Goal: Task Accomplishment & Management: Complete application form

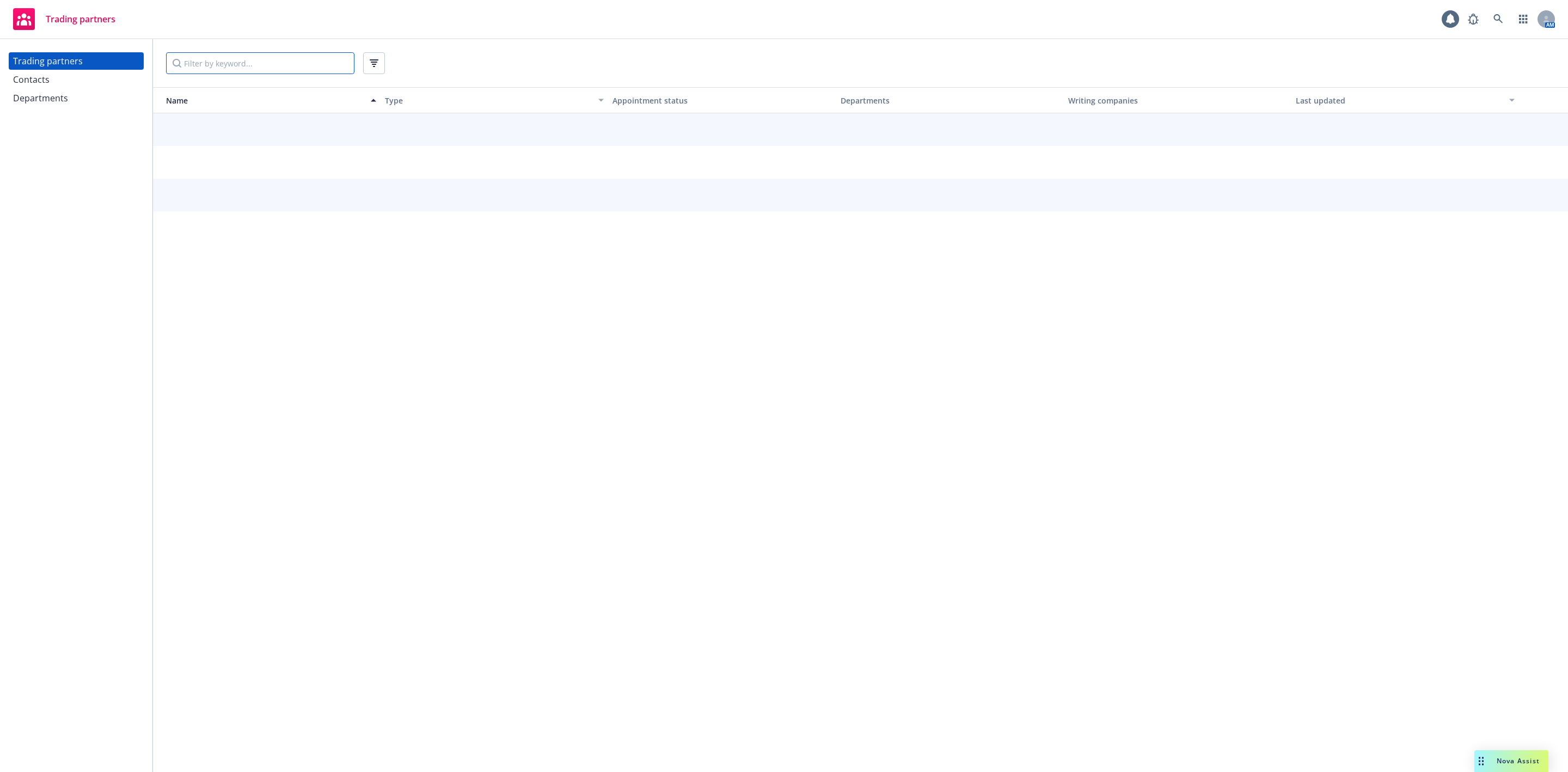
click at [198, 65] on input "Filter by keyword..." at bounding box center [261, 63] width 189 height 22
type input "NCCI"
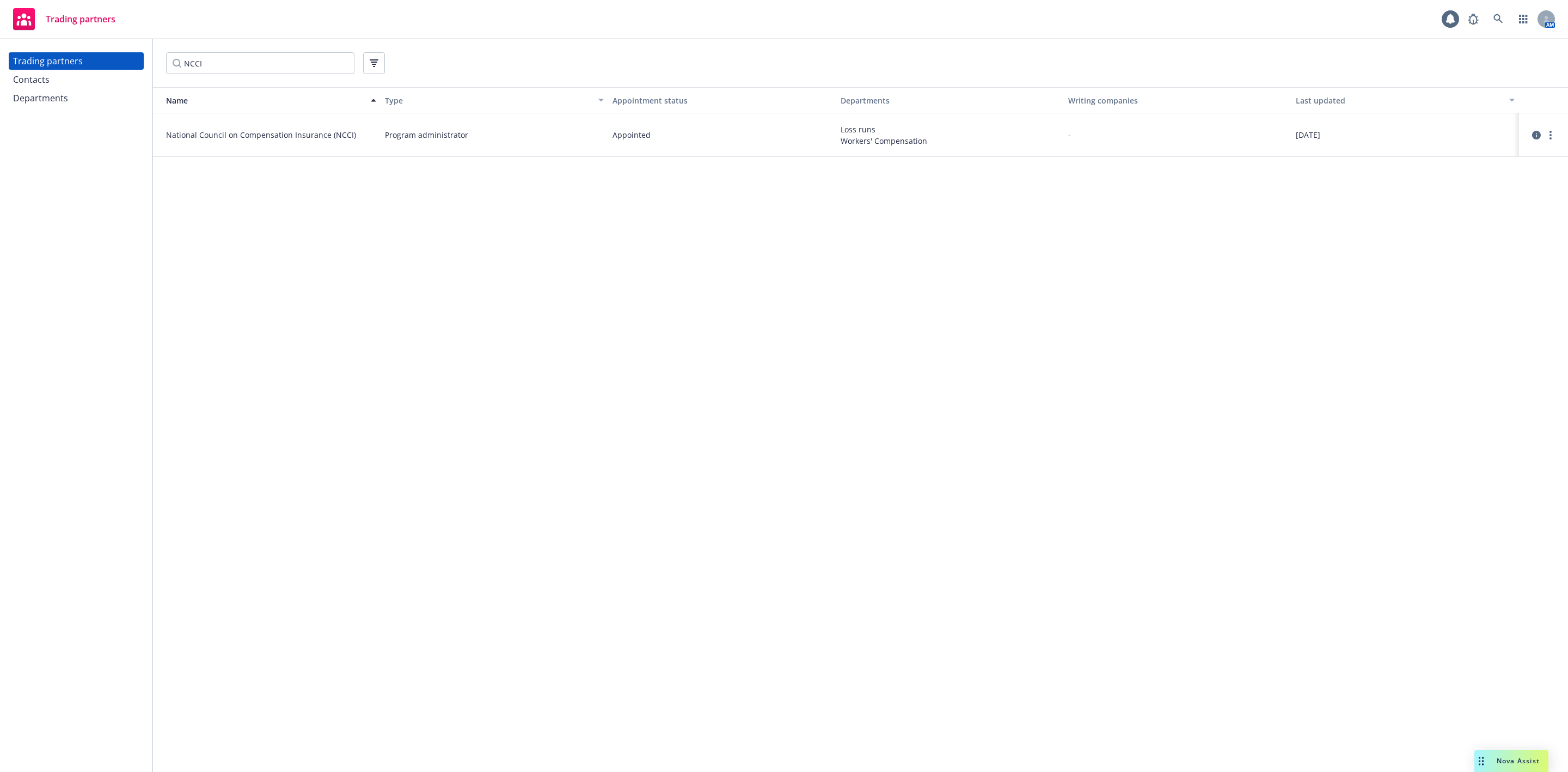
click at [64, 82] on div "Contacts" at bounding box center [76, 80] width 126 height 17
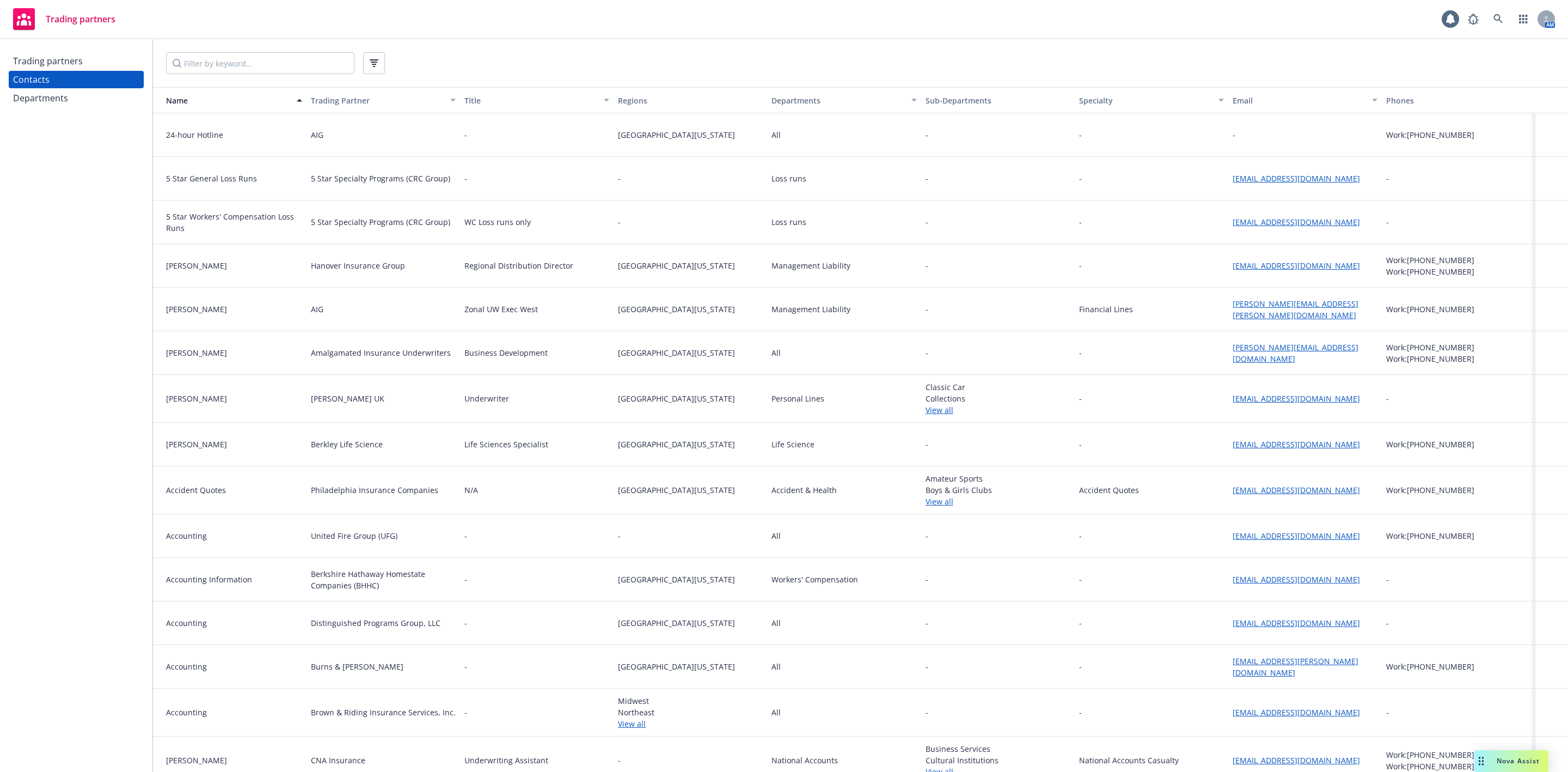
click at [93, 103] on div "Departments" at bounding box center [76, 98] width 126 height 17
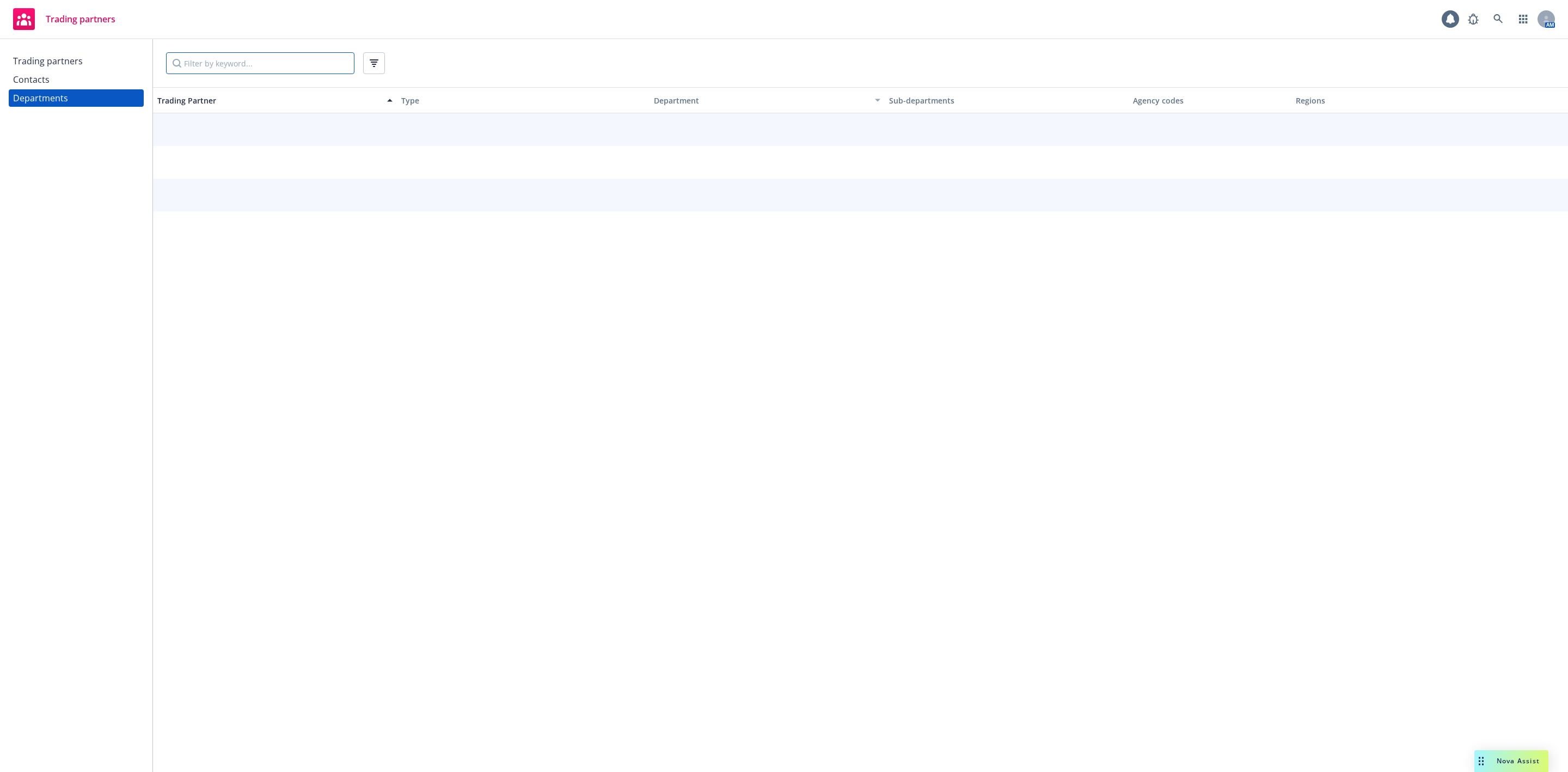
click at [211, 67] on input "Filter by keyword..." at bounding box center [261, 63] width 189 height 22
type input "NCCI"
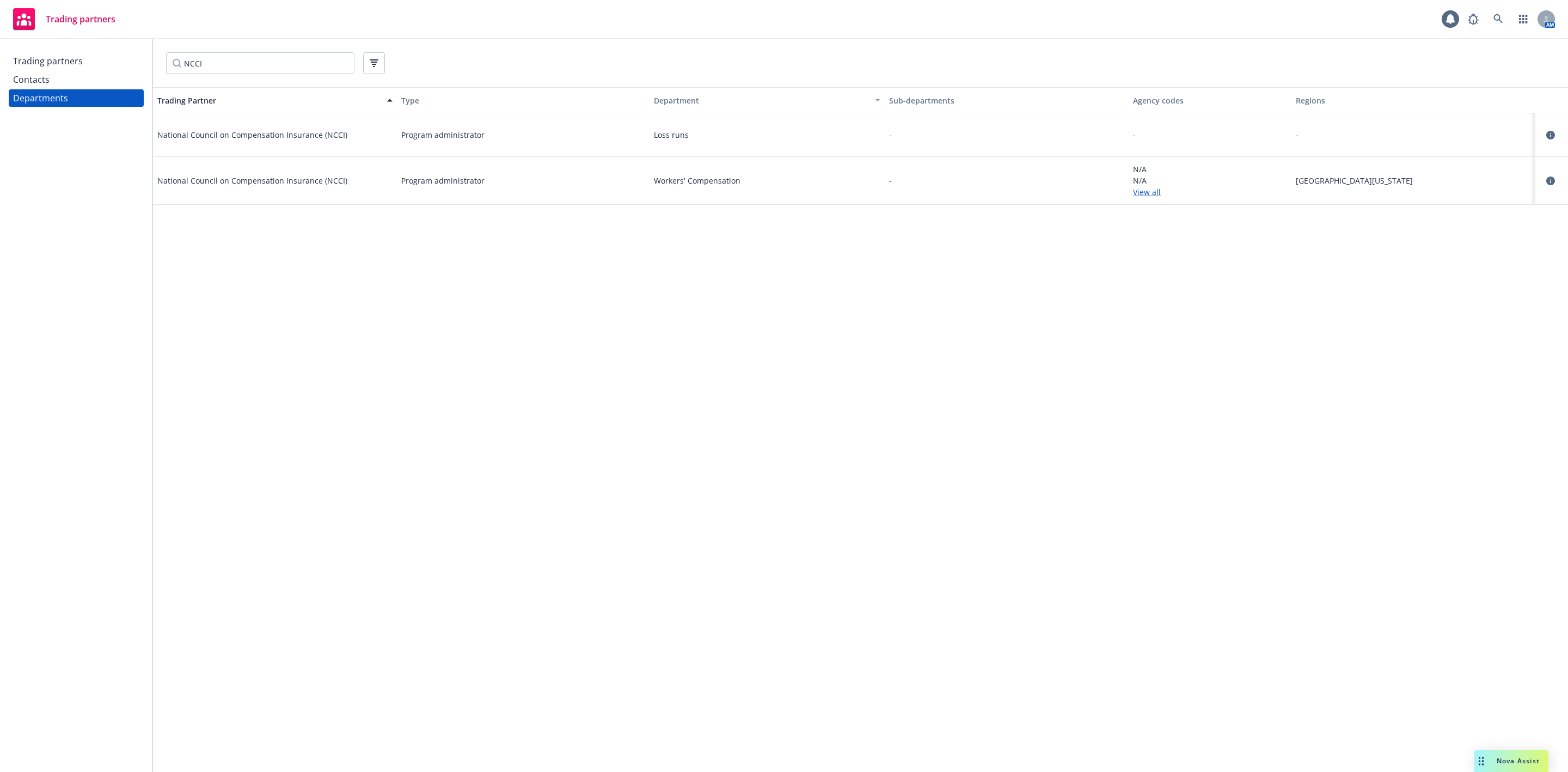
click at [1143, 195] on link "View all" at bounding box center [1210, 192] width 154 height 12
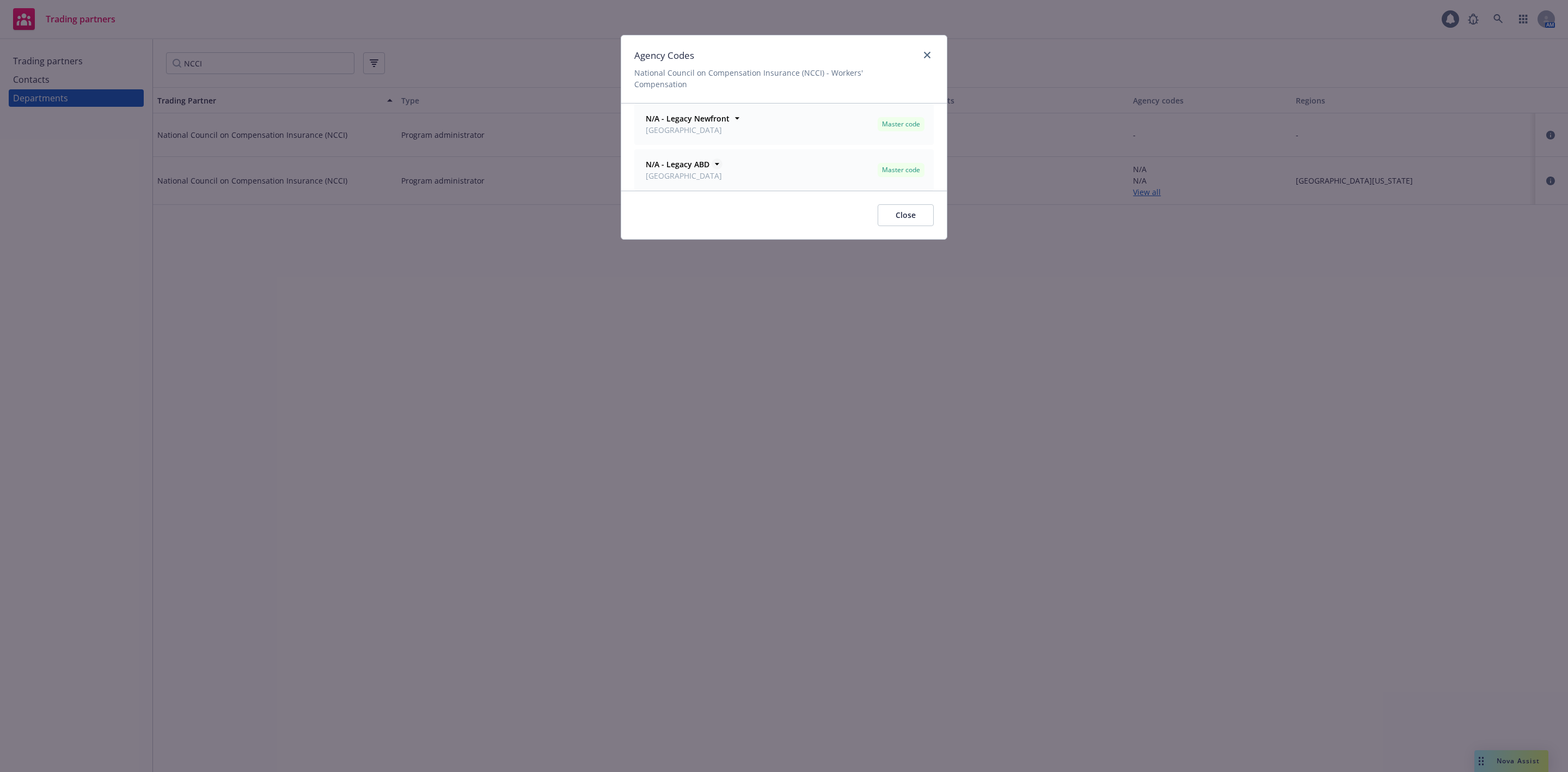
click at [709, 159] on strong "N/A - Legacy ABD" at bounding box center [678, 164] width 64 height 10
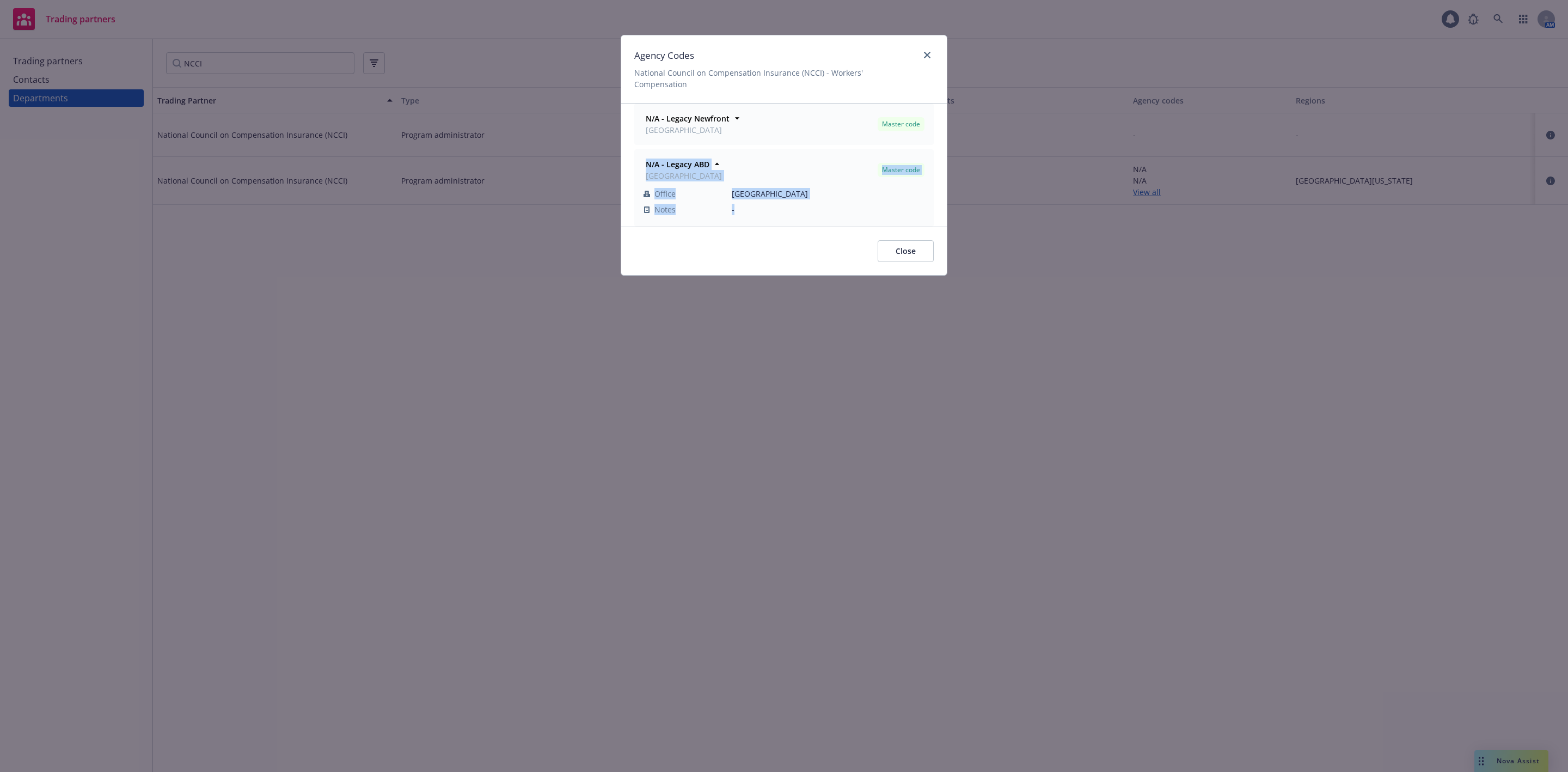
drag, startPoint x: 775, startPoint y: 206, endPoint x: 642, endPoint y: 155, distance: 142.4
click at [642, 156] on div "N/A - Legacy ABD San Mateo Master code Office San Mateo Notes -" at bounding box center [784, 187] width 285 height 63
copy div "N/A - Legacy ABD San Mateo Master code Office San Mateo Notes -"
click at [1270, 747] on div "Agency Codes National Council on Compensation Insurance (NCCI) - Workers' Compe…" at bounding box center [784, 386] width 1568 height 772
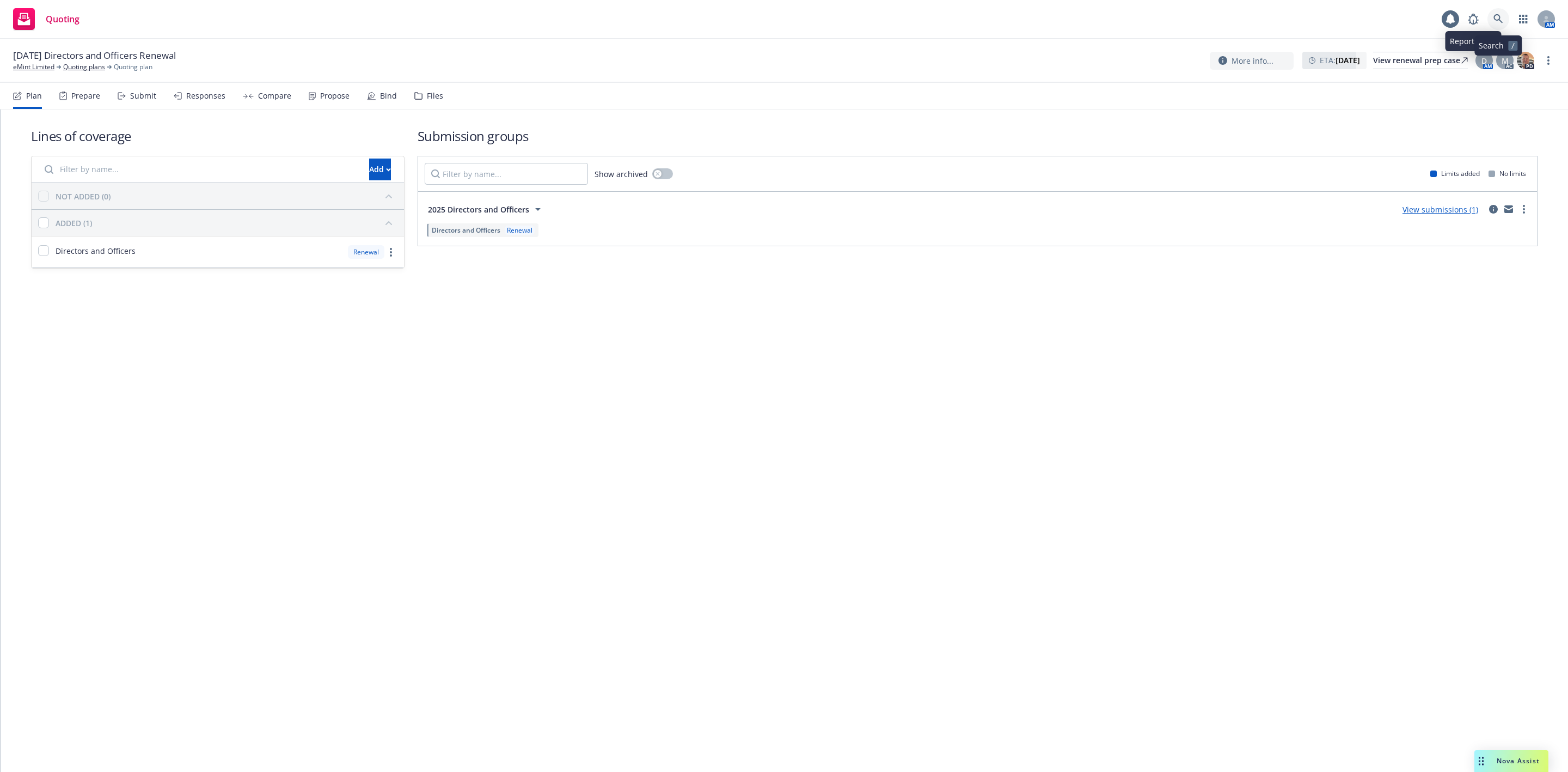
click at [1498, 17] on icon at bounding box center [1499, 20] width 10 height 10
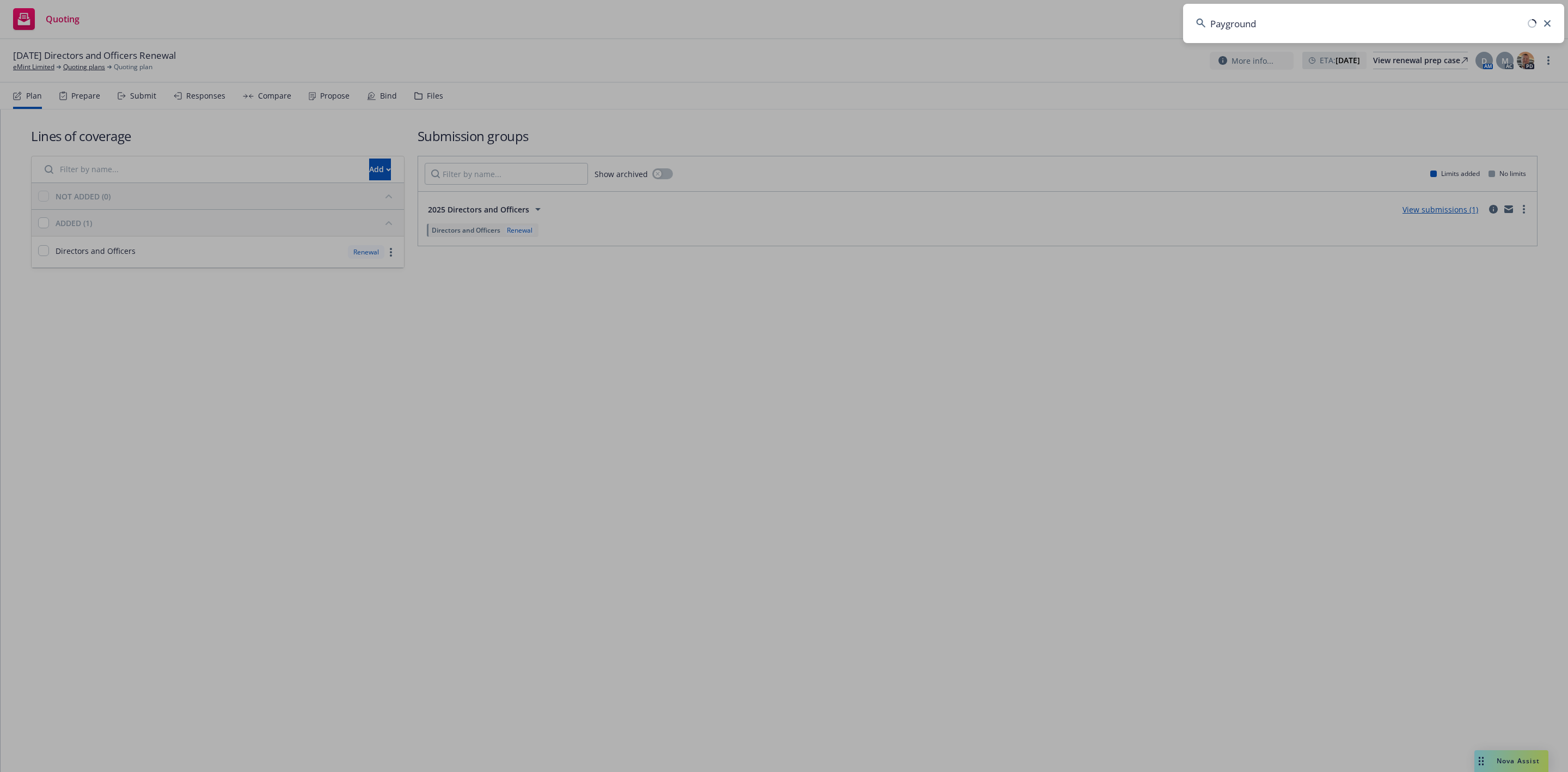
type input "Payground"
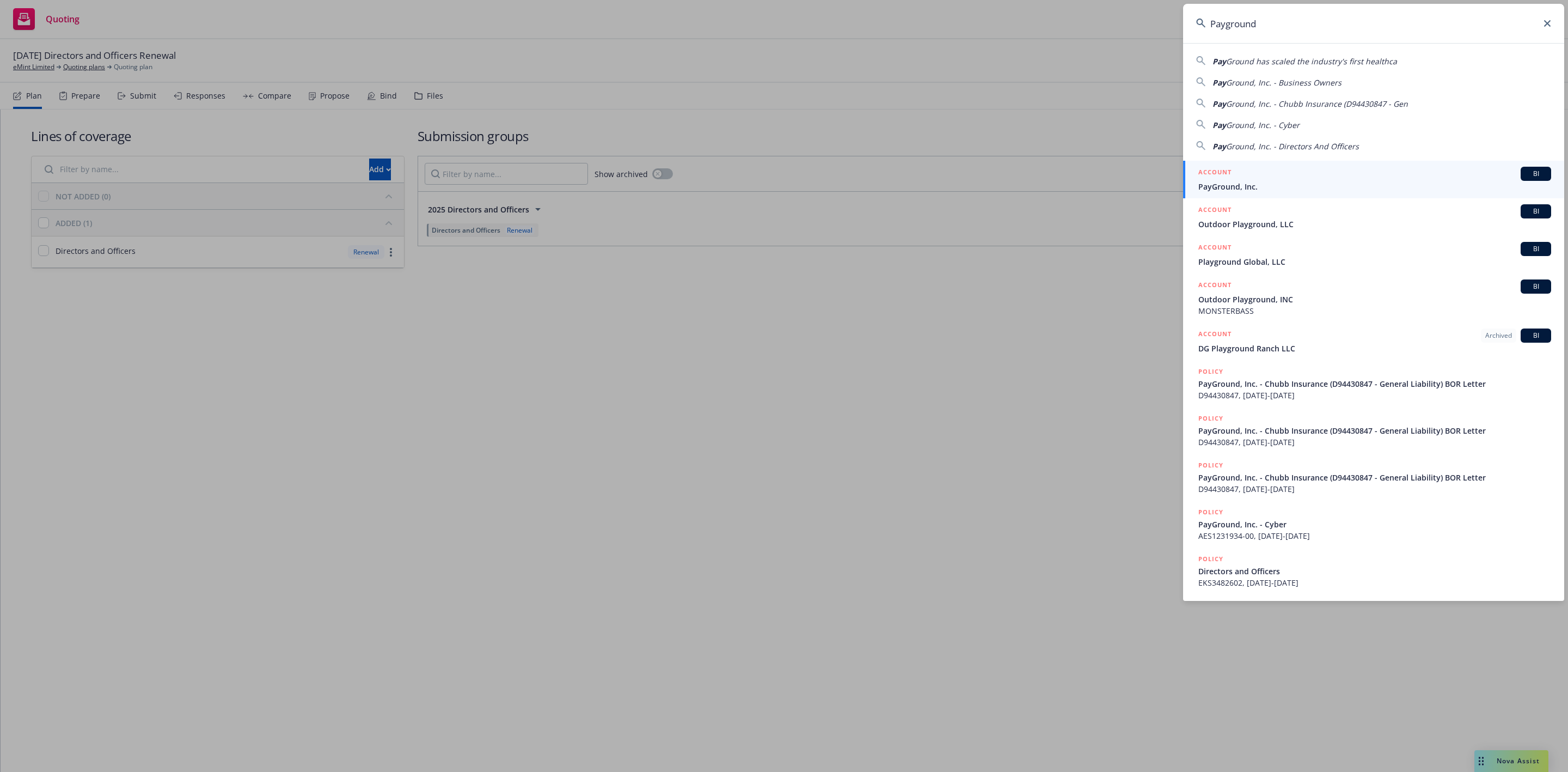
click at [1287, 175] on div "ACCOUNT BI" at bounding box center [1375, 174] width 353 height 15
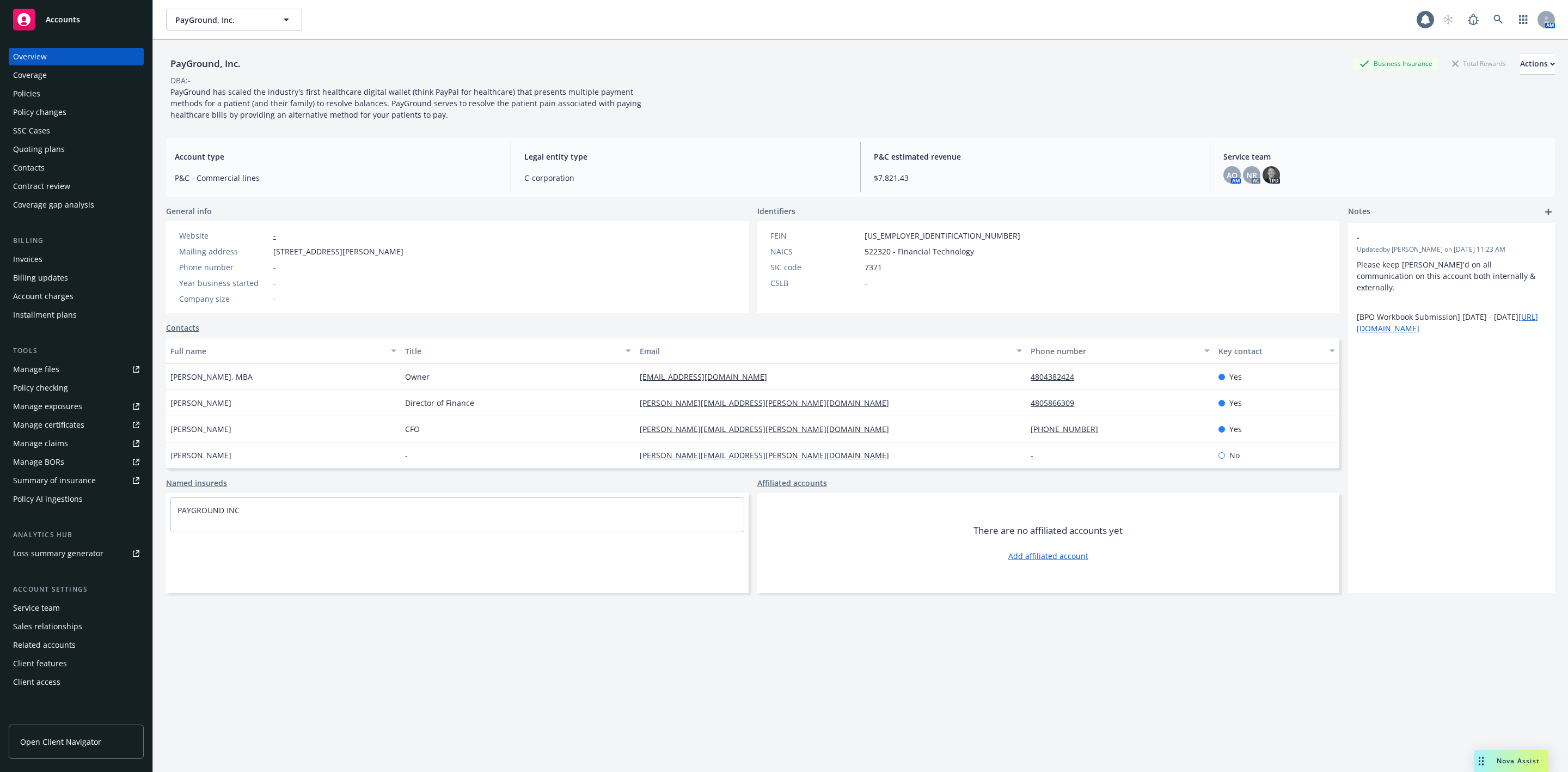
click at [64, 141] on div "Quoting plans" at bounding box center [76, 150] width 126 height 17
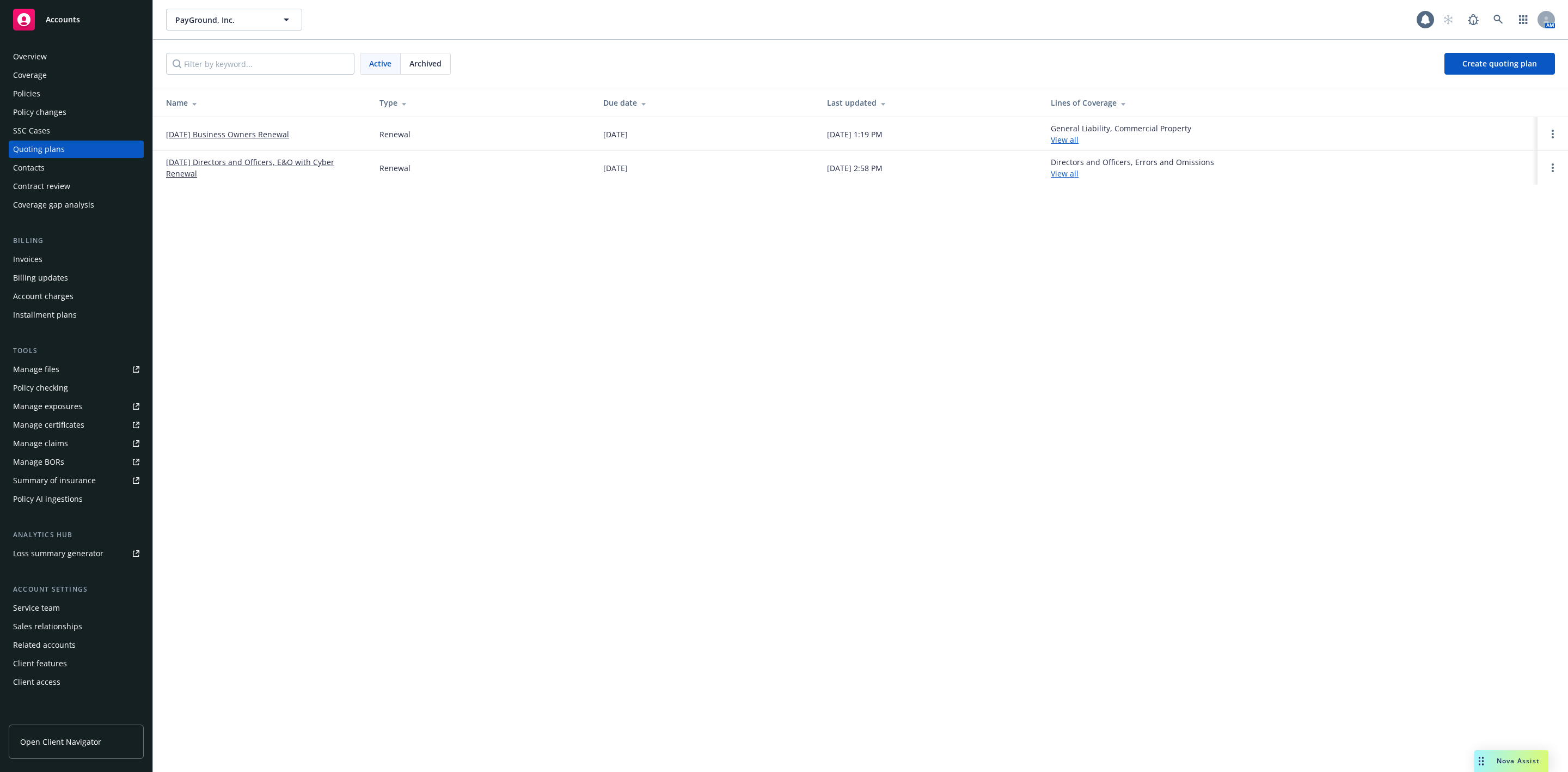
click at [200, 130] on link "[DATE] Business Owners Renewal" at bounding box center [228, 134] width 123 height 12
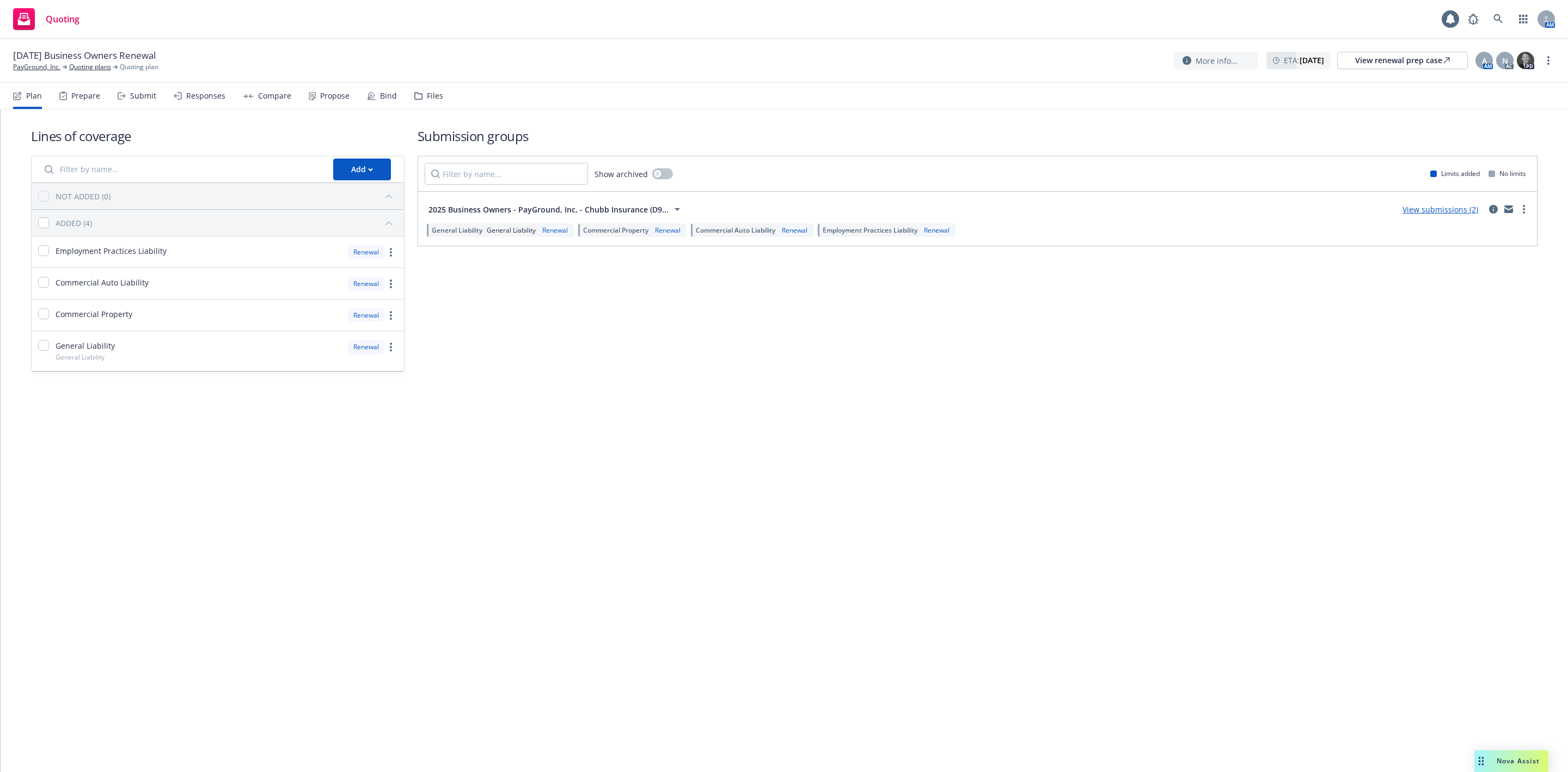
click at [335, 95] on div "Propose" at bounding box center [335, 96] width 30 height 9
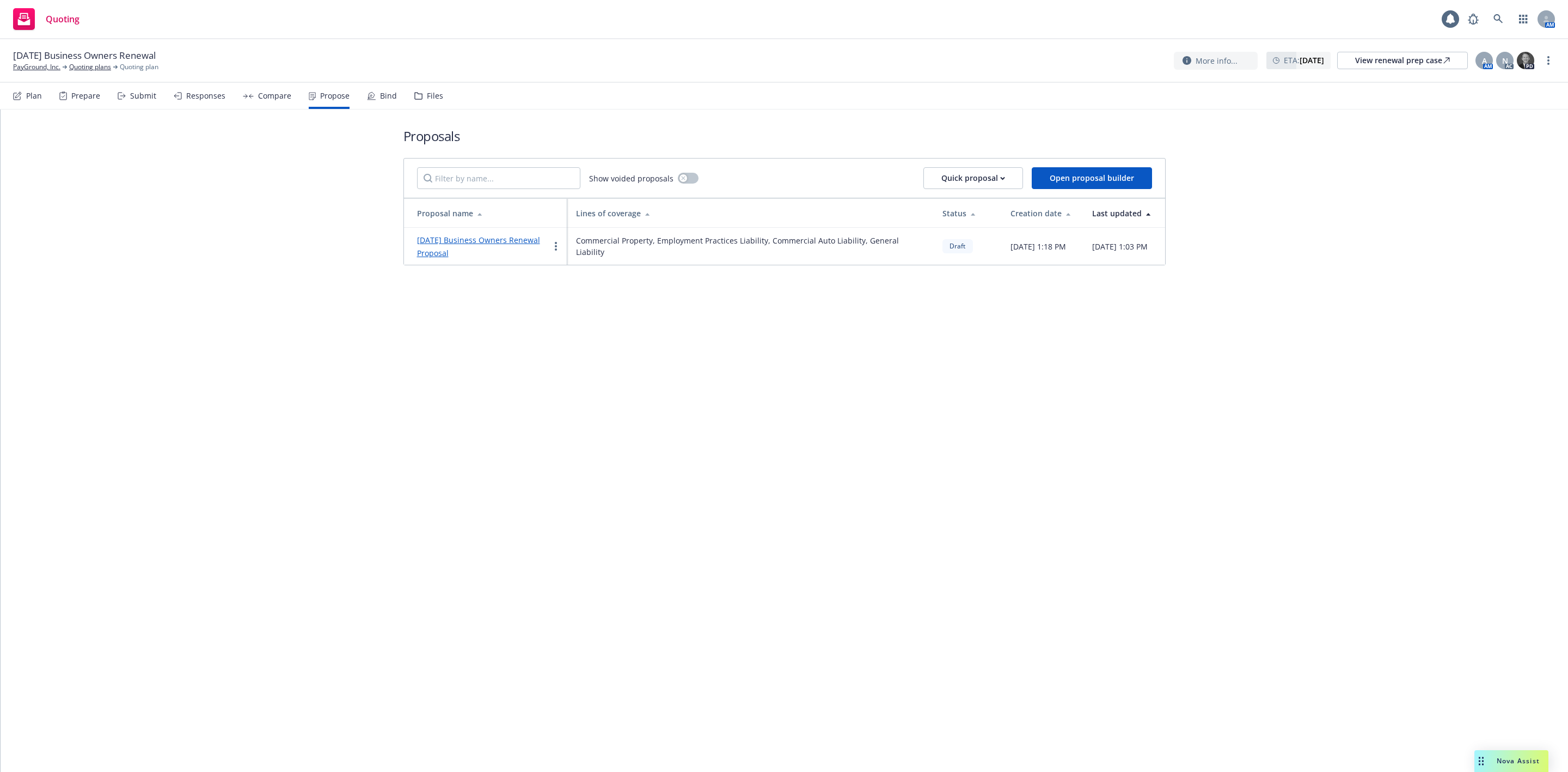
click at [461, 237] on link "11/16/2025 Business Owners Renewal Proposal" at bounding box center [479, 246] width 123 height 23
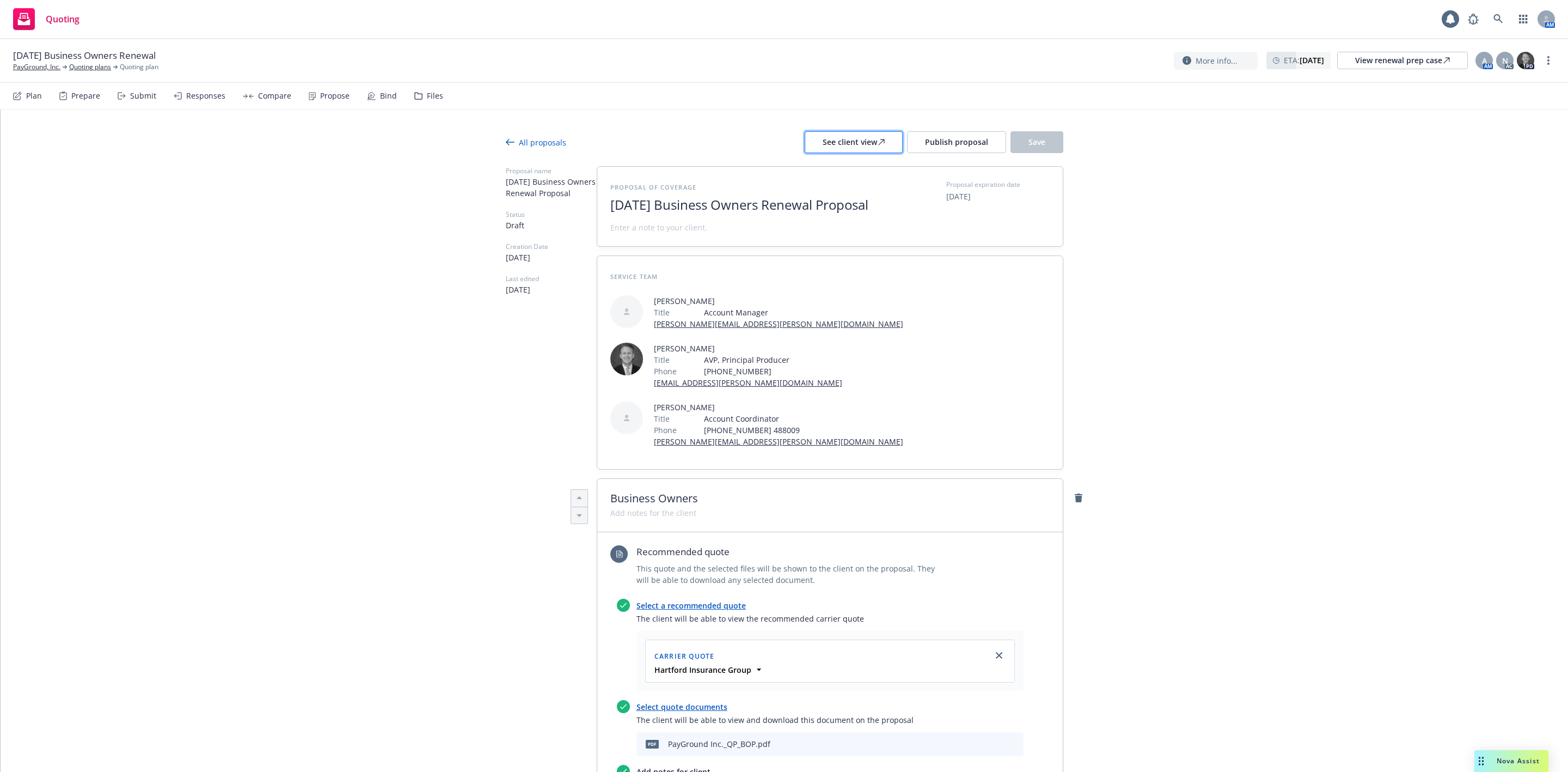
click at [840, 144] on div "See client view" at bounding box center [854, 142] width 62 height 21
type textarea "x"
click at [33, 68] on link "PayGround, Inc." at bounding box center [36, 68] width 47 height 10
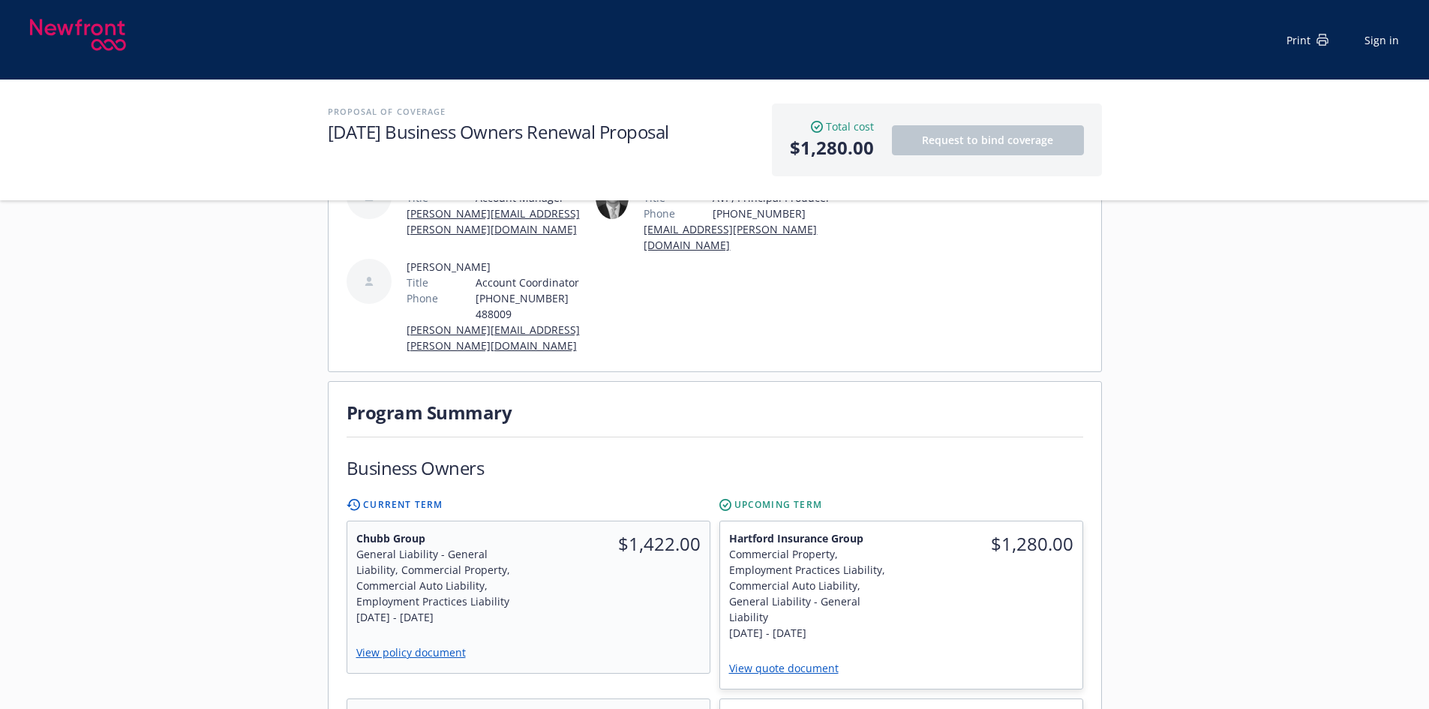
scroll to position [300, 0]
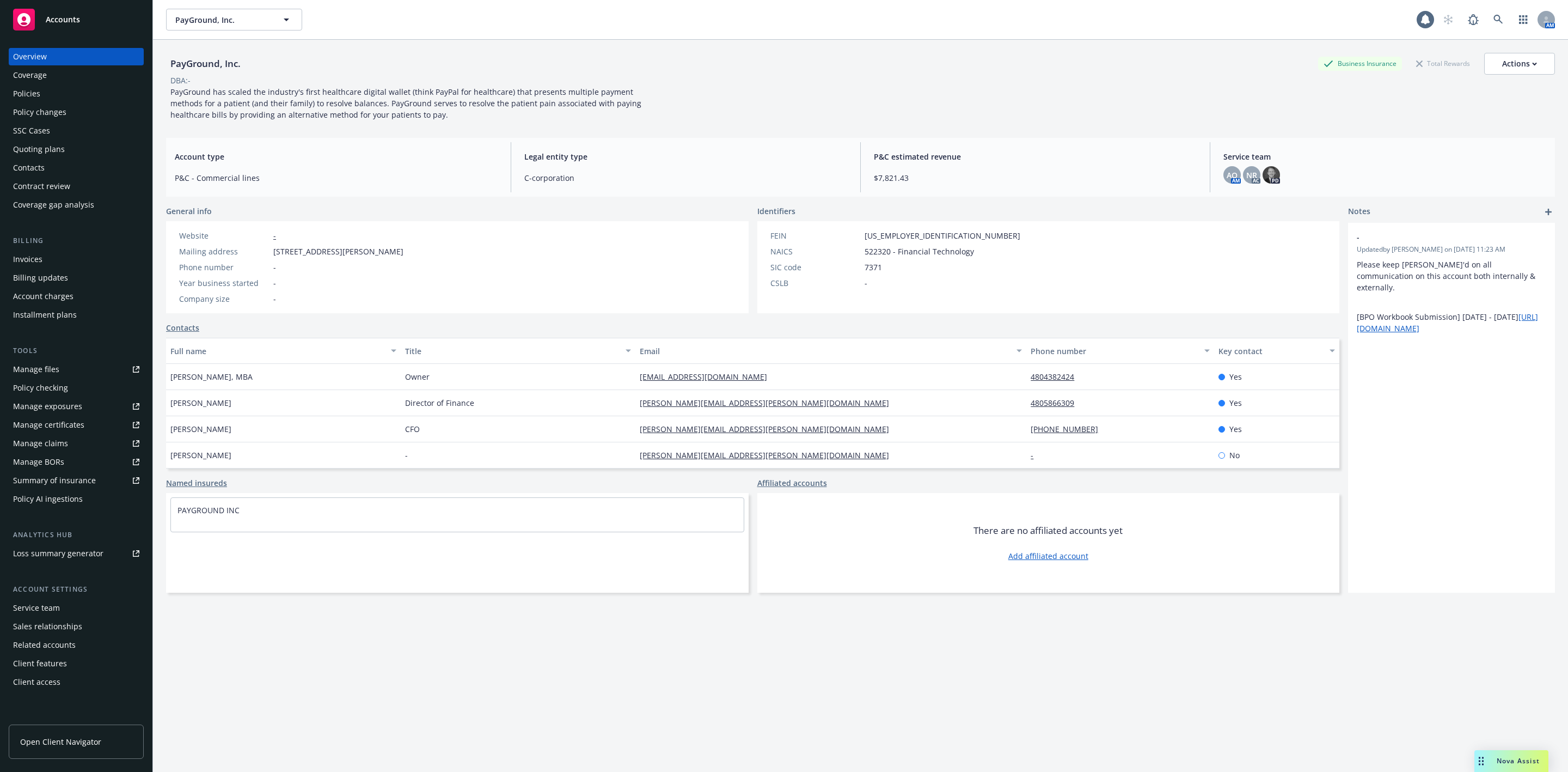
click at [20, 77] on div "Coverage" at bounding box center [30, 76] width 34 height 17
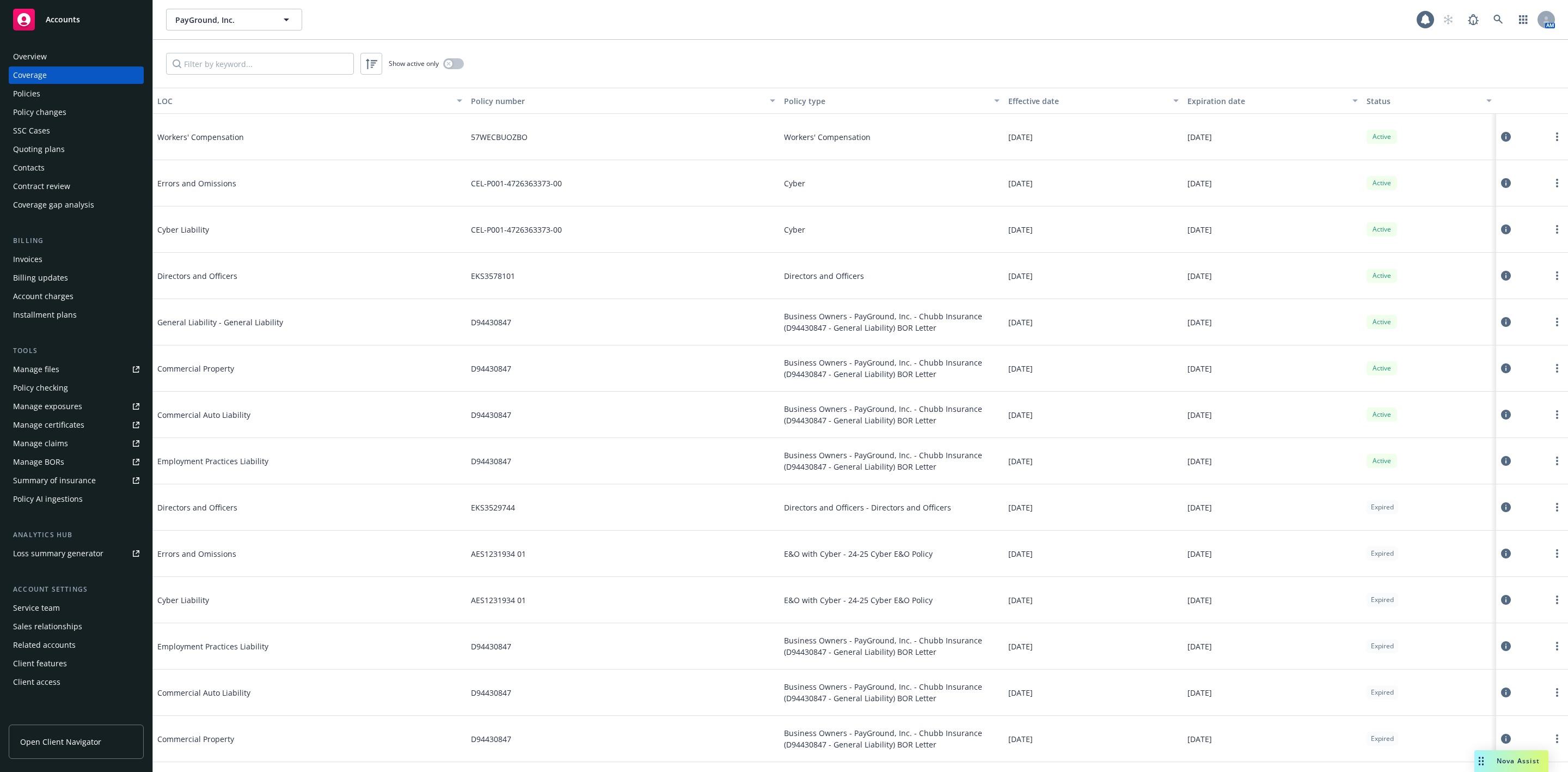
click at [60, 92] on div "Policies" at bounding box center [76, 94] width 126 height 17
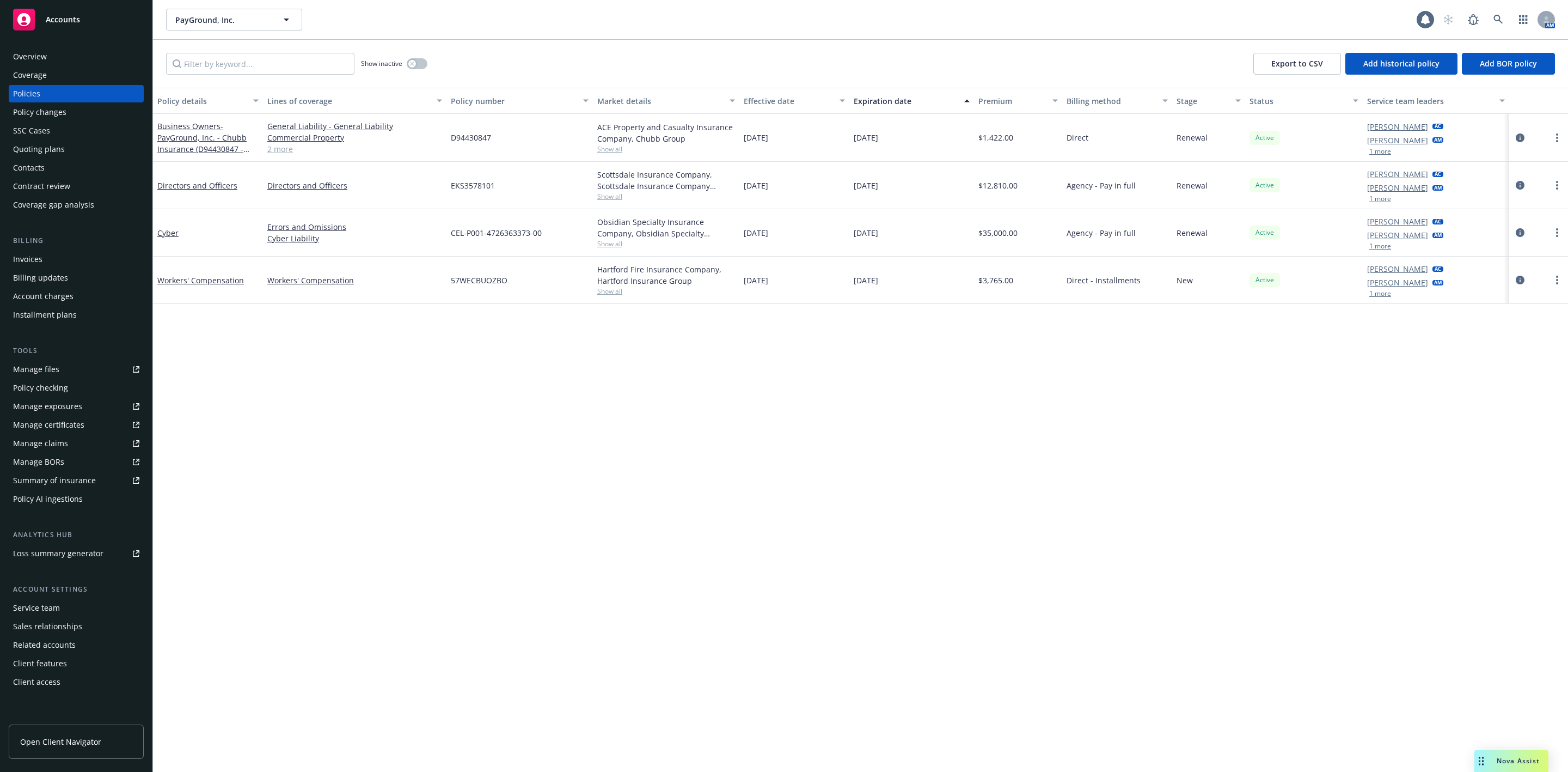
click at [602, 150] on span "Show all" at bounding box center [666, 149] width 138 height 9
click at [44, 60] on div "Overview" at bounding box center [30, 57] width 34 height 17
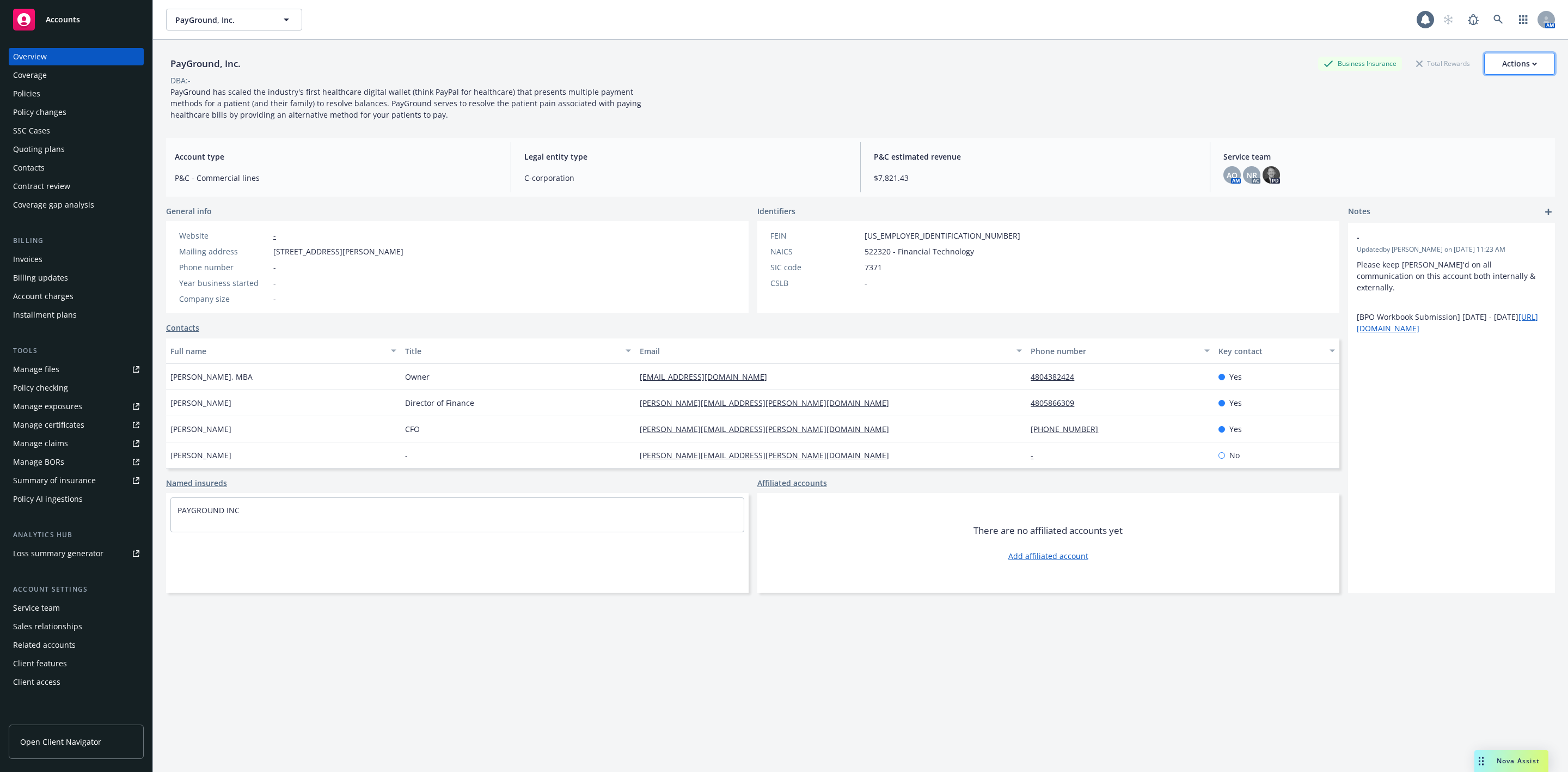
click at [1514, 61] on div "Actions" at bounding box center [1520, 64] width 35 height 21
click at [1412, 138] on link "Copy logging email" at bounding box center [1466, 137] width 179 height 22
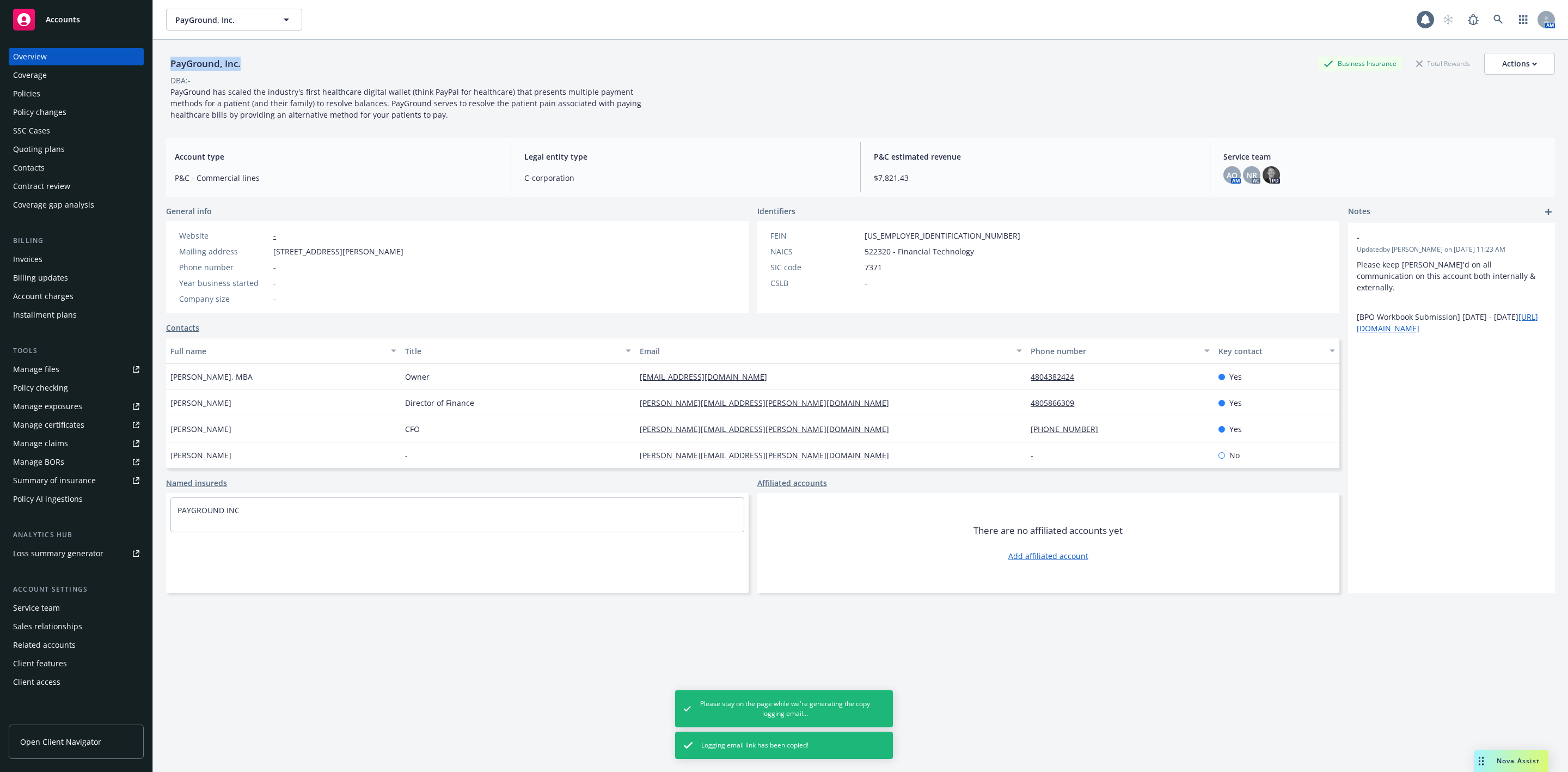
drag, startPoint x: 250, startPoint y: 58, endPoint x: 158, endPoint y: 67, distance: 92.4
click at [158, 67] on div "PayGround, Inc. Business Insurance Total Rewards Actions DBA: - PayGround has s…" at bounding box center [861, 426] width 1416 height 772
copy div "PayGround, Inc."
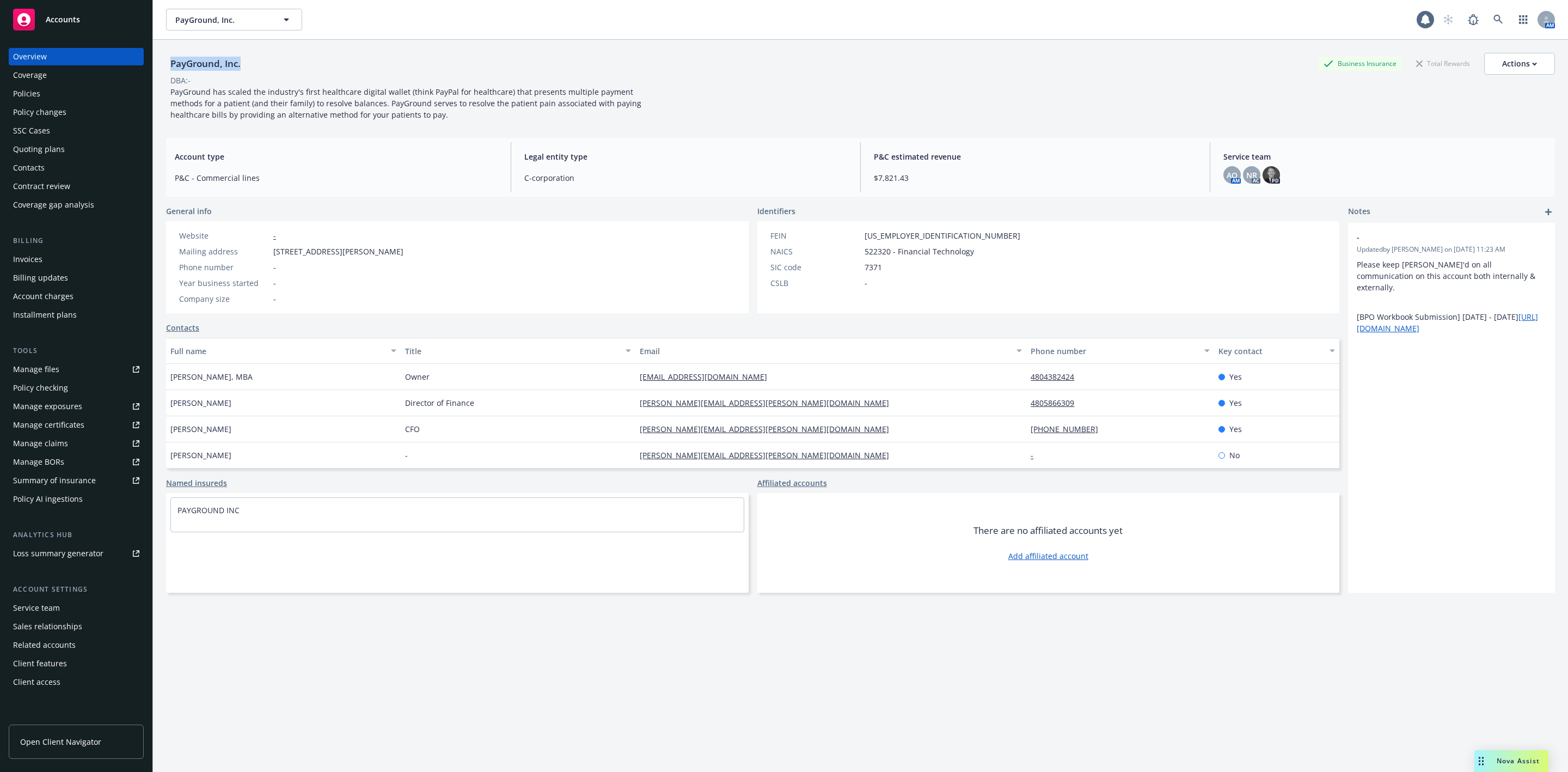
click at [44, 93] on div "Policies" at bounding box center [76, 94] width 126 height 17
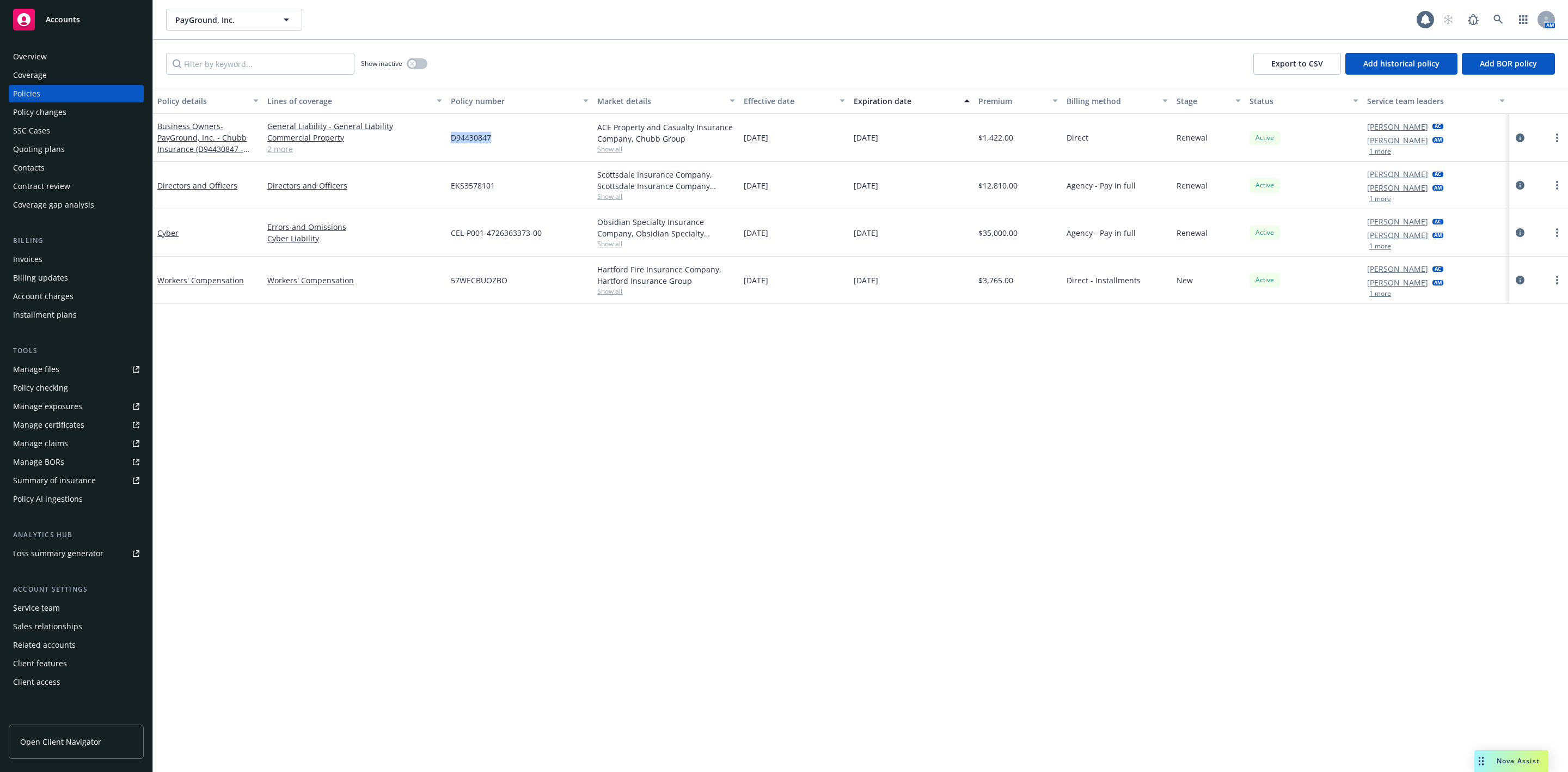
drag, startPoint x: 490, startPoint y: 139, endPoint x: 433, endPoint y: 145, distance: 57.3
click at [433, 145] on div "Business Owners - PayGround, Inc. - Chubb Insurance (D94430847 - General Liabil…" at bounding box center [861, 138] width 1416 height 48
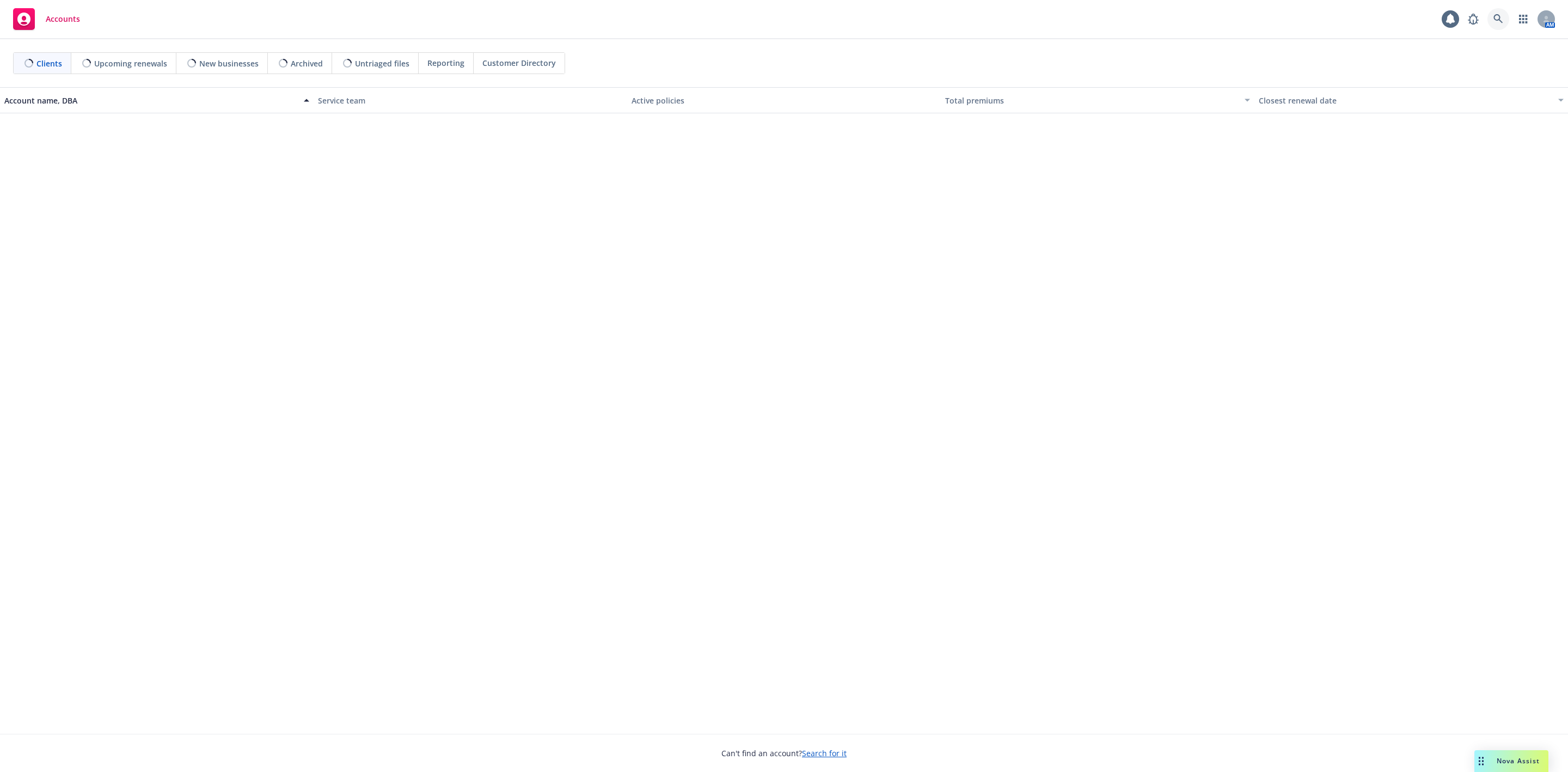
click at [1492, 20] on link at bounding box center [1498, 19] width 22 height 22
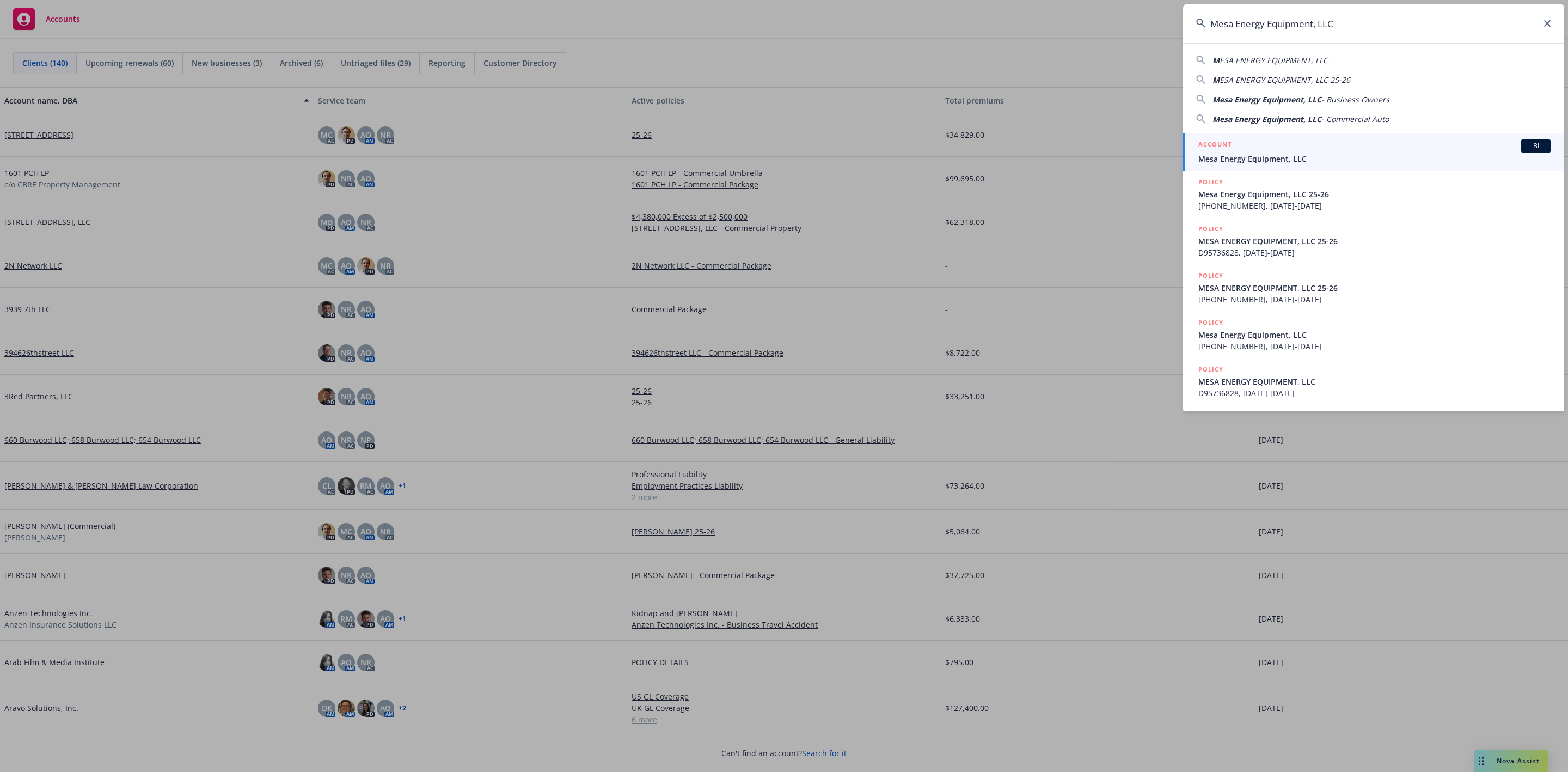
type input "Mesa Energy Equipment, LLC"
click at [1265, 145] on div "ACCOUNT BI" at bounding box center [1375, 146] width 353 height 15
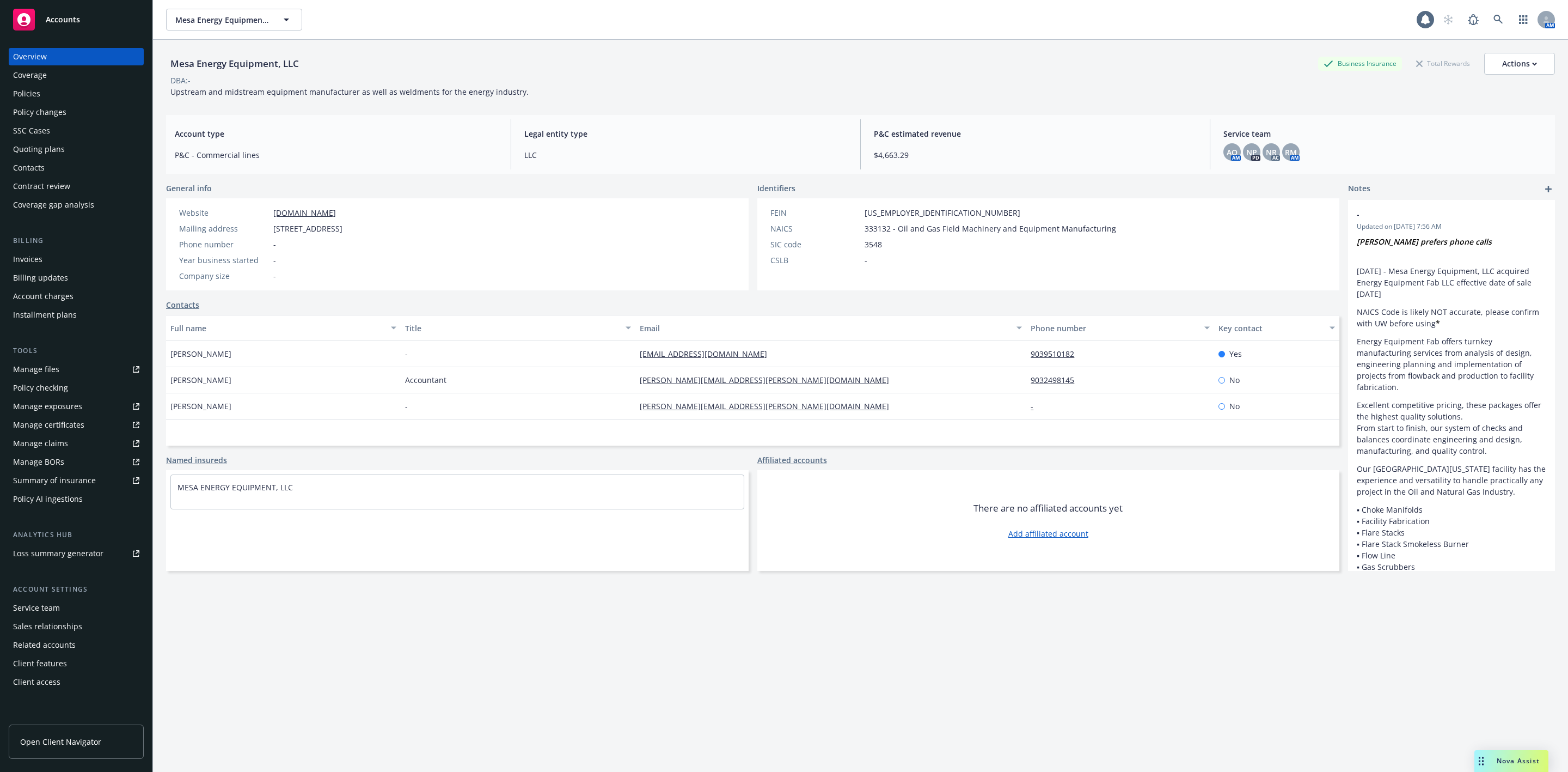
click at [56, 97] on div "Policies" at bounding box center [76, 94] width 126 height 17
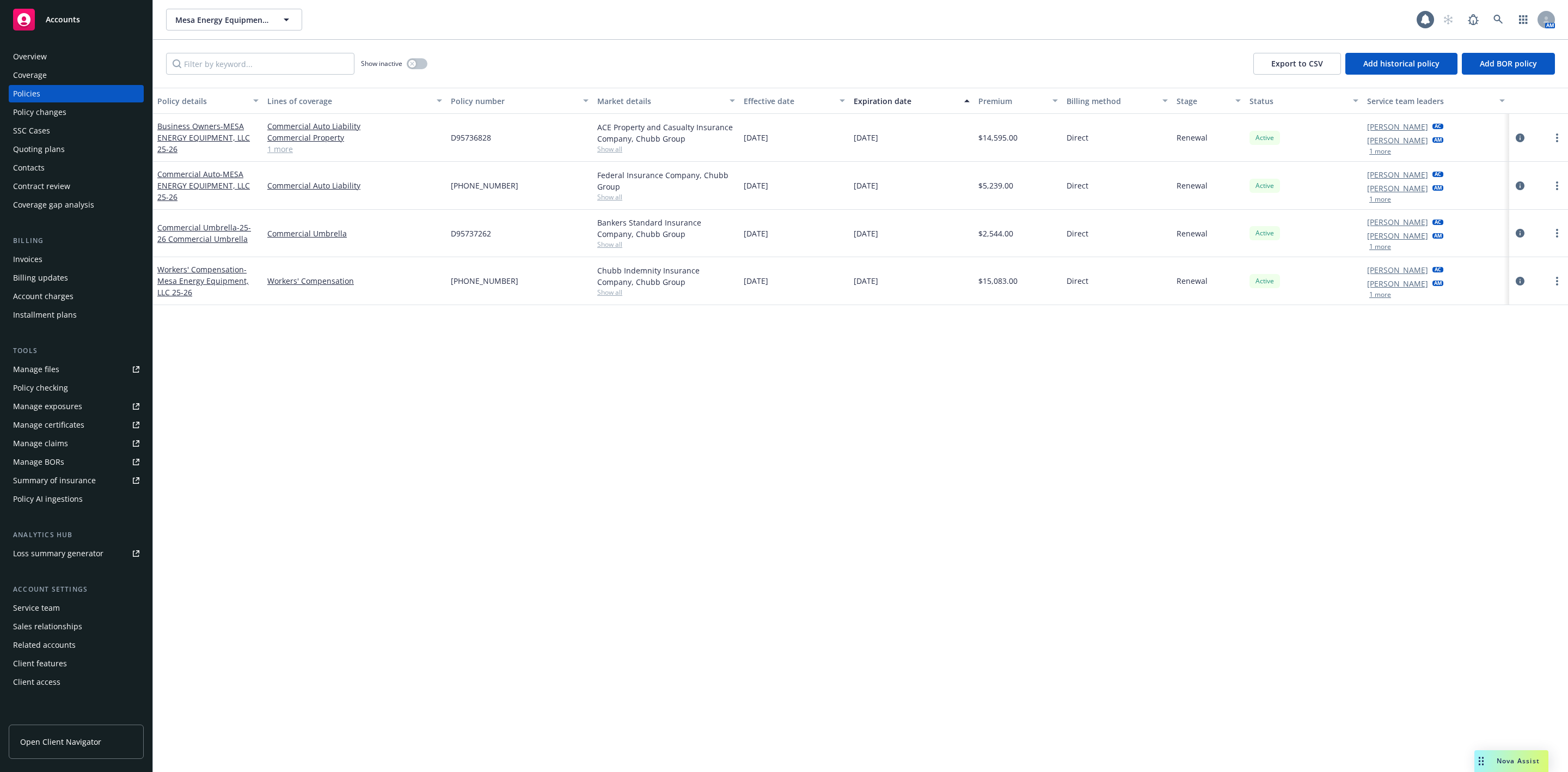
click at [285, 150] on link "1 more" at bounding box center [354, 149] width 175 height 12
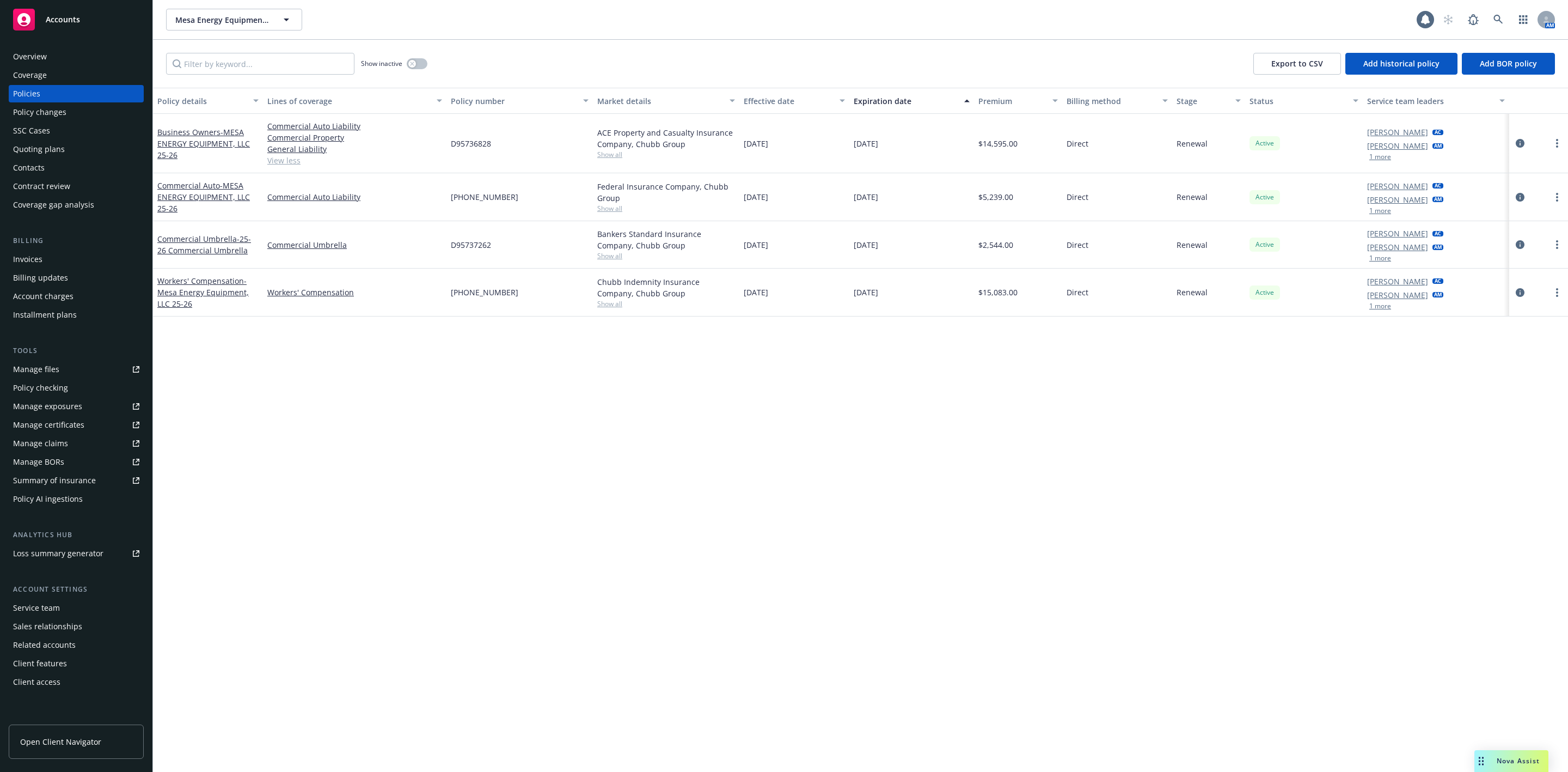
click at [616, 210] on span "Show all" at bounding box center [666, 208] width 138 height 9
click at [196, 193] on span "- MESA ENERGY EQUIPMENT, LLC 25-26" at bounding box center [204, 197] width 93 height 33
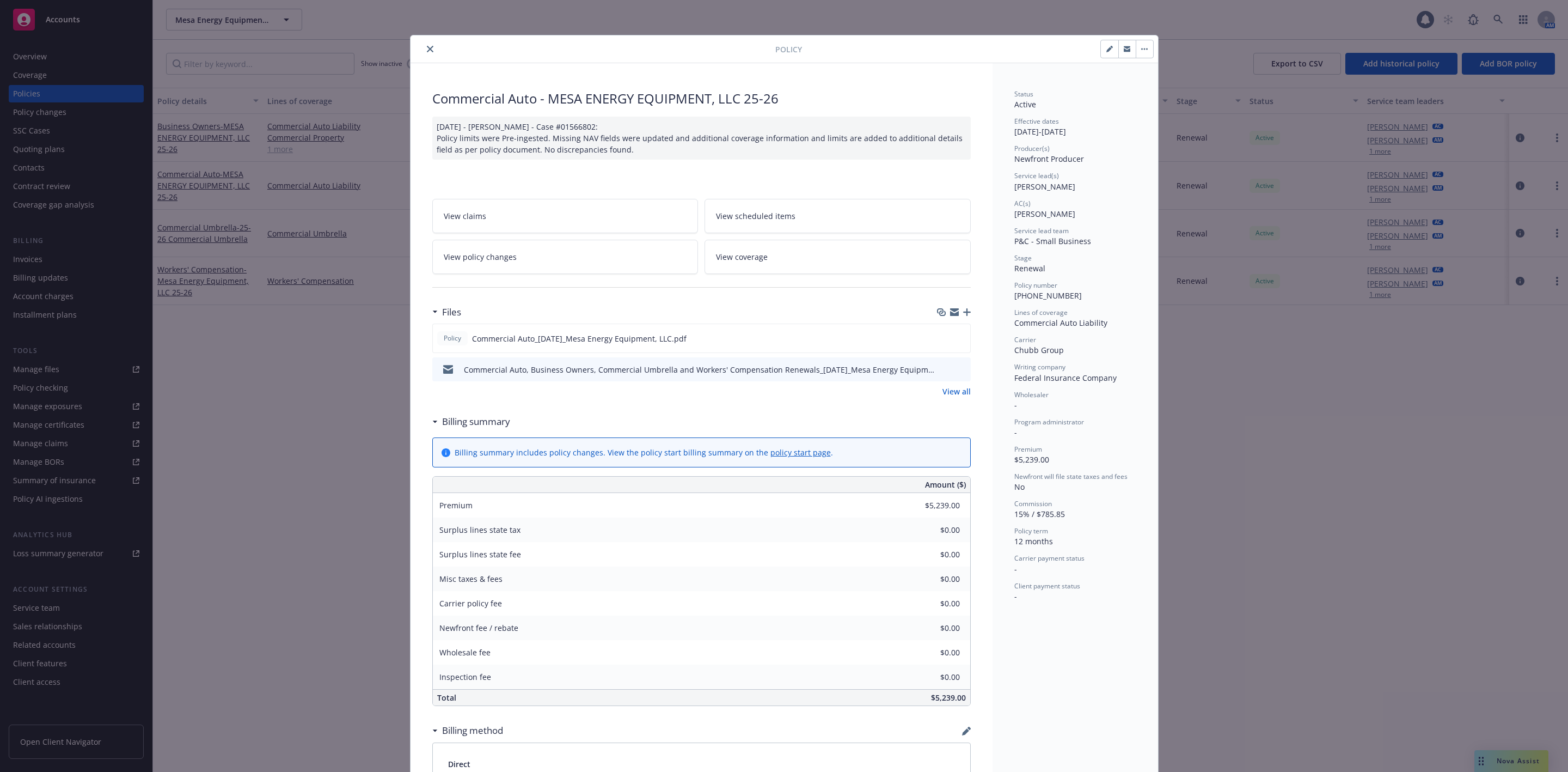
drag, startPoint x: 1389, startPoint y: 30, endPoint x: 1405, endPoint y: 22, distance: 17.9
click at [1389, 28] on div "Policy Commercial Auto - MESA ENERGY EQUIPMENT, LLC 25-26 04/29/2025 - Srilaksh…" at bounding box center [784, 386] width 1568 height 772
click at [1412, 19] on div "Policy Commercial Auto - MESA ENERGY EQUIPMENT, LLC 25-26 04/29/2025 - Srilaksh…" at bounding box center [784, 386] width 1568 height 772
click at [428, 49] on button "close" at bounding box center [430, 49] width 13 height 13
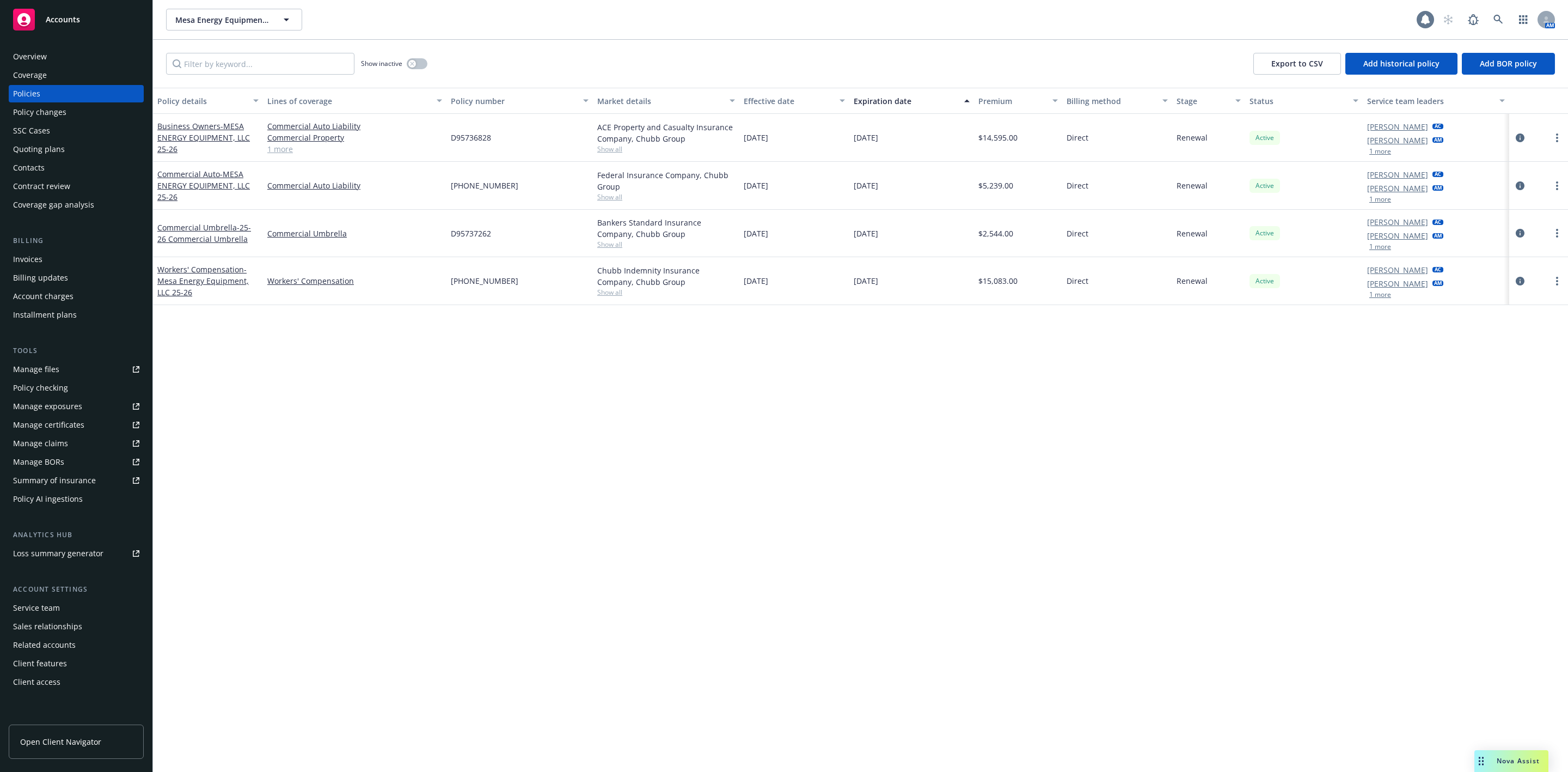
click at [1426, 23] on icon at bounding box center [1425, 20] width 11 height 11
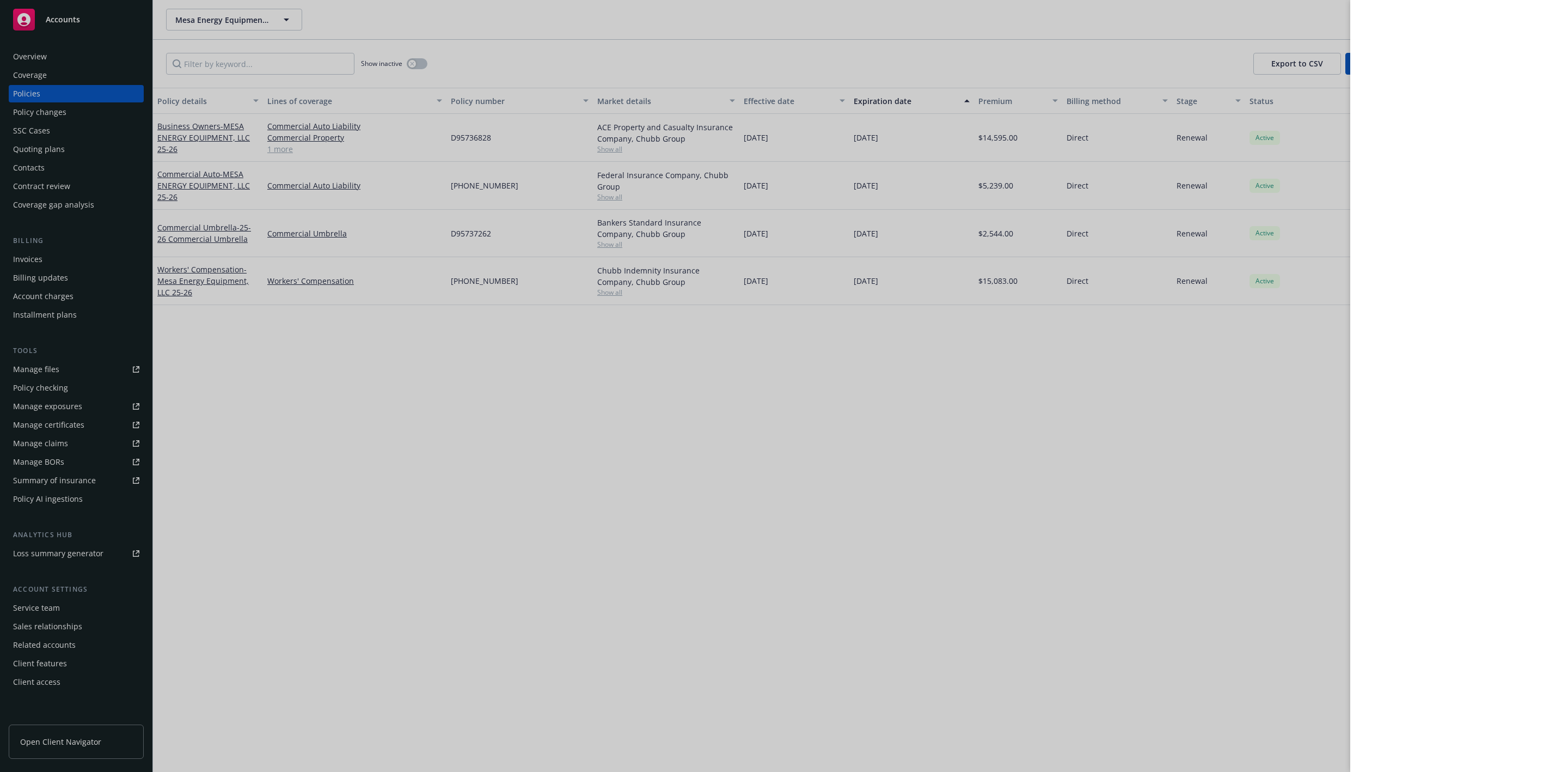
click at [1093, 699] on div at bounding box center [784, 386] width 1568 height 772
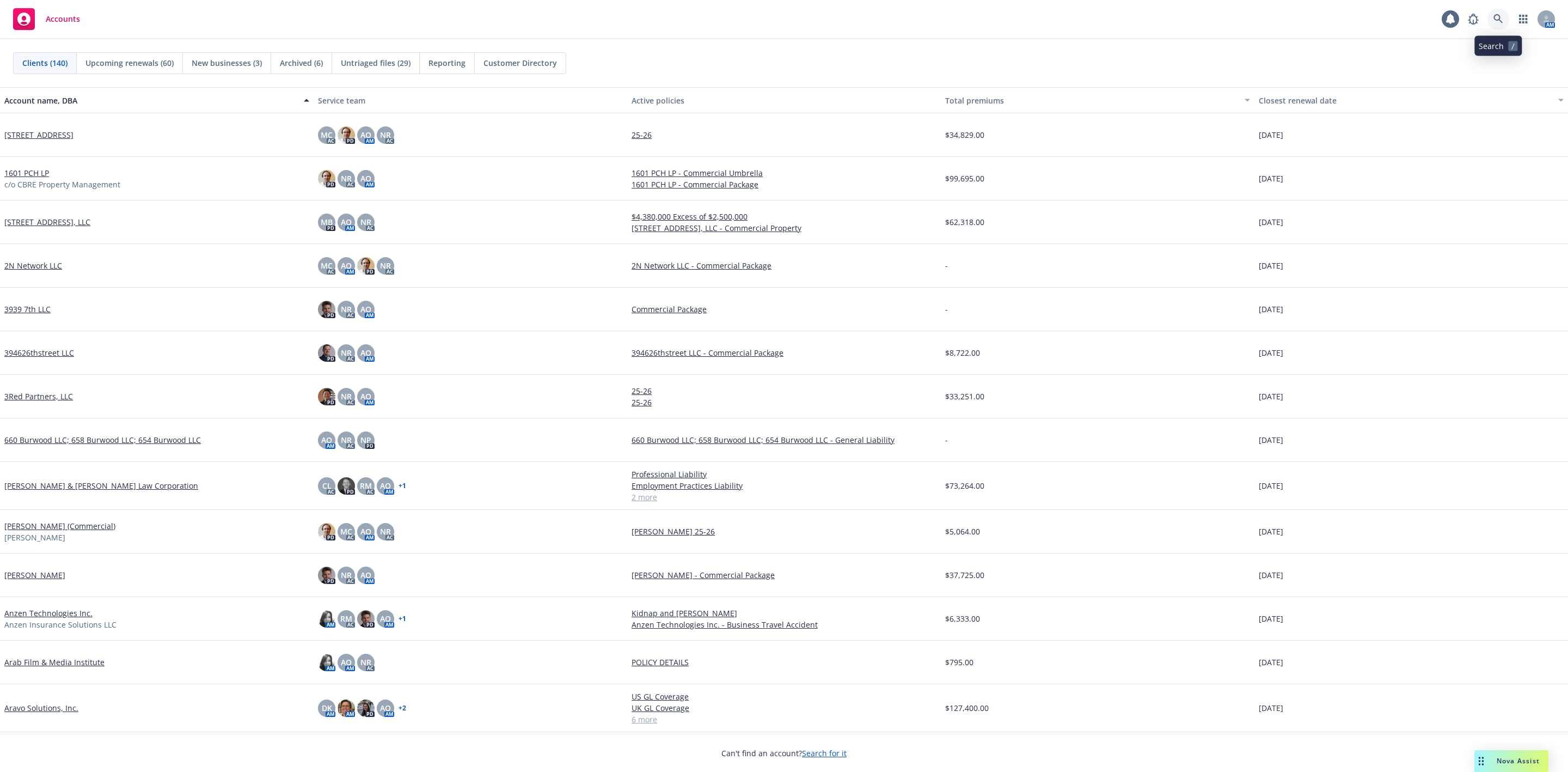
click at [1496, 15] on icon at bounding box center [1498, 19] width 9 height 9
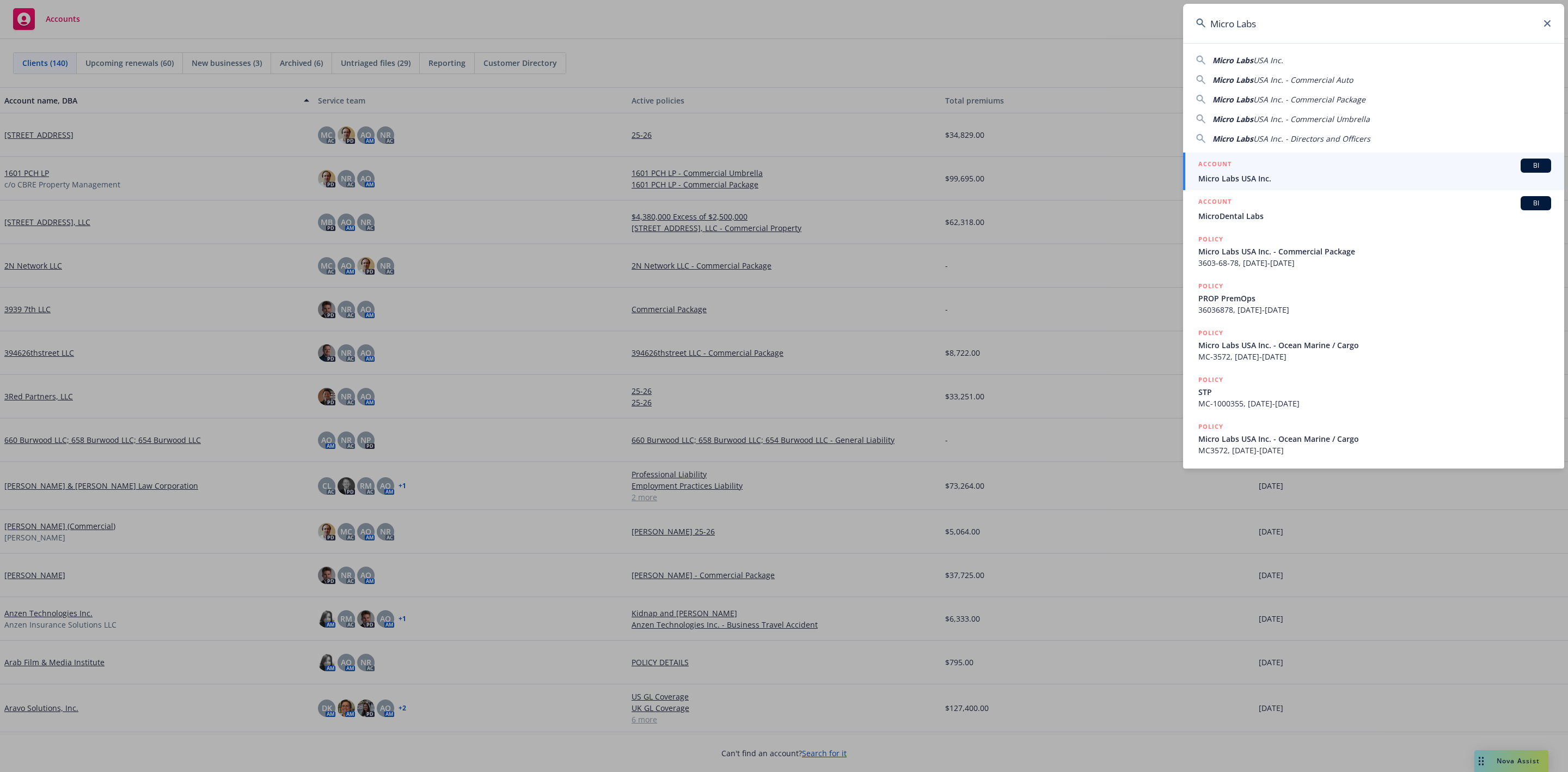
type input "Micro Labs"
drag, startPoint x: 1260, startPoint y: 169, endPoint x: 1266, endPoint y: 168, distance: 6.1
click at [1260, 168] on div "ACCOUNT BI" at bounding box center [1375, 166] width 353 height 15
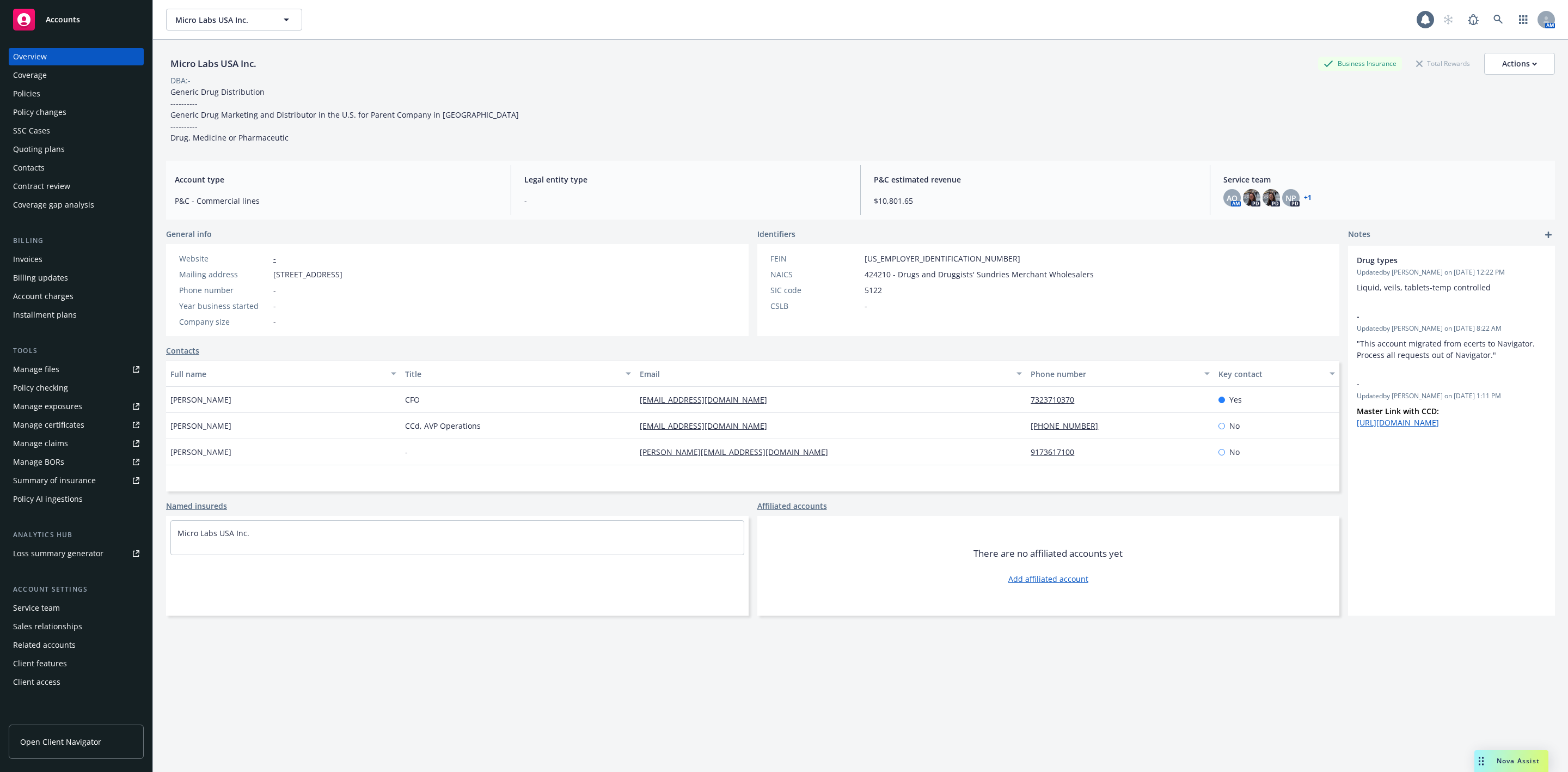
click at [61, 95] on div "Policies" at bounding box center [76, 94] width 126 height 17
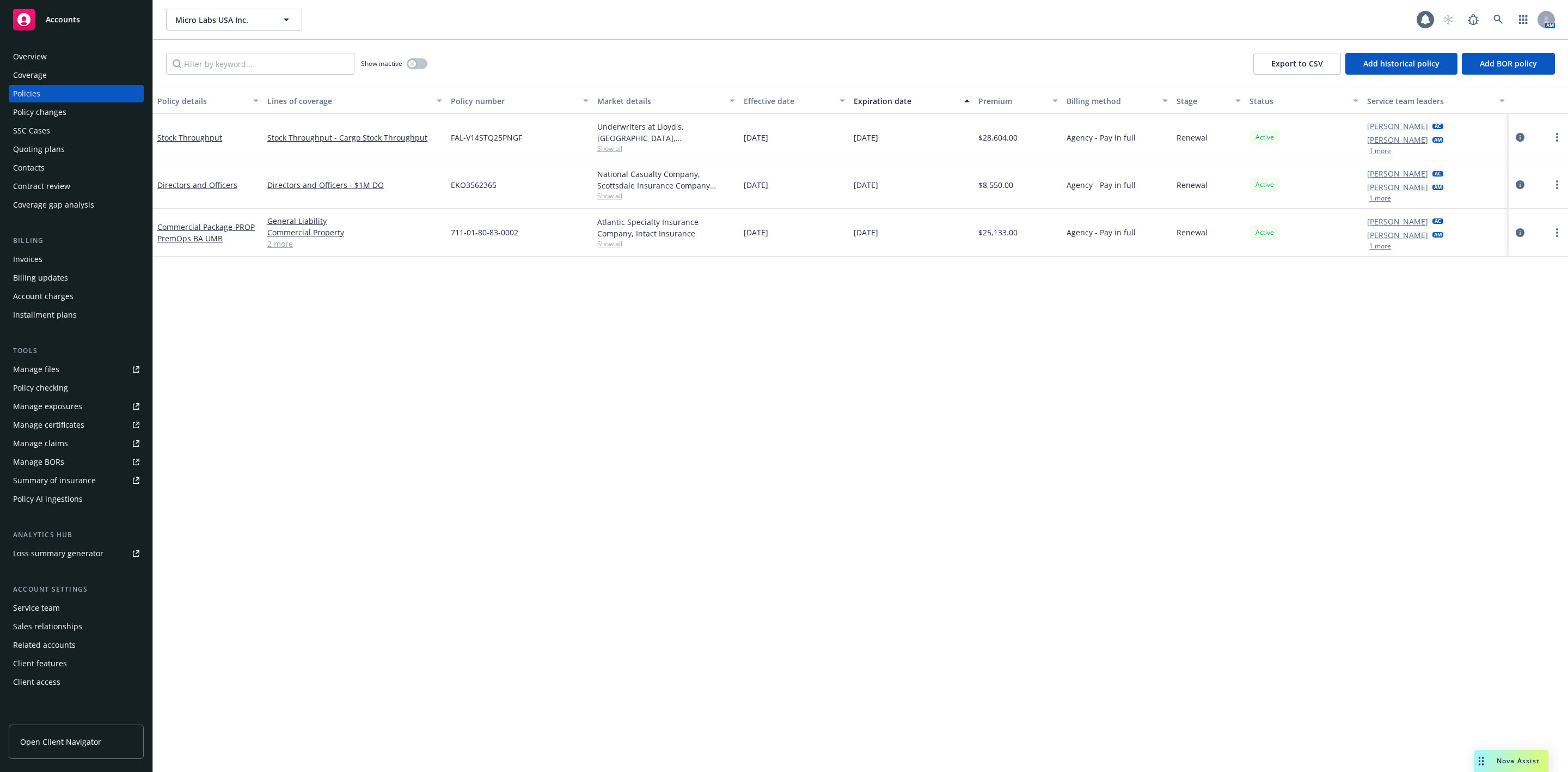
click at [1521, 762] on span "Nova Assist" at bounding box center [1518, 760] width 43 height 9
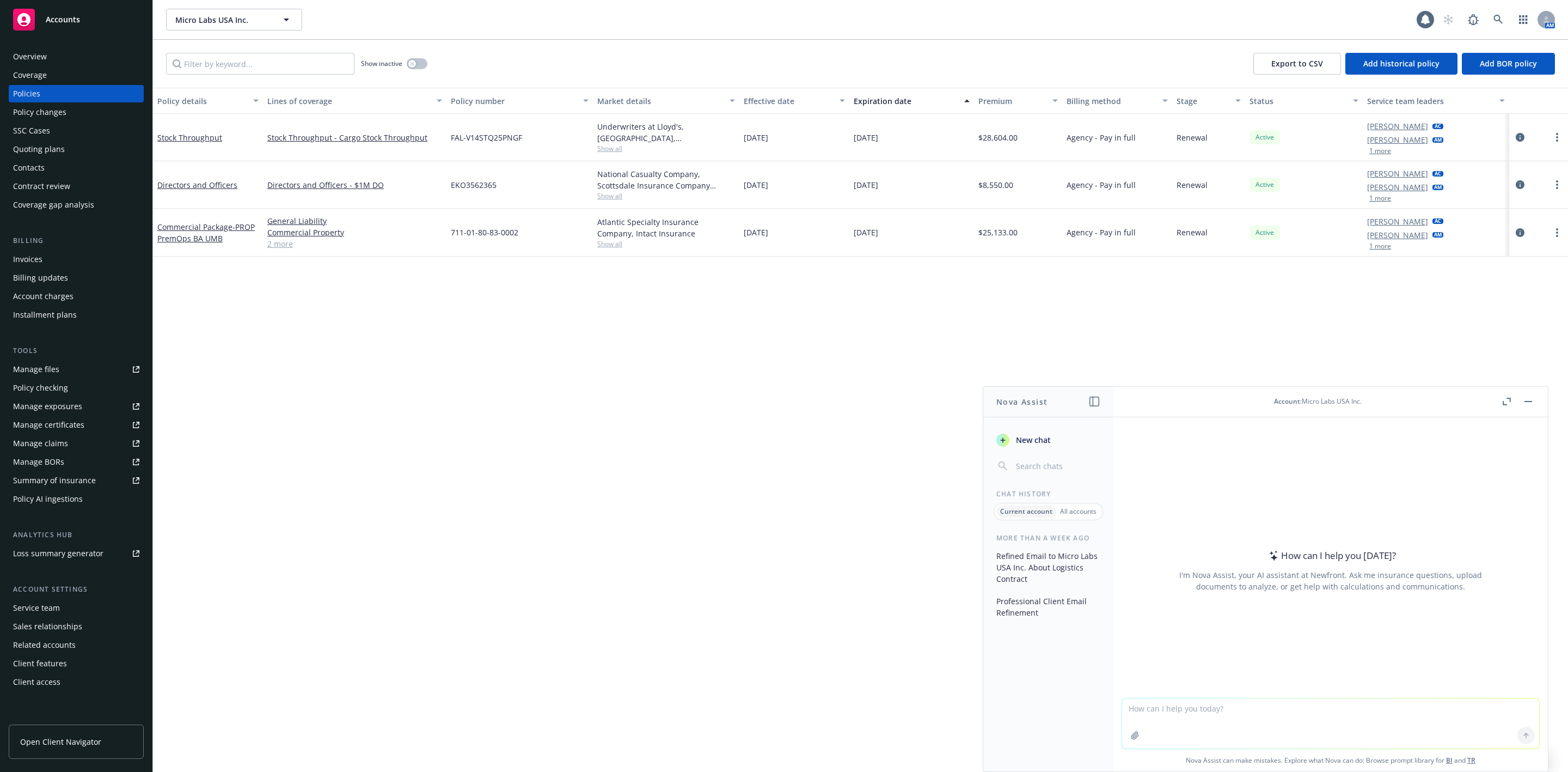
click at [1265, 714] on textarea at bounding box center [1331, 723] width 417 height 50
paste textarea "Thanks Feduk. +@Adessa Owens who is handling the renewal. Steven Ichihara Licen…"
type textarea "Hi Nova - please provide a short summary of this email thread and any action it…"
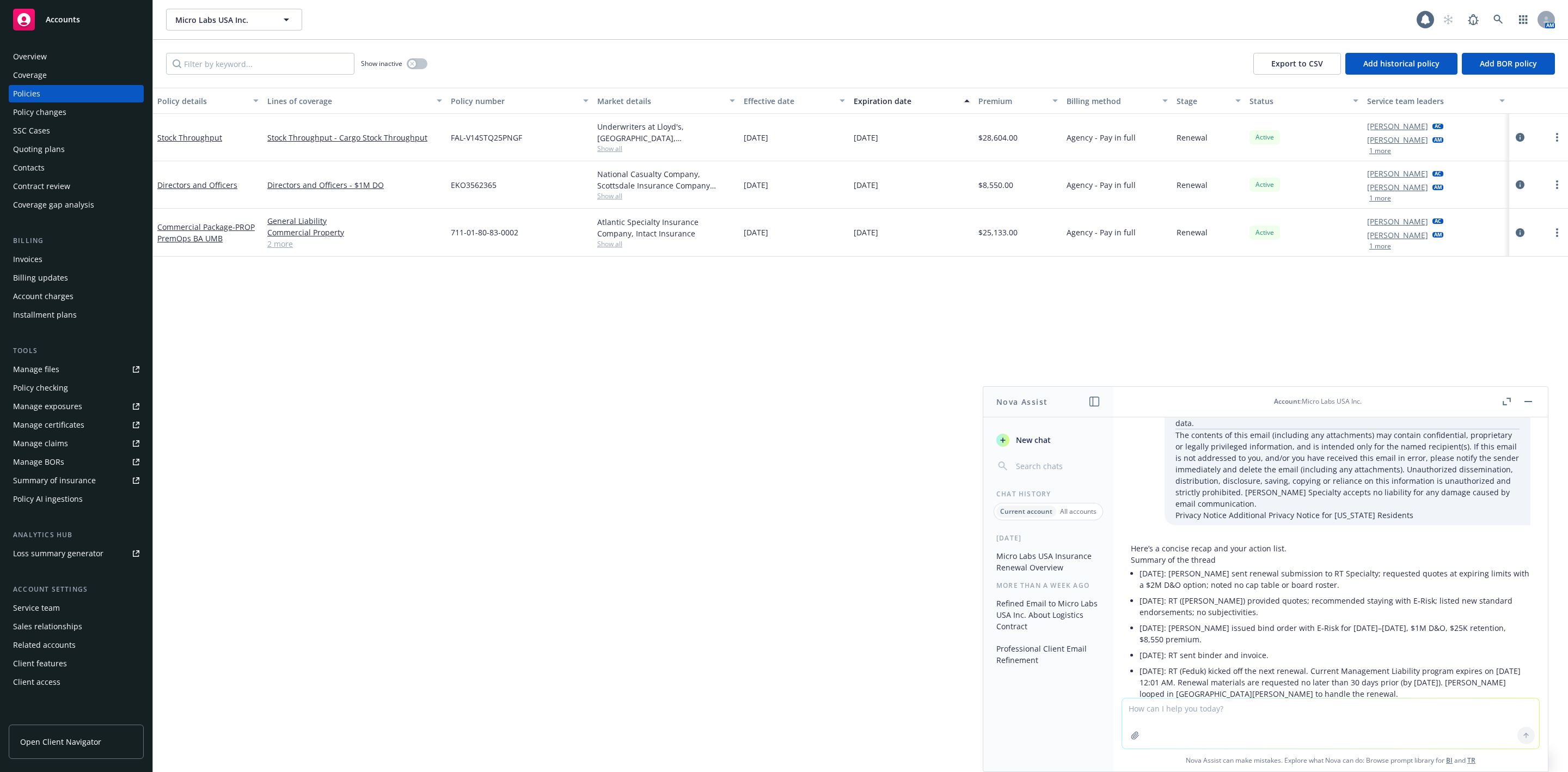
scroll to position [1659, 0]
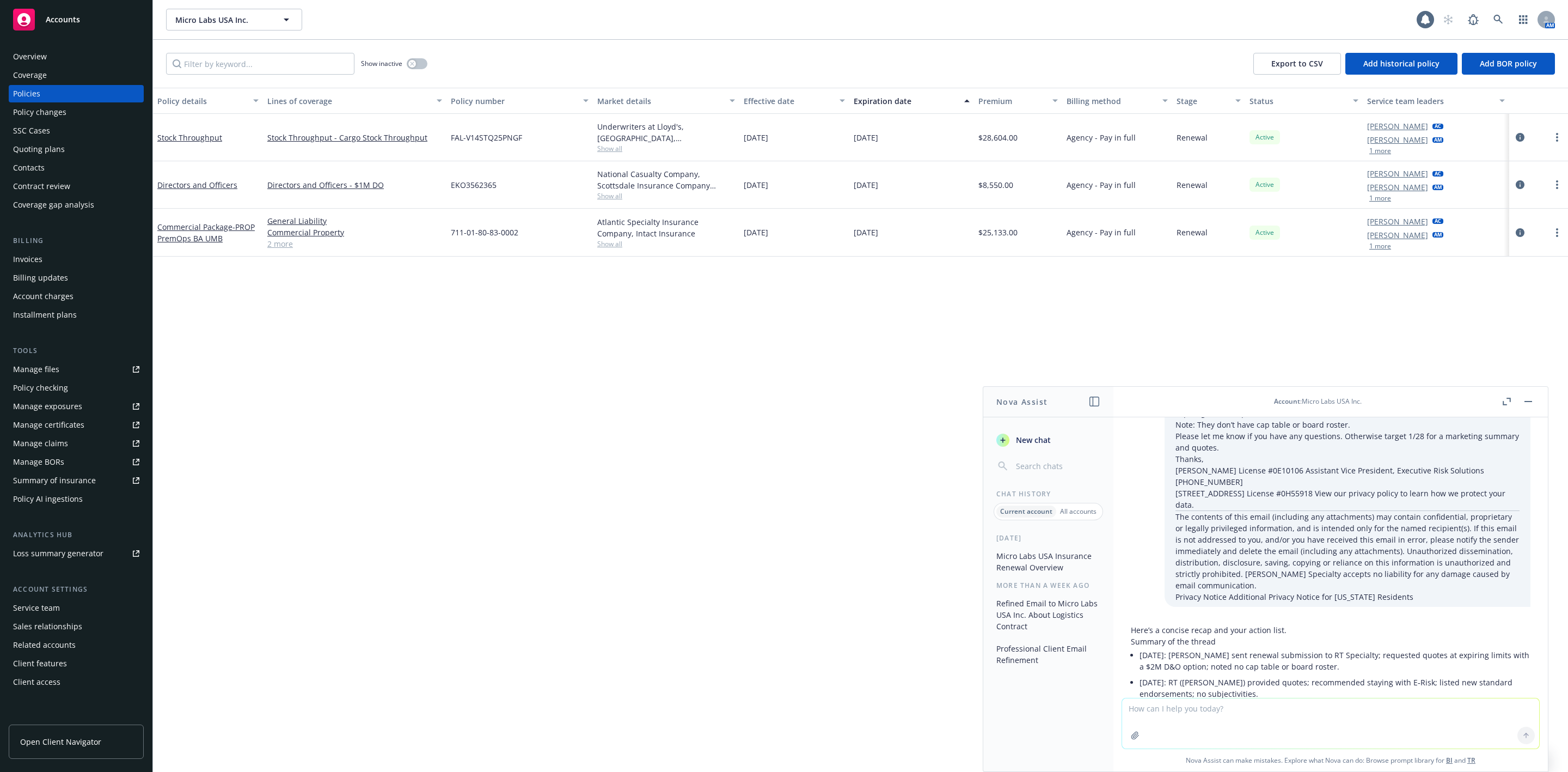
click at [1500, 396] on div at bounding box center [1518, 402] width 35 height 13
click at [1503, 402] on icon "button" at bounding box center [1504, 402] width 4 height 4
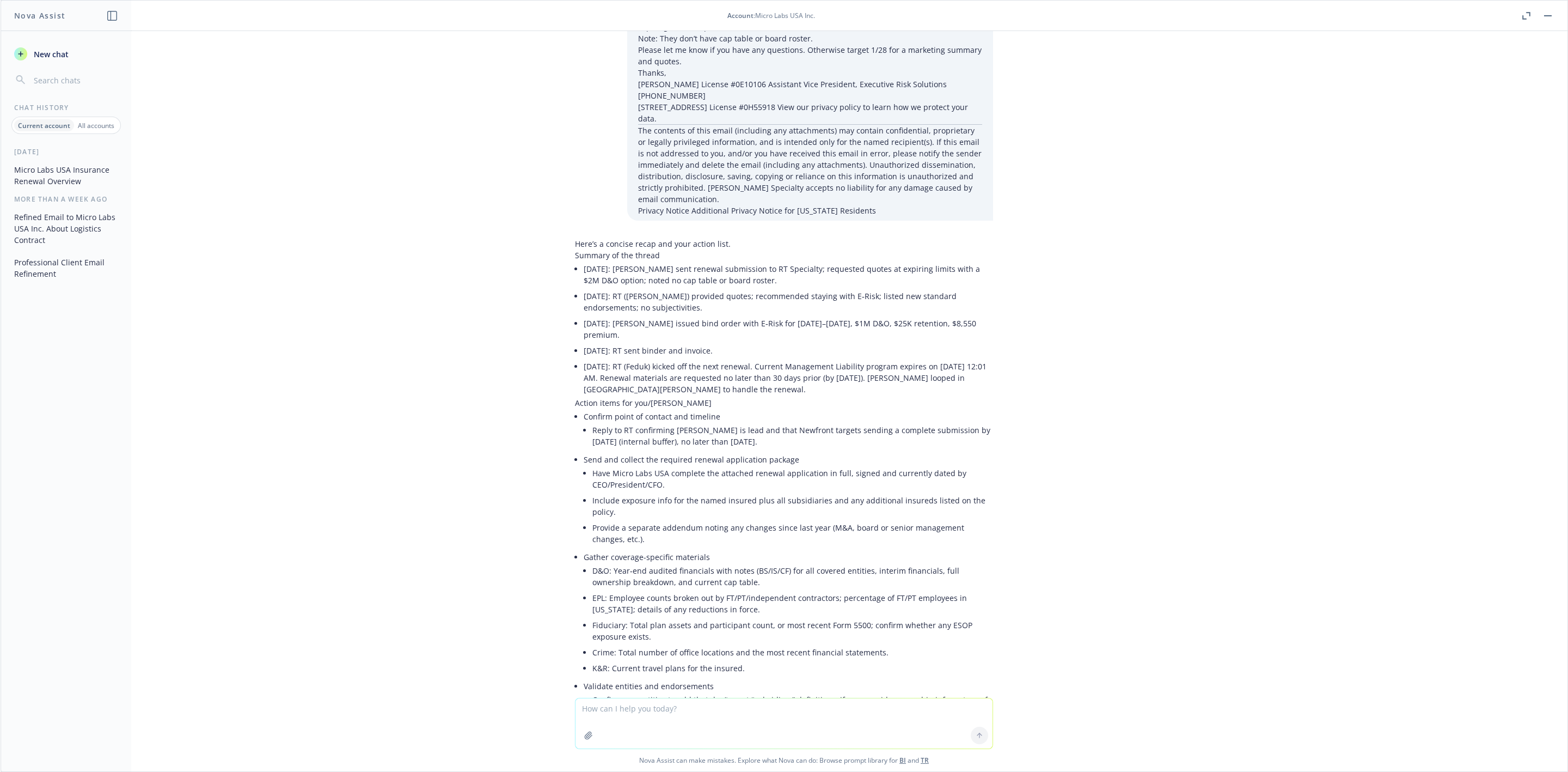
click at [1520, 20] on button at bounding box center [1527, 16] width 13 height 13
click at [1527, 10] on button "button" at bounding box center [1527, 16] width 13 height 13
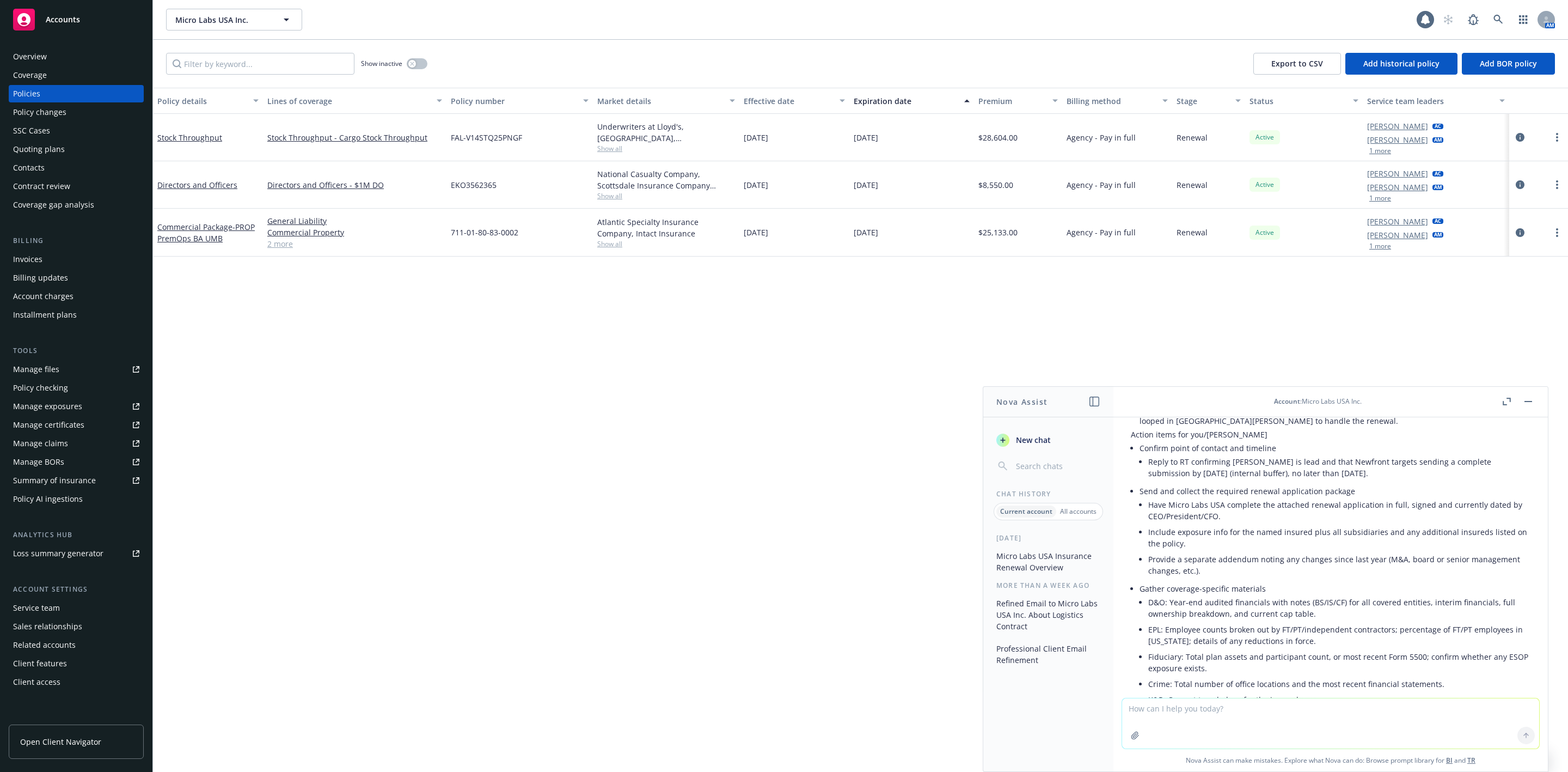
scroll to position [1986, 0]
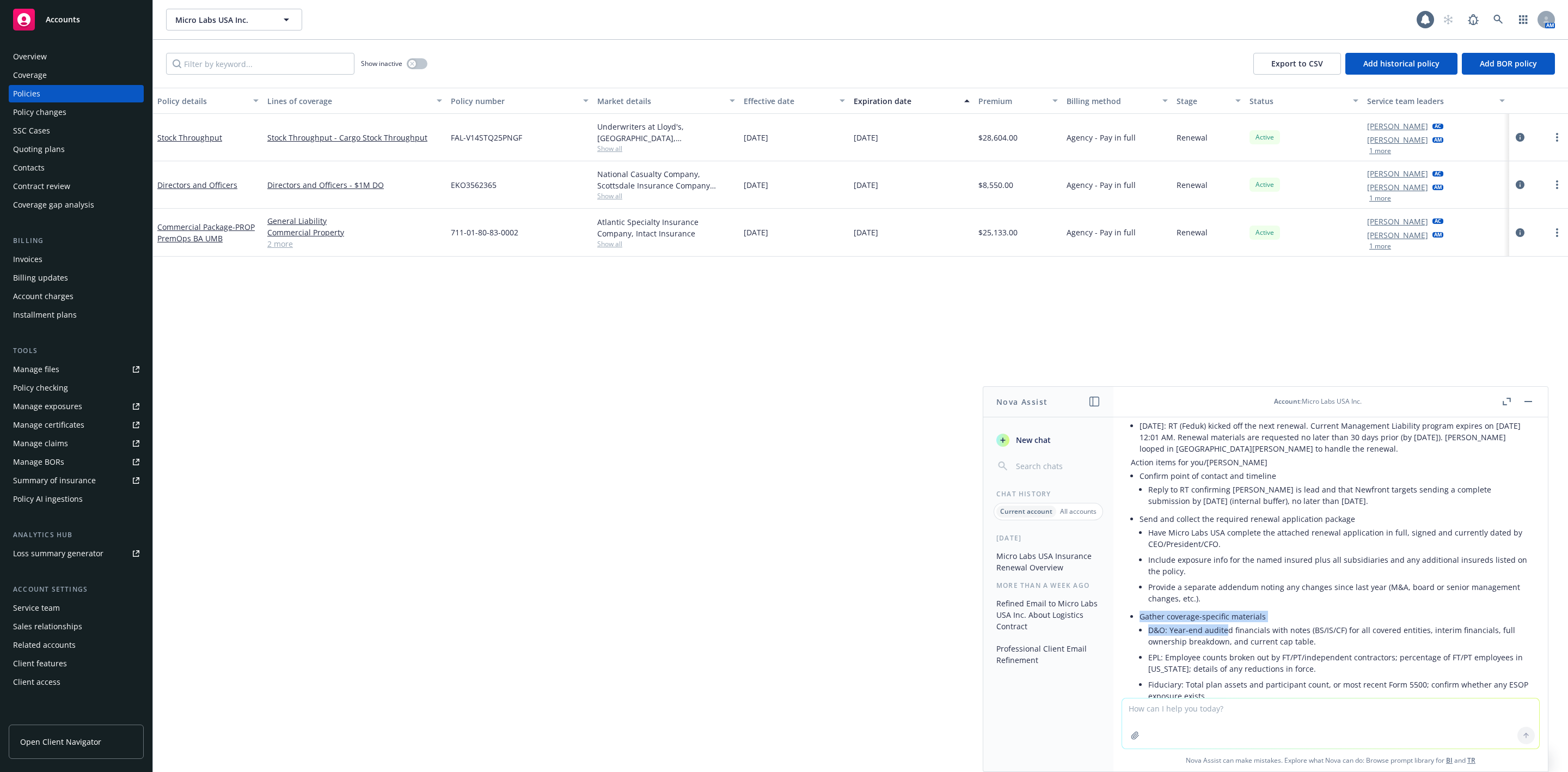
drag, startPoint x: 1140, startPoint y: 515, endPoint x: 1222, endPoint y: 525, distance: 82.6
click at [1225, 609] on li "Gather coverage-specific materials D&O: Year‑end audited financials with notes …" at bounding box center [1335, 673] width 391 height 129
click at [1319, 677] on li "Fiduciary: Total plan assets and participant count, or most recent Form 5500; c…" at bounding box center [1339, 691] width 383 height 28
click at [52, 54] on div "Overview" at bounding box center [76, 57] width 126 height 17
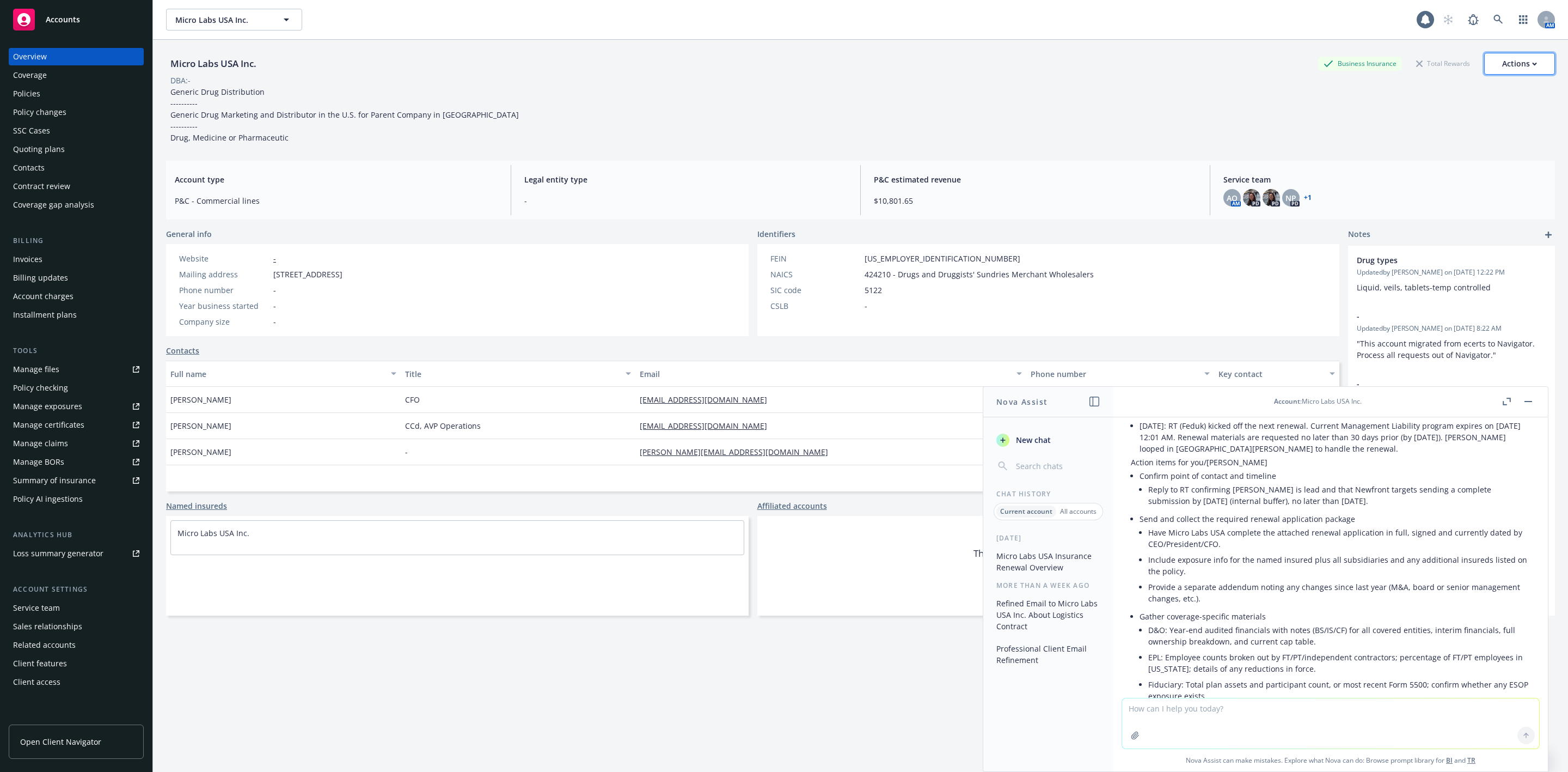
click at [1503, 70] on div "Actions" at bounding box center [1520, 64] width 35 height 21
click at [1426, 134] on link "Copy logging email" at bounding box center [1466, 137] width 179 height 22
click at [54, 152] on div "Quoting plans" at bounding box center [38, 150] width 52 height 17
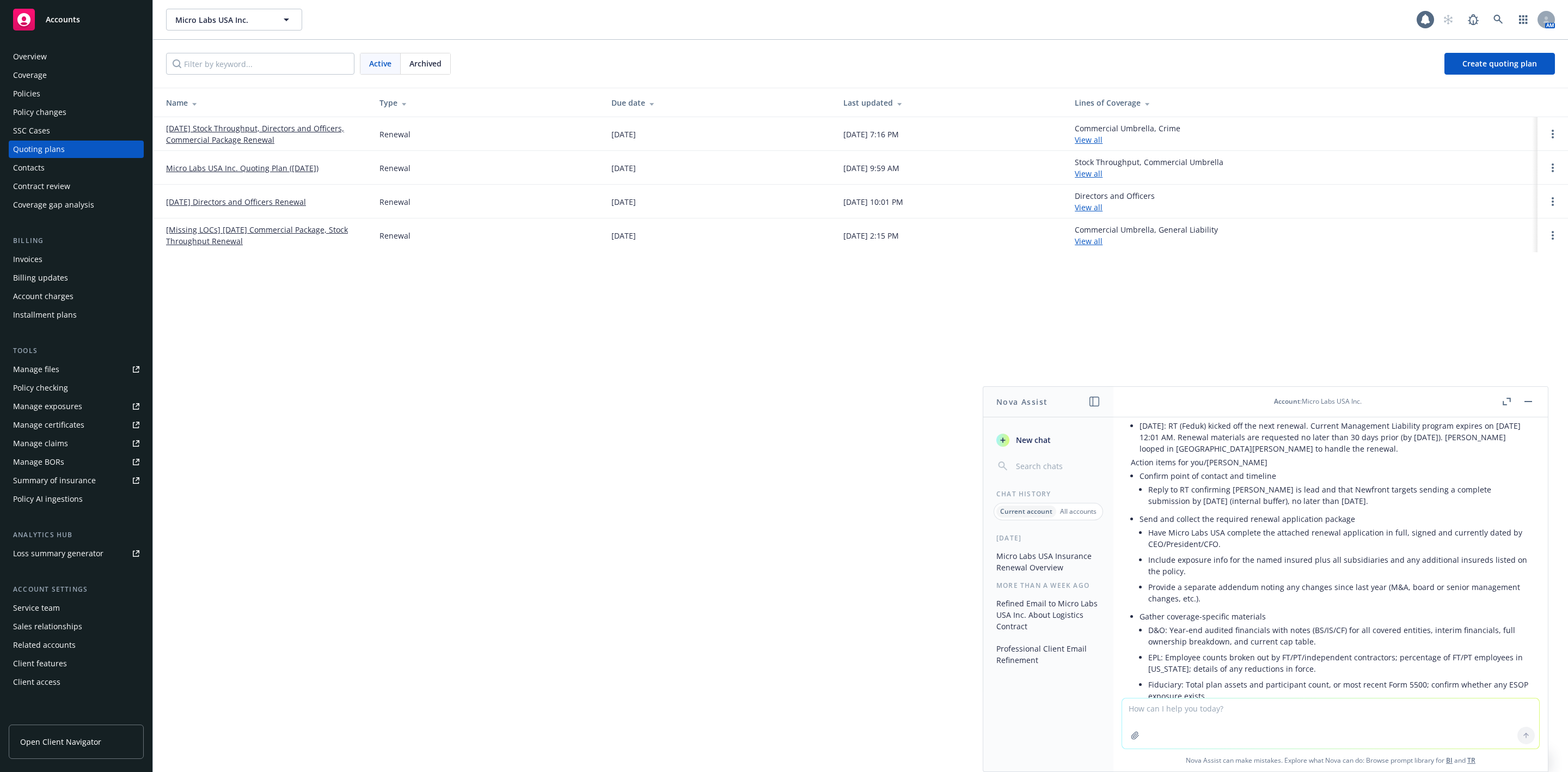
click at [216, 141] on link "02/28/26 Stock Throughput, Directors and Officers, Commercial Package Renewal" at bounding box center [264, 134] width 196 height 23
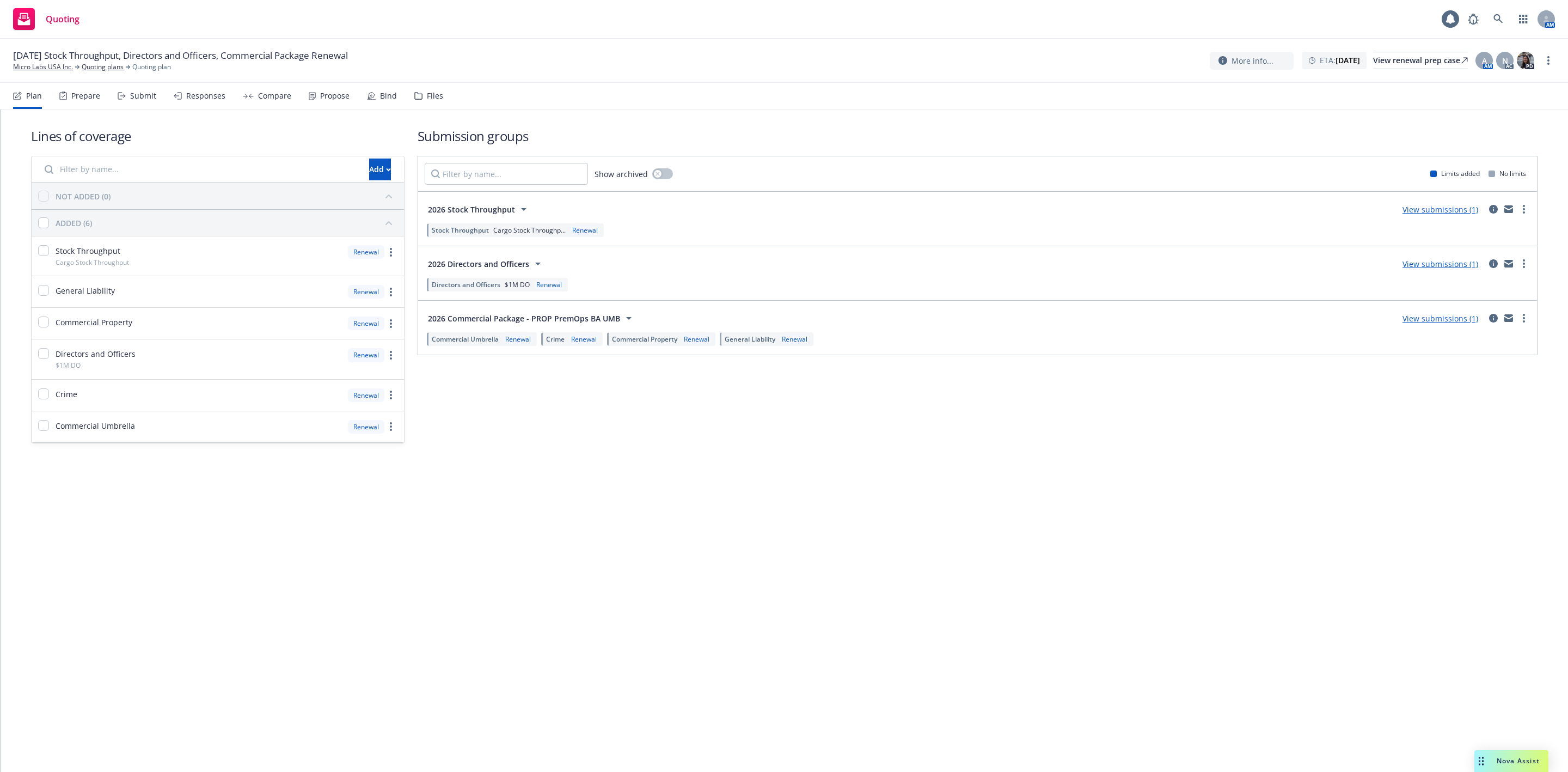
click at [1529, 757] on span "Nova Assist" at bounding box center [1518, 760] width 43 height 9
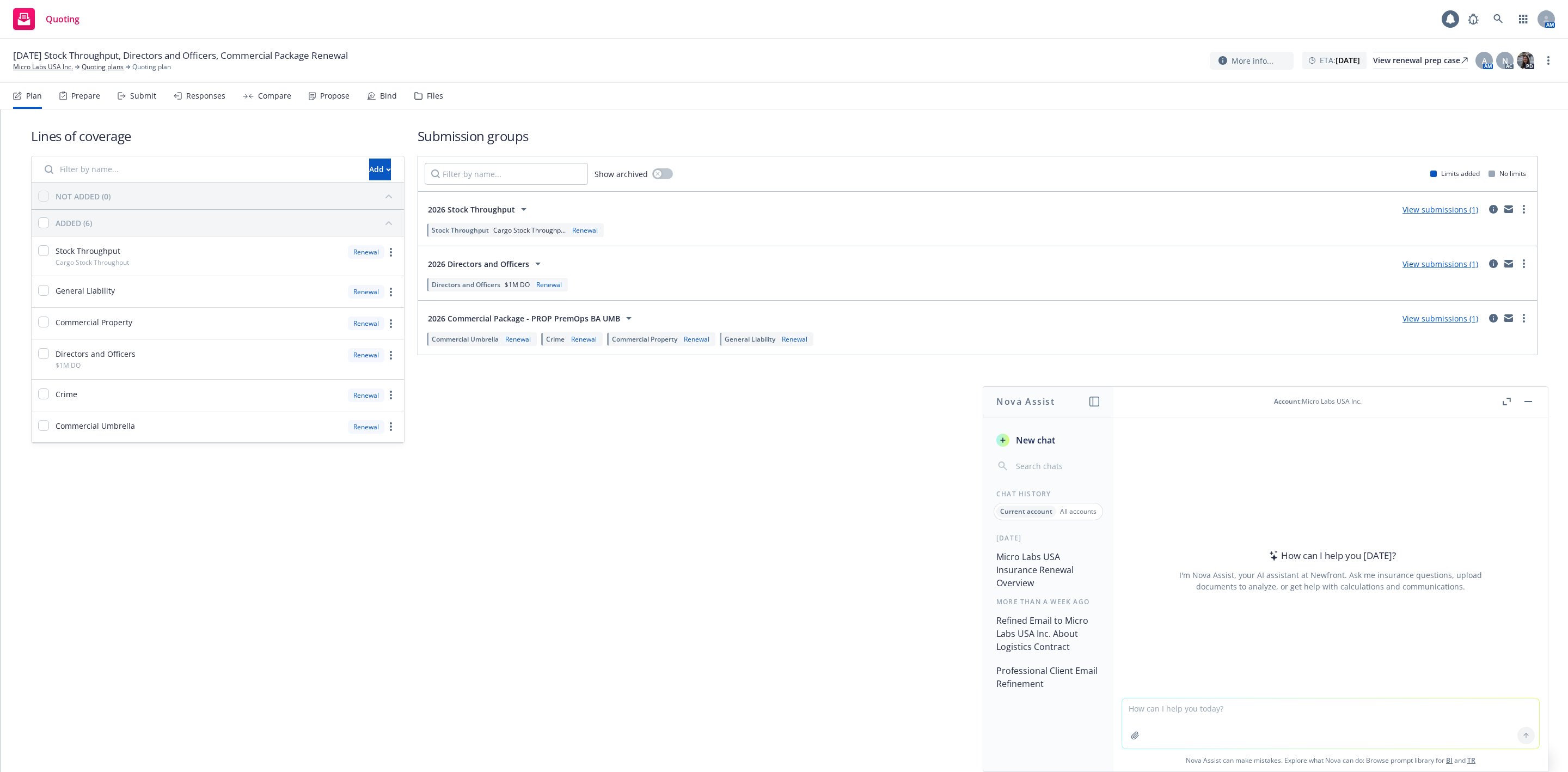
click at [1029, 570] on button "Micro Labs USA Insurance Renewal Overview" at bounding box center [1048, 569] width 113 height 46
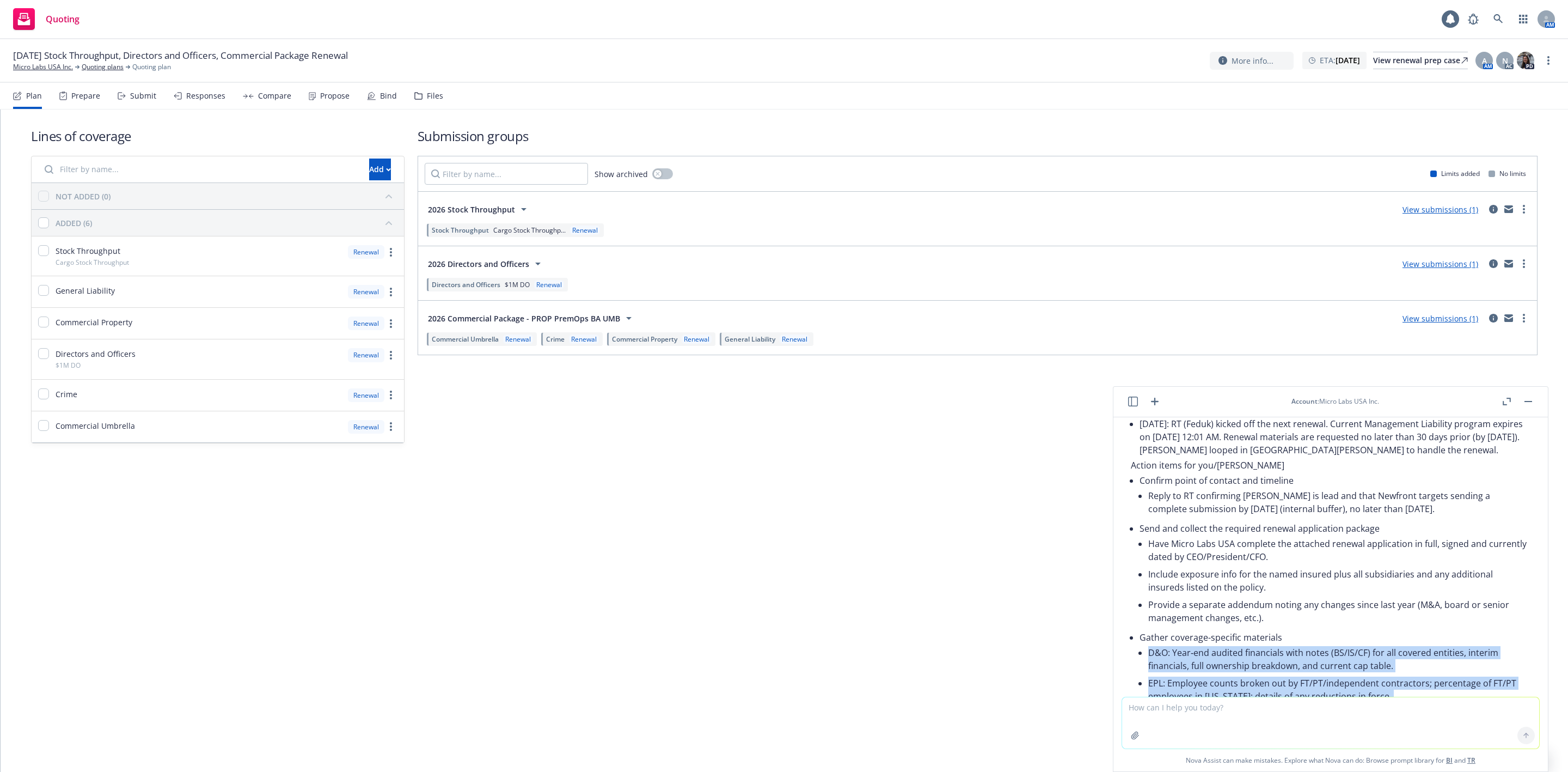
scroll to position [2424, 0]
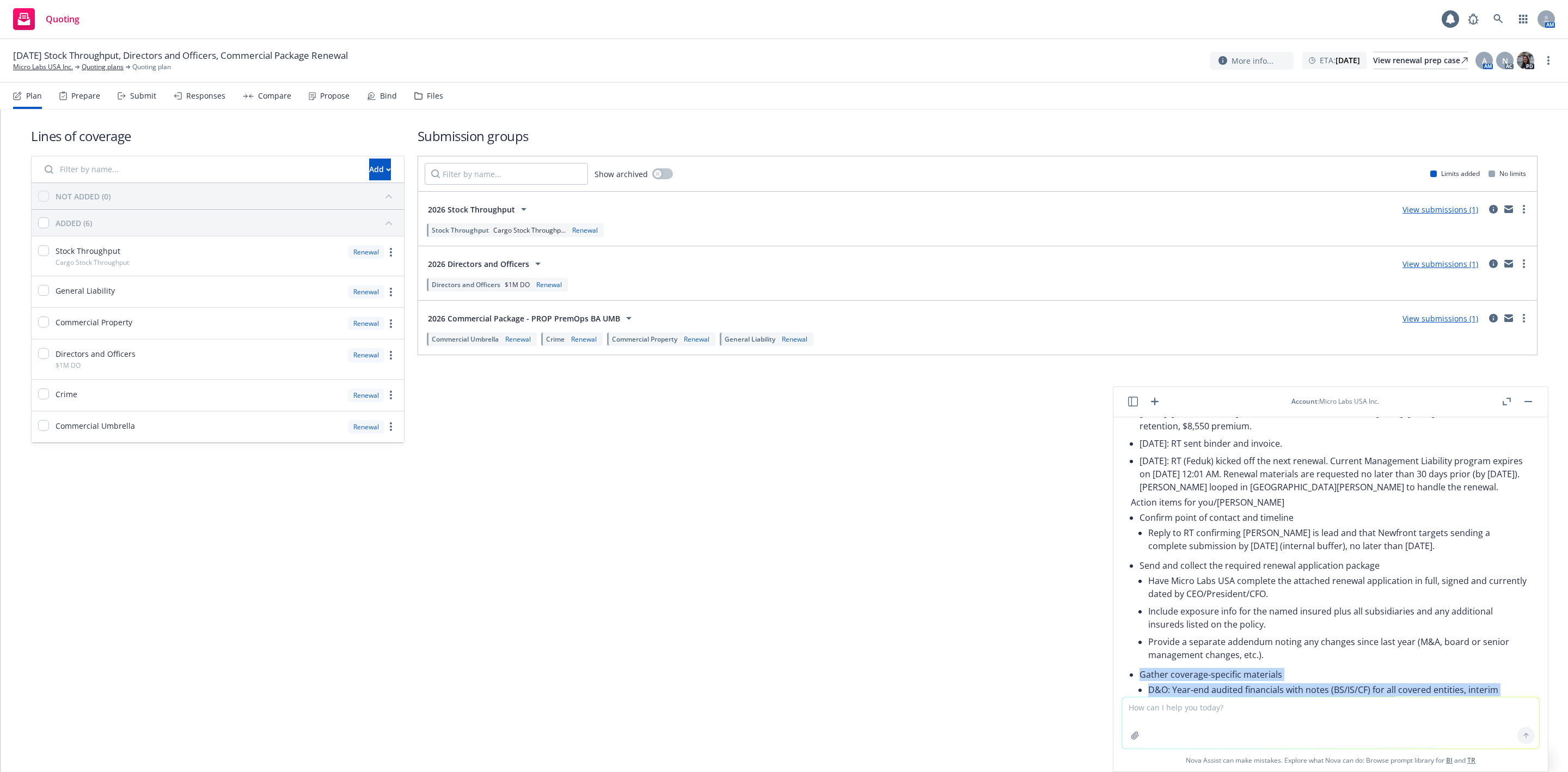
drag, startPoint x: 1196, startPoint y: 608, endPoint x: 1138, endPoint y: 542, distance: 87.9
click at [1138, 542] on div "Here’s a concise recap and your action list. Summary of the thread Jan 14, 2025…" at bounding box center [1331, 664] width 400 height 693
copy ul "Gather coverage-specific materials D&O: Year‑end audited financials with notes …"
click at [1431, 54] on div "View renewal prep case" at bounding box center [1421, 60] width 95 height 17
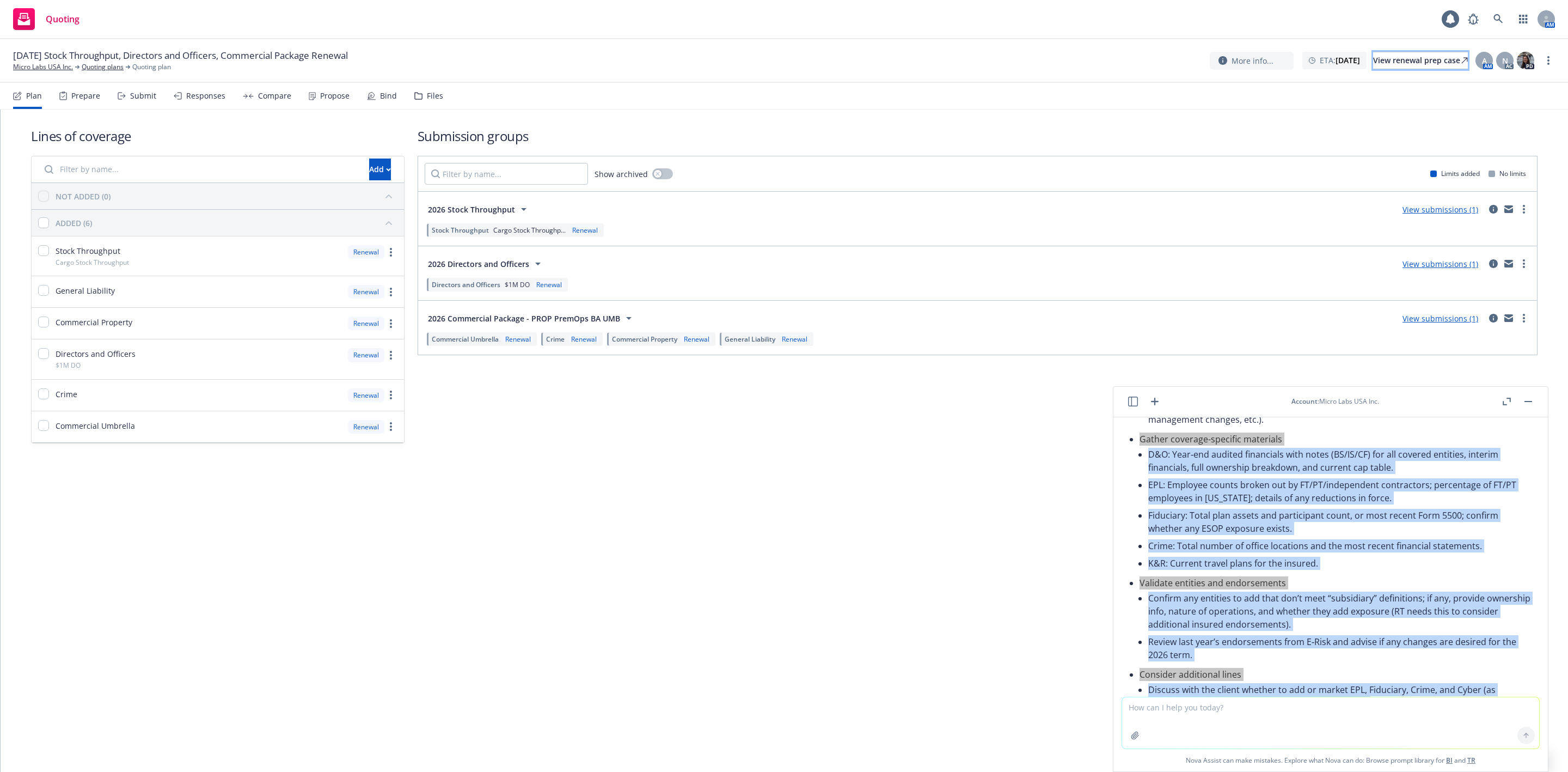
scroll to position [2670, 0]
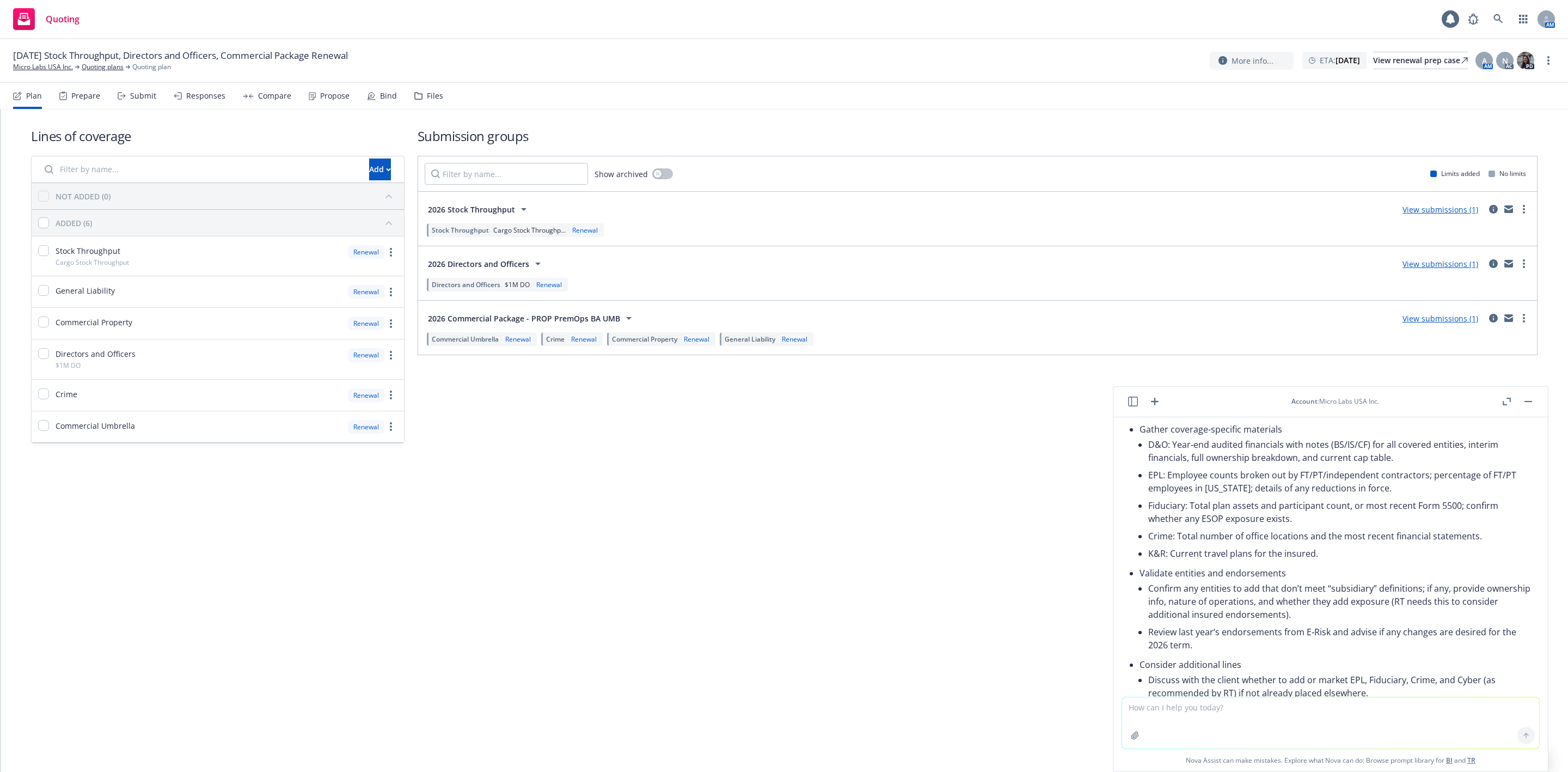
click at [482, 542] on div "Lines of coverage Add NOT ADDED (0) ADDED (6) Stock Throughput Cargo Stock Thro…" at bounding box center [785, 441] width 1568 height 662
click at [41, 64] on link "Micro Labs USA Inc." at bounding box center [43, 68] width 60 height 10
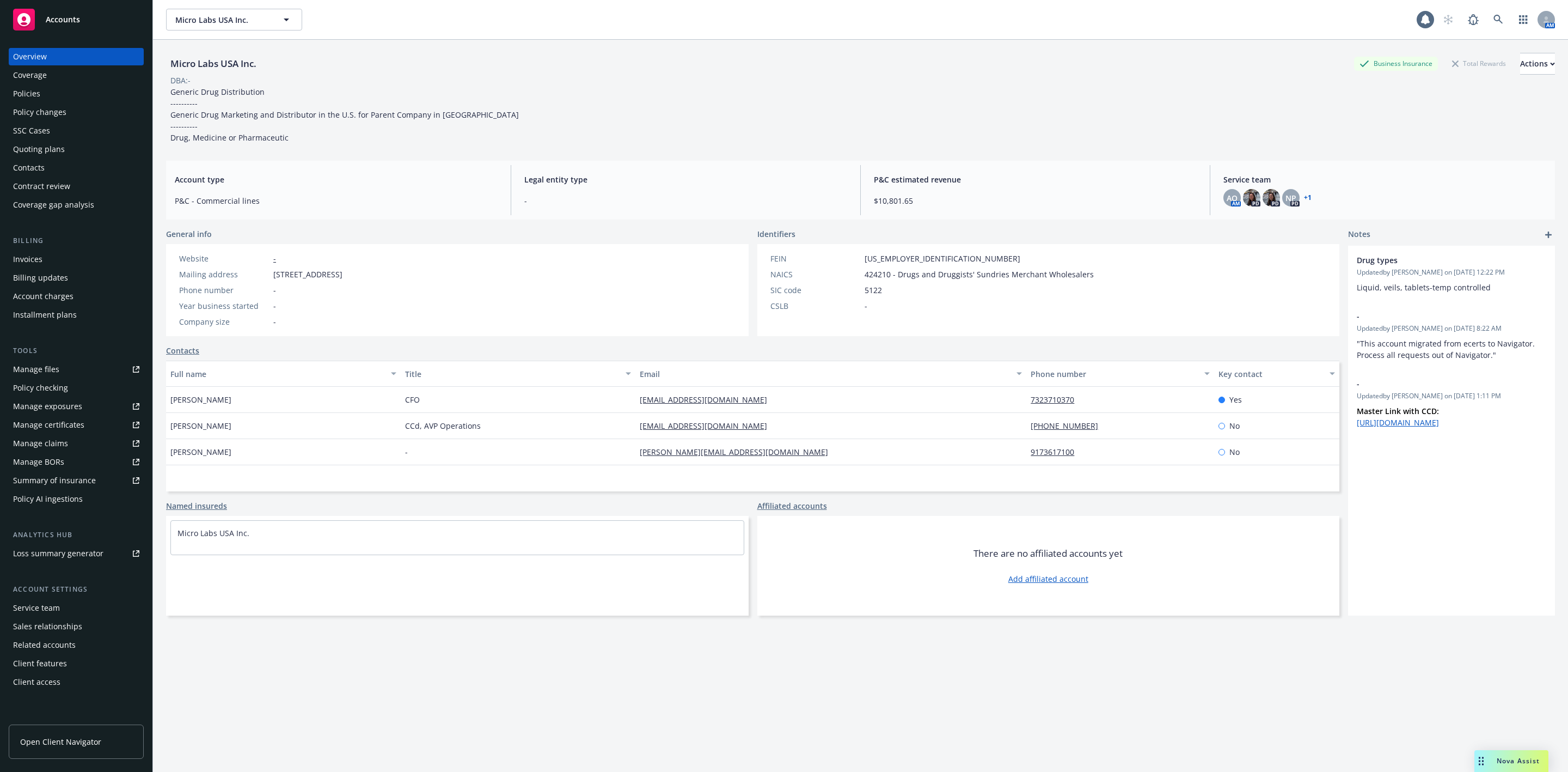
click at [70, 368] on link "Manage files" at bounding box center [76, 370] width 135 height 17
click at [71, 112] on div "Policy changes" at bounding box center [76, 113] width 126 height 17
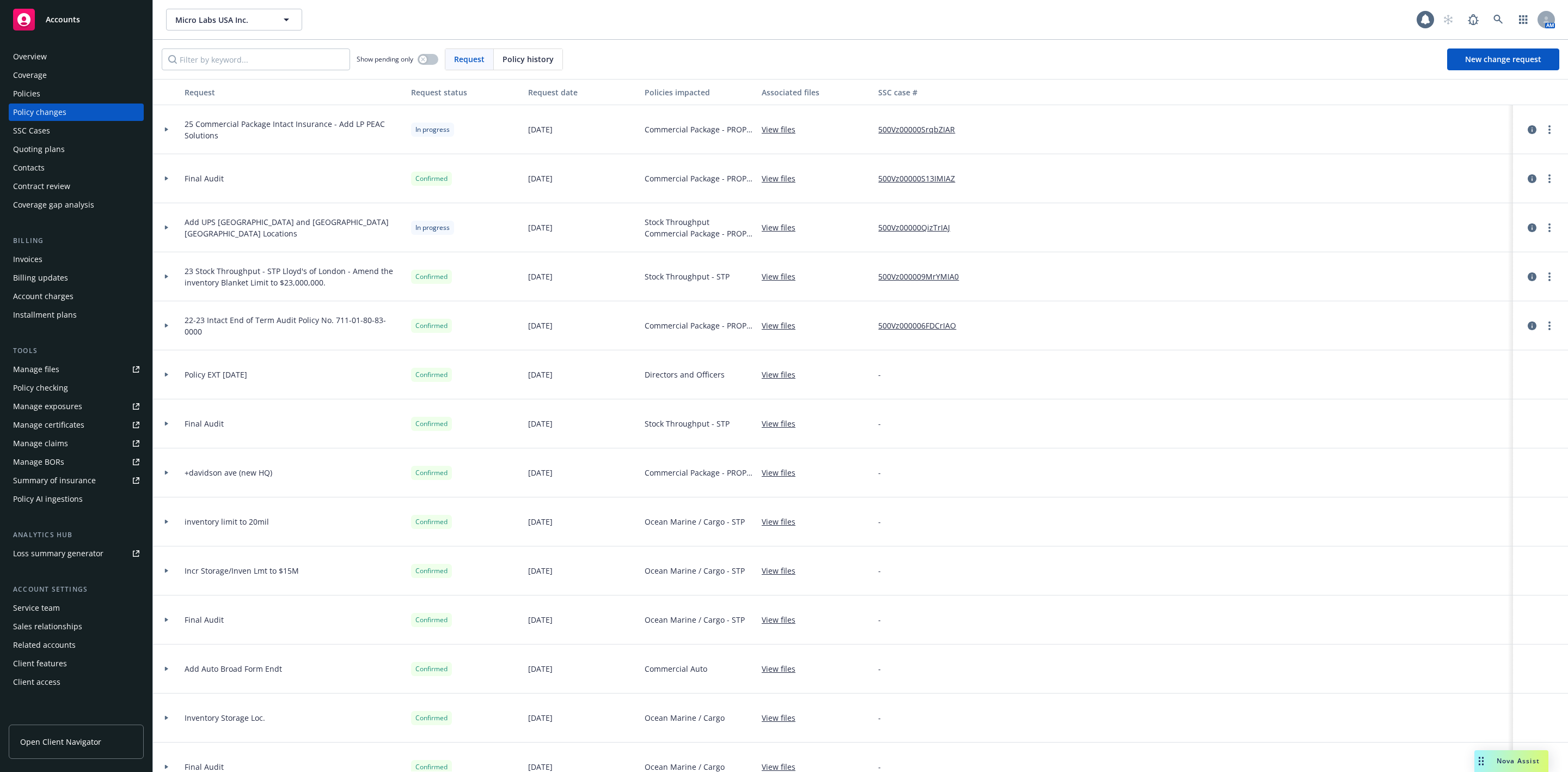
click at [45, 94] on div "Policies" at bounding box center [76, 94] width 126 height 17
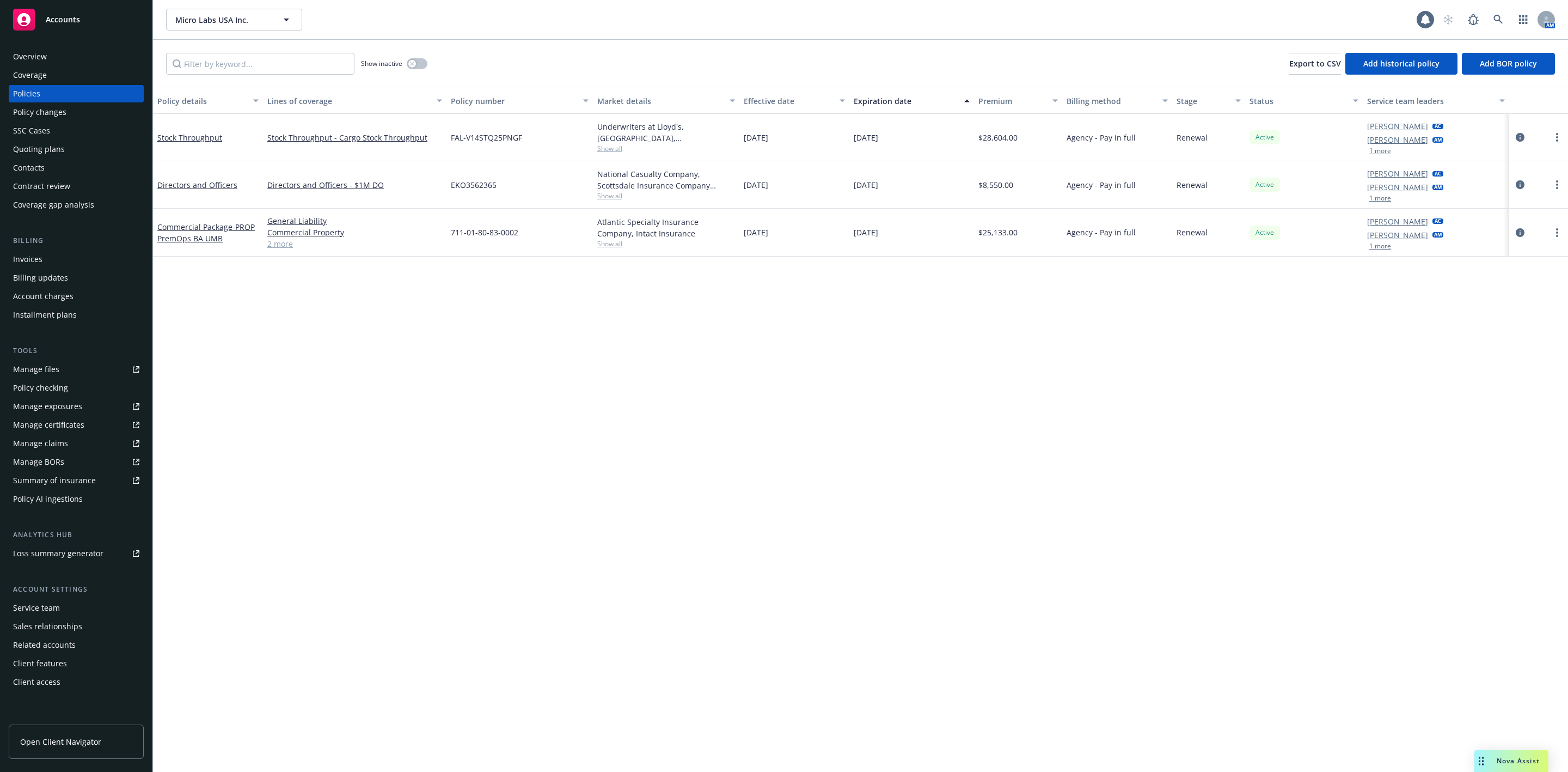
click at [279, 243] on link "2 more" at bounding box center [354, 244] width 175 height 12
click at [195, 237] on link "Commercial Package - PROP PremOps BA UMB" at bounding box center [206, 244] width 97 height 22
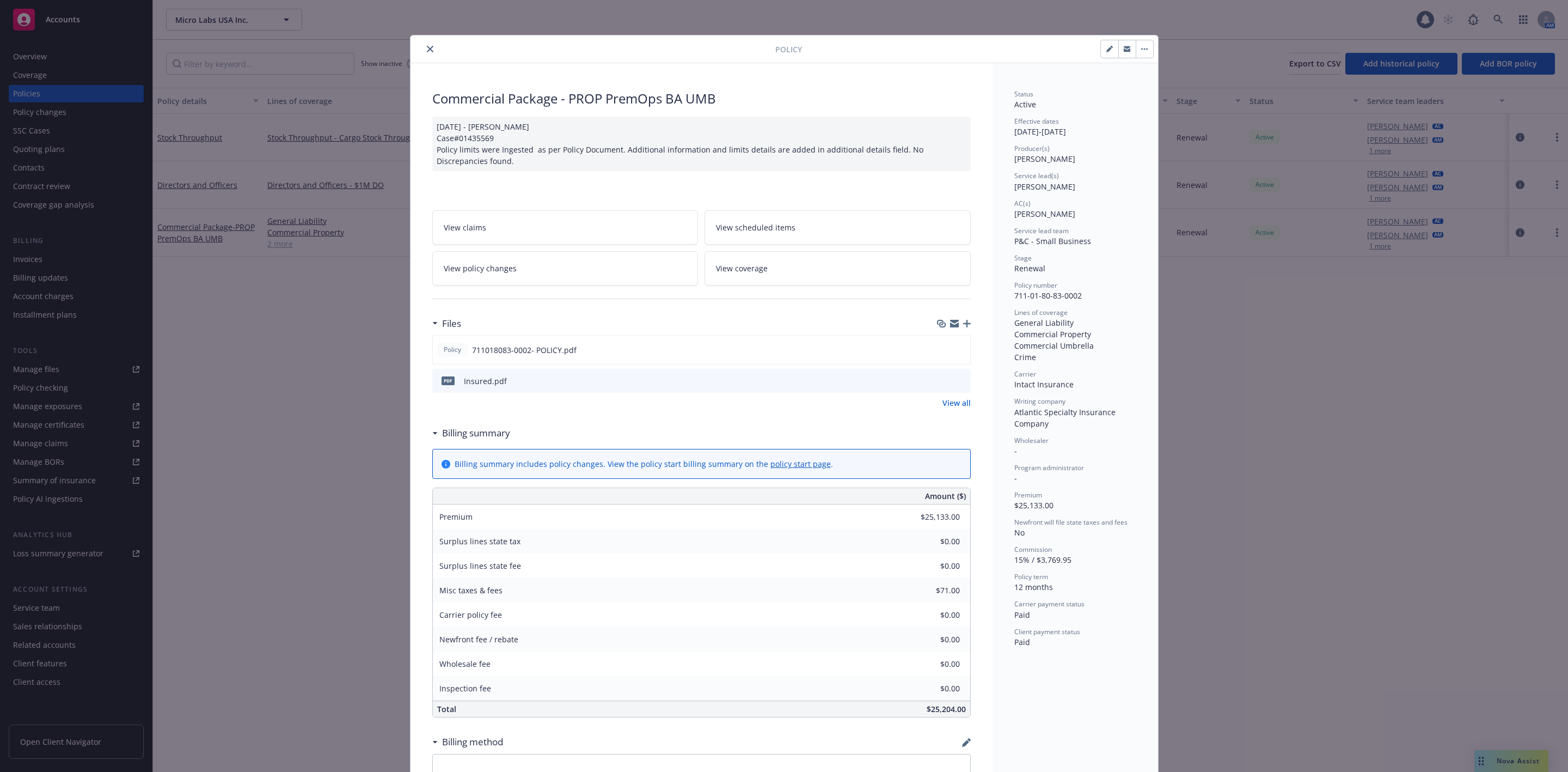
click at [427, 49] on icon "close" at bounding box center [430, 49] width 7 height 7
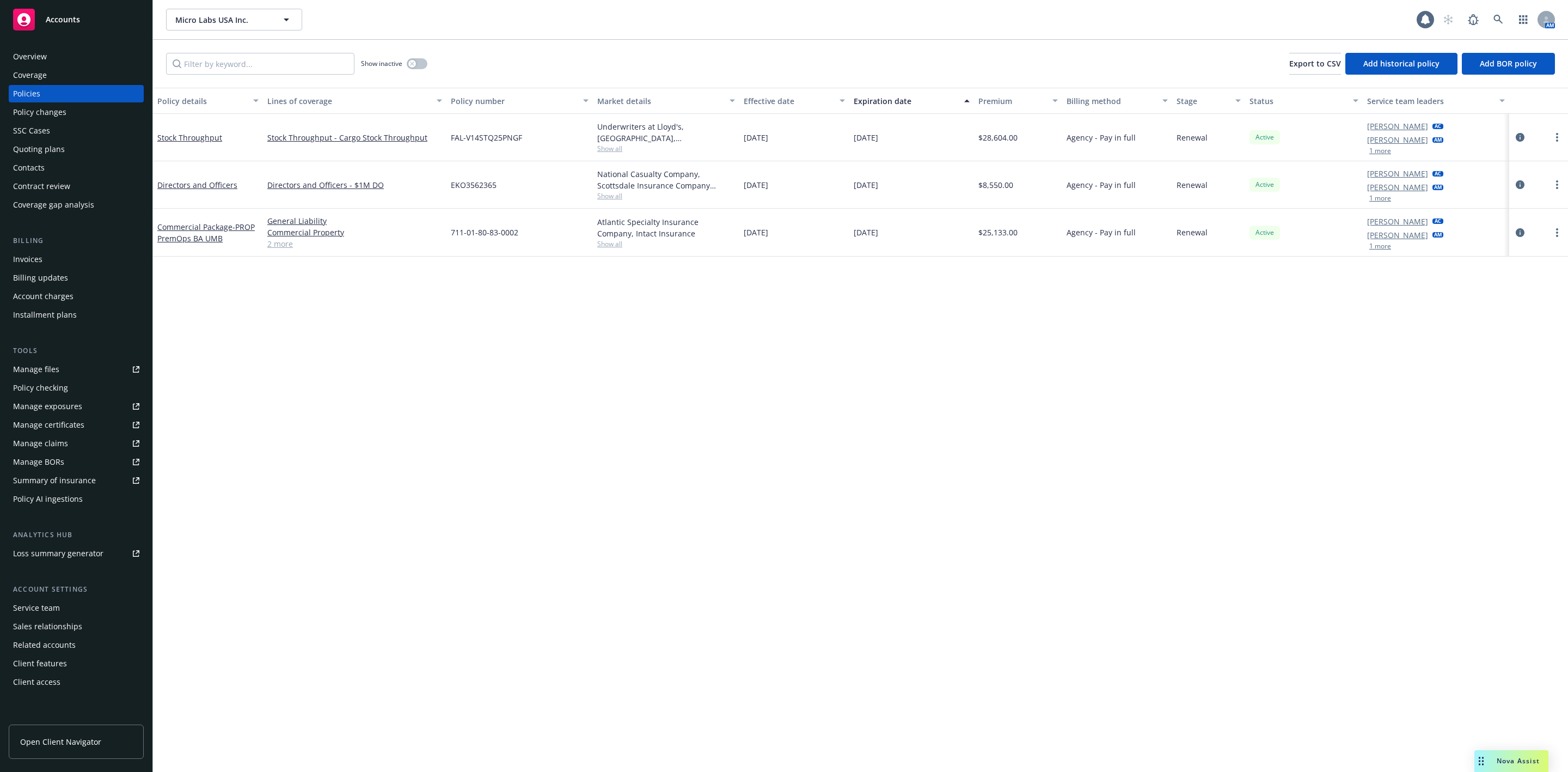
click at [279, 239] on link "2 more" at bounding box center [354, 244] width 175 height 12
click at [195, 134] on link "Stock Throughput" at bounding box center [189, 137] width 65 height 10
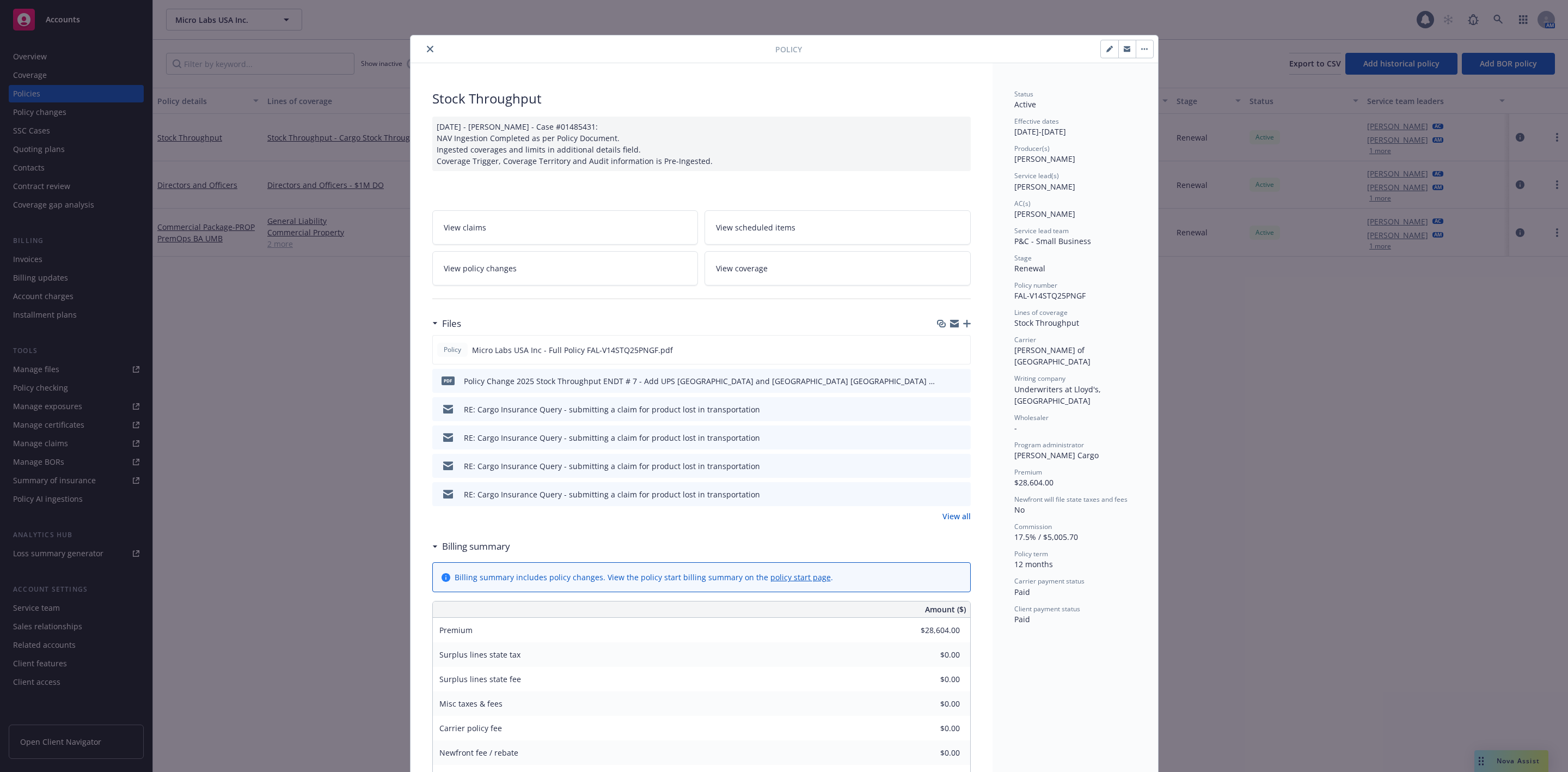
click at [424, 53] on button "close" at bounding box center [430, 49] width 13 height 13
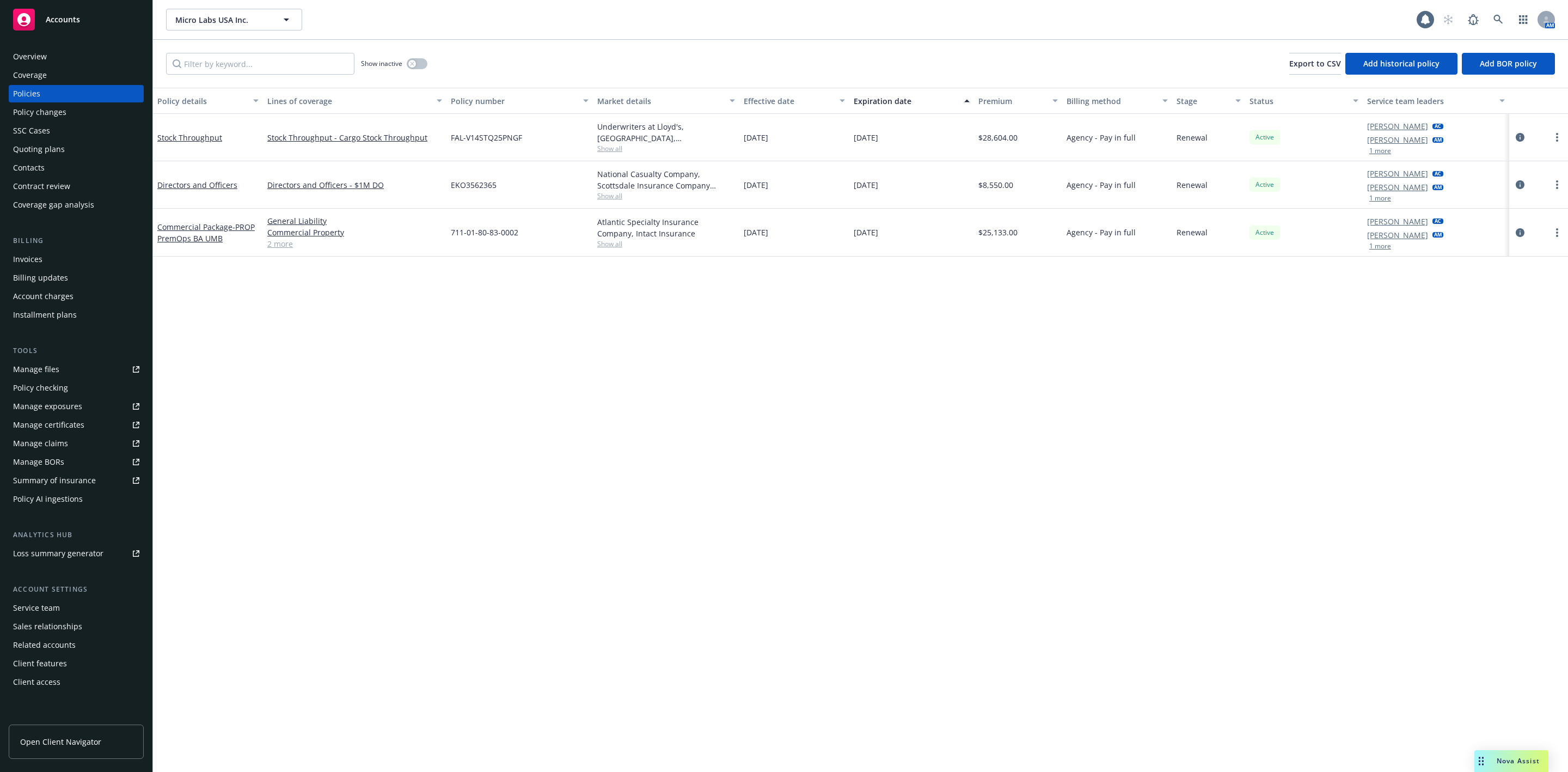
click at [608, 151] on span "Show all" at bounding box center [666, 148] width 138 height 9
click at [54, 115] on div "Policy changes" at bounding box center [40, 113] width 54 height 17
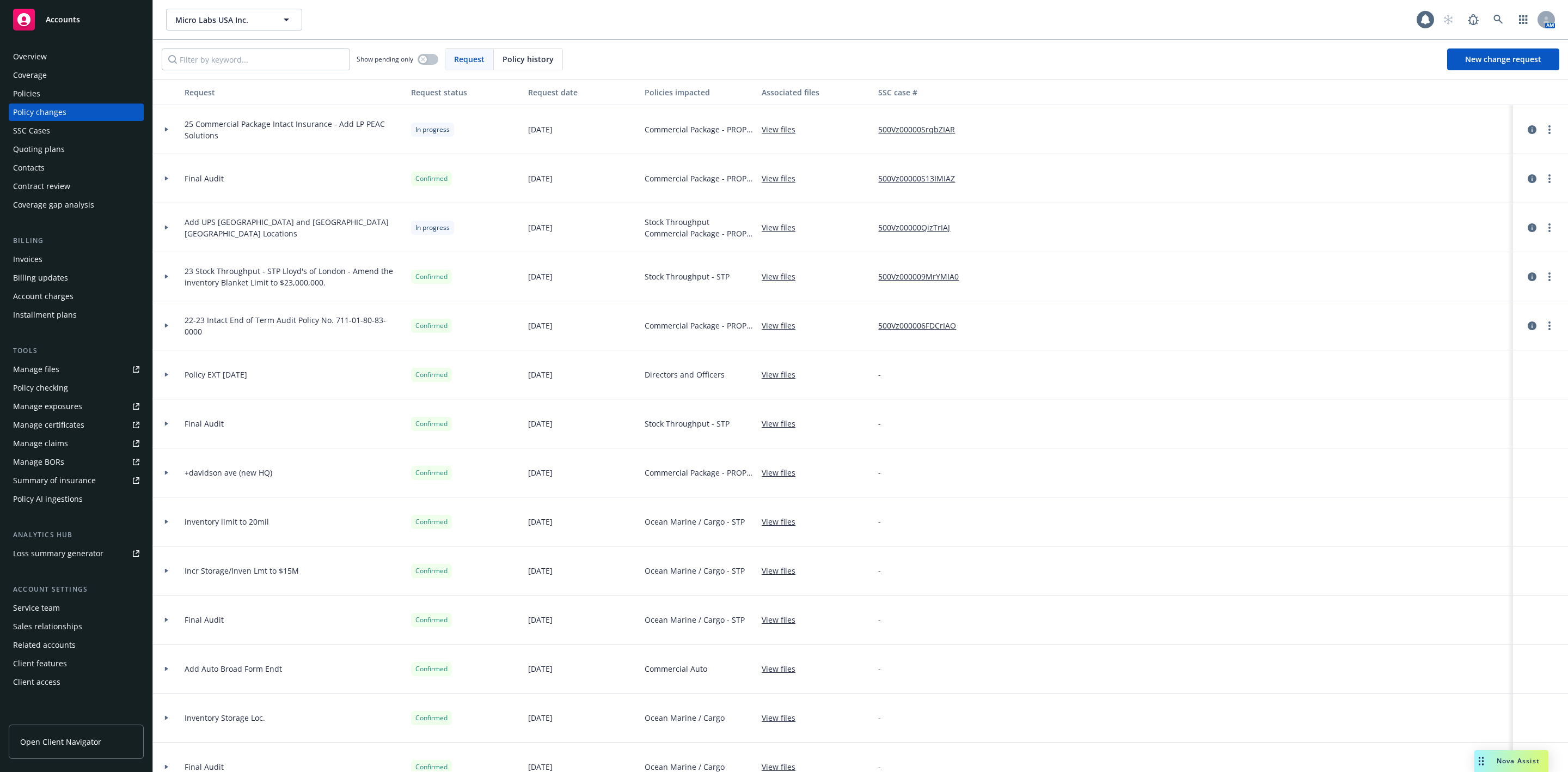
click at [915, 229] on link "500Vz00000QizTrIAJ" at bounding box center [918, 227] width 81 height 12
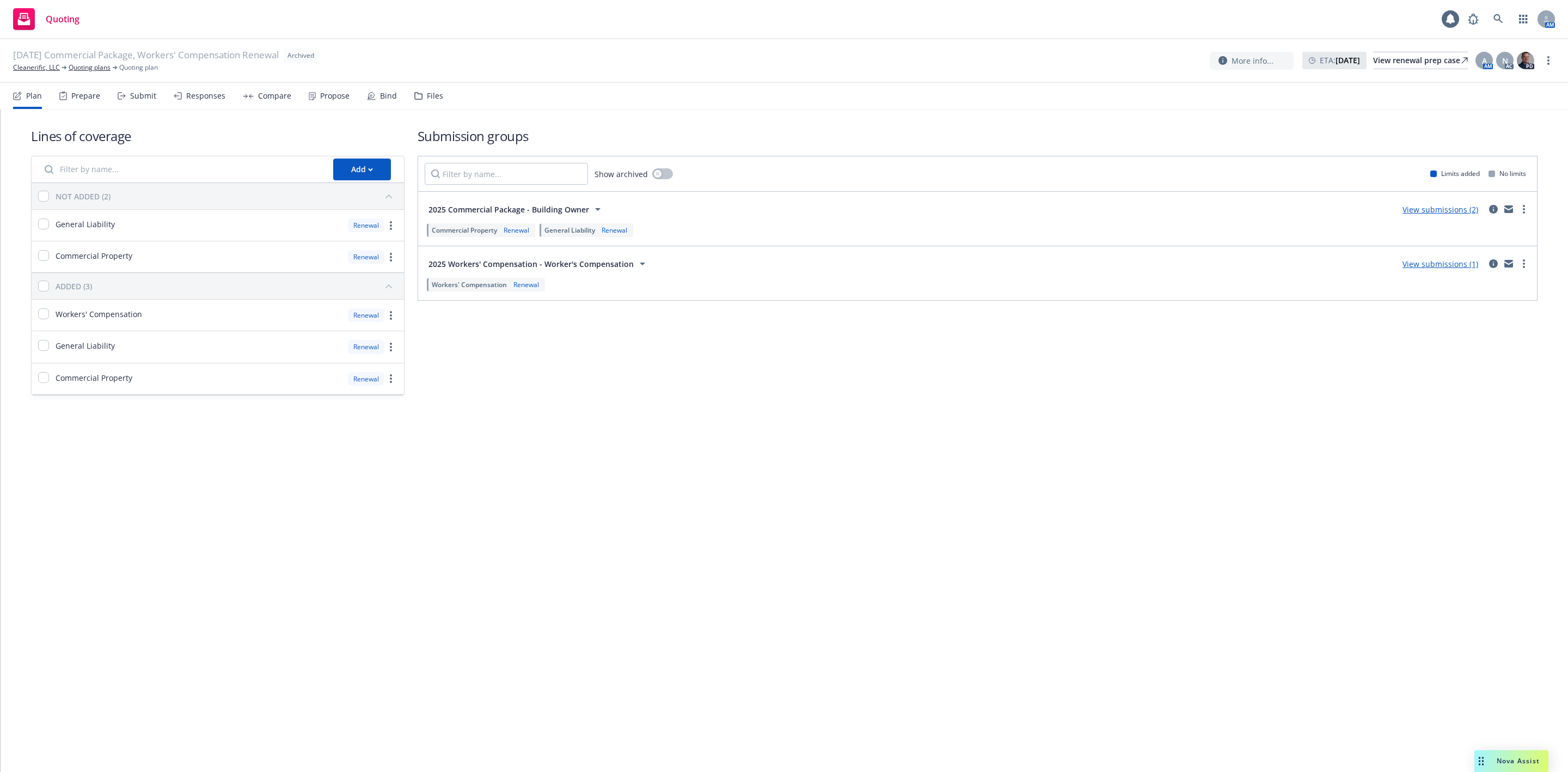
click at [320, 92] on div "Propose" at bounding box center [335, 96] width 30 height 9
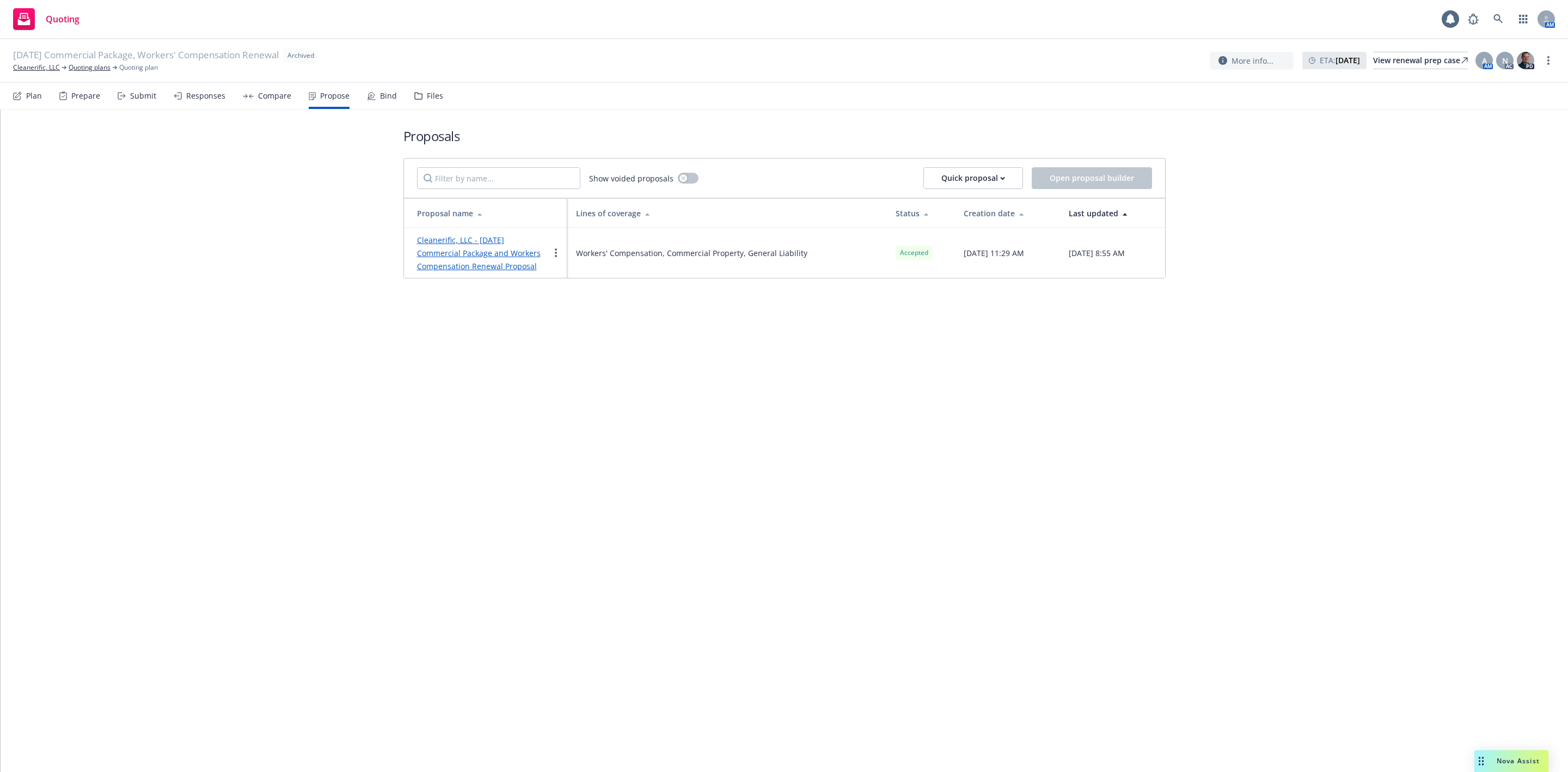
click at [465, 262] on link "Cleanerific, LLC - 9/1/2025 Commercial Package and Workers Compensation Renewal…" at bounding box center [481, 253] width 128 height 36
click at [1500, 19] on icon at bounding box center [1499, 20] width 10 height 10
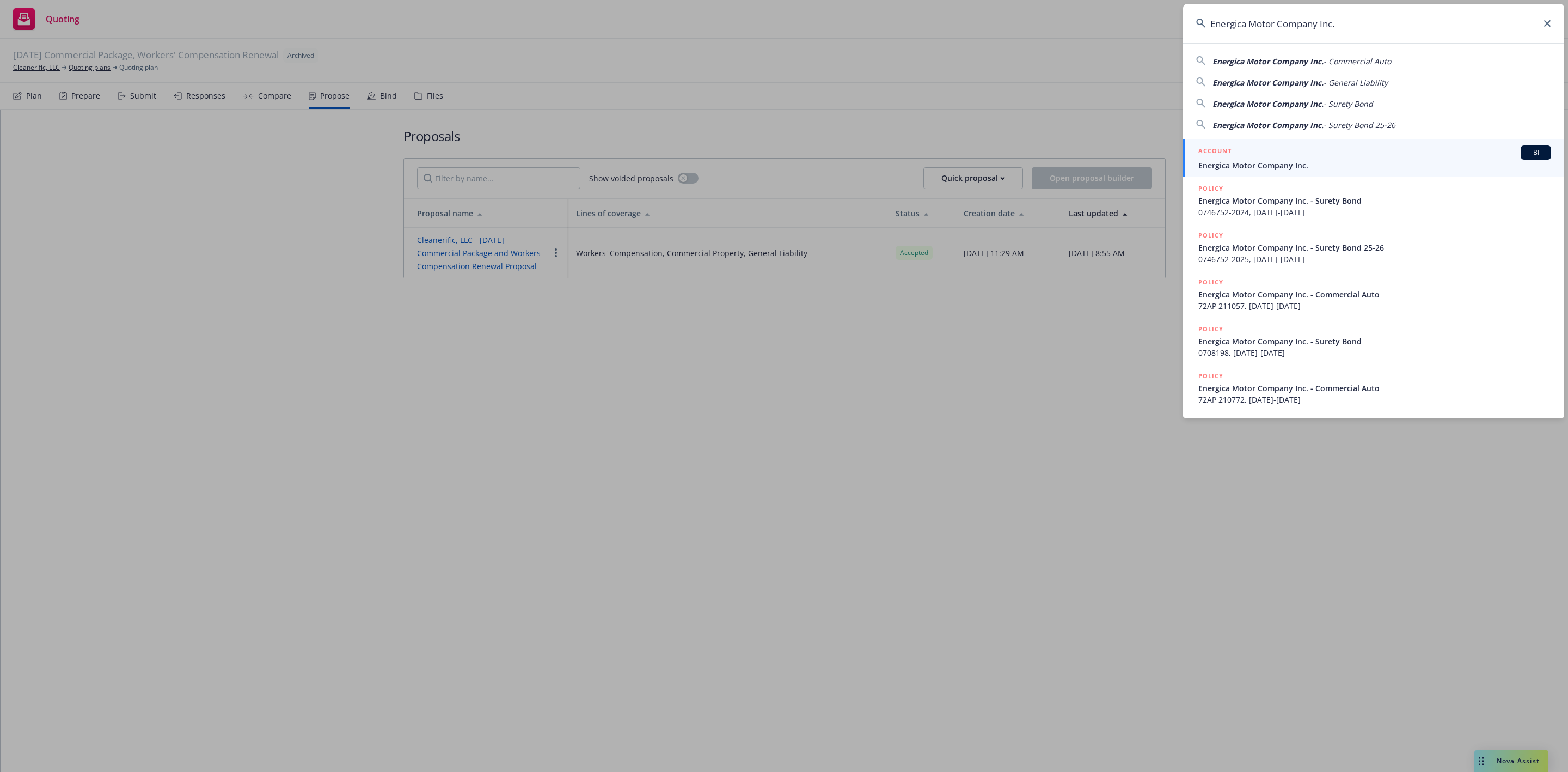
type input "Energica Motor Company Inc."
click at [1278, 156] on div "ACCOUNT BI" at bounding box center [1375, 153] width 353 height 15
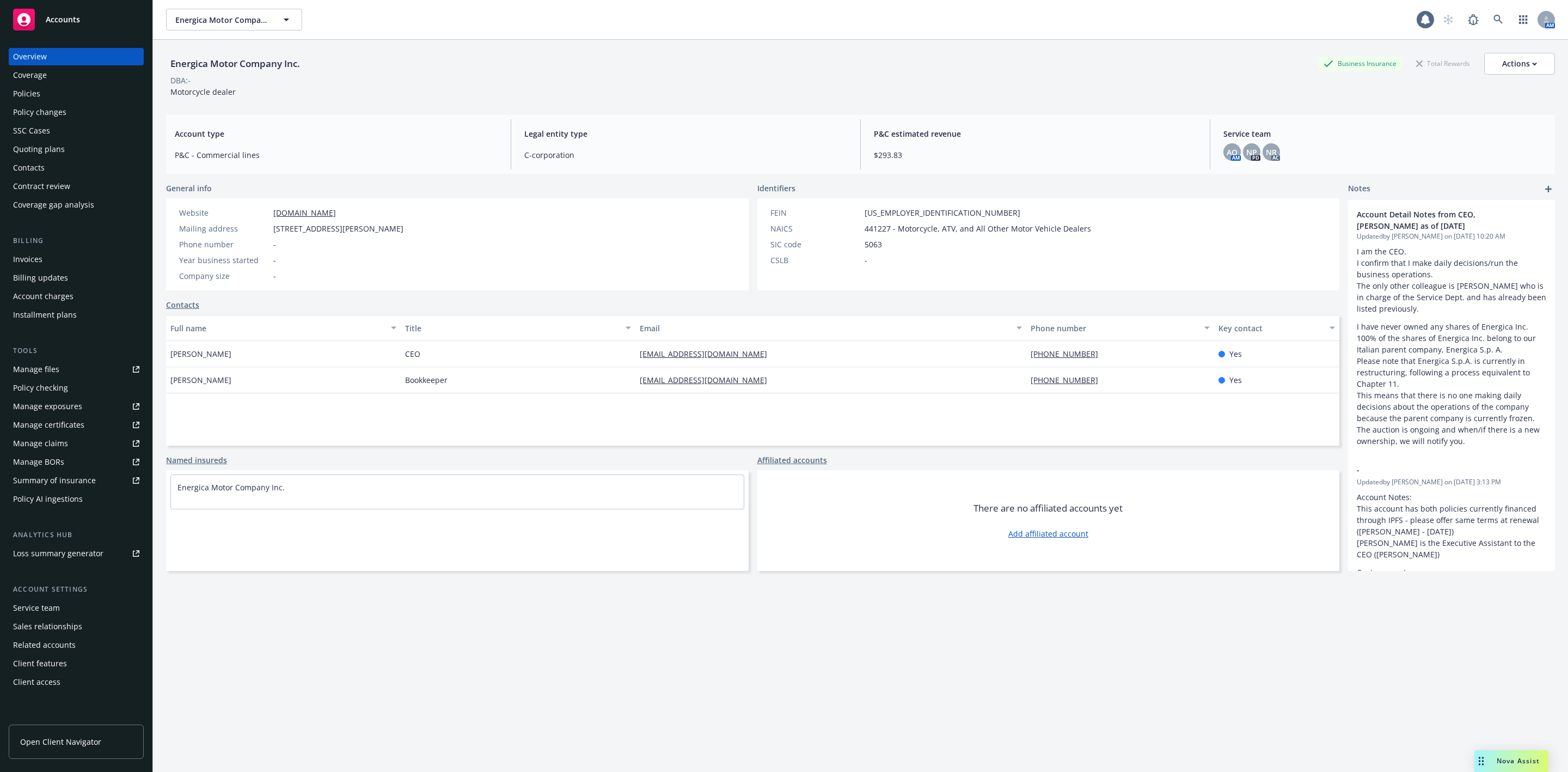
click at [33, 99] on div "Policies" at bounding box center [27, 94] width 28 height 17
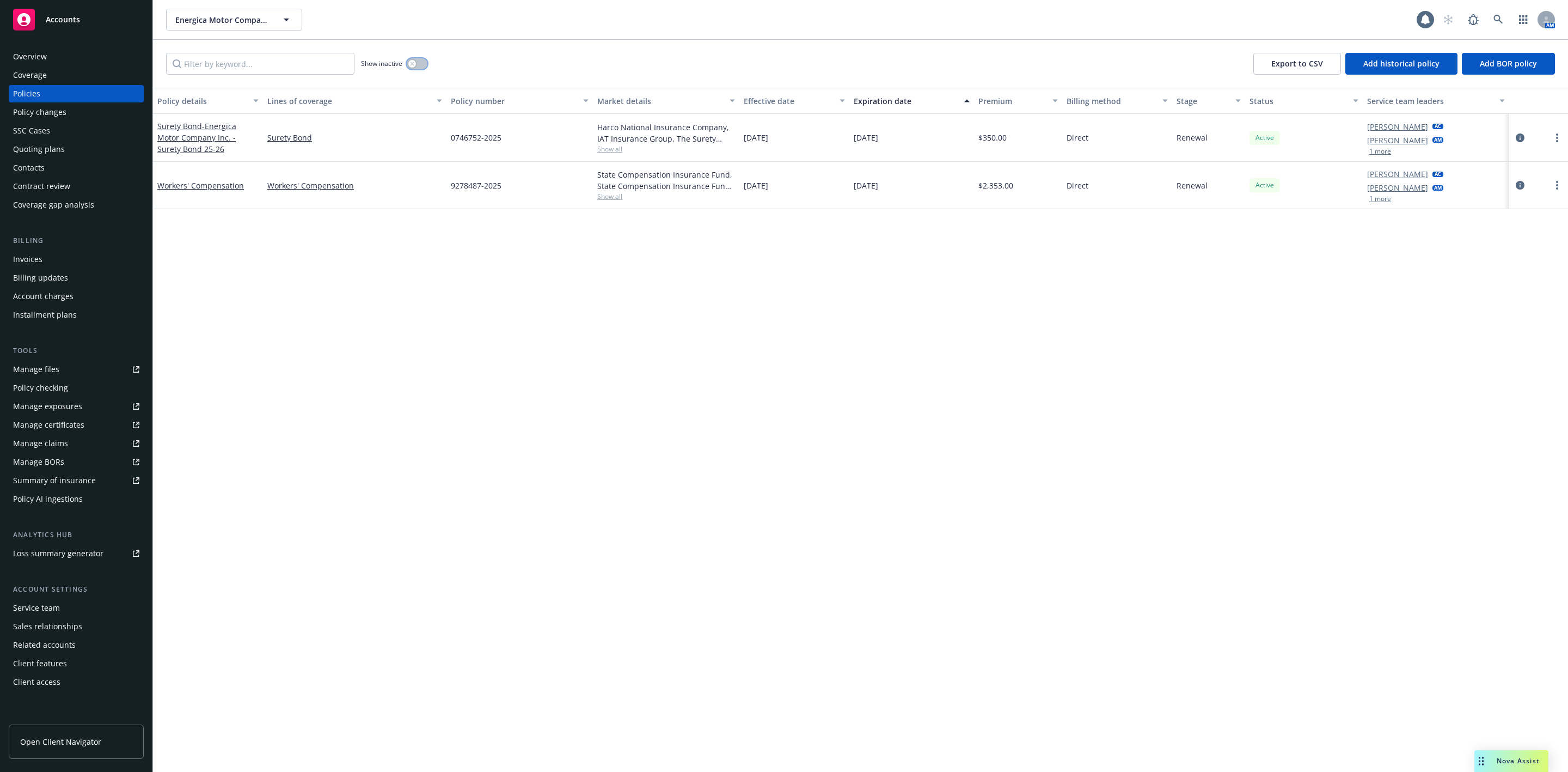
click at [420, 62] on button "button" at bounding box center [417, 63] width 21 height 11
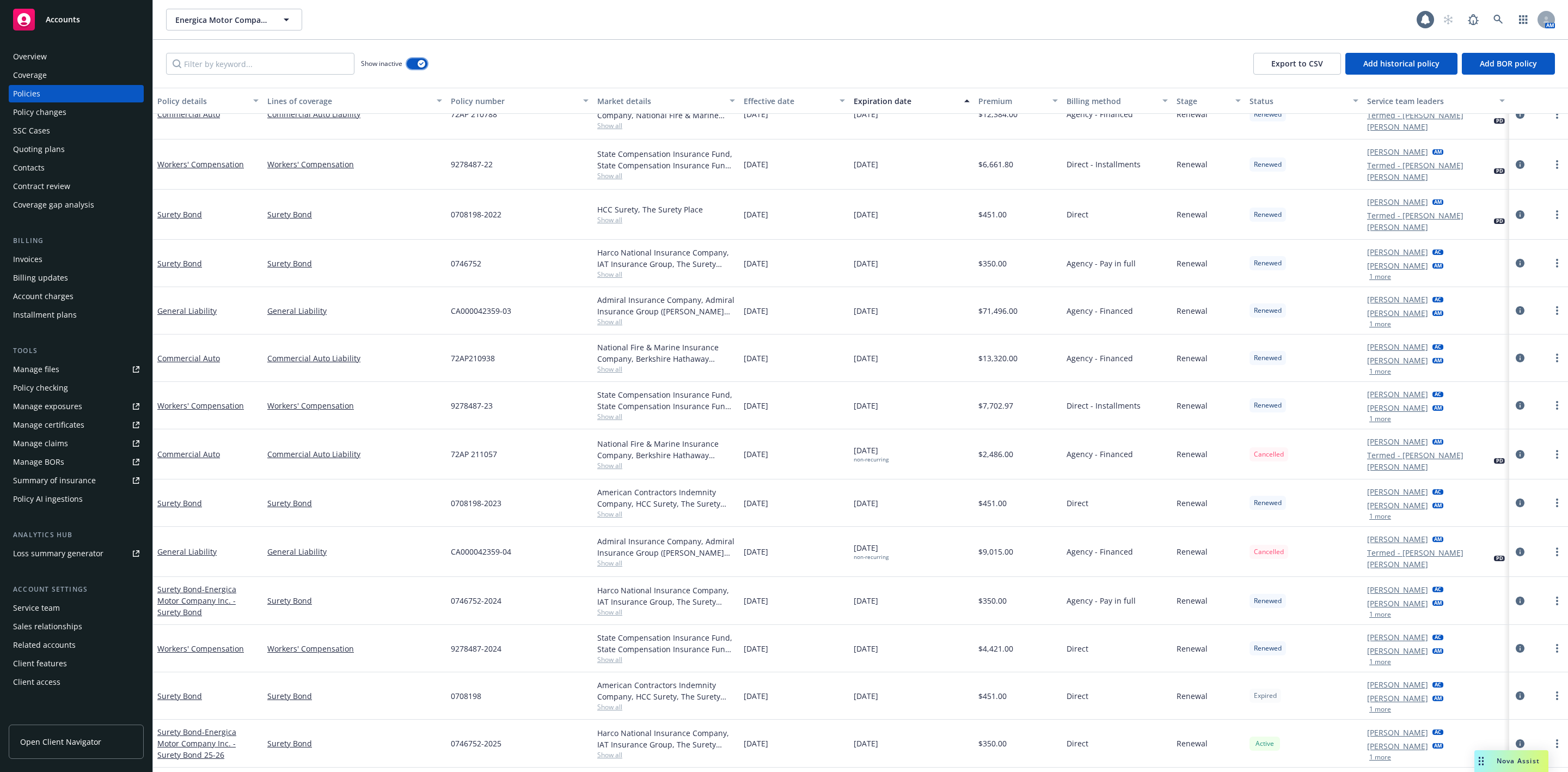
scroll to position [701, 0]
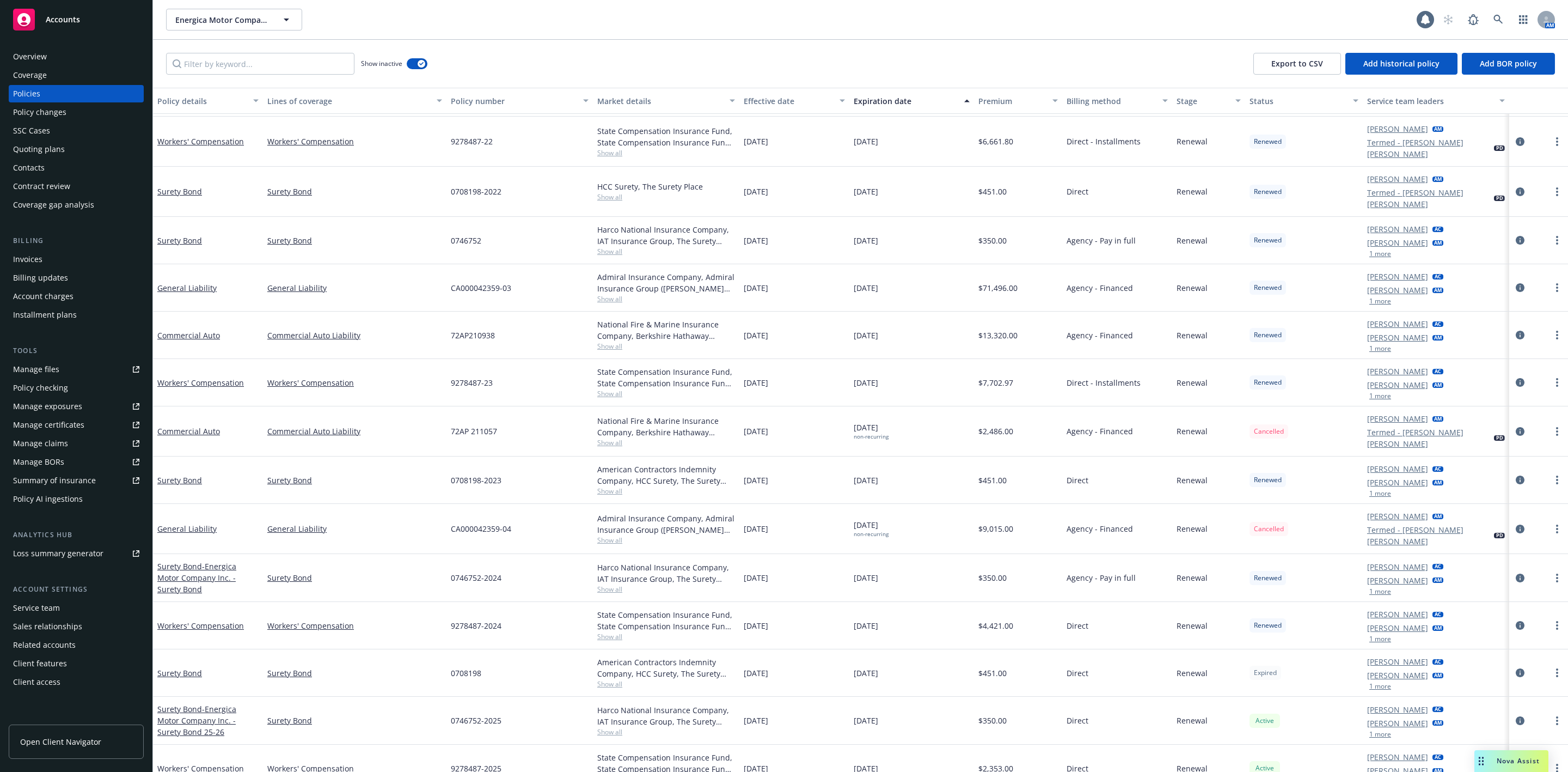
click at [605, 679] on span "Show all" at bounding box center [666, 683] width 138 height 9
click at [1496, 15] on icon at bounding box center [1499, 20] width 10 height 10
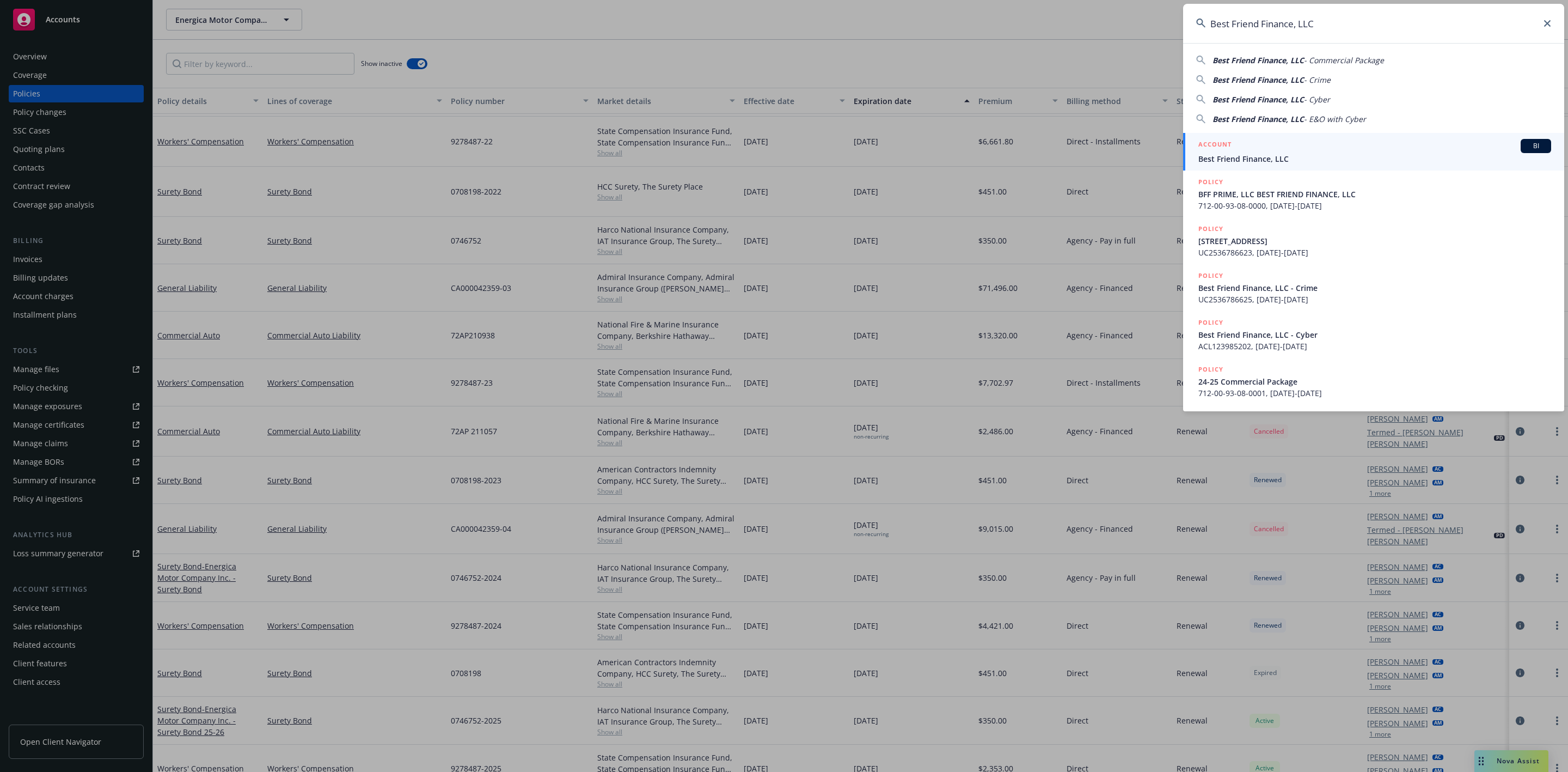
type input "Best Friend Finance, LLC"
click at [1289, 149] on div "ACCOUNT BI" at bounding box center [1375, 146] width 353 height 15
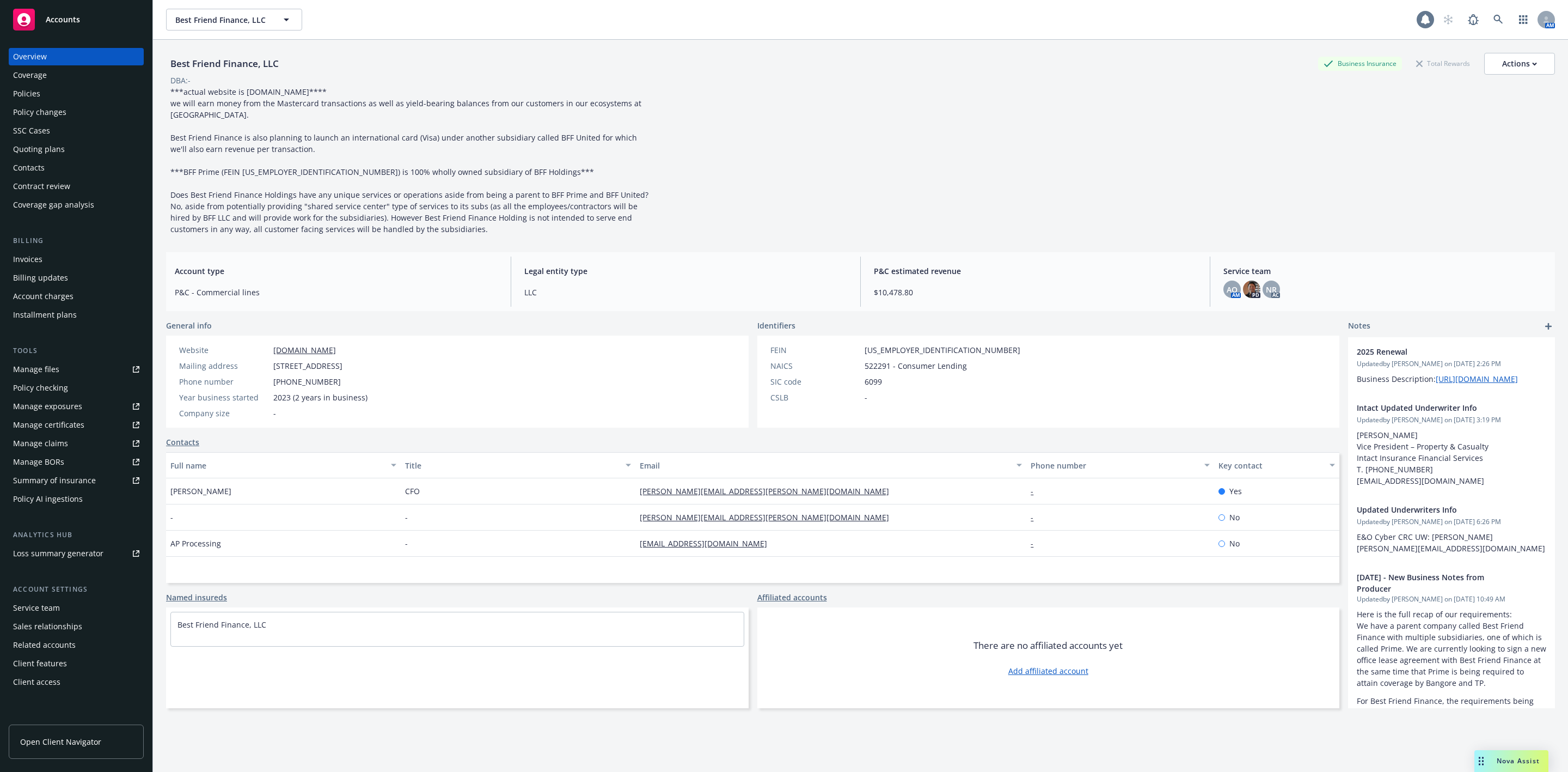
click at [1420, 23] on icon at bounding box center [1425, 20] width 11 height 11
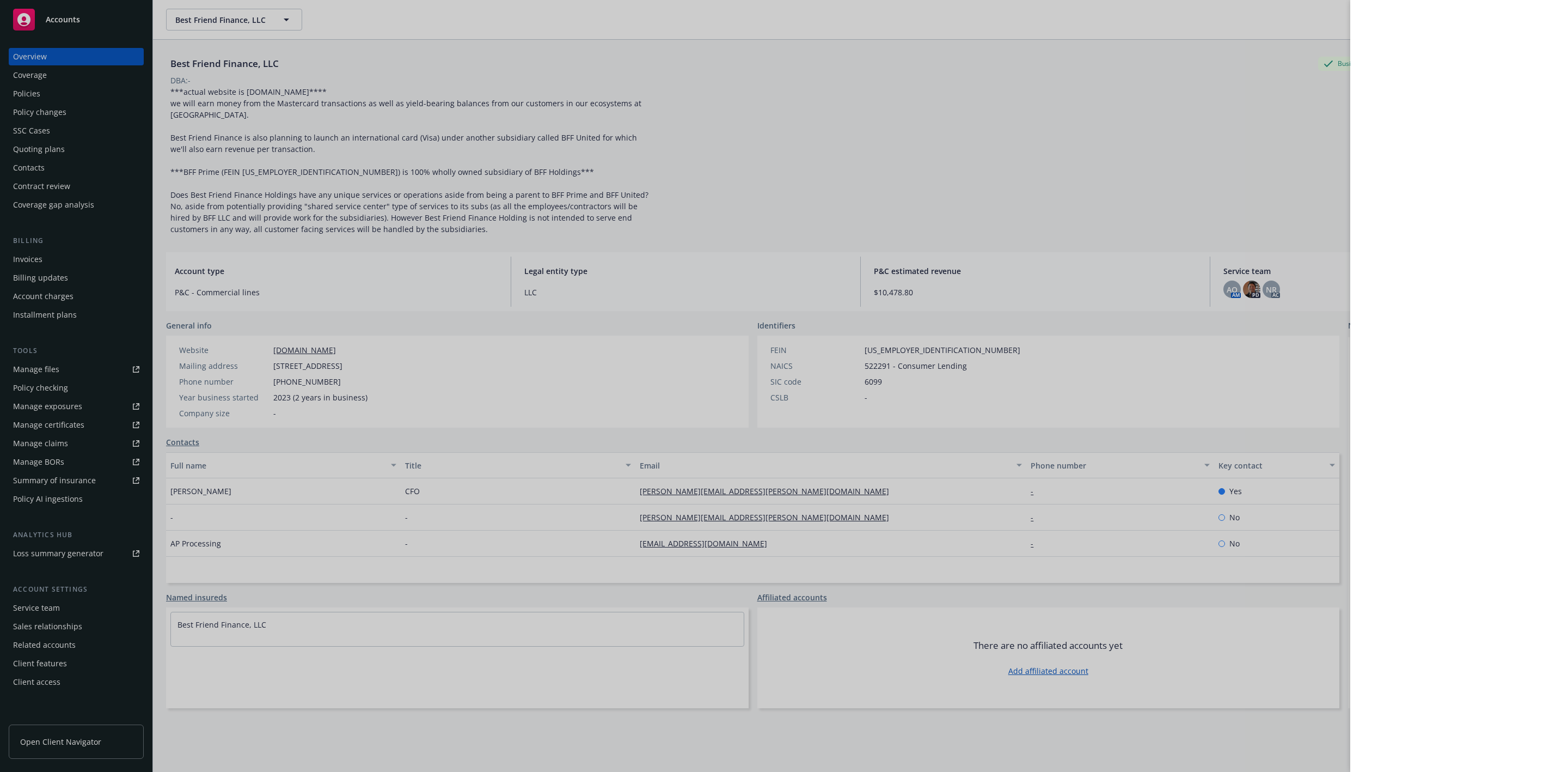
click at [1326, 110] on div at bounding box center [784, 386] width 1568 height 772
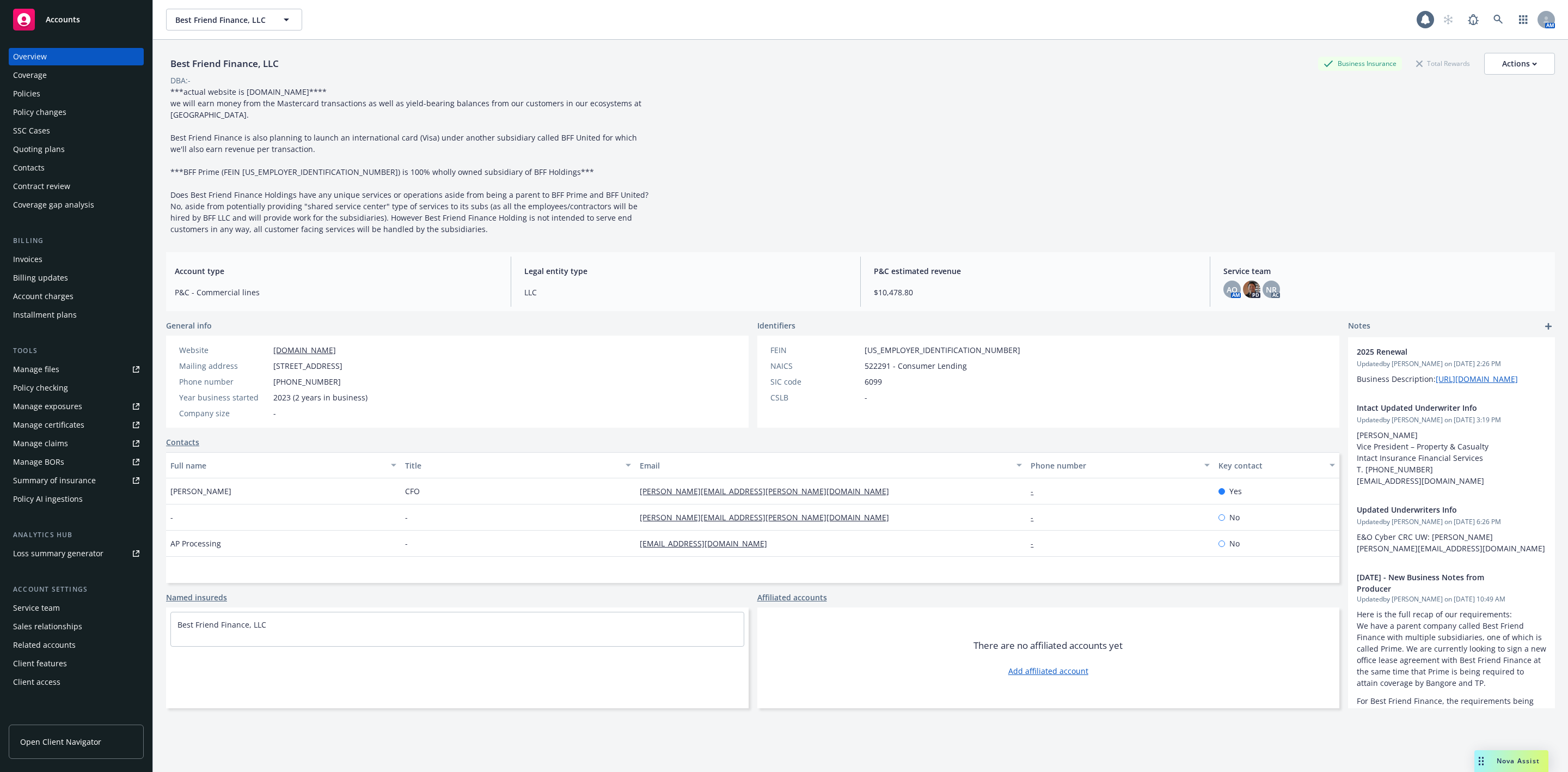
click at [89, 87] on div "Policies" at bounding box center [76, 94] width 126 height 17
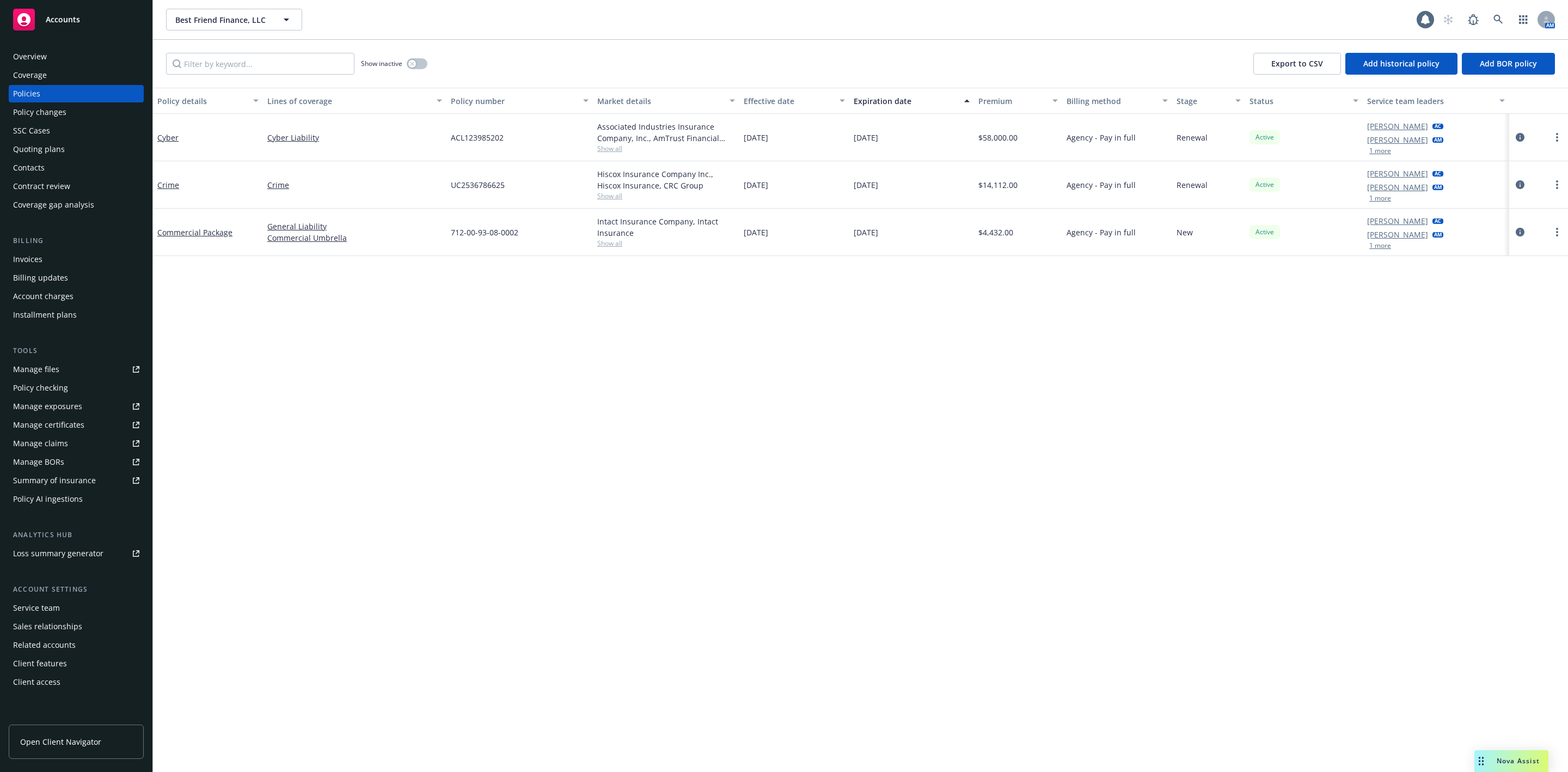
click at [428, 65] on div "Show inactive Export to CSV Add historical policy Add BOR policy" at bounding box center [861, 64] width 1416 height 48
click at [415, 64] on div "button" at bounding box center [412, 64] width 8 height 8
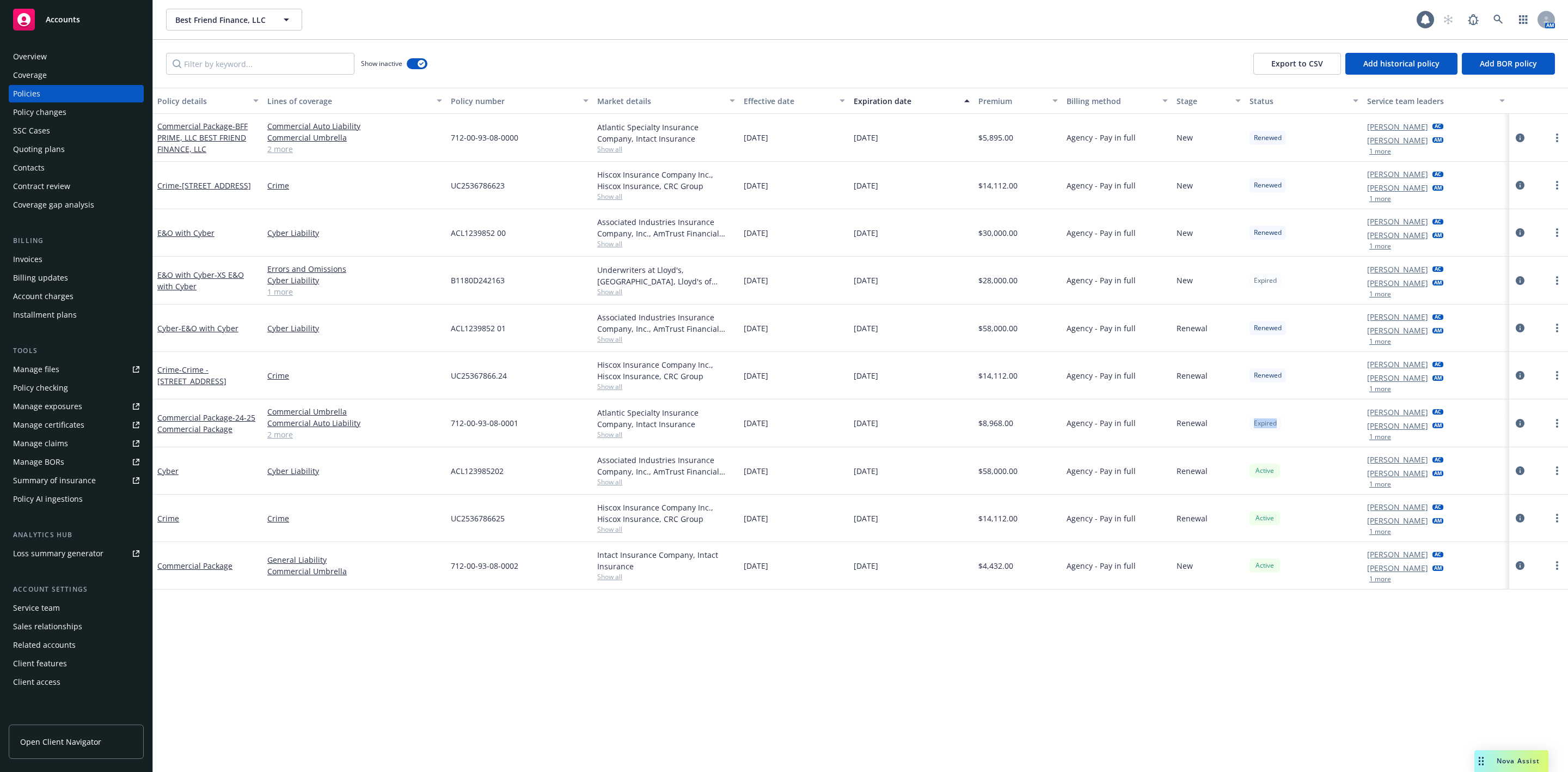
drag, startPoint x: 1247, startPoint y: 425, endPoint x: 1281, endPoint y: 425, distance: 34.0
click at [1281, 425] on div "Expired" at bounding box center [1303, 423] width 117 height 48
click at [1497, 18] on icon at bounding box center [1499, 20] width 10 height 10
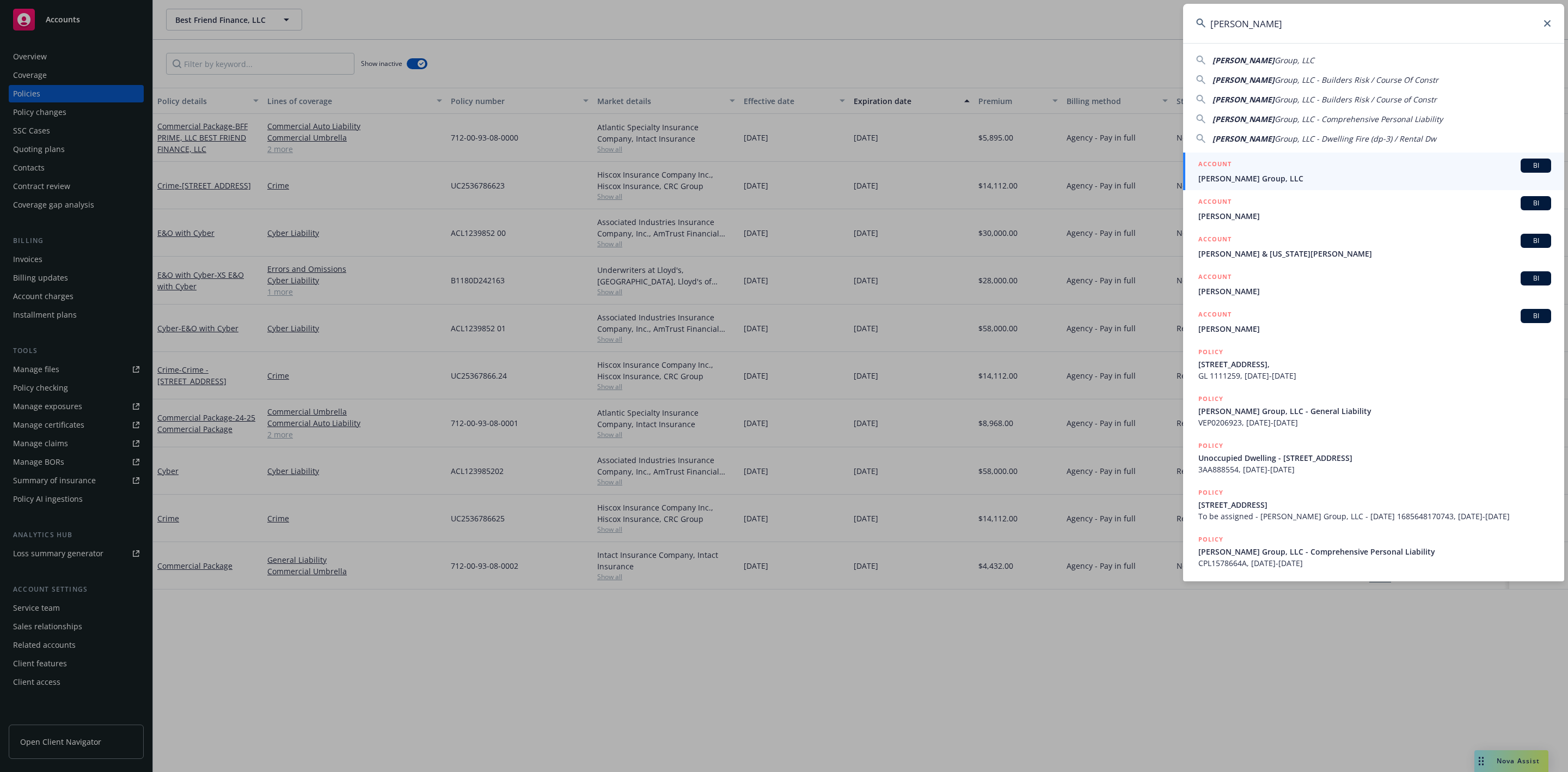
type input "[PERSON_NAME]"
click at [1376, 167] on div "ACCOUNT BI" at bounding box center [1375, 166] width 353 height 15
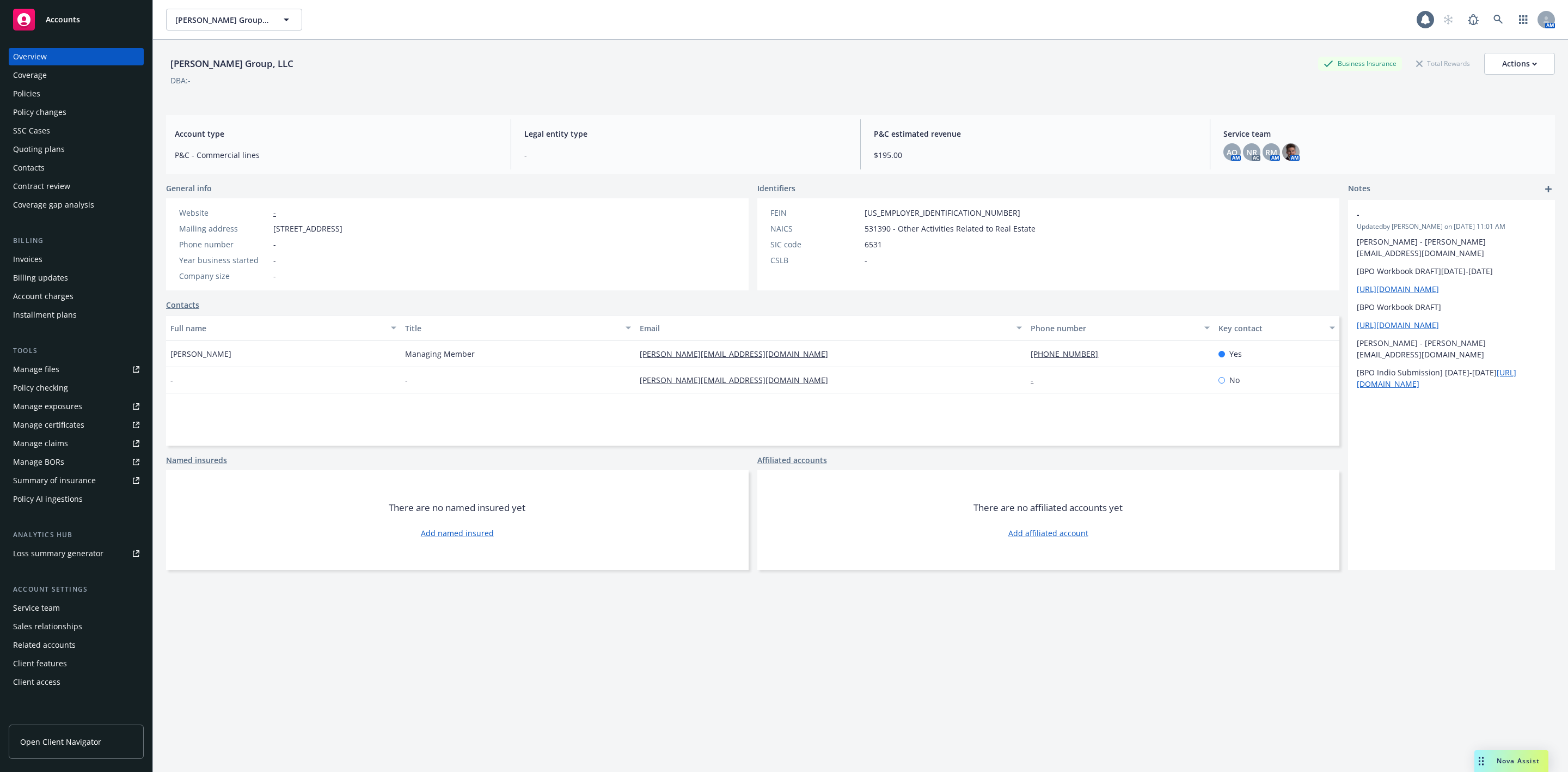
click at [41, 97] on div "Policies" at bounding box center [76, 94] width 126 height 17
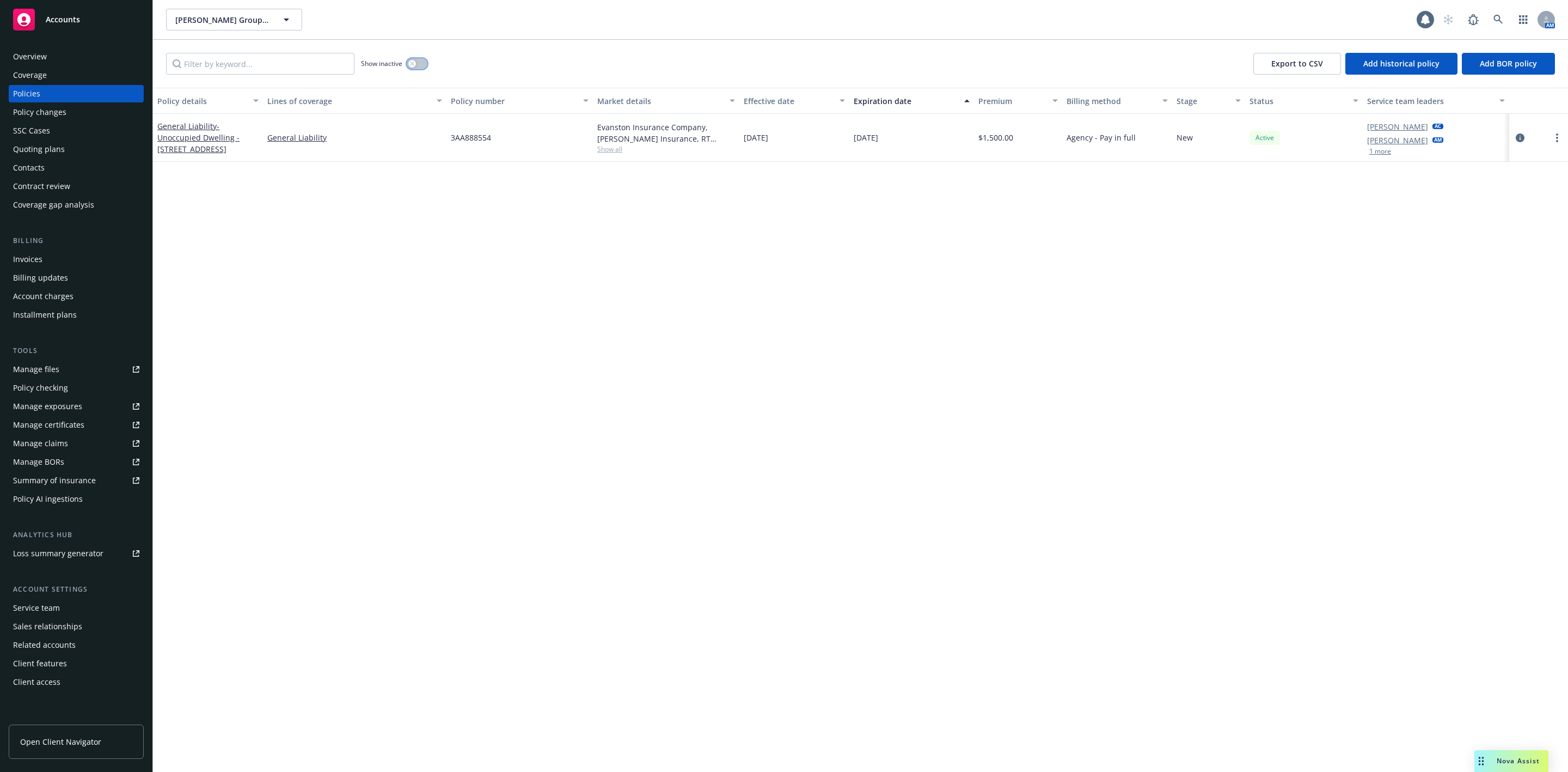
click at [411, 60] on div "button" at bounding box center [412, 64] width 8 height 8
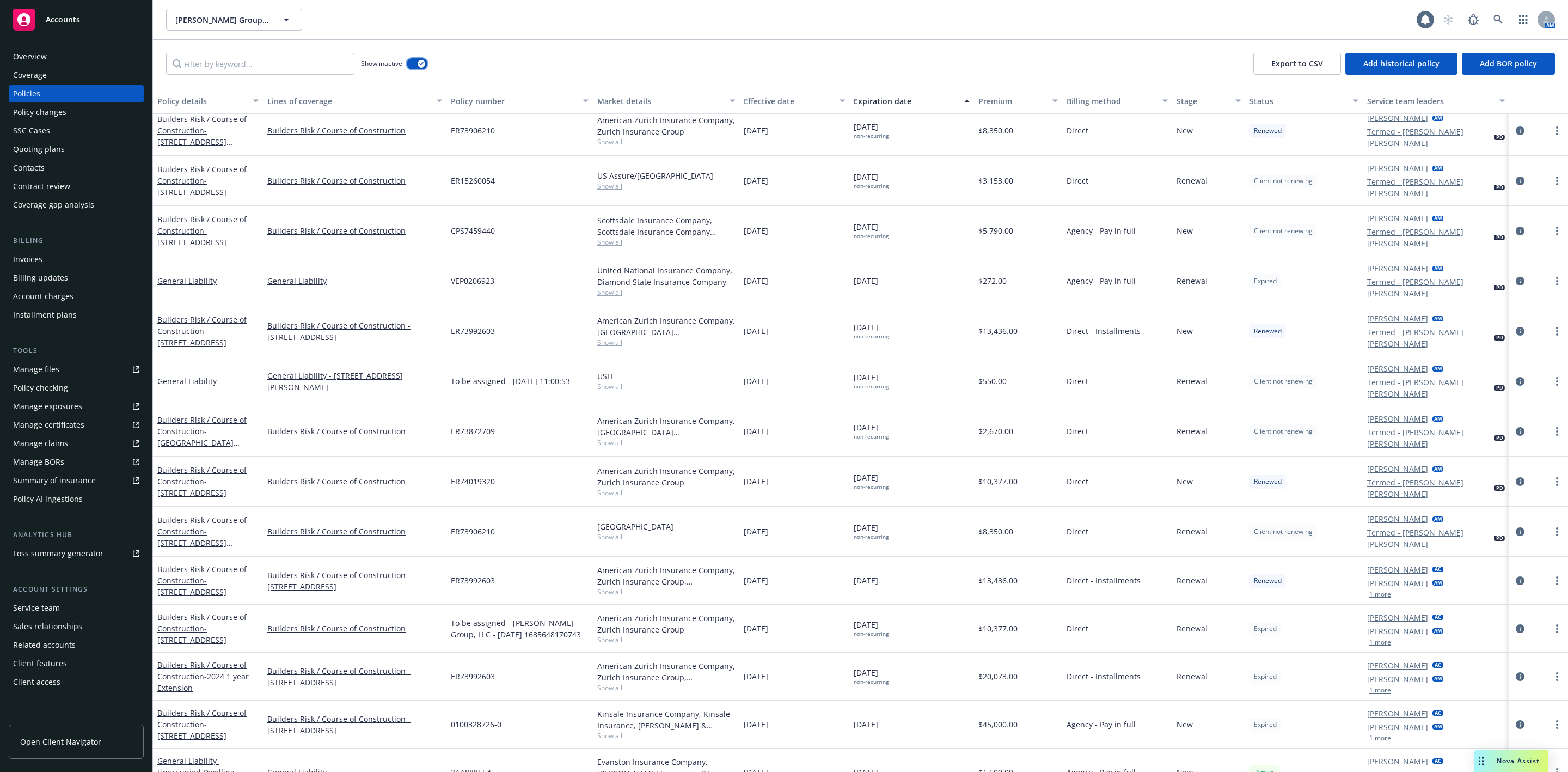
scroll to position [2107, 0]
click at [1556, 720] on icon "more" at bounding box center [1557, 725] width 2 height 9
drag, startPoint x: 505, startPoint y: 707, endPoint x: 448, endPoint y: 710, distance: 57.1
click at [448, 710] on div "0100328726-0" at bounding box center [520, 725] width 147 height 48
copy span "0100328726-0"
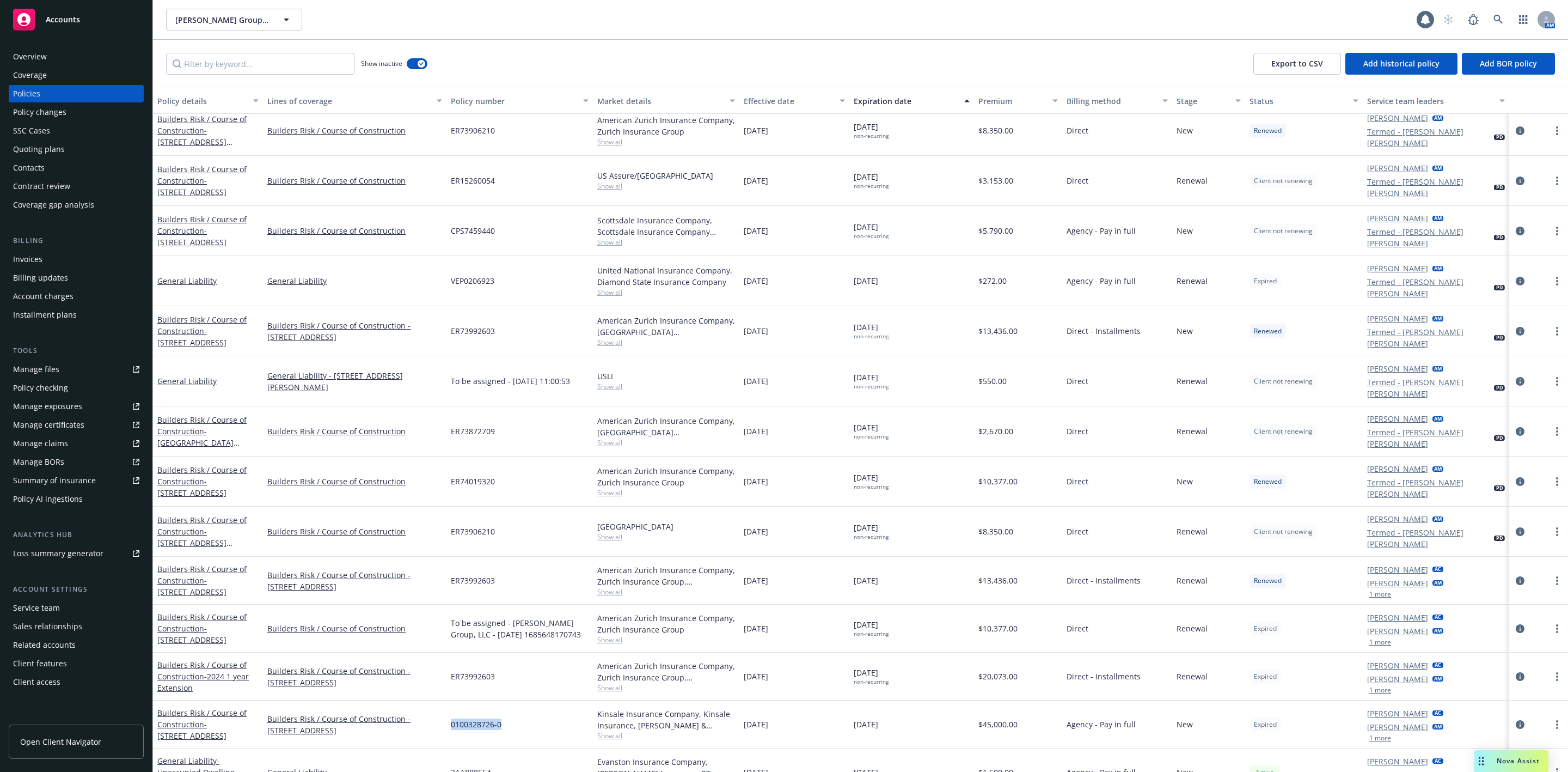
click at [53, 115] on div "Policy changes" at bounding box center [40, 113] width 54 height 17
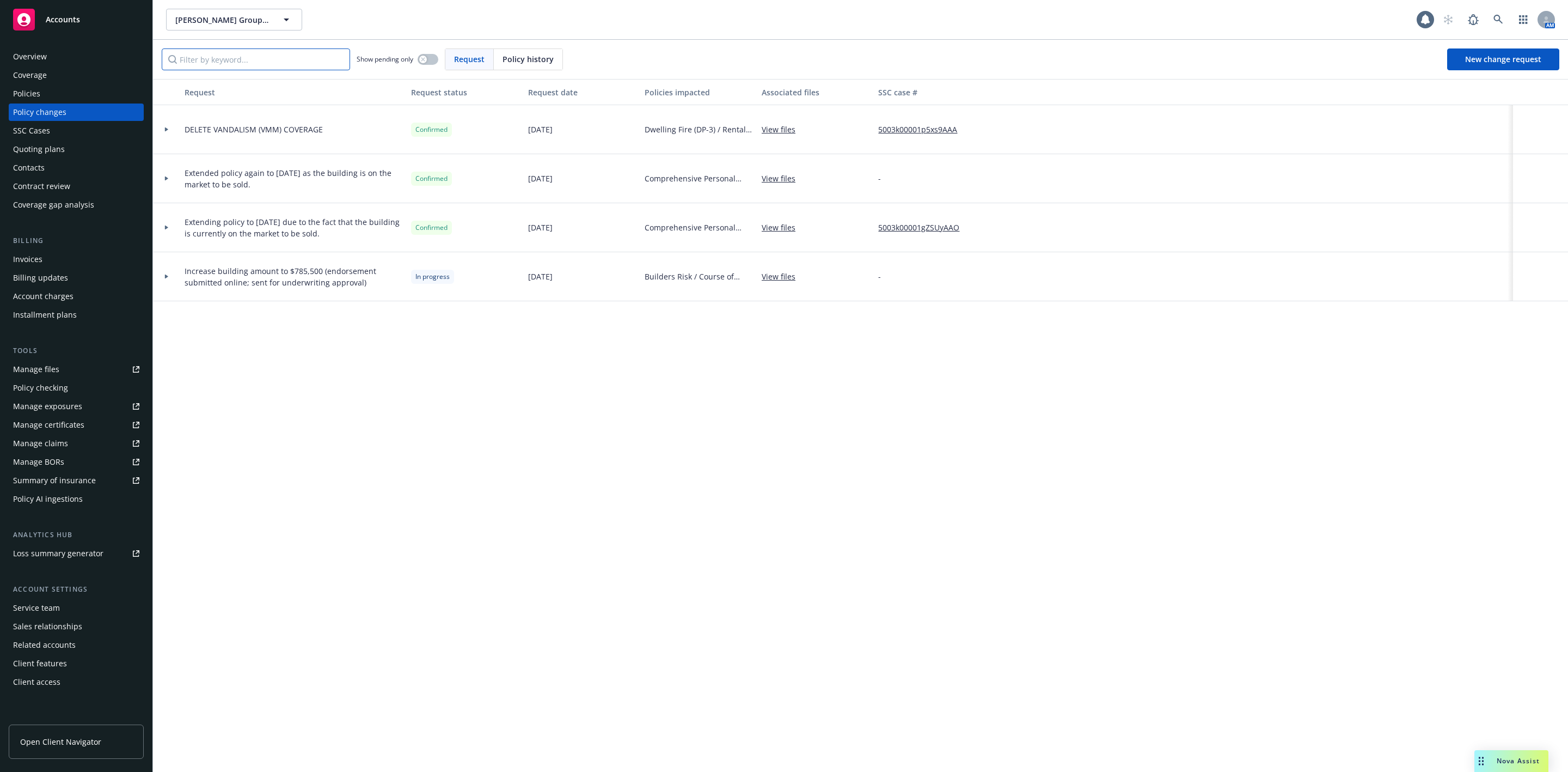
click at [243, 64] on input "Filter by keyword..." at bounding box center [256, 60] width 189 height 22
click at [1464, 58] on link "New change request" at bounding box center [1503, 60] width 113 height 22
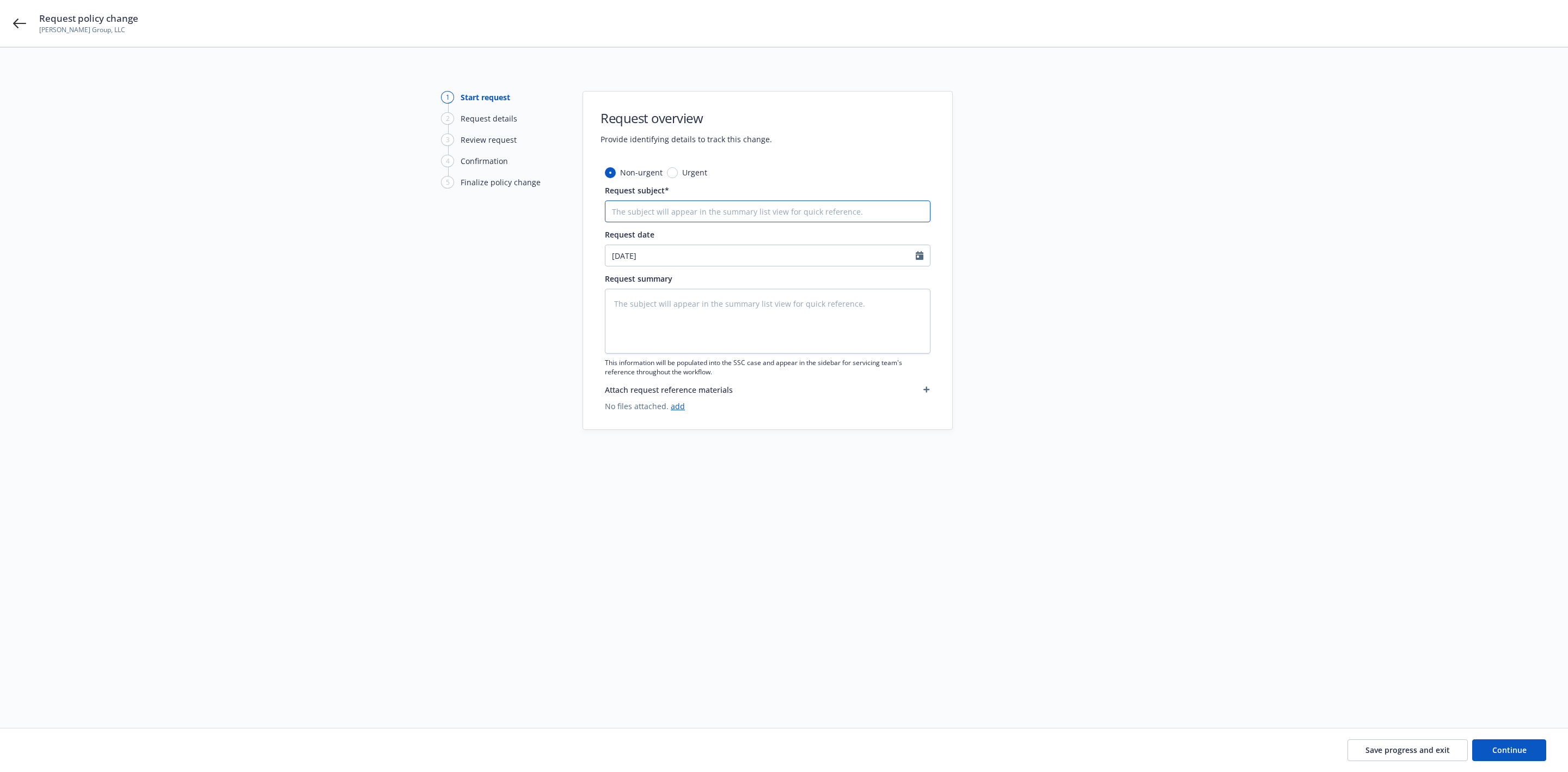
click at [650, 211] on input "Request subject*" at bounding box center [767, 211] width 326 height 22
type textarea "x"
type input "2"
type textarea "x"
type input "20"
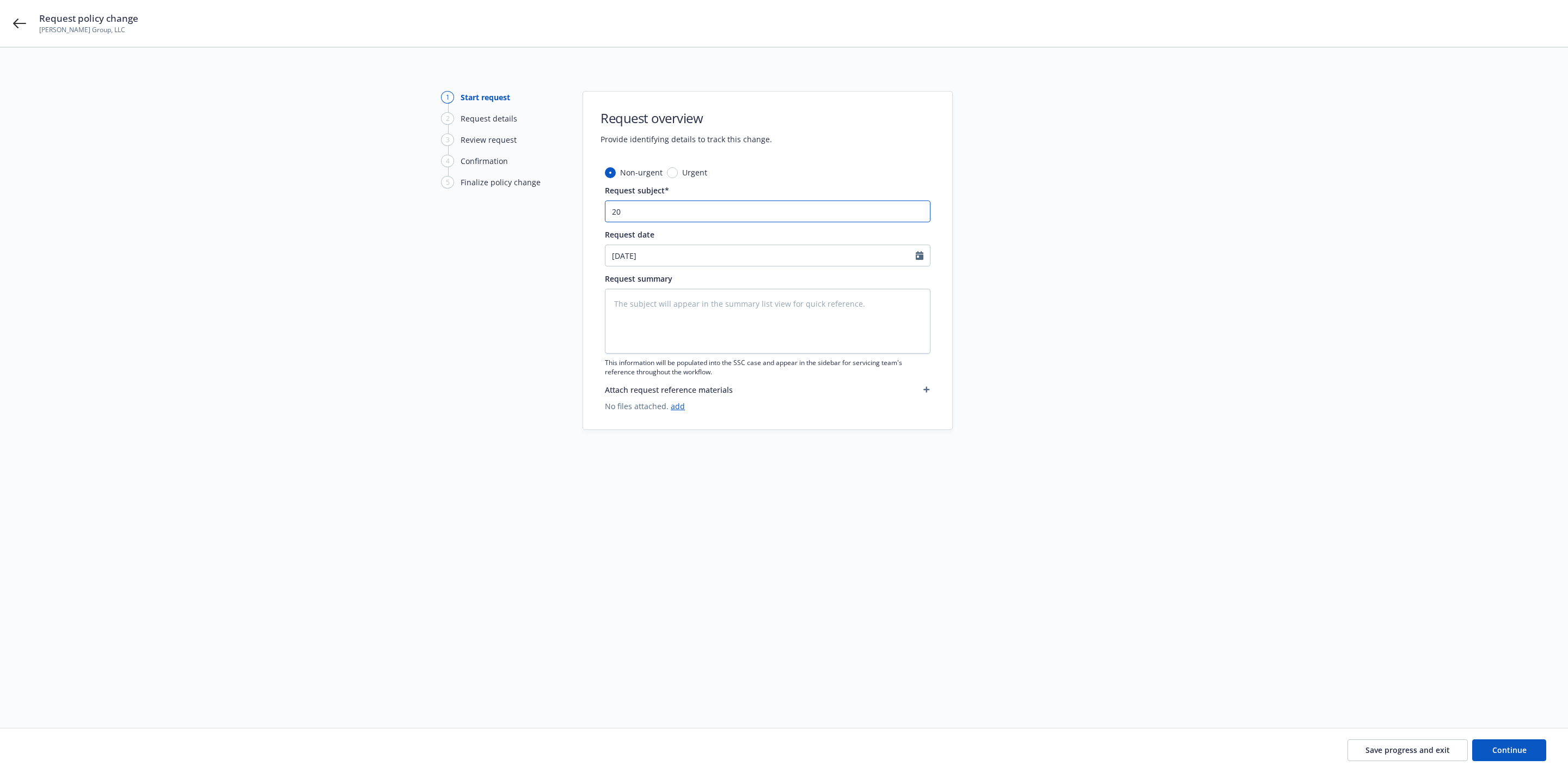
type textarea "x"
type input "202"
type textarea "x"
type input "2025"
type textarea "x"
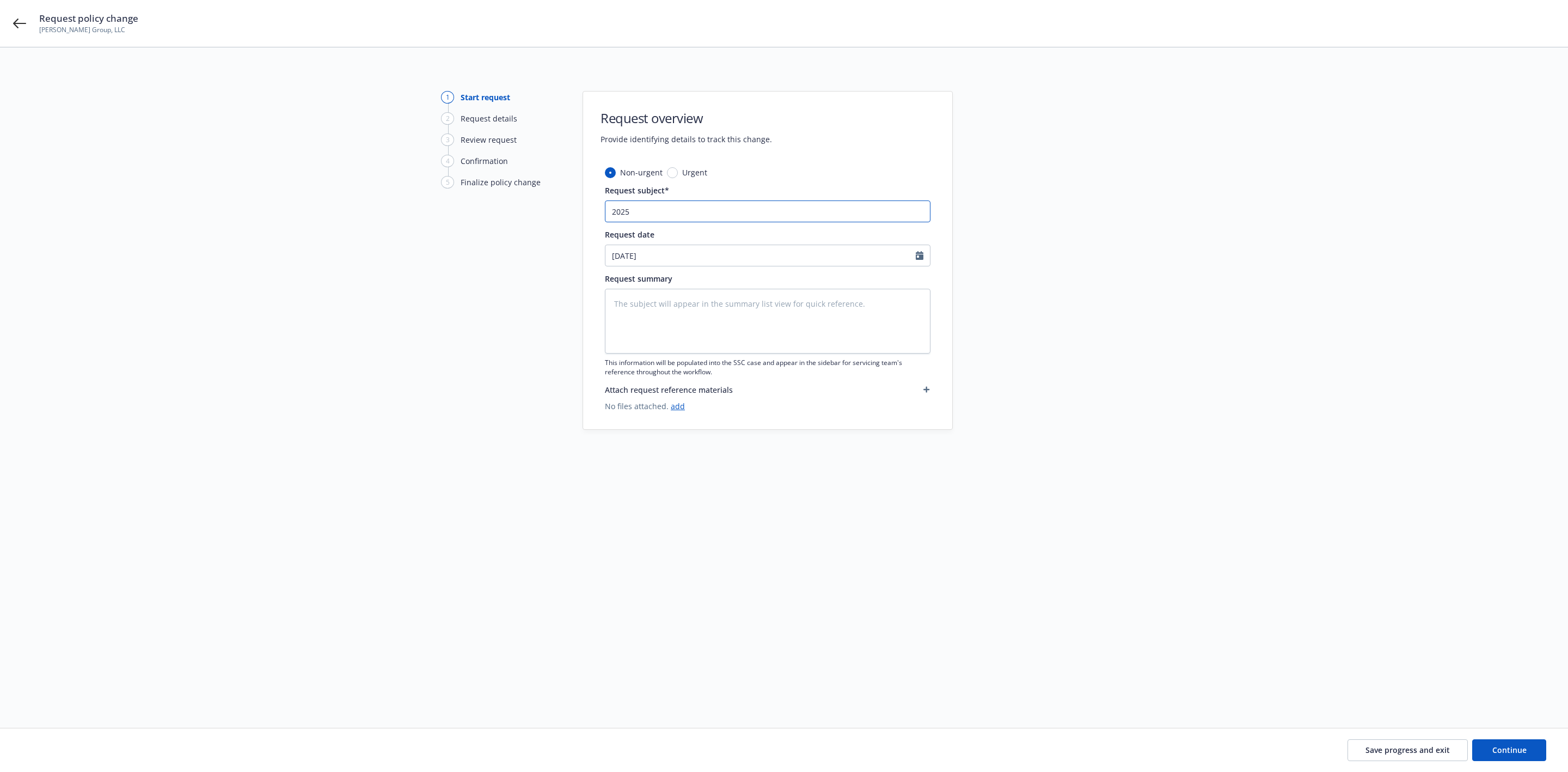
type input "2025"
type textarea "x"
type input "2025 B"
type textarea "x"
type input "2025 Bu"
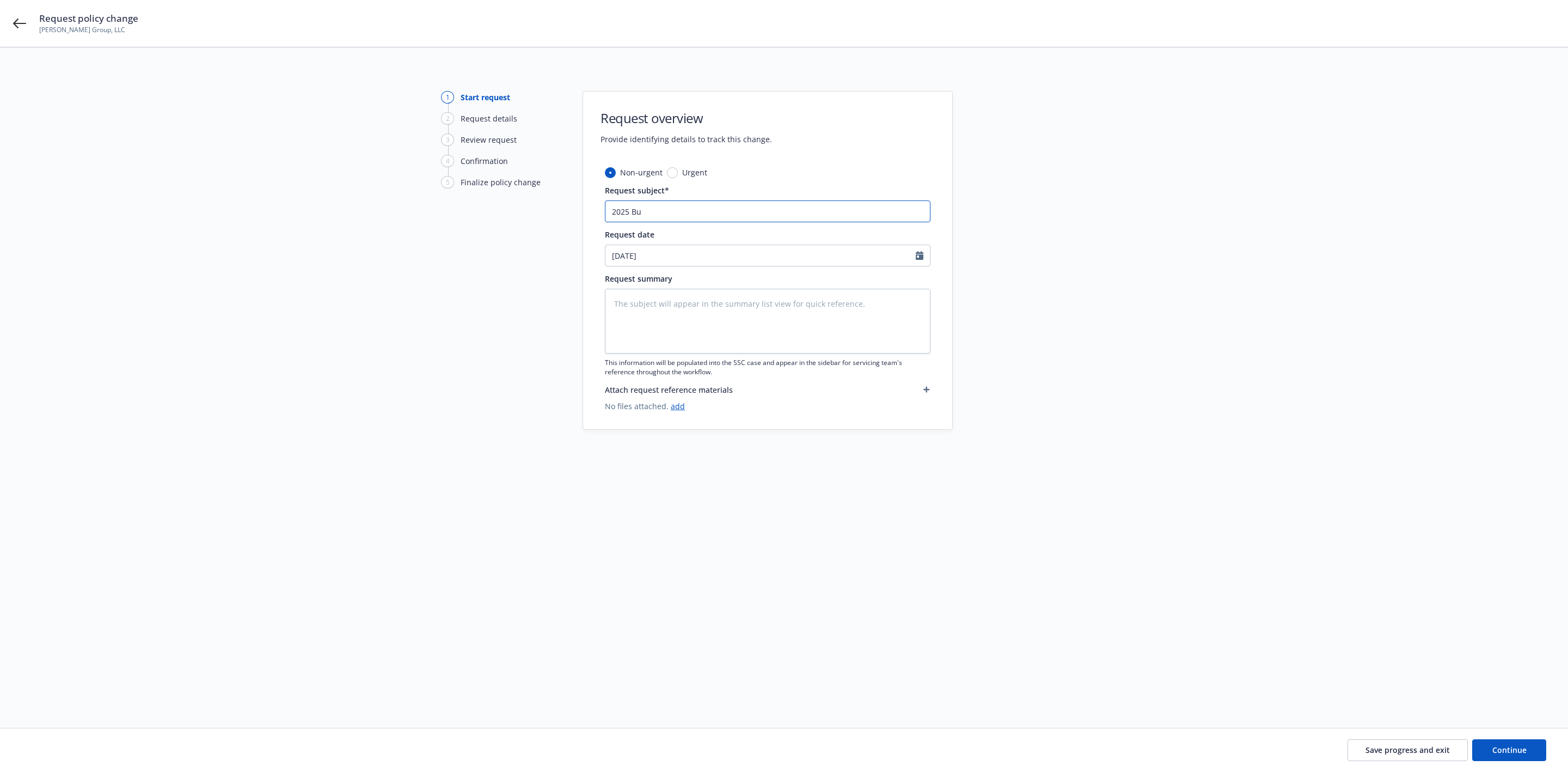
type textarea "x"
type input "2025 [PERSON_NAME]"
type textarea "x"
type input "2025 Buil"
type textarea "x"
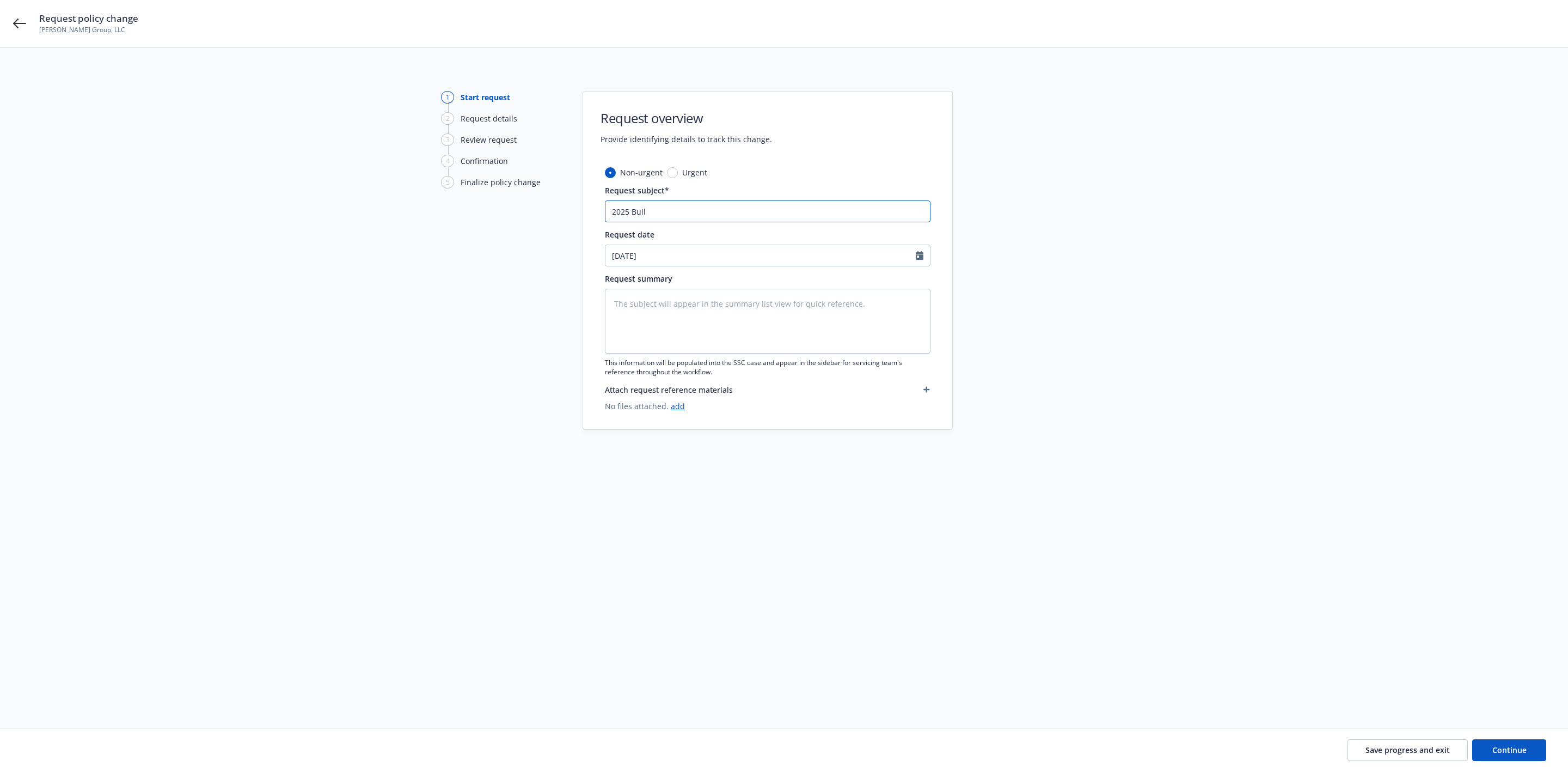
type input "2025 Build"
type textarea "x"
type input "2025 Builde"
type textarea "x"
type input "2025 Builder"
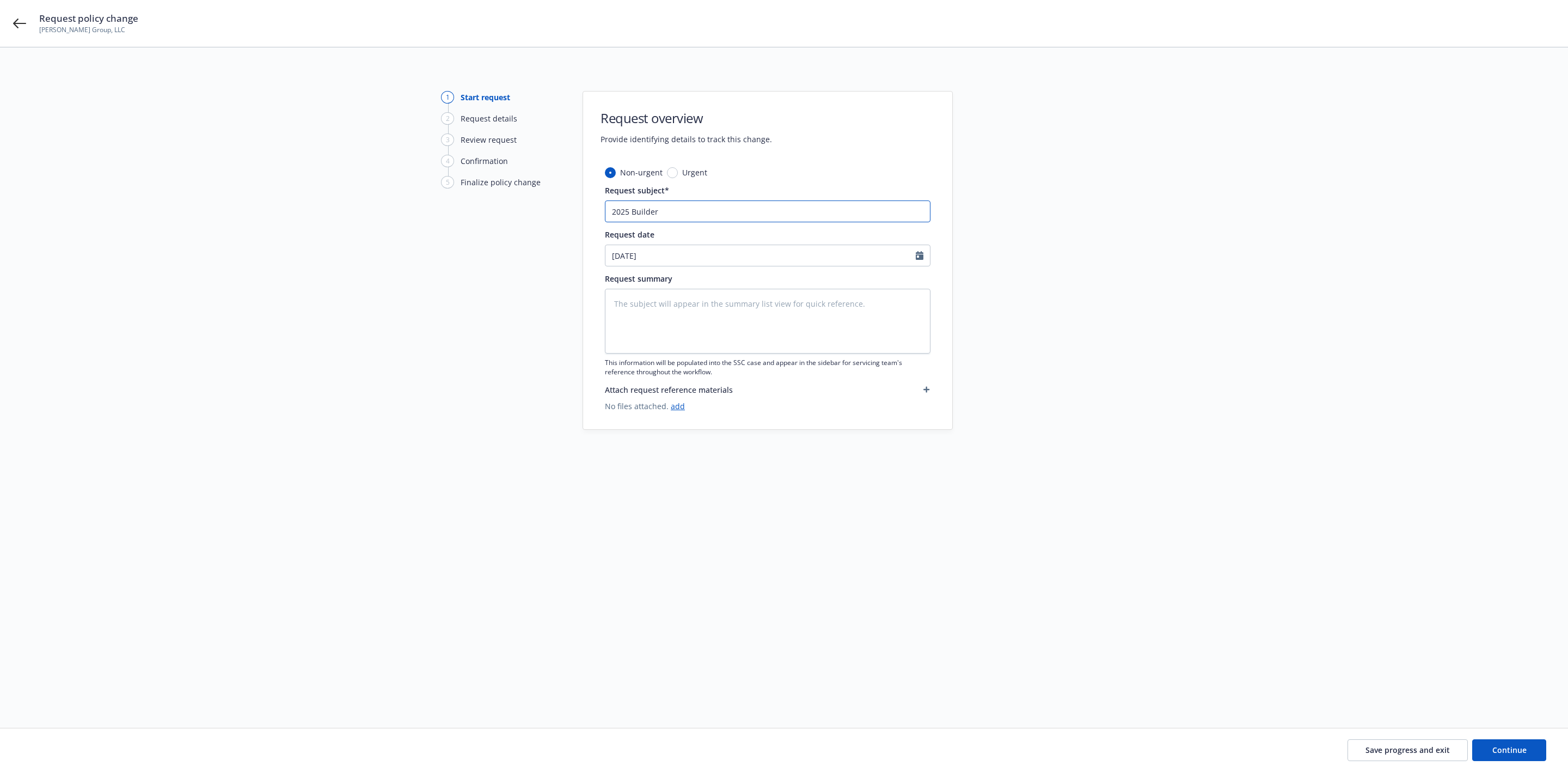
type textarea "x"
type input "2025 Builders"
type textarea "x"
type input "2025 Builders Ri"
type textarea "x"
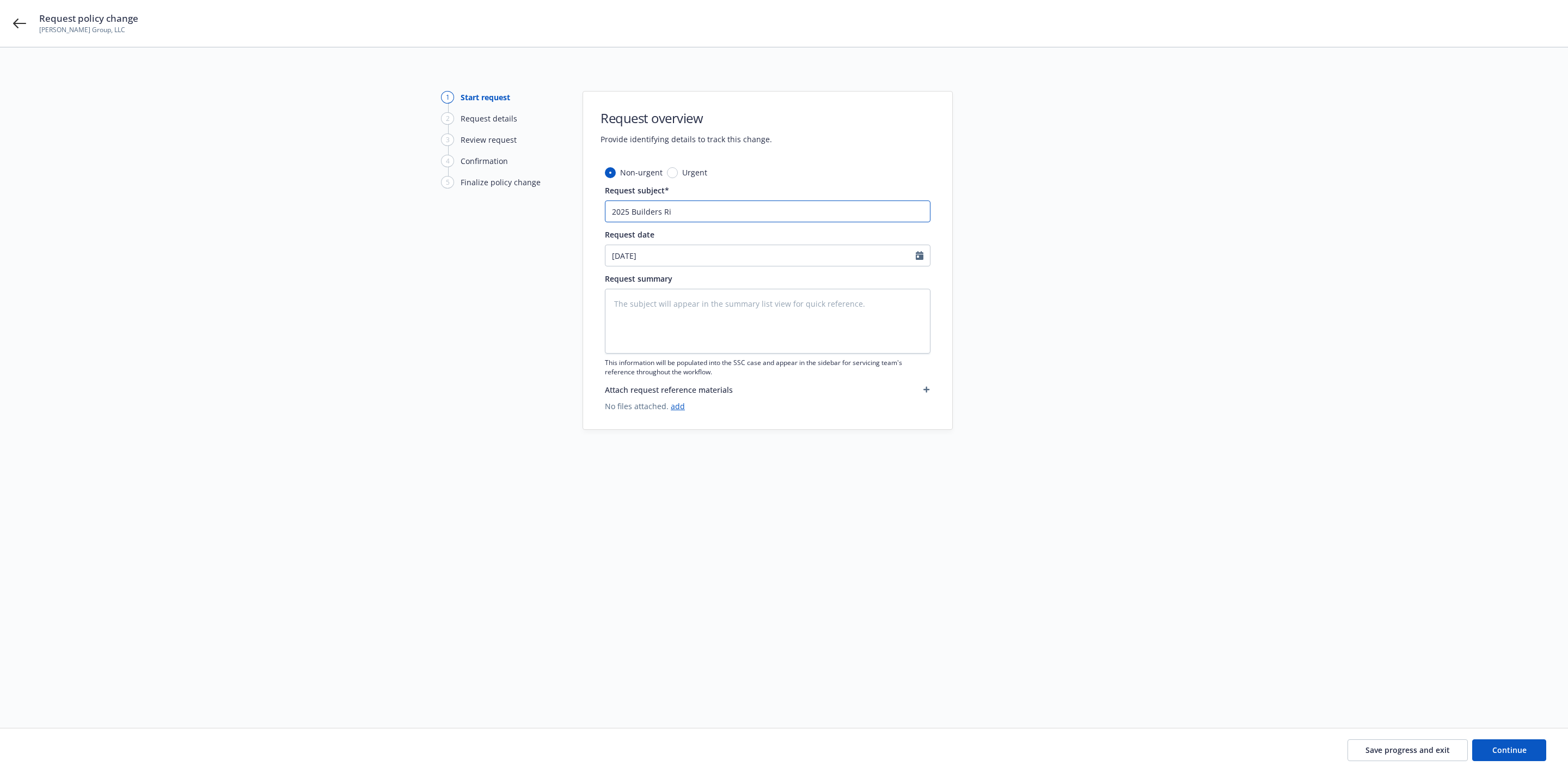
type input "2025 Builders Ris"
type textarea "x"
type input "2025 Builders Risk"
type textarea "x"
type input "2025 Builders Risk"
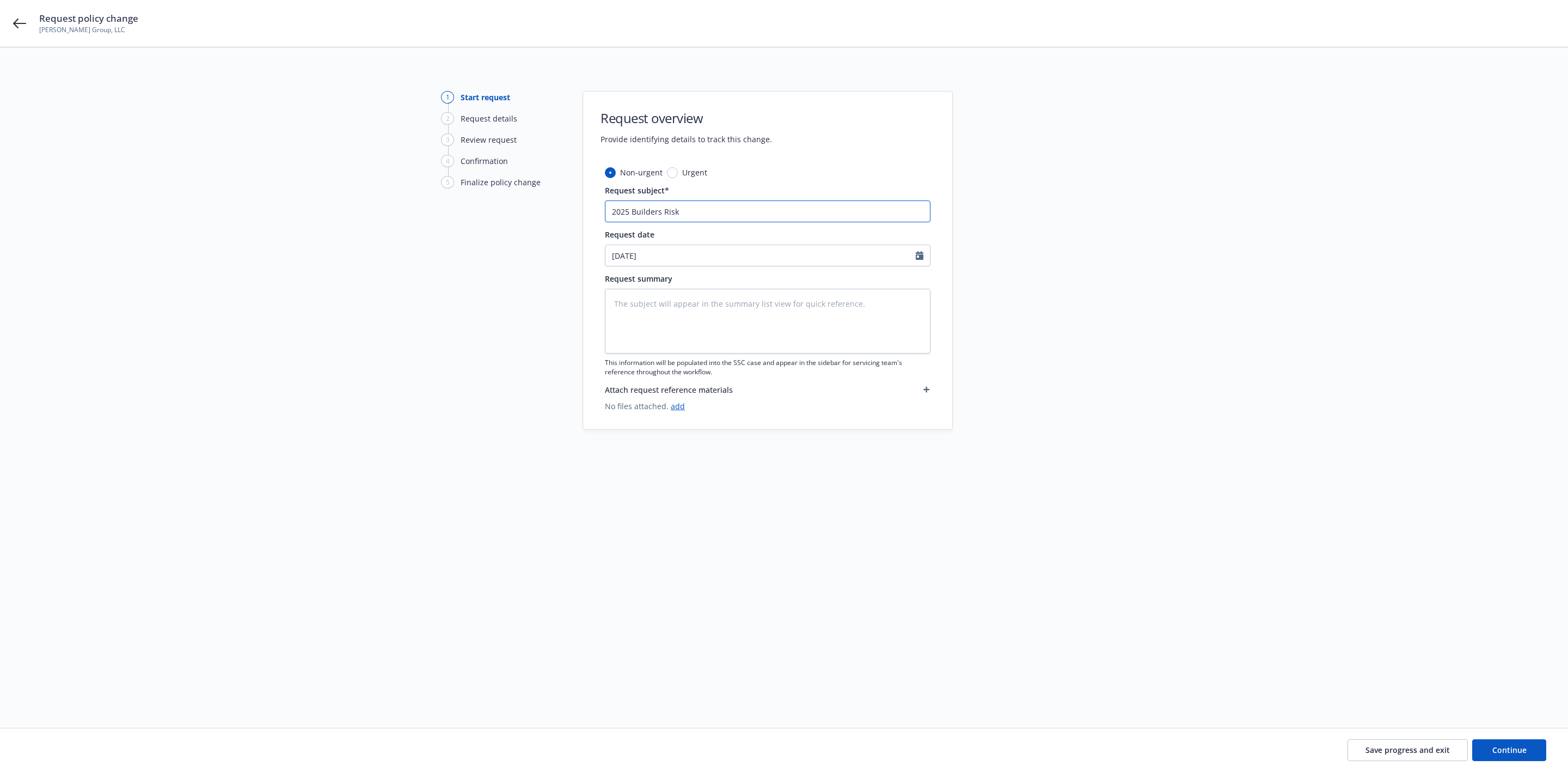
type textarea "x"
type input "2025 Builders Risk -"
type textarea "x"
type input "2025 Builders Risk -"
paste input "0100328726-0"
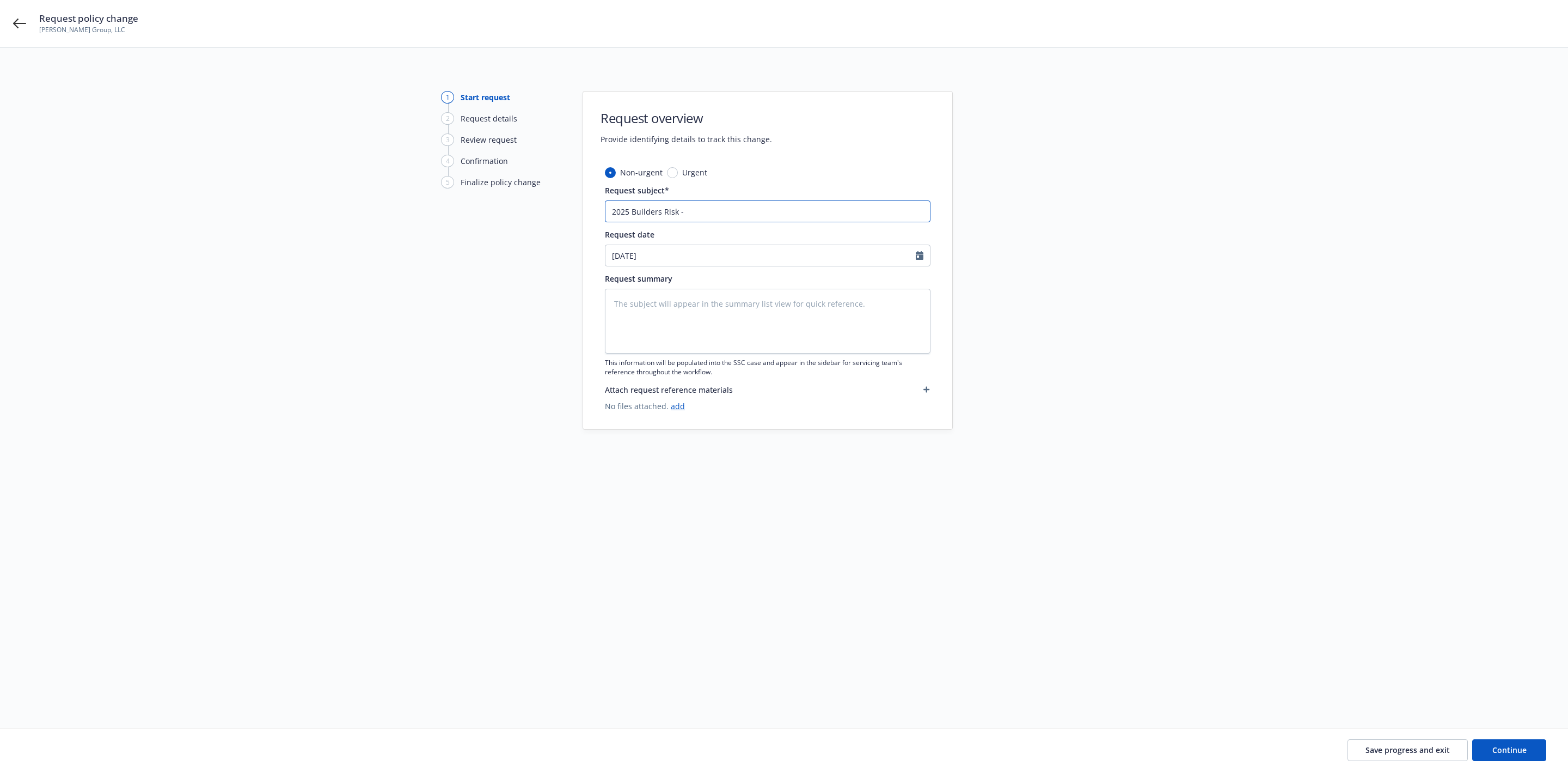
type textarea "x"
type input "2025 Builders Risk - 0100328726-0"
type textarea "x"
type input "2025 Builders Risk - 0100328726-0"
type textarea "x"
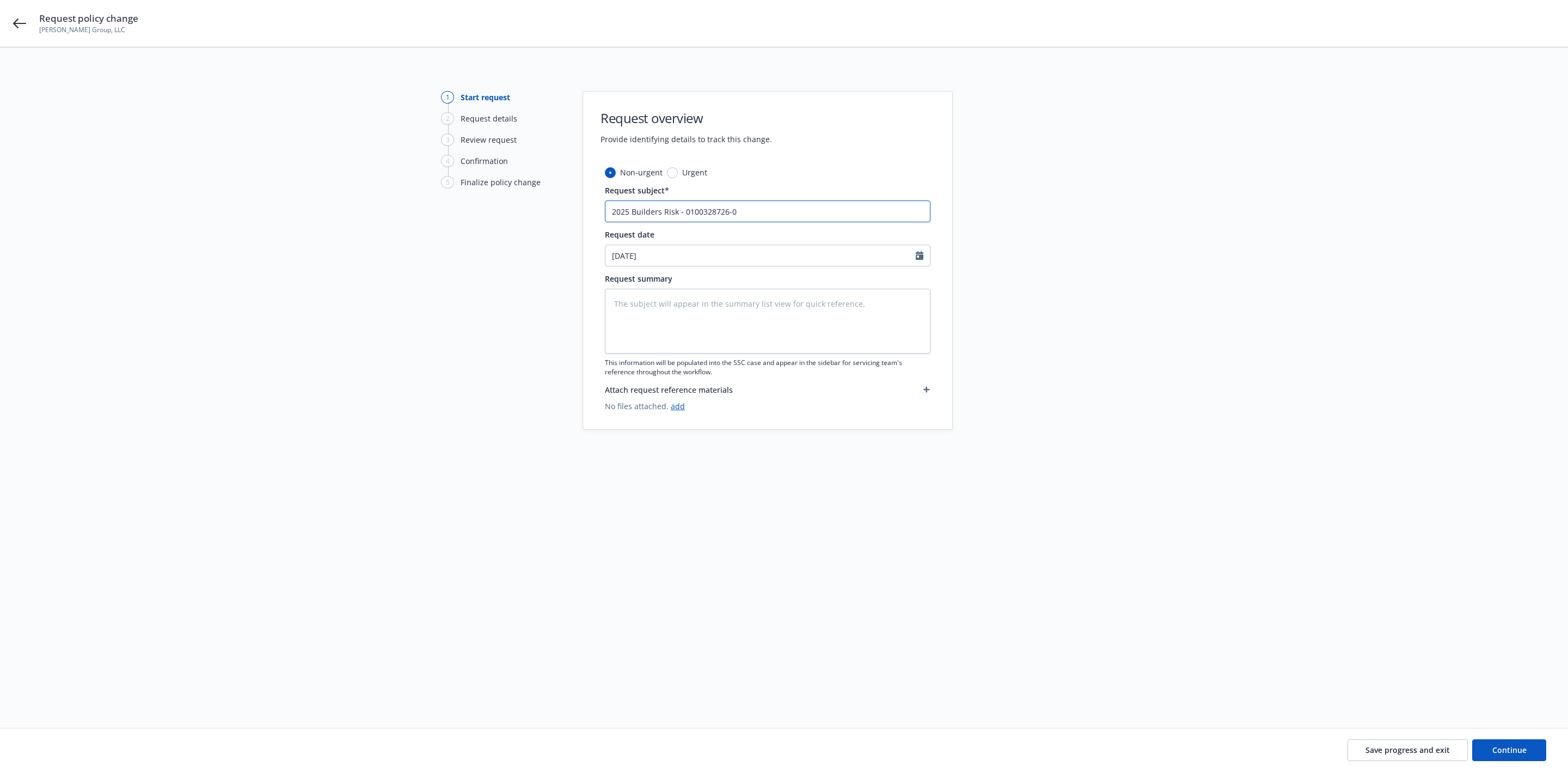
type input "2025 Builders Risk - 0100328726-0 -"
type textarea "x"
type input "2025 Builders Risk - 0100328726-0 -"
type textarea "x"
type input "2025 Builders Risk - 0100328726-0 - E"
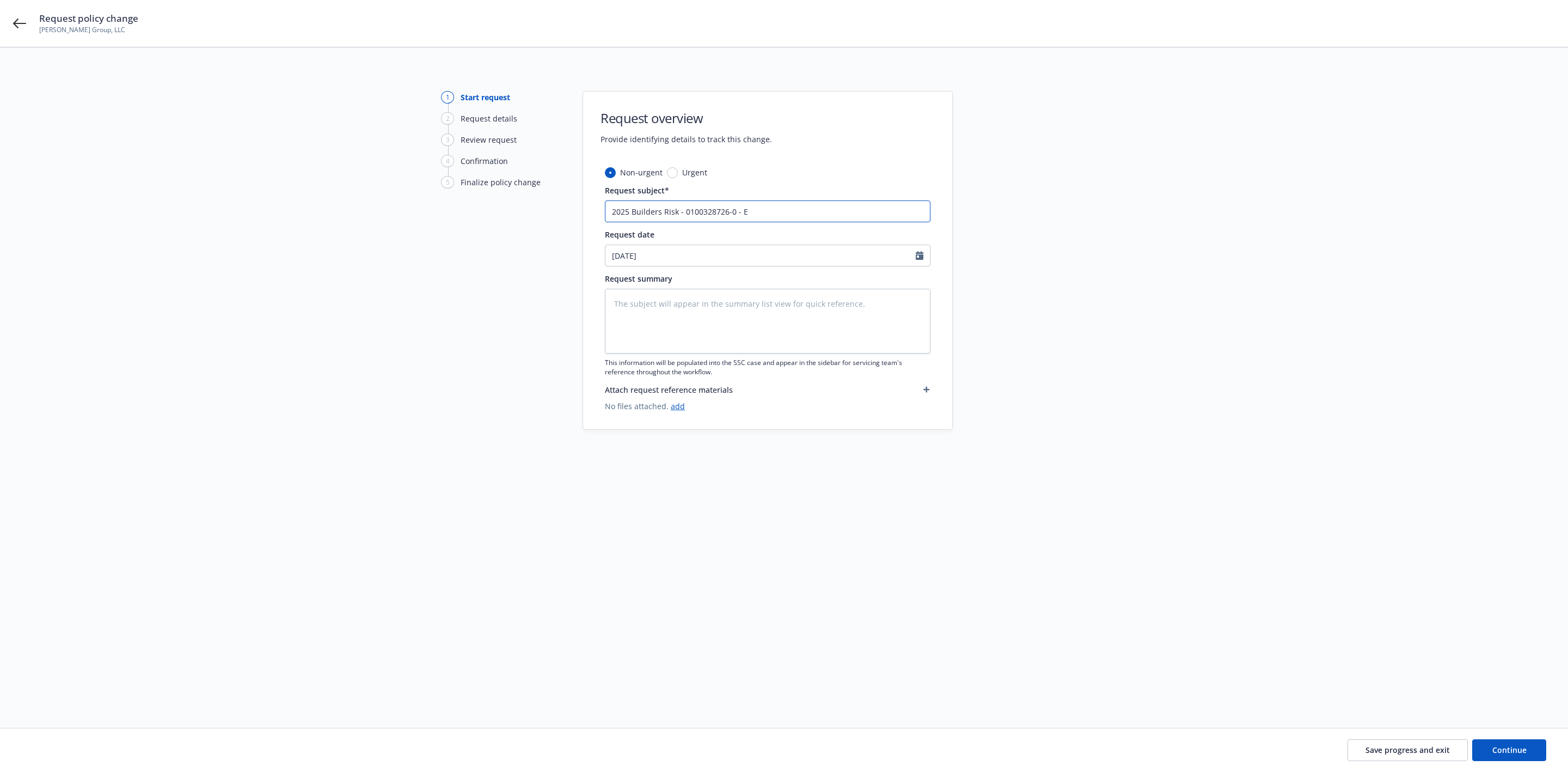
type textarea "x"
type input "2025 Builders Risk - 0100328726-0 - Ex"
type textarea "x"
type input "2025 Builders Risk - 0100328726-0 - Ext"
type textarea "x"
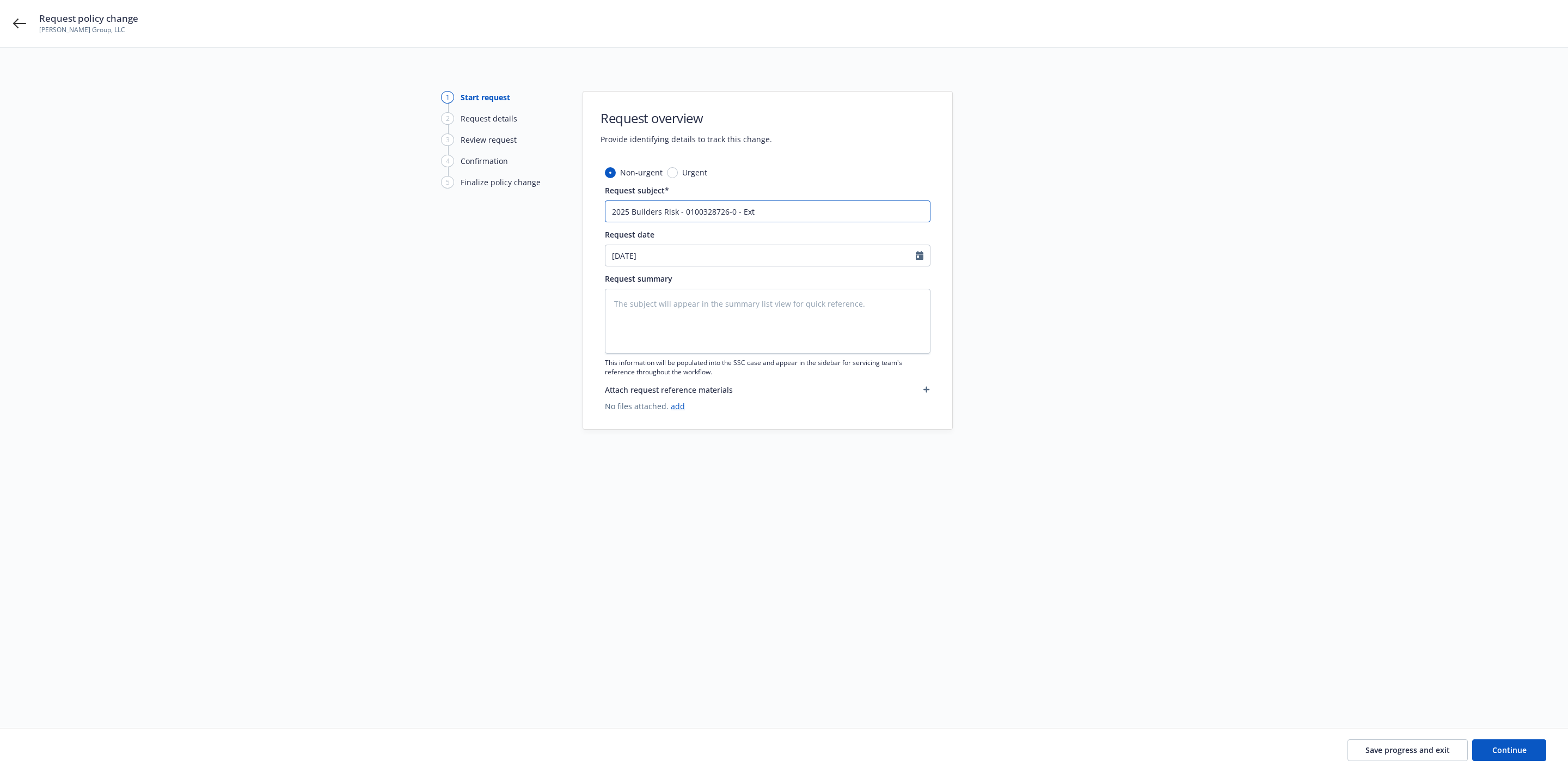
type input "2025 Builders Risk - 0100328726-0 - Exte"
type textarea "x"
type input "2025 Builders Risk - 0100328726-0 - Exten"
type textarea "x"
type input "2025 Builders Risk - 0100328726-0 - Extens"
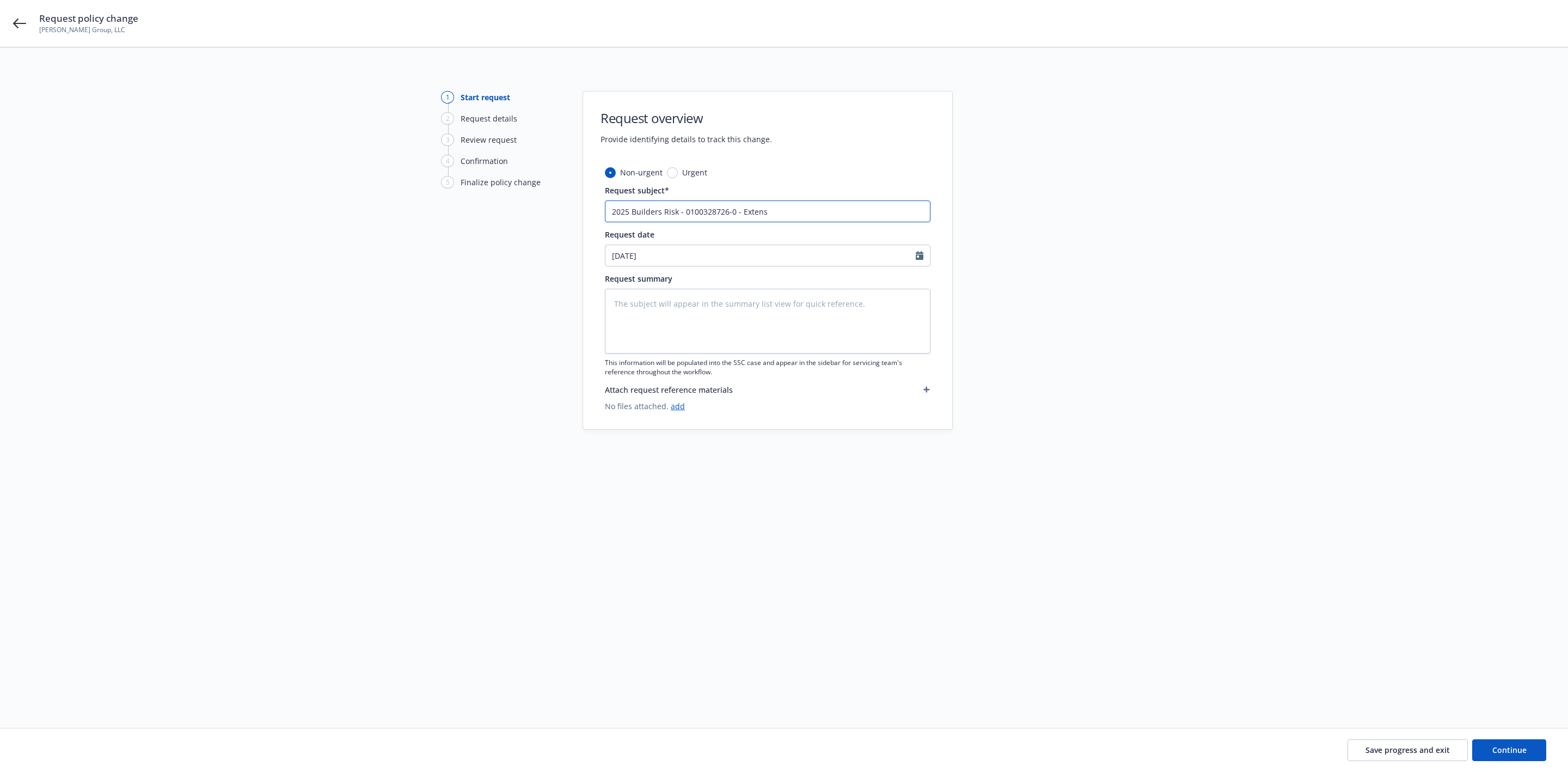
type textarea "x"
type input "2025 Builders Risk - 0100328726-0 - Extensi"
type textarea "x"
type input "2025 Builders Risk - 0100328726-0 - Extensio"
type textarea "x"
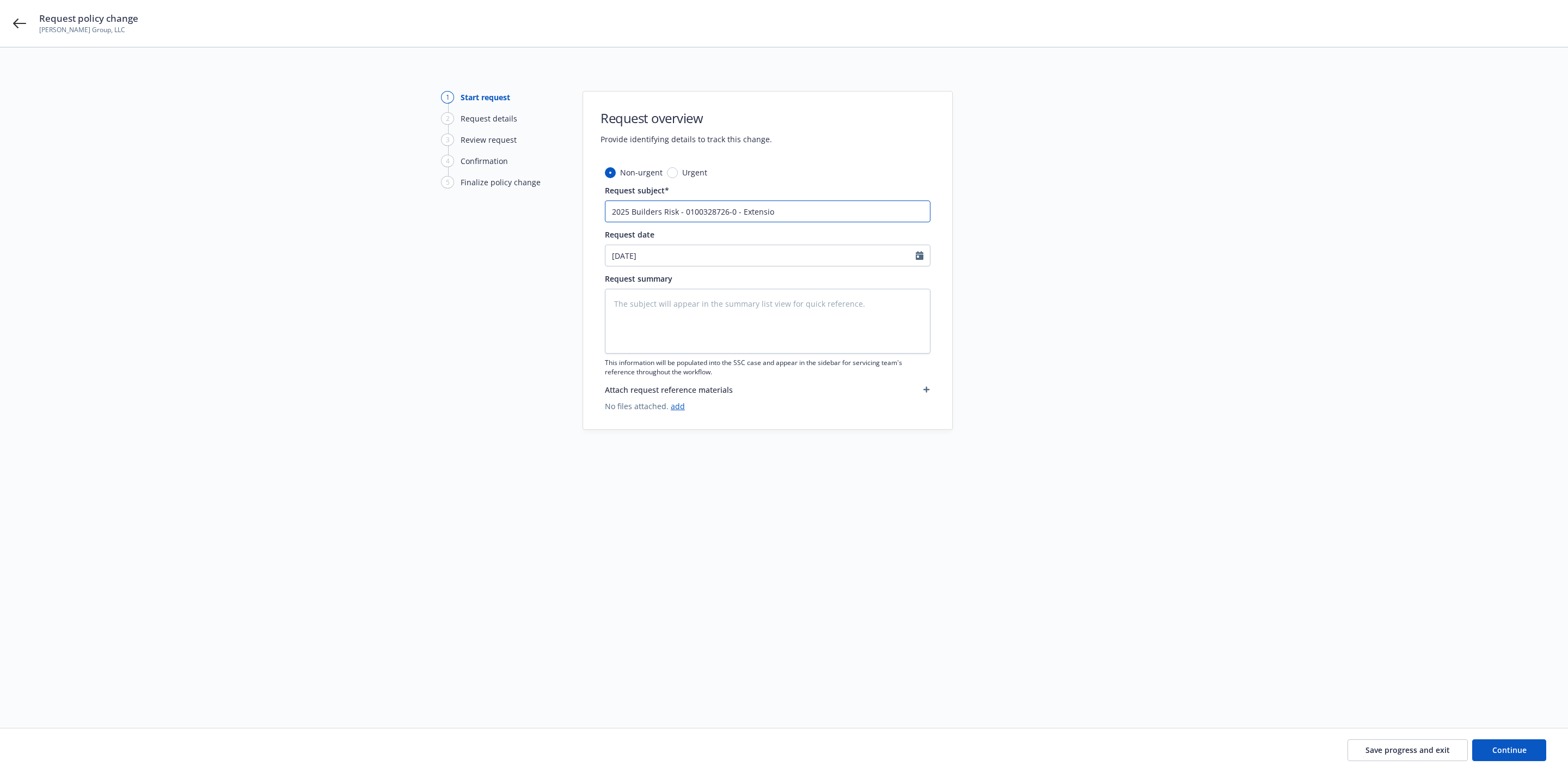
type input "2025 Builders Risk - 0100328726-0 - Extension"
type textarea "x"
type input "2025 Builders Risk - 0100328726-0 - Extension"
type textarea "x"
type input "2025 Builders Risk - 0100328726-0 - Extension f"
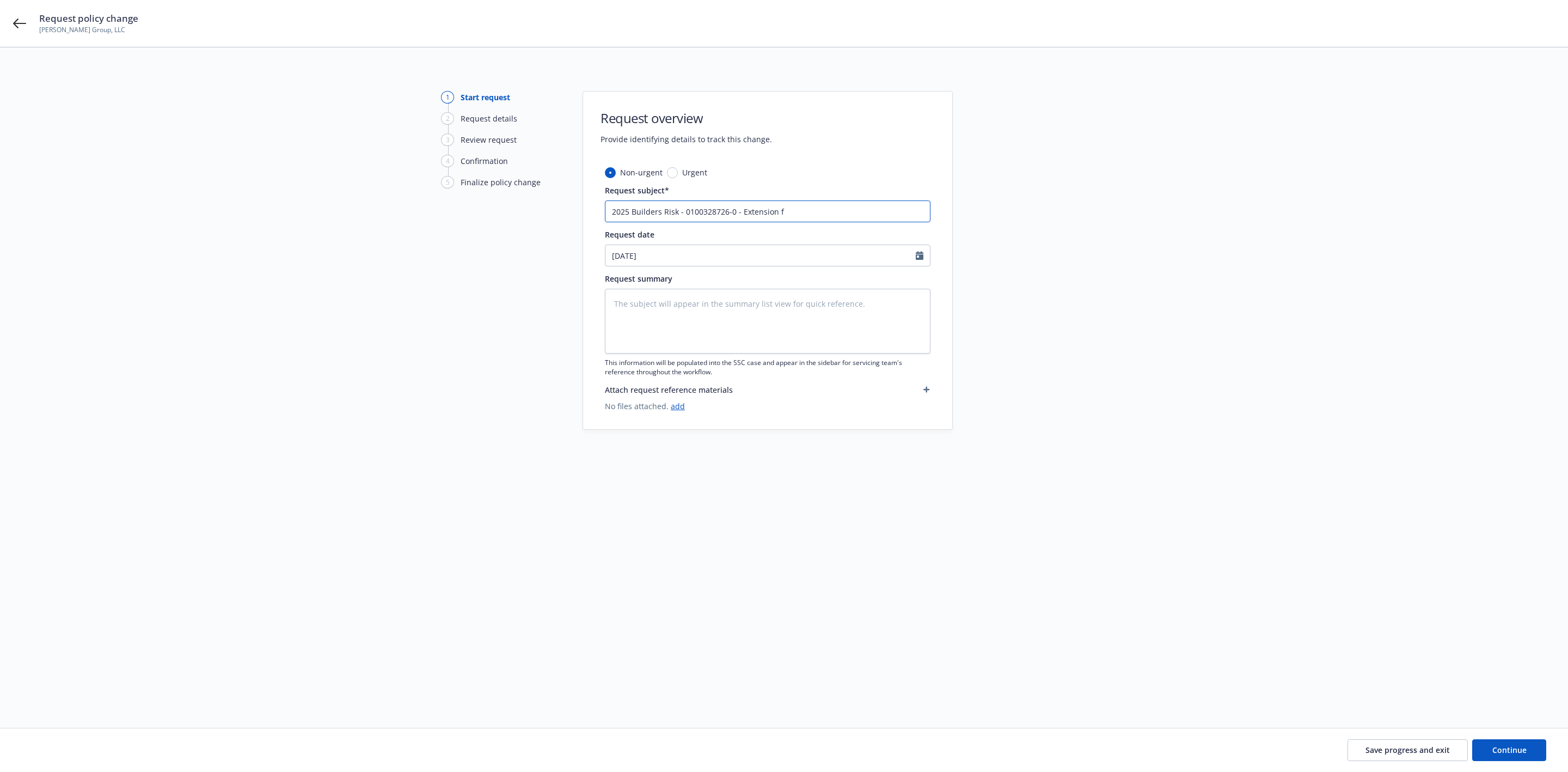
type textarea "x"
type input "2025 Builders Risk - 0100328726-0 - Extension fo"
type textarea "x"
type input "2025 Builders Risk - 0100328726-0 - Extension for"
type textarea "x"
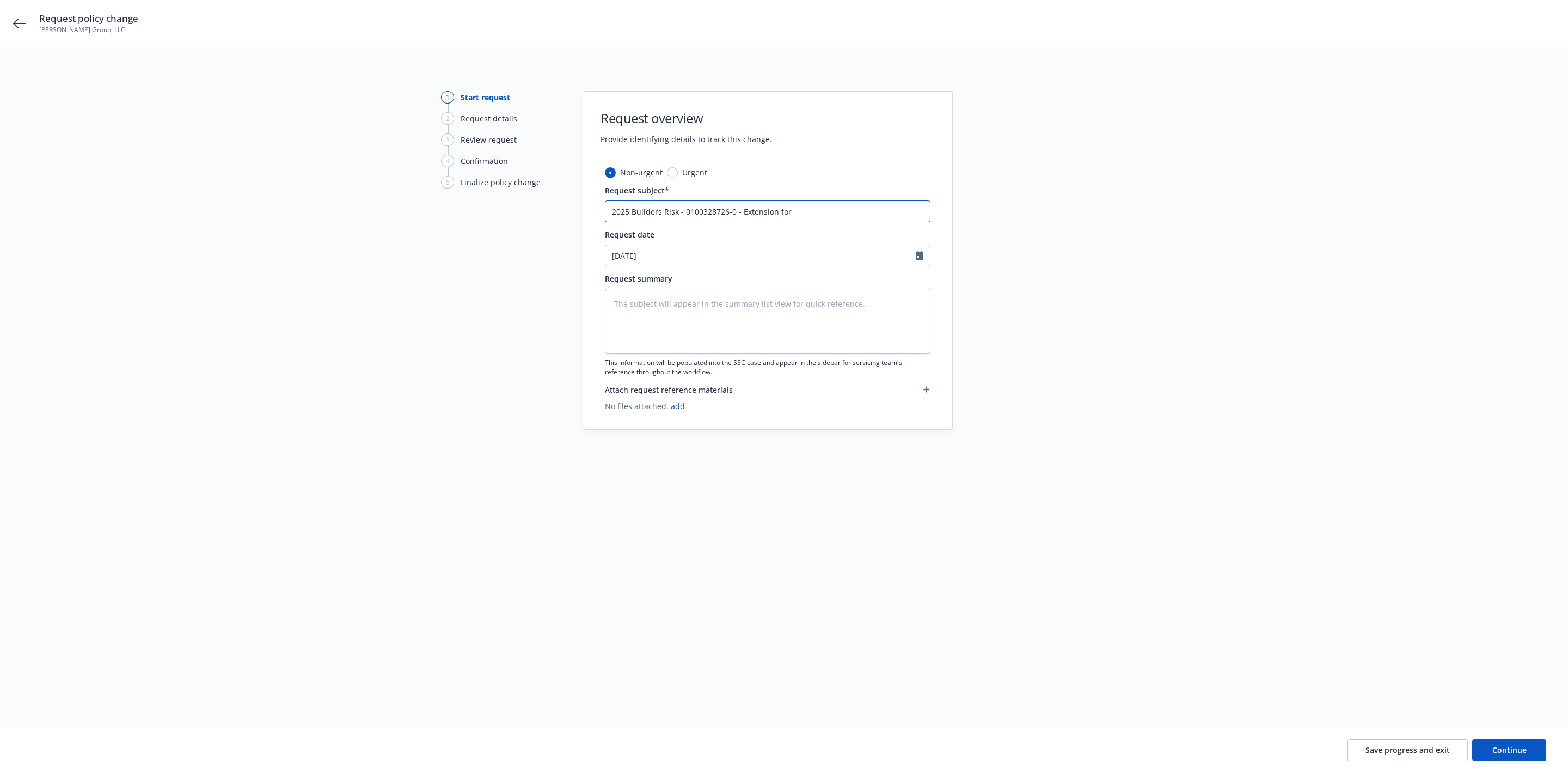
type input "2025 Builders Risk - 0100328726-0 - Extension for"
type textarea "x"
type input "2025 Builders Risk - 0100328726-0 - Extension for 6"
type textarea "x"
type input "2025 Builders Risk - 0100328726-0 - Extension for 6m"
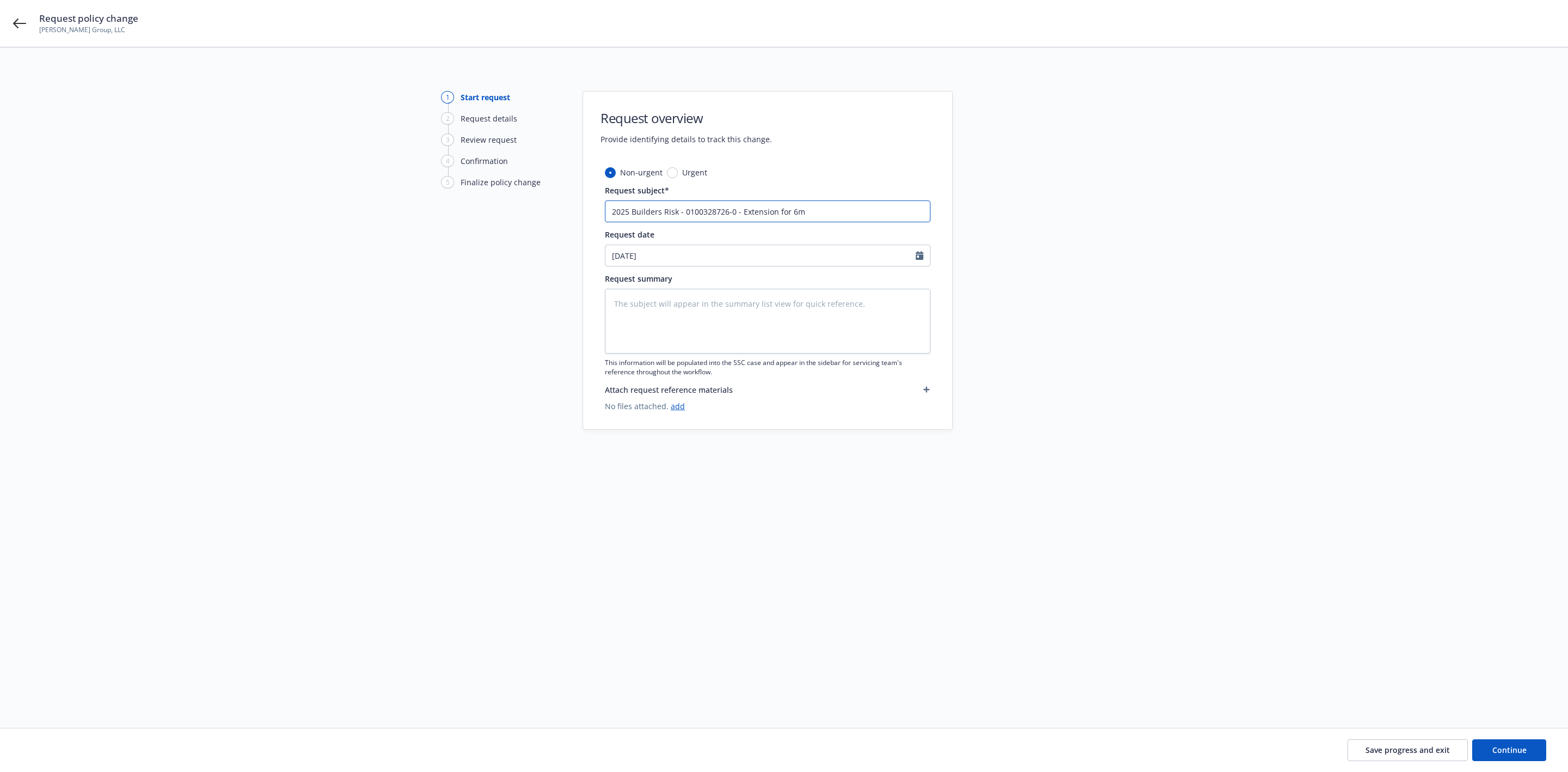
type textarea "x"
type input "2025 Builders Risk - 0100328726-0 - Extension for 6mo"
type textarea "x"
type input "2025 Builders Risk - 0100328726-0 - Extension for 6mo"
type textarea "x"
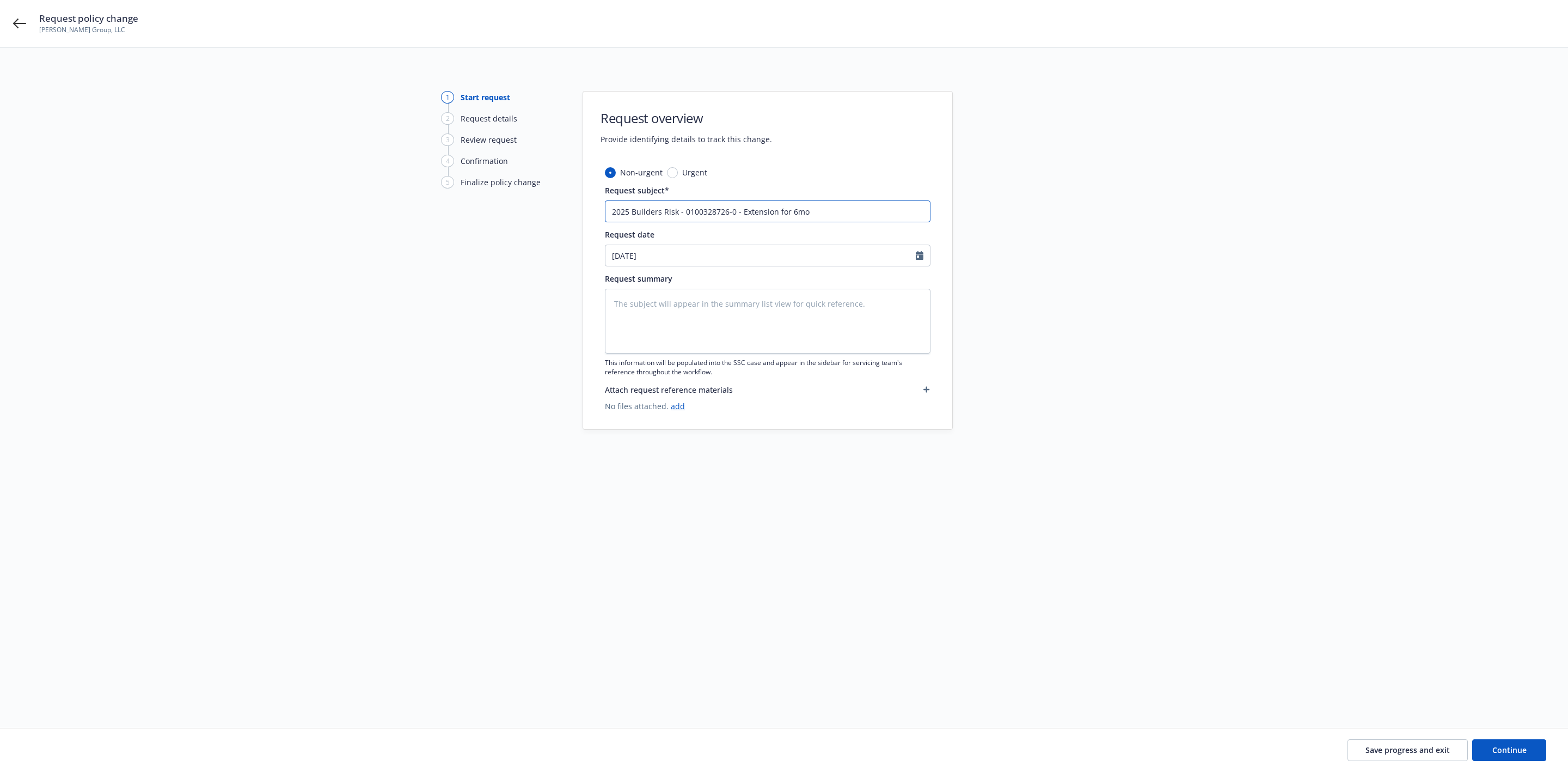
type input "2025 Builders Risk - 0100328726-0 - Extension for 6mo f"
type textarea "x"
type input "2025 Builders Risk - 0100328726-0 - Extension for 6mo fo"
type textarea "x"
type input "2025 Builders Risk - 0100328726-0 - Extension for 6mo for"
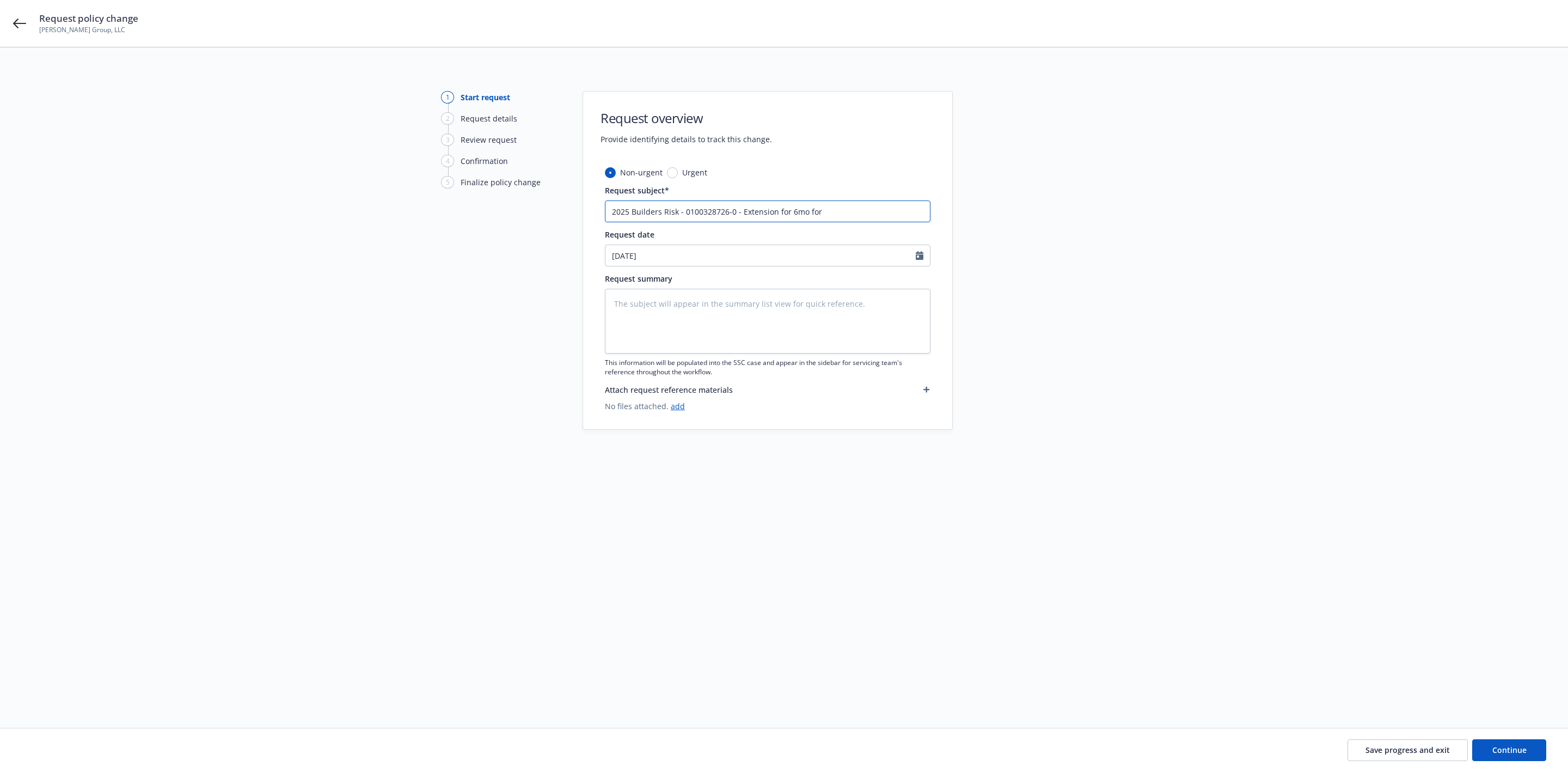
type textarea "x"
type input "2025 Builders Risk - 0100328726-0 - Extension for 6mo for"
type textarea "x"
type input "2025 Builders Risk - 0100328726-0 - Extension for 6mo for $"
type textarea "x"
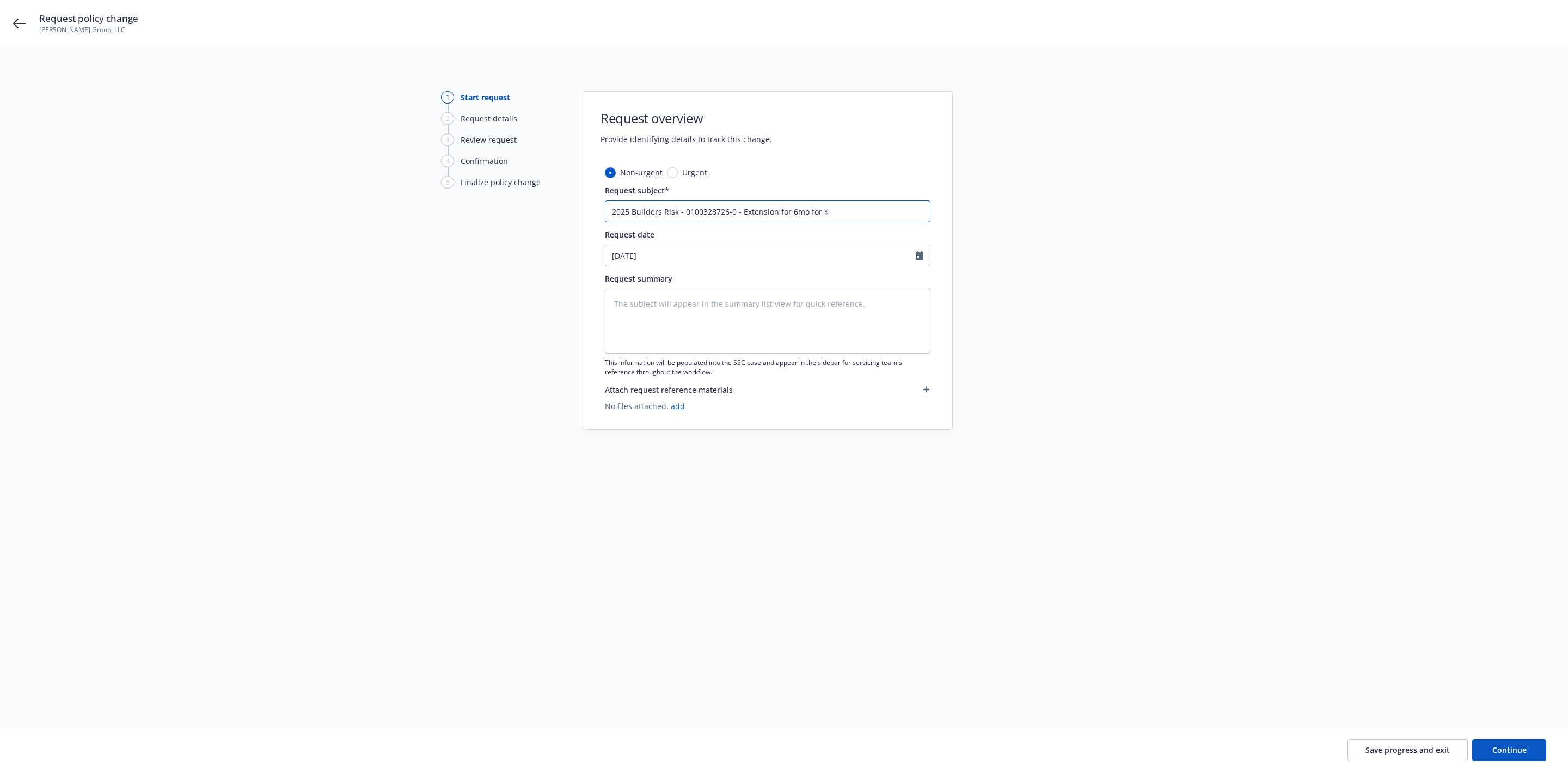
type input "2025 Builders Risk - 0100328726-0 - Extension for 6mo for $2"
type textarea "x"
type input "2025 Builders Risk - 0100328726-0 - Extension for 6mo for $27"
type textarea "x"
type input "2025 Builders Risk - 0100328726-0 - Extension for 6mo for $27k"
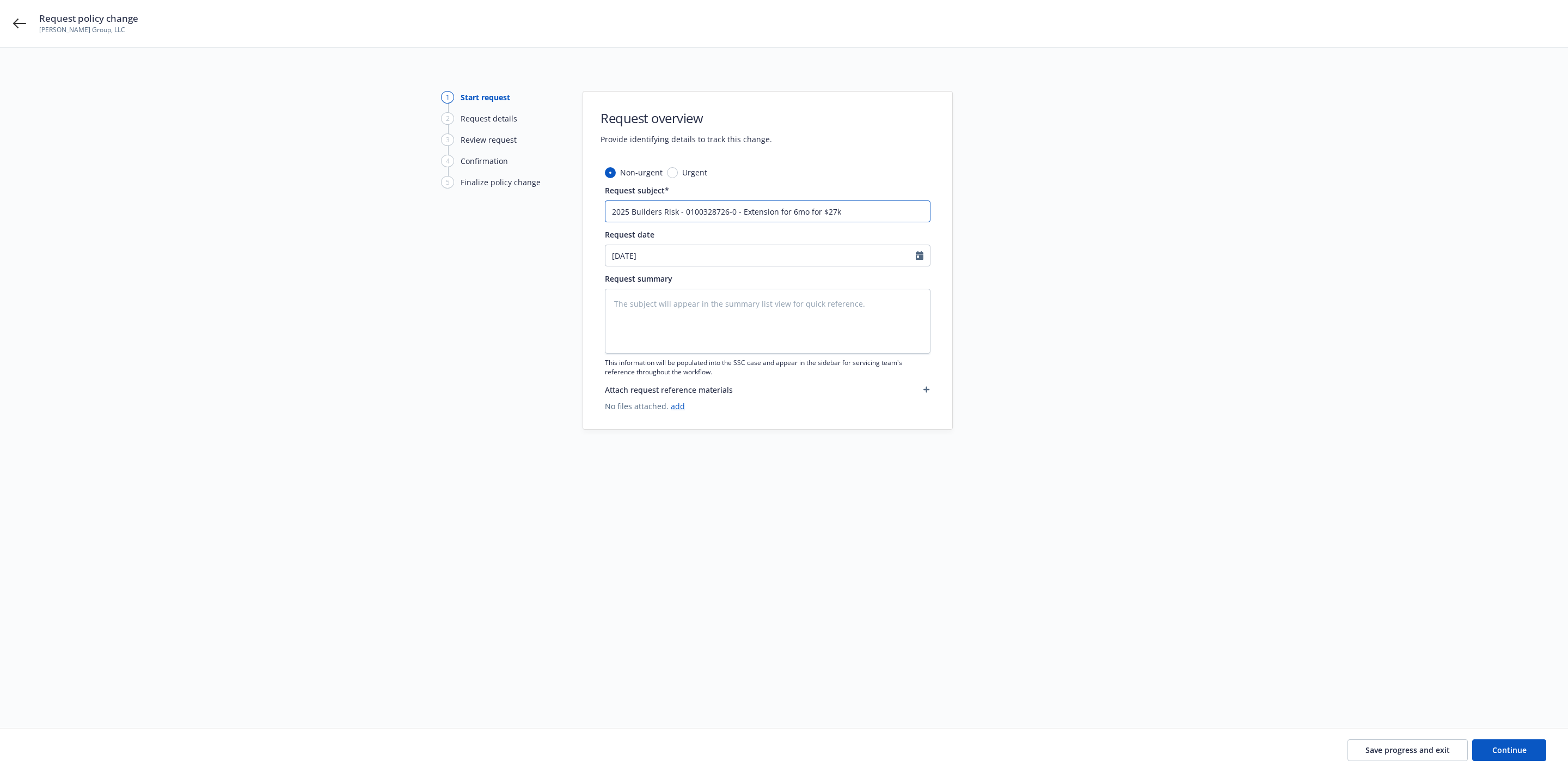
type textarea "x"
type input "2025 Builders Risk - 0100328726-0 - Extension for 6mo for $27k"
type textarea "x"
type input "2025 Builders Risk - 0100328726-0 - Extension for 6mo for $27k p"
type textarea "x"
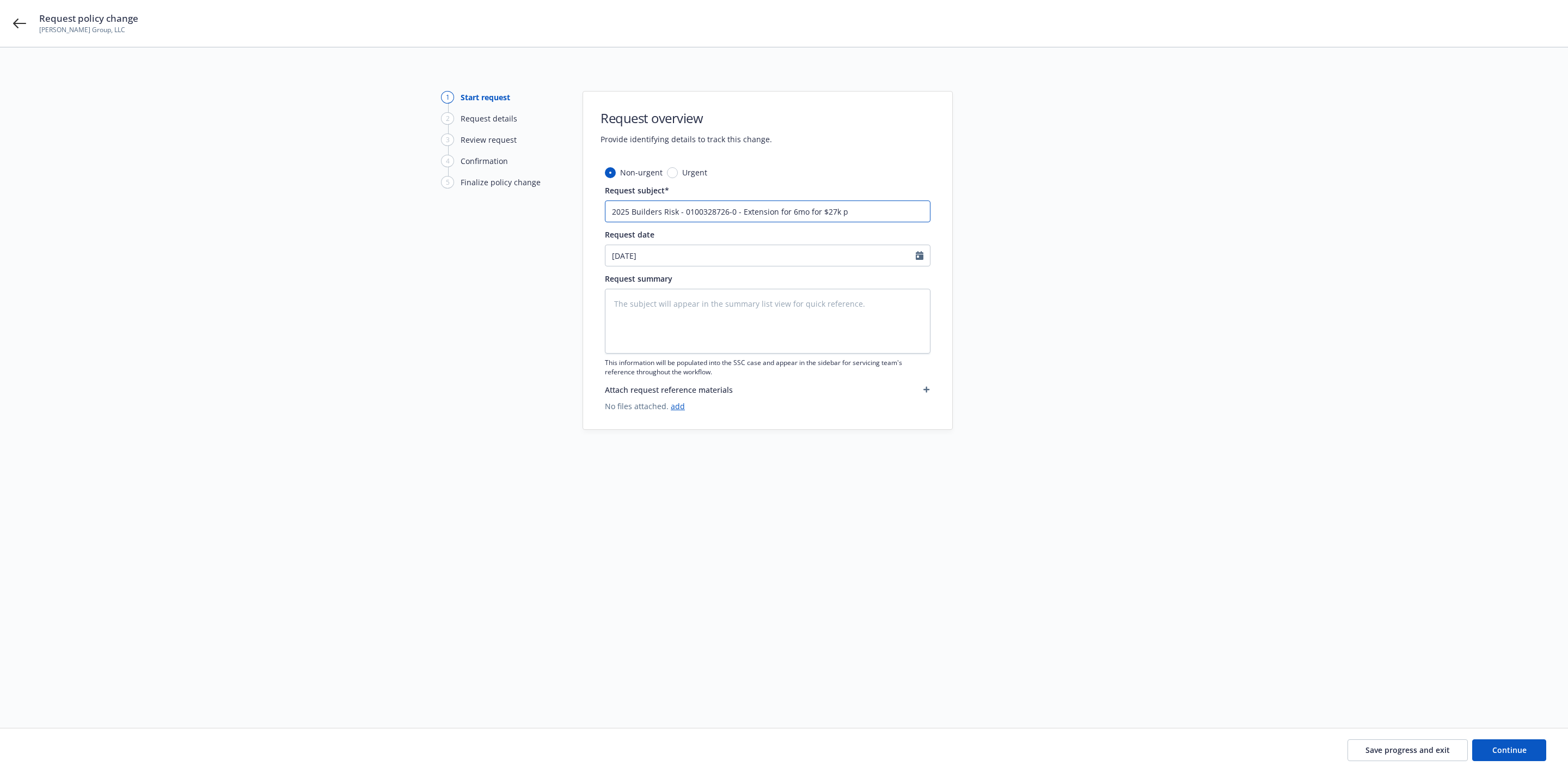
type input "2025 Builders Risk - 0100328726-0 - Extension for 6mo for $27k pl"
type textarea "x"
type input "2025 Builders Risk - 0100328726-0 - Extension for 6mo for $27k plu"
type textarea "x"
type input "2025 Builders Risk - 0100328726-0 - Extension for 6mo for $27k plus"
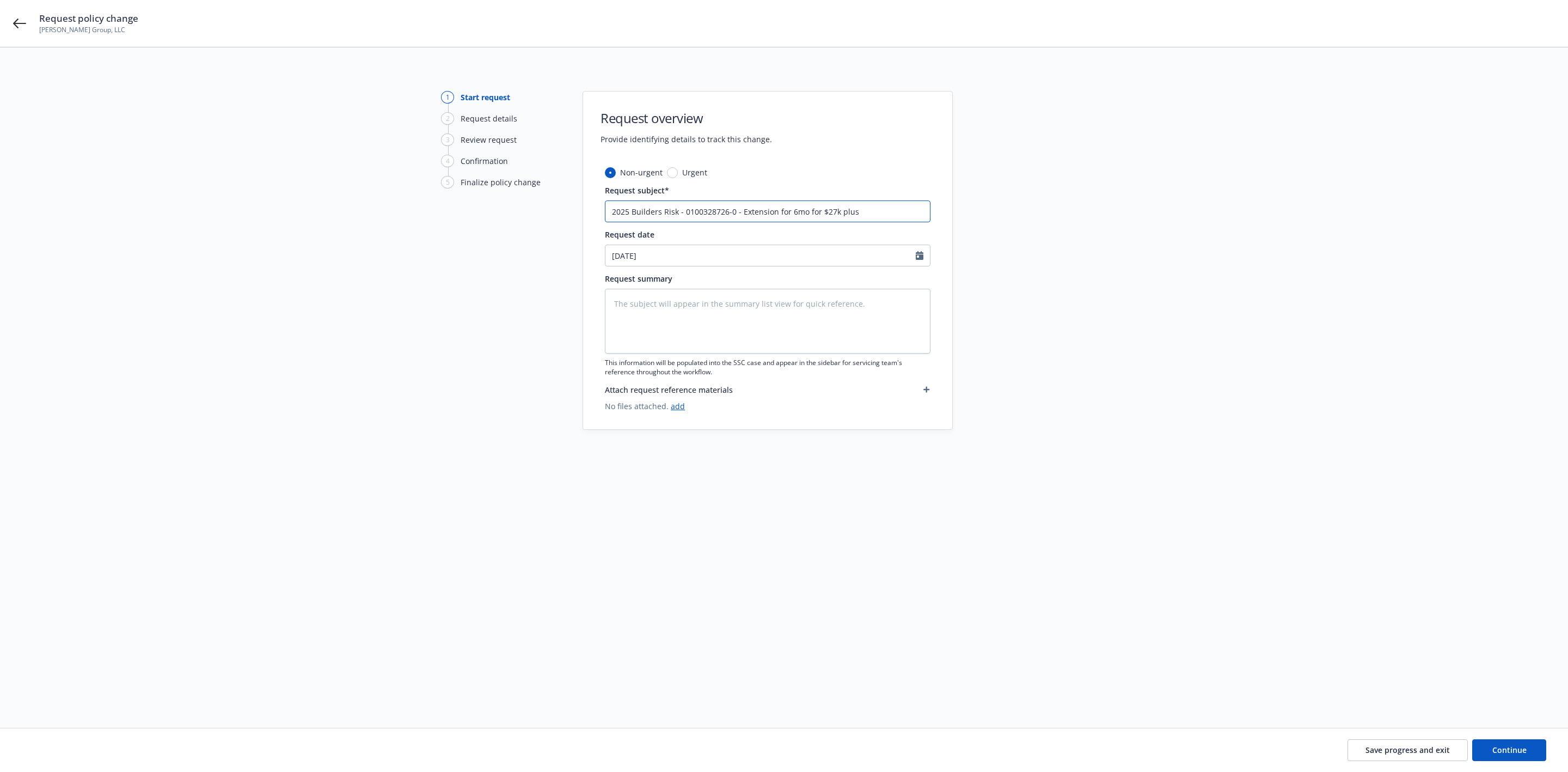
type textarea "x"
type input "2025 Builders Risk - 0100328726-0 - Extension for 6mo for $27k plus t"
type textarea "x"
type input "2025 Builders Risk - 0100328726-0 - Extension for 6mo for $27k plus ta"
type textarea "x"
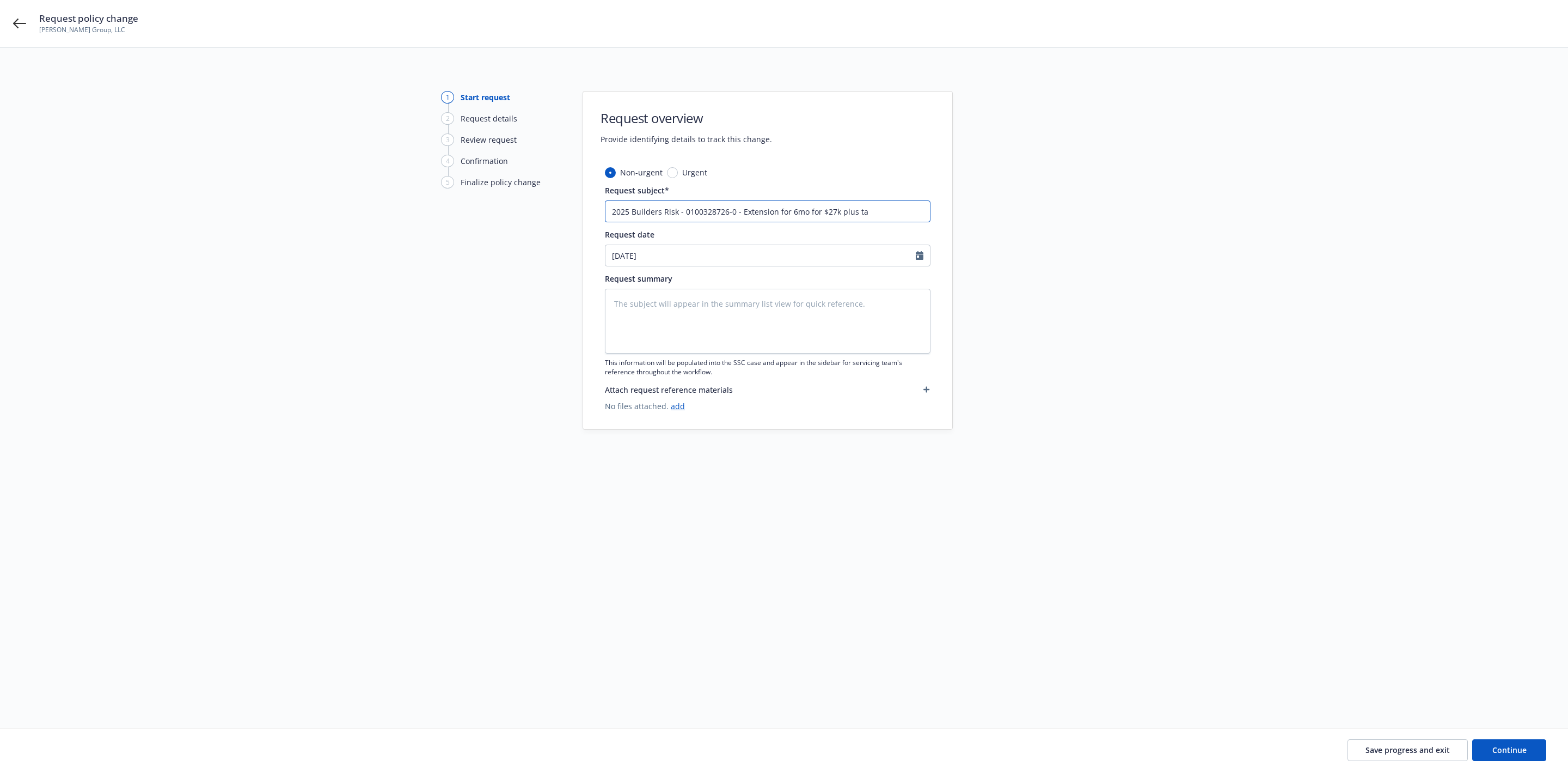
type input "2025 Builders Risk - 0100328726-0 - Extension for 6mo for $27k plus tax"
type textarea "x"
type input "2025 Builders Risk - 0100328726-0 - Extension for 6mo for $27k plus taxe"
type textarea "x"
type input "2025 Builders Risk - 0100328726-0 - Extension for 6mo for $27k plus taxes"
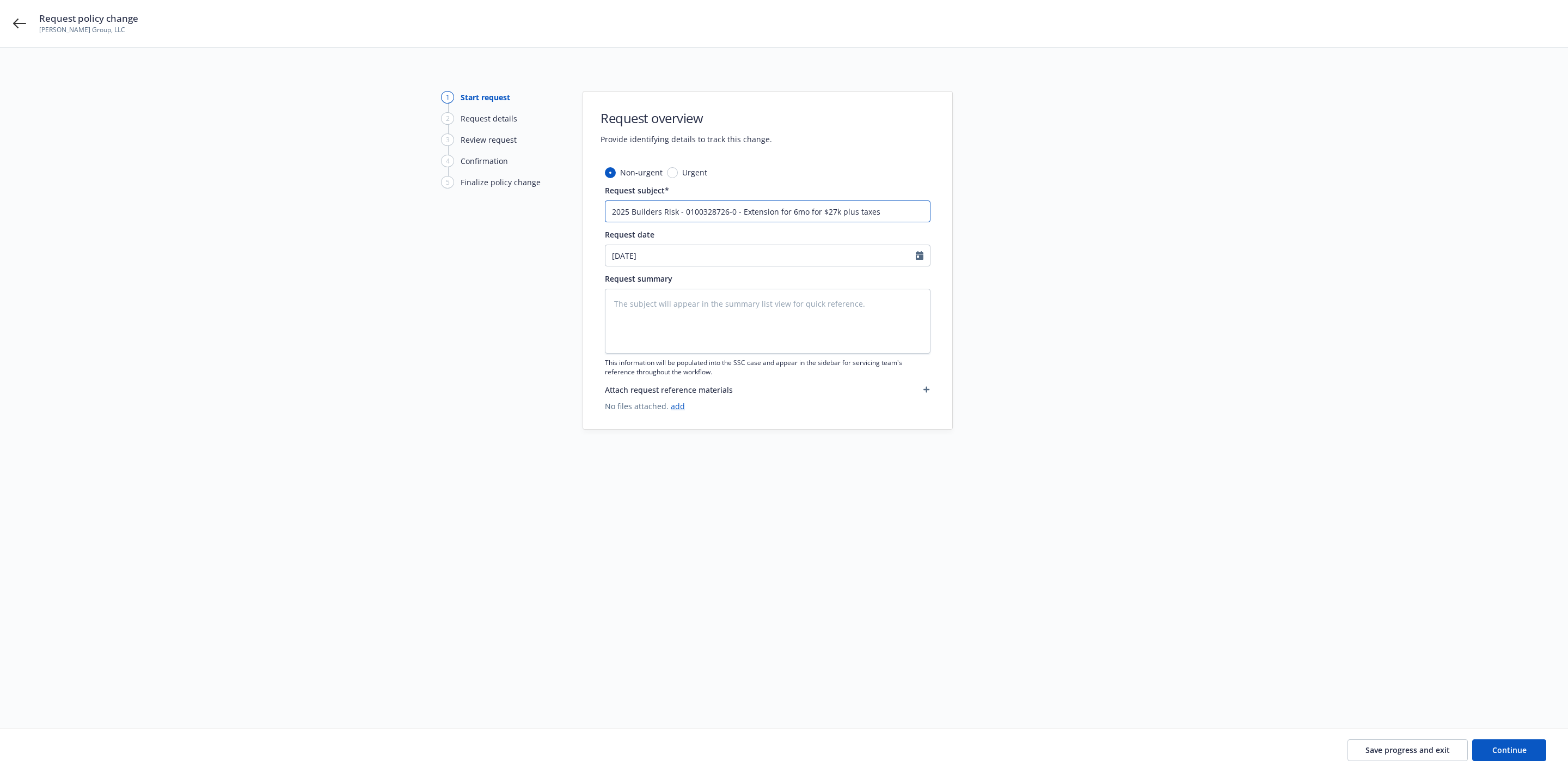
type textarea "x"
type input "2025 Builders Risk - 0100328726-0 - Extension for 6mo for $27k plus taxes"
type textarea "x"
type input "2025 Builders Risk - 0100328726-0 - Extension for 6mo for $27k plus taxes &"
type textarea "x"
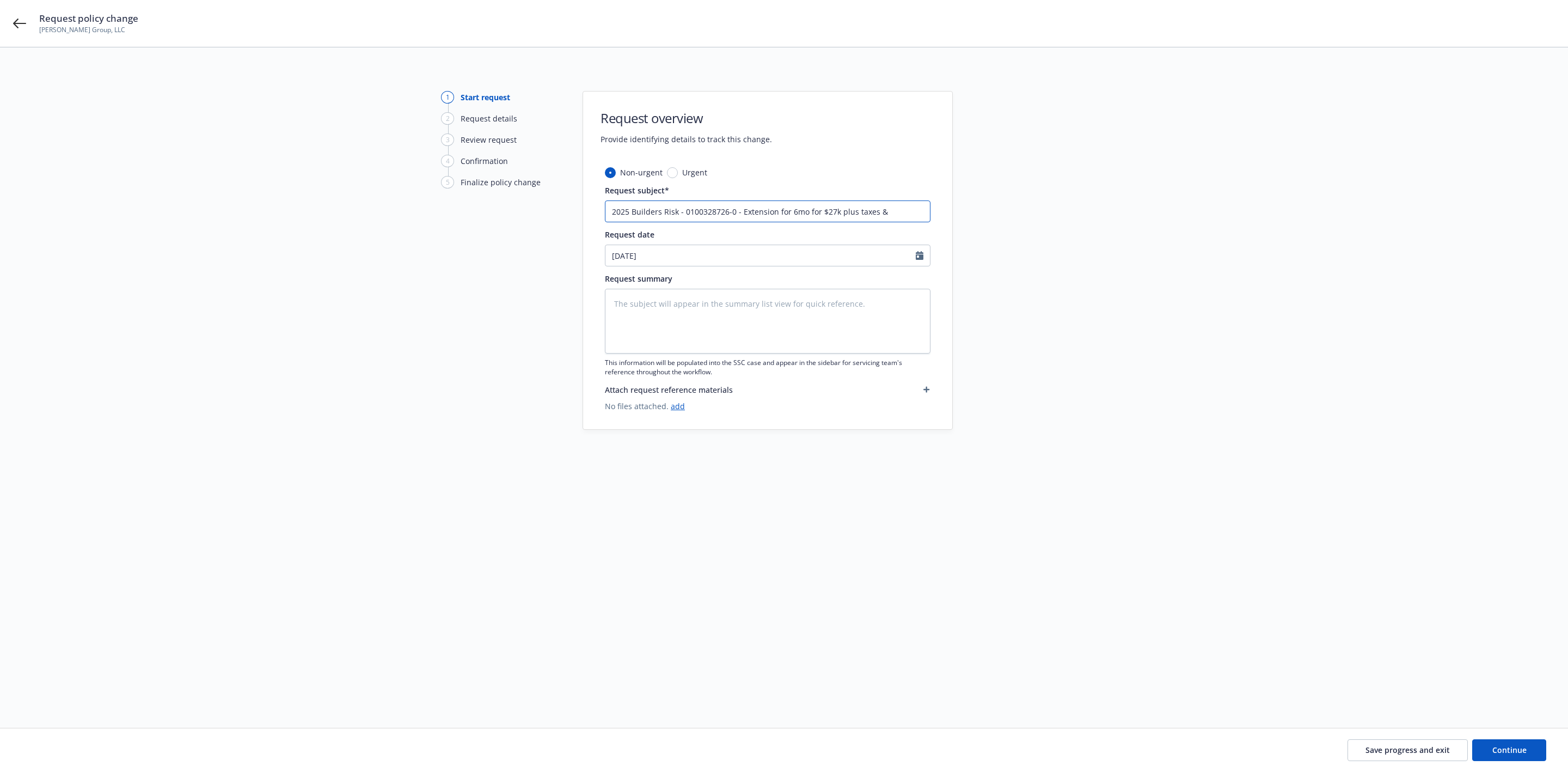
type input "2025 Builders Risk - 0100328726-0 - Extension for 6mo for $27k plus taxes &Z"
type textarea "x"
type input "2025 Builders Risk - 0100328726-0 - Extension for 6mo for $27k plus taxes &Z"
type textarea "x"
type input "2025 Builders Risk - 0100328726-0 - Extension for 6mo for $27k plus taxes &Z"
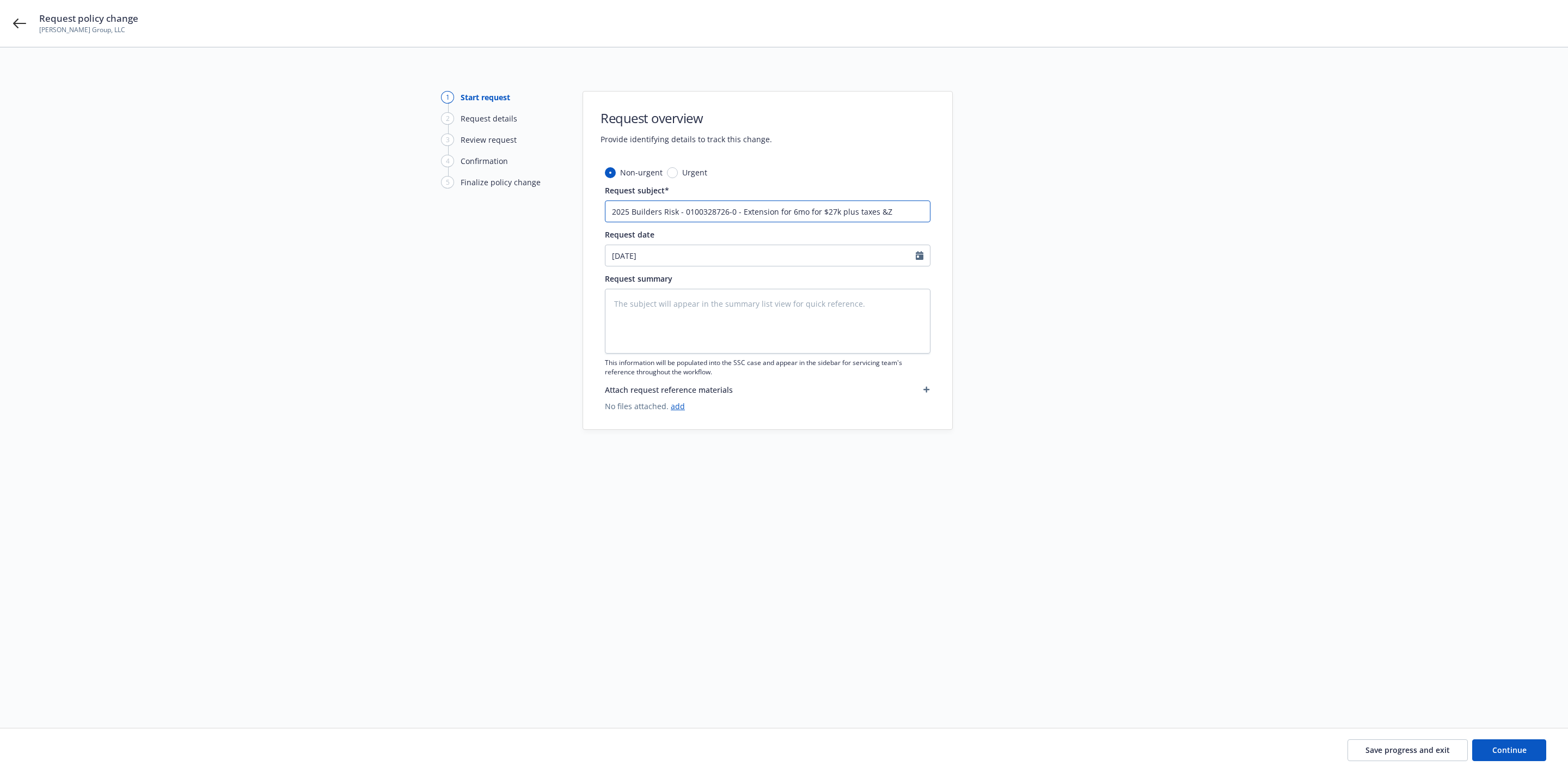
type textarea "x"
type input "2025 Builders Risk - 0100328726-0 - Extension for 6mo for $27k plus taxes &"
type textarea "x"
type input "2025 Builders Risk - 0100328726-0 - Extension for 6mo for $27k plus taxes &"
type textarea "x"
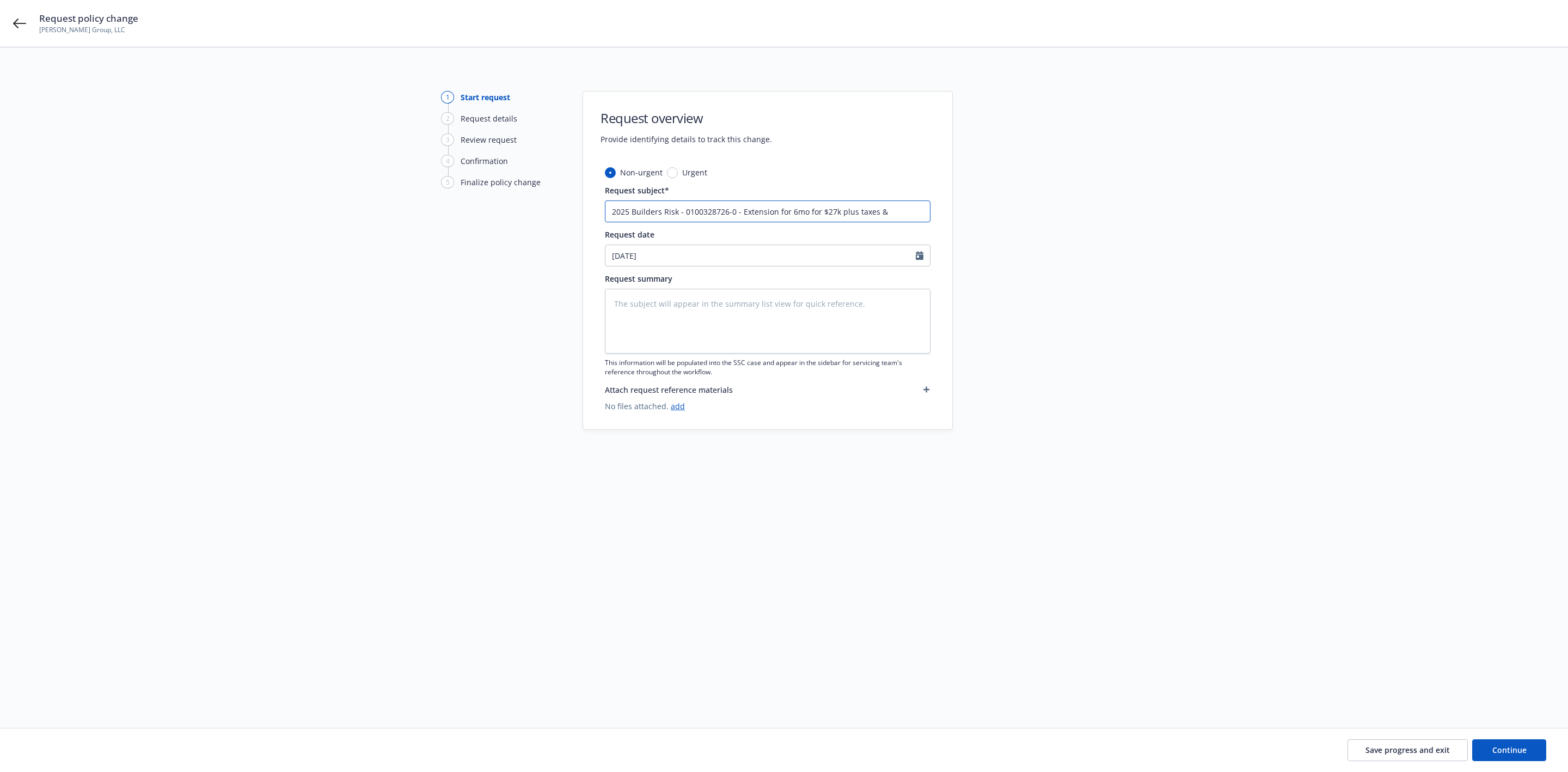
type input "2025 Builders Risk - 0100328726-0 - Extension for 6mo for $27k plus taxes & f"
type textarea "x"
type input "2025 Builders Risk - 0100328726-0 - Extension for 6mo for $27k plus taxes & fe"
type textarea "x"
type input "2025 Builders Risk - 0100328726-0 - Extension for 6mo for $27k plus taxes & fee"
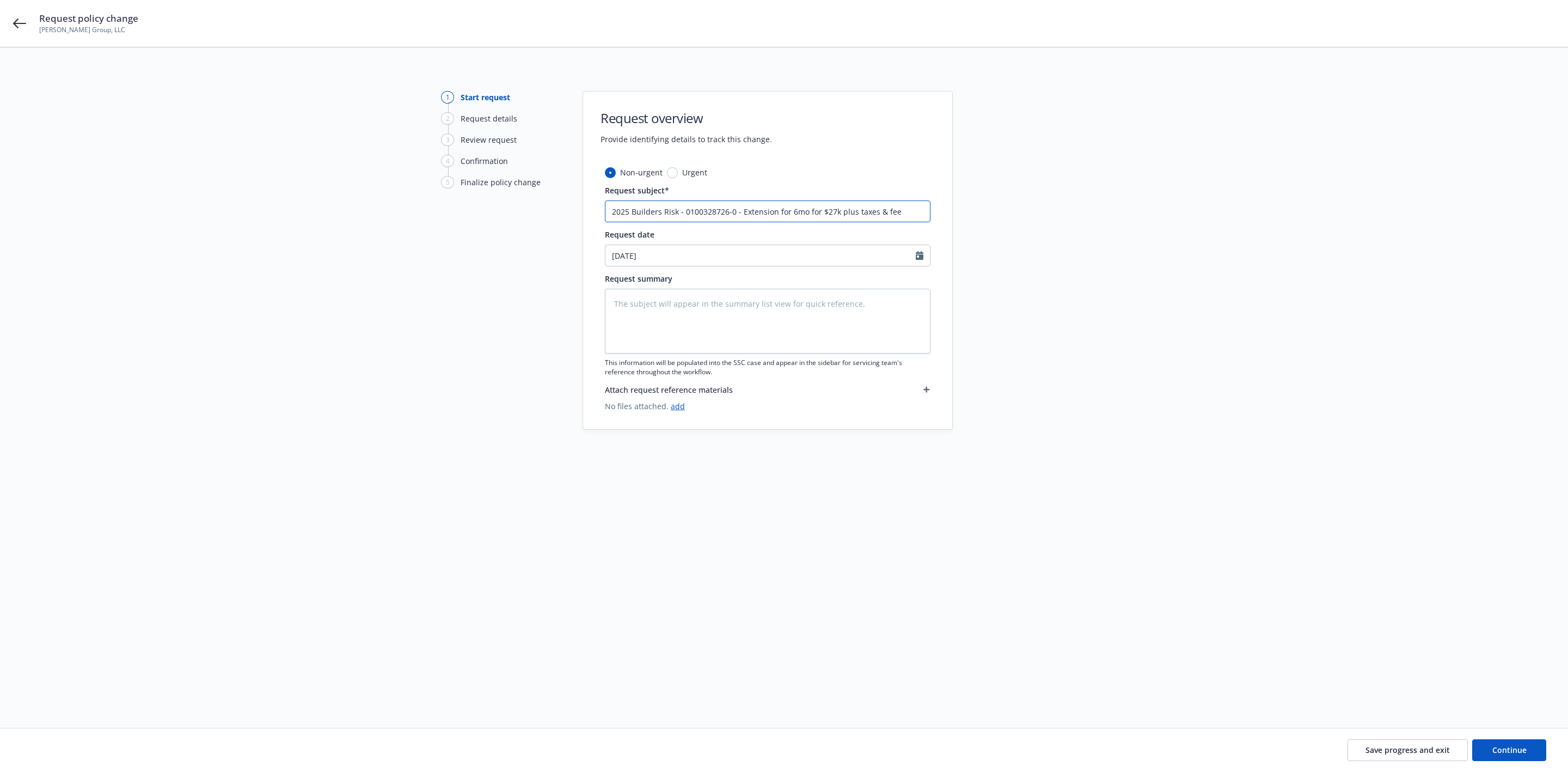
type textarea "x"
type input "2025 Builders Risk - 0100328726-0 - Extension for 6mo for $27k plus taxes & fees"
click at [1510, 746] on span "Continue" at bounding box center [1509, 749] width 34 height 10
type textarea "x"
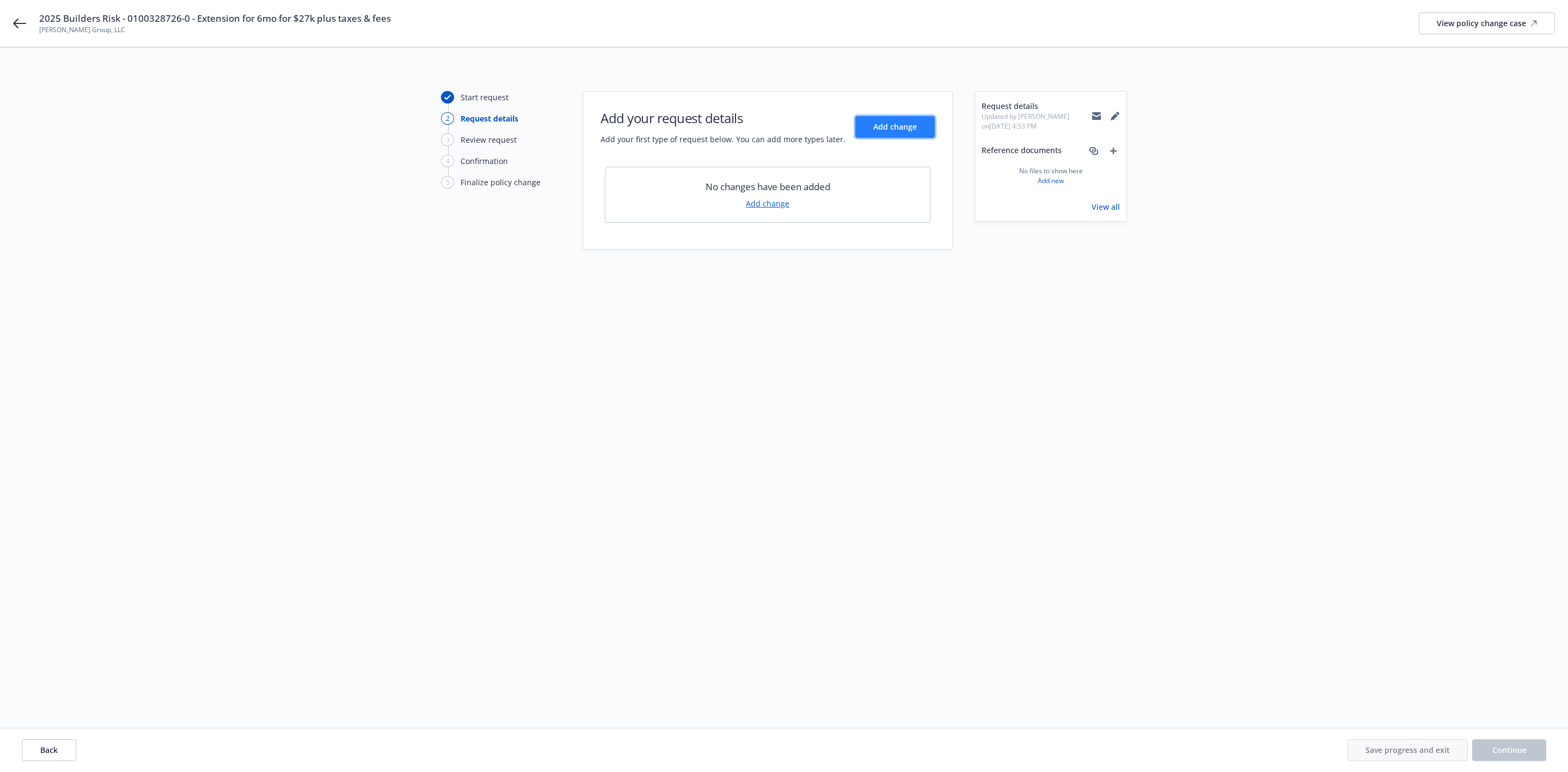
click at [897, 132] on span "Add change" at bounding box center [895, 126] width 44 height 10
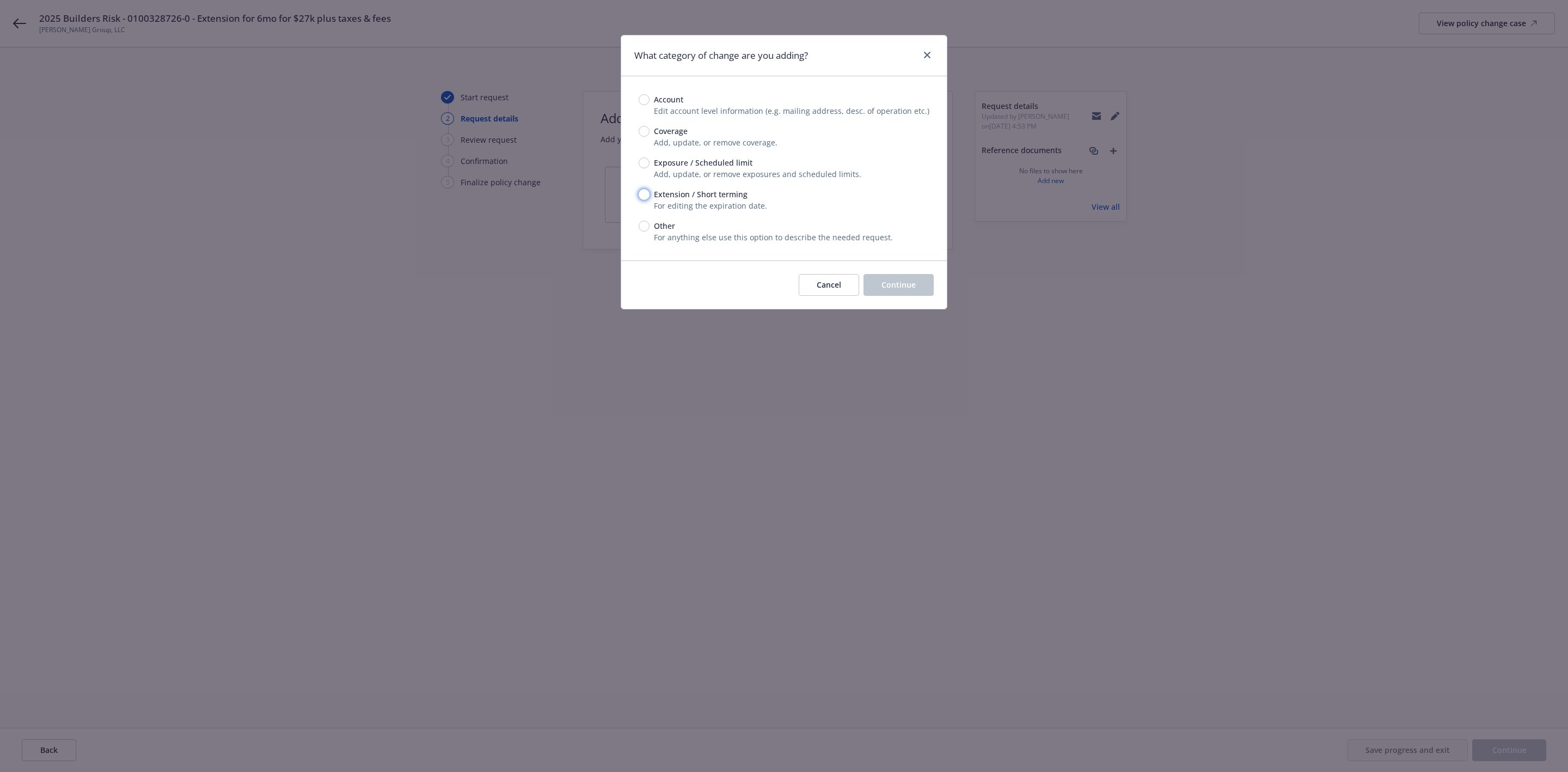
click at [640, 191] on input "Extension / Short terming" at bounding box center [644, 194] width 11 height 11
radio input "true"
click at [892, 289] on span "Continue" at bounding box center [898, 285] width 34 height 10
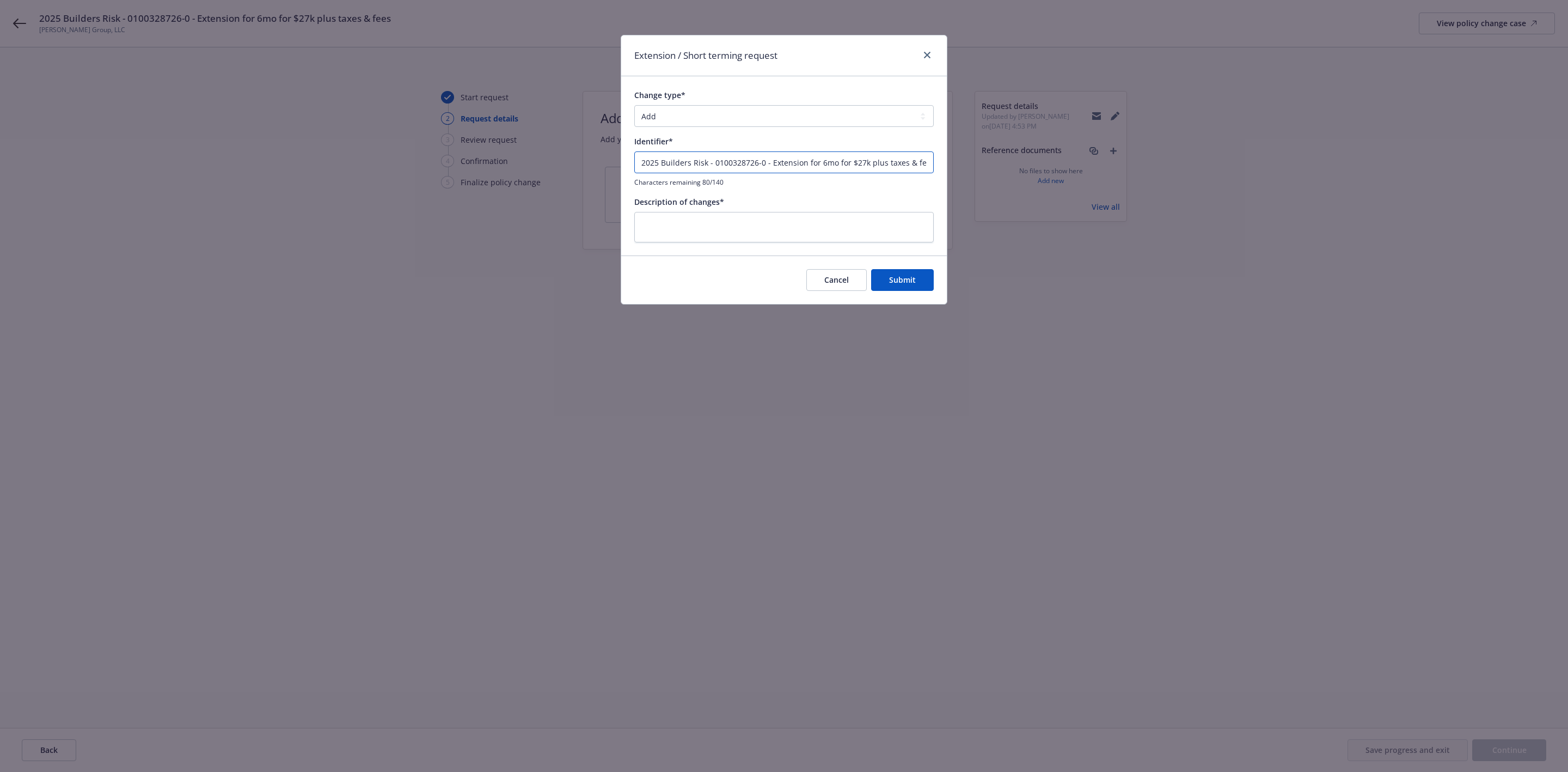
drag, startPoint x: 926, startPoint y: 167, endPoint x: 564, endPoint y: 184, distance: 362.4
click at [564, 184] on div "Extension / Short terming request Change type* Add Audit Change Remove Identifi…" at bounding box center [784, 386] width 1568 height 772
click at [731, 226] on textarea at bounding box center [784, 227] width 300 height 31
paste textarea "2025 Builders Risk - 0100328726-0 - Extension for 6mo for $27k plus taxes & fee"
type textarea "x"
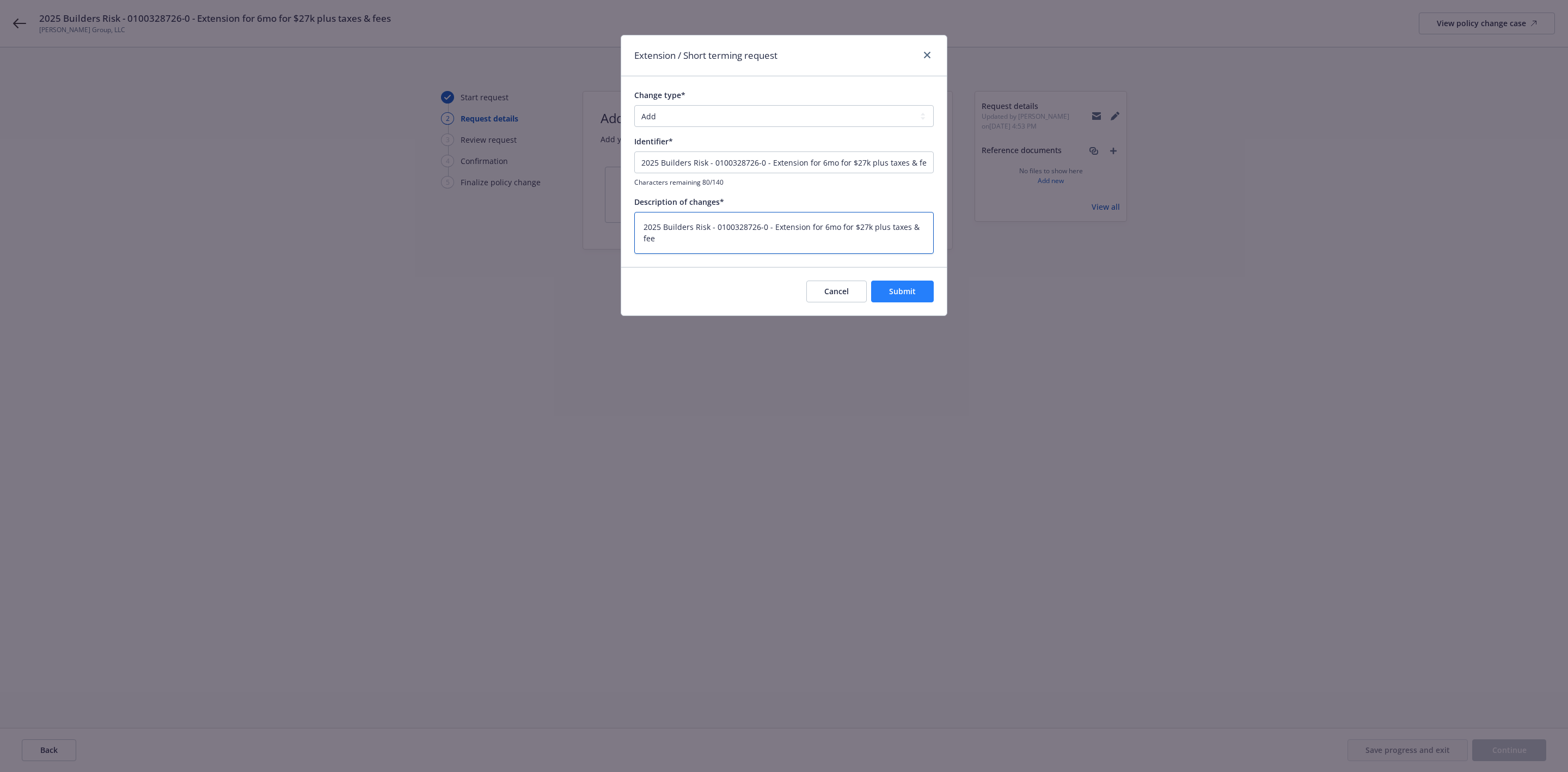
type textarea "2025 Builders Risk - 0100328726-0 - Extension for 6mo for $27k plus taxes & fee"
click at [883, 286] on button "Submit" at bounding box center [902, 291] width 62 height 22
type textarea "x"
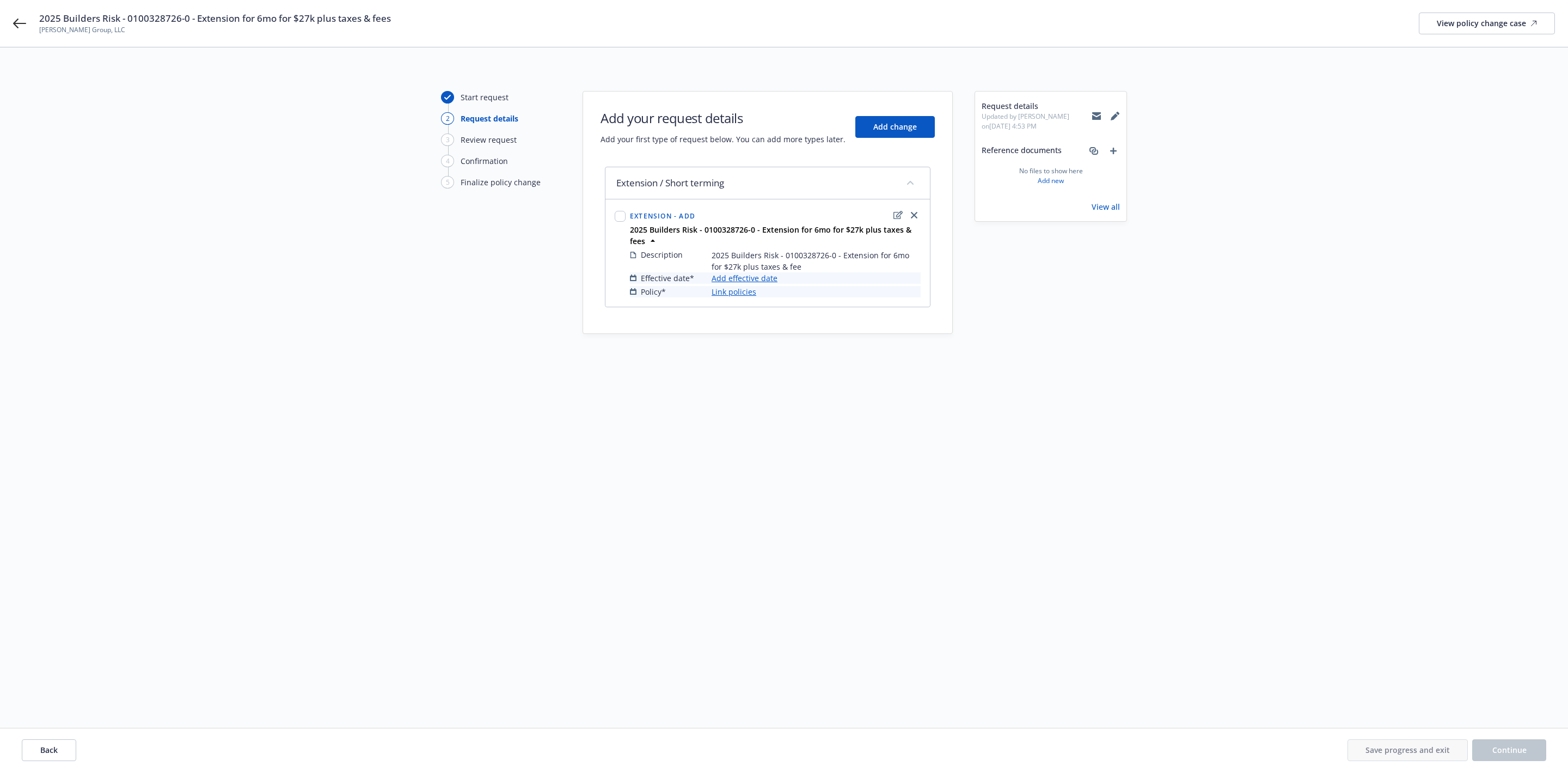
click at [740, 278] on link "Add effective date" at bounding box center [744, 278] width 66 height 12
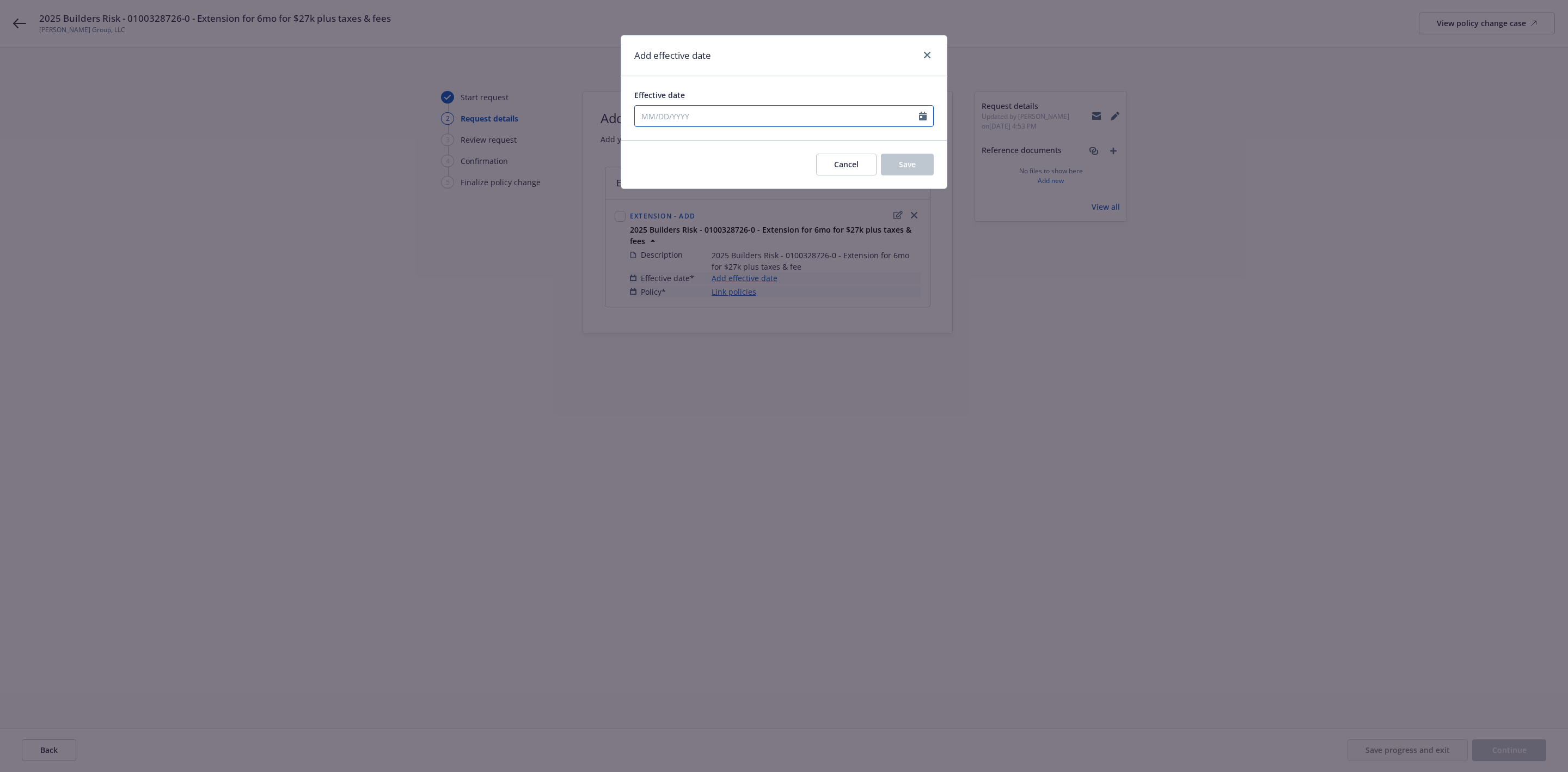
click at [760, 115] on input "Effective date" at bounding box center [777, 116] width 285 height 21
select select "10"
click at [856, 306] on div "Add effective date Effective date January February March April May June July Au…" at bounding box center [784, 386] width 1568 height 772
click at [732, 112] on input "Effective date" at bounding box center [777, 116] width 285 height 21
select select "10"
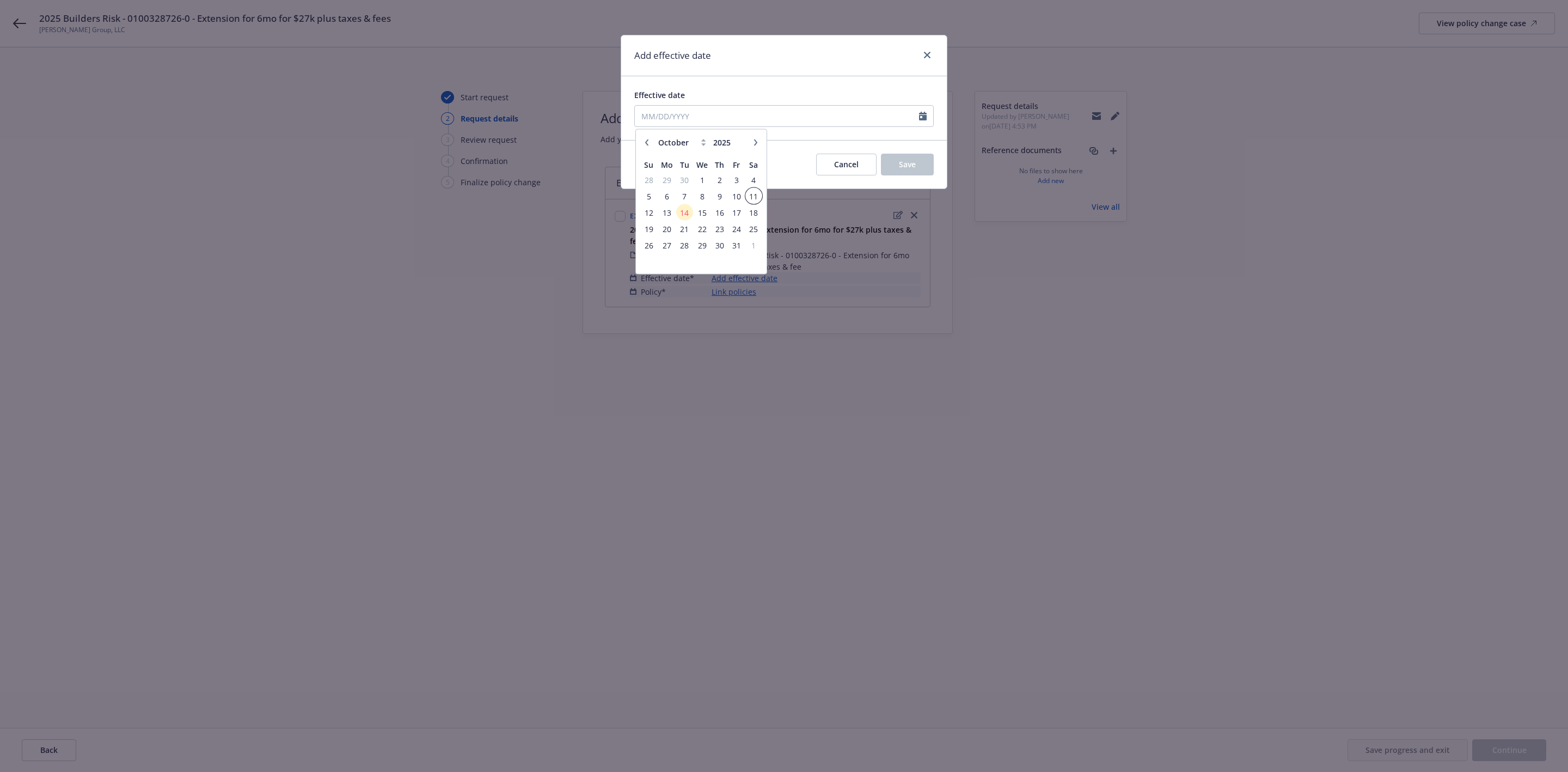
click at [754, 195] on span "11" at bounding box center [754, 195] width 15 height 14
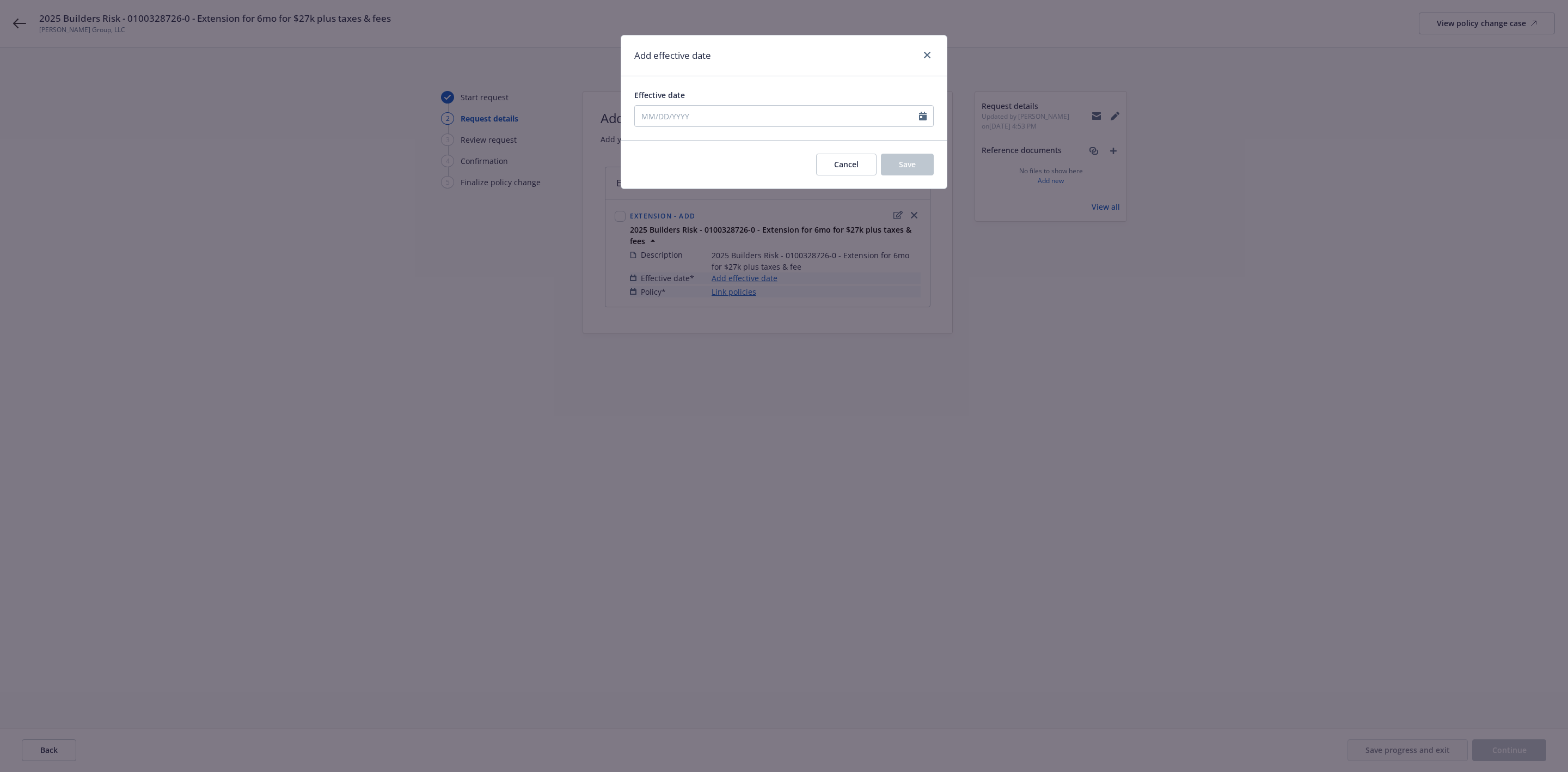
type input "[DATE]"
click at [909, 169] on span "Save" at bounding box center [907, 164] width 17 height 10
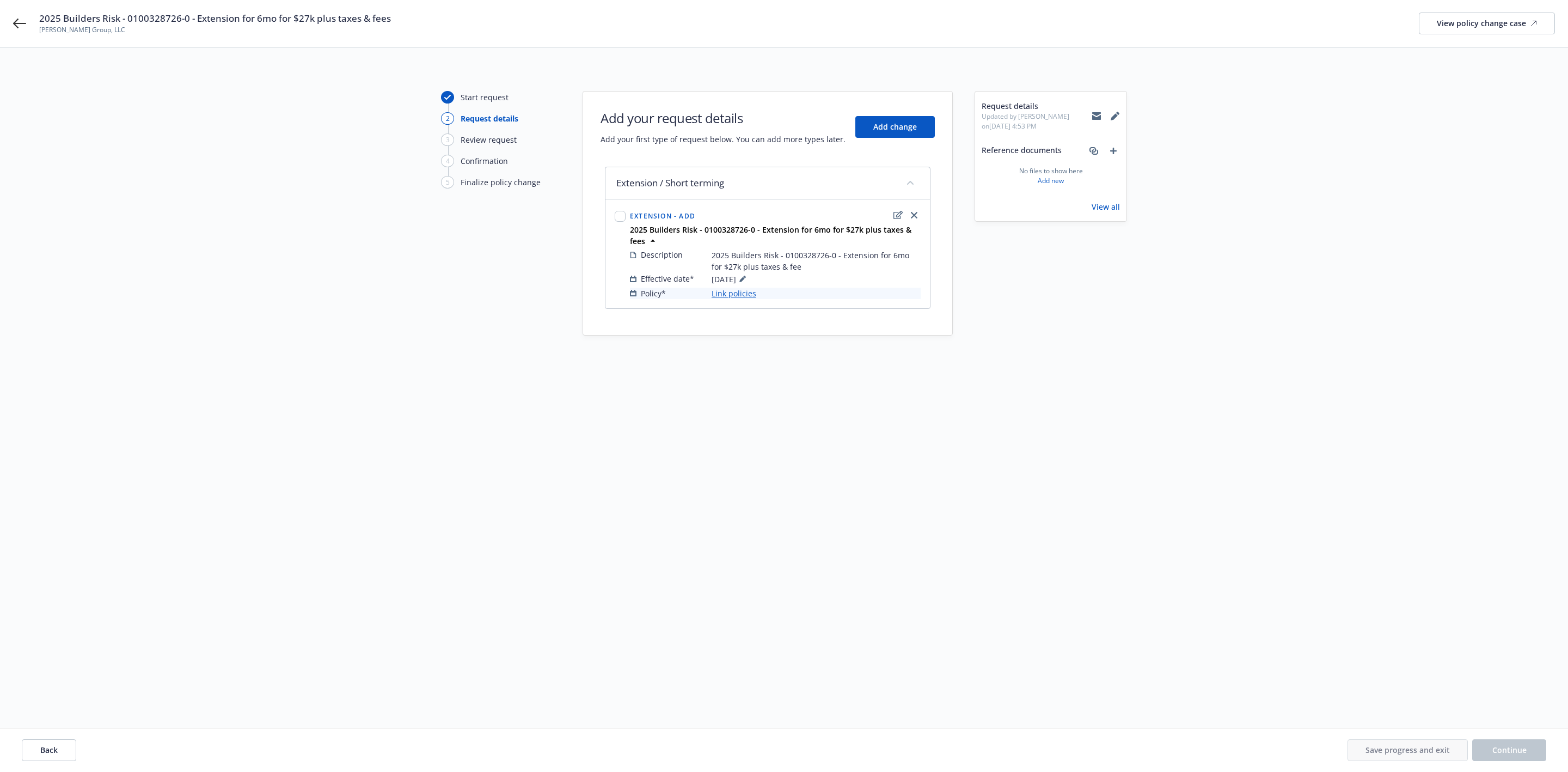
click at [738, 295] on link "Link policies" at bounding box center [734, 293] width 45 height 12
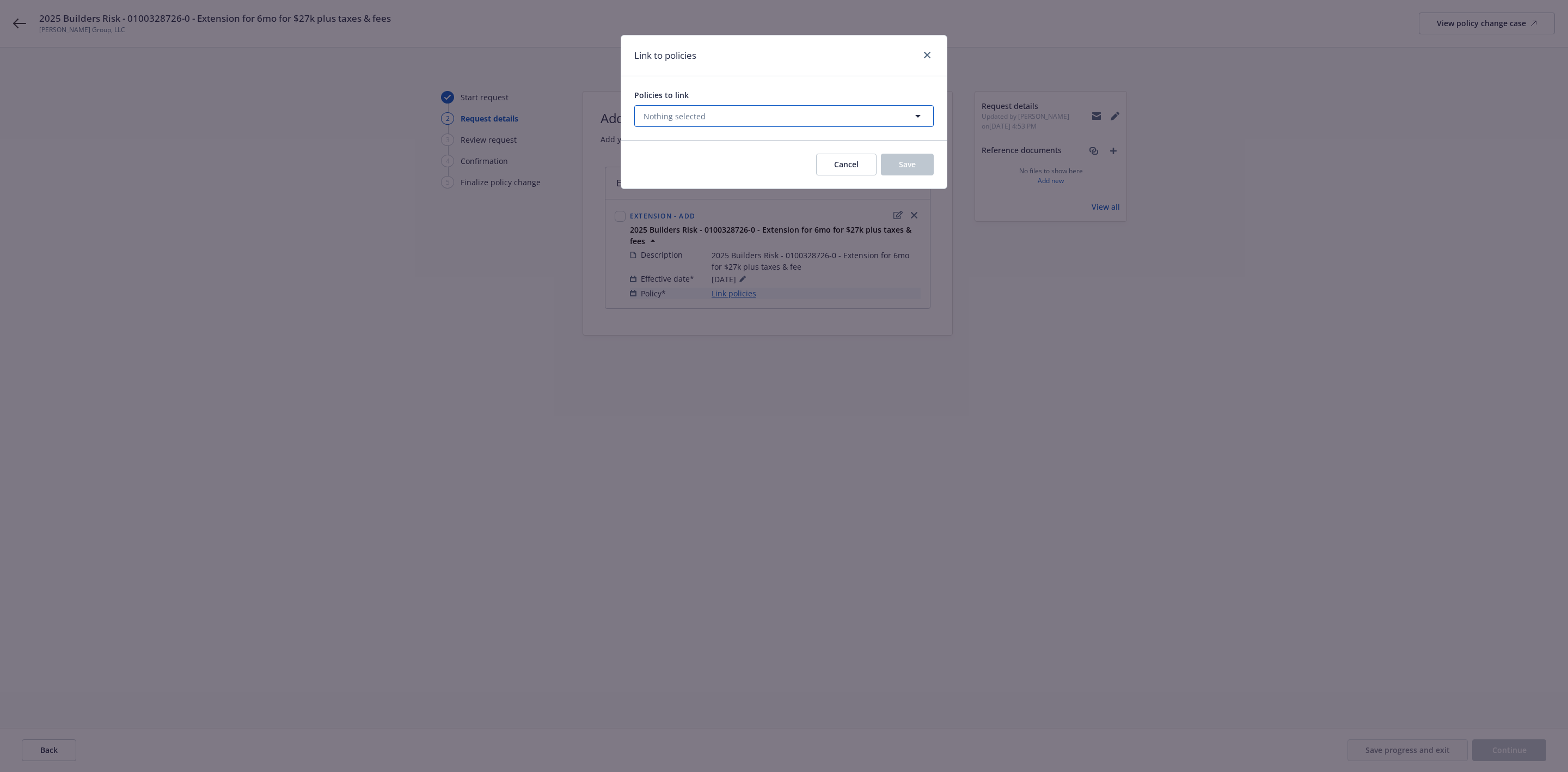
click at [686, 118] on span "Nothing selected" at bounding box center [675, 116] width 62 height 12
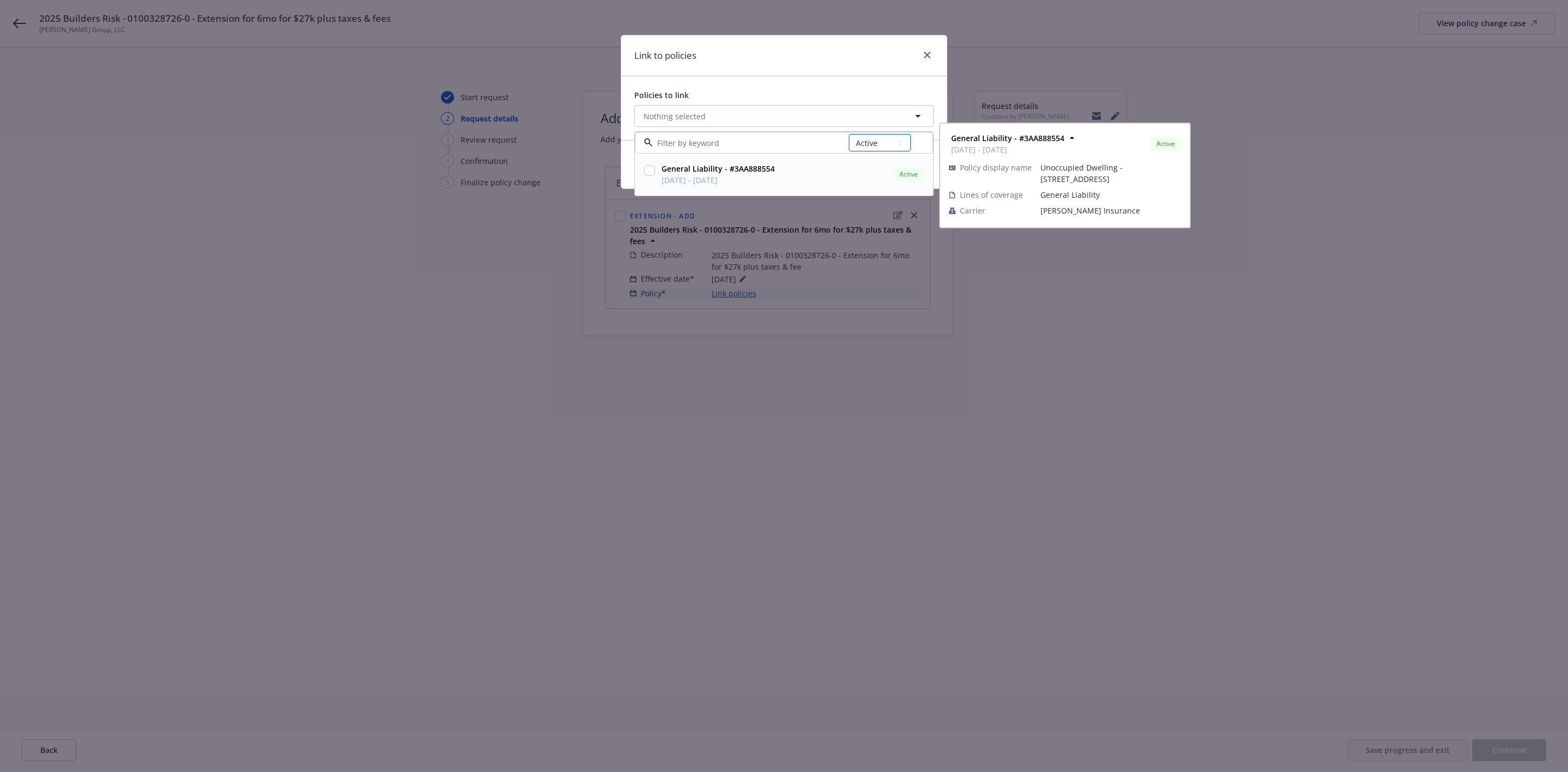
click at [875, 145] on select "All Active Upcoming Expired Cancelled" at bounding box center [880, 143] width 62 height 17
click at [849, 134] on select "All Active Upcoming Expired Cancelled" at bounding box center [880, 143] width 62 height 17
click at [884, 141] on select "All Active Upcoming Expired Cancelled" at bounding box center [880, 143] width 62 height 17
select select "EXPIRED"
click at [849, 134] on select "All Active Upcoming Expired Cancelled" at bounding box center [880, 143] width 62 height 17
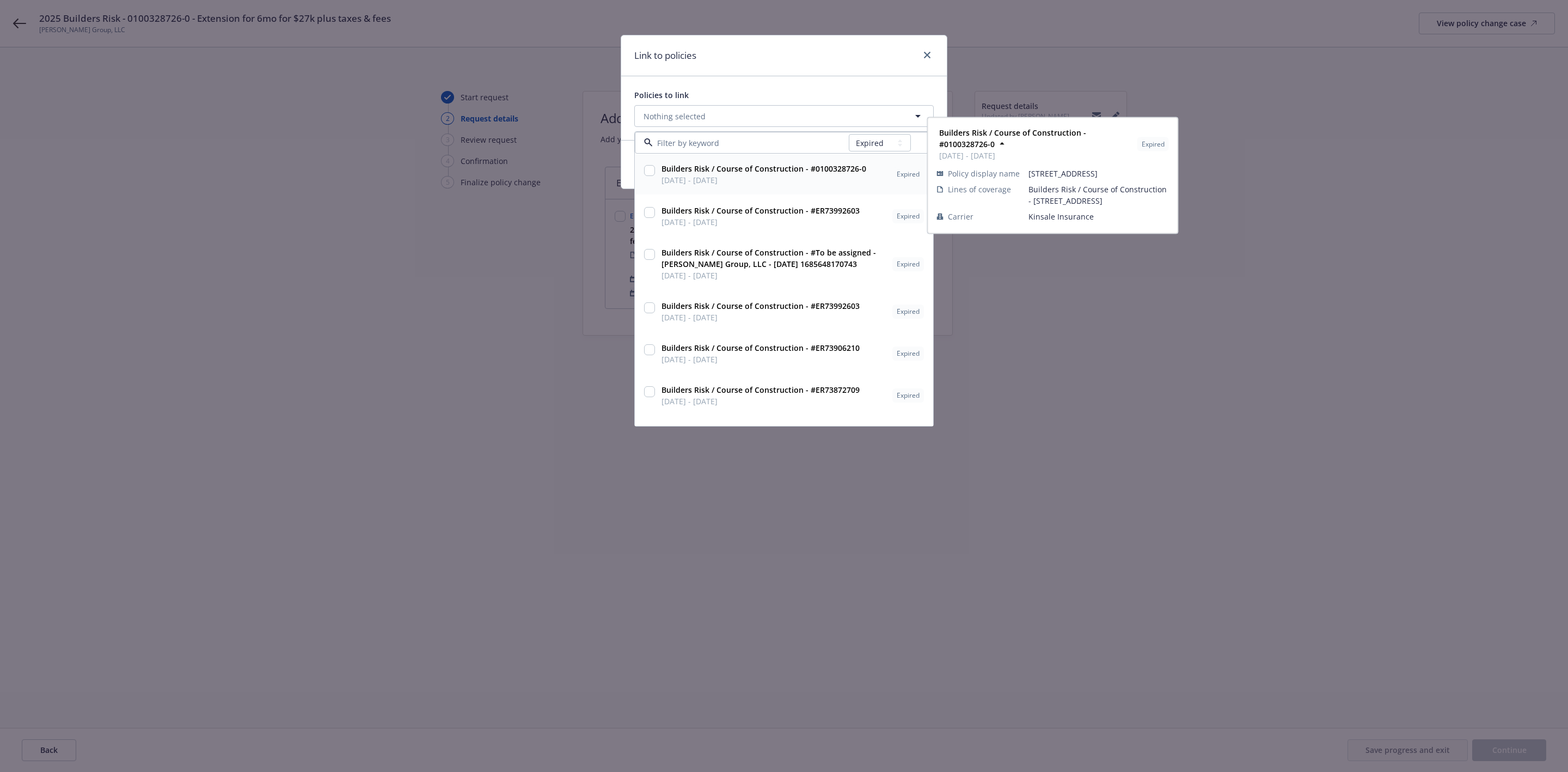
click at [648, 172] on input "checkbox" at bounding box center [649, 170] width 11 height 11
checkbox input "true"
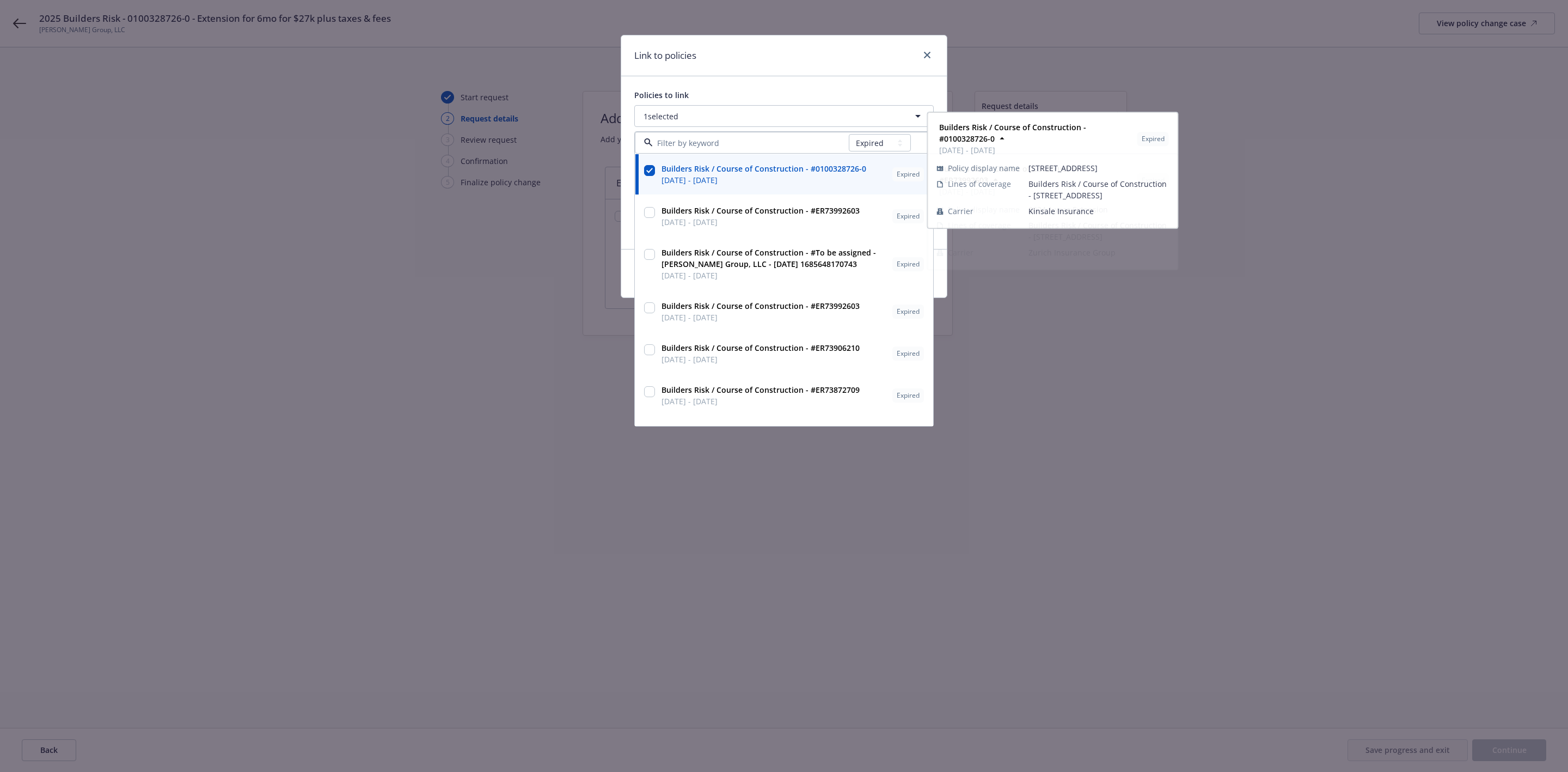
click at [1185, 466] on div "Link to policies Policies to link 1 selected All Active Upcoming Expired Cancel…" at bounding box center [784, 386] width 1568 height 772
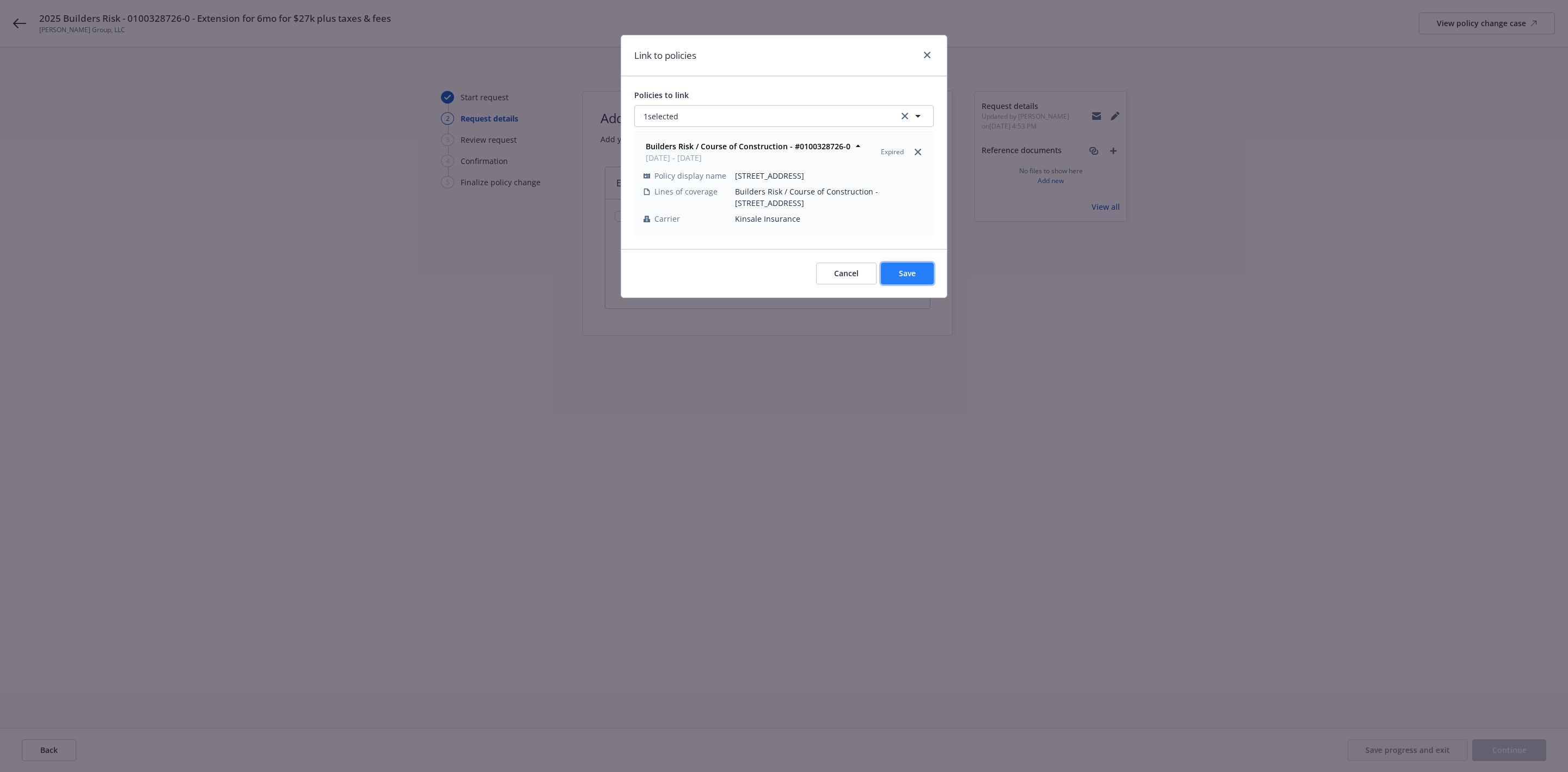
click at [914, 282] on button "Save" at bounding box center [907, 274] width 53 height 22
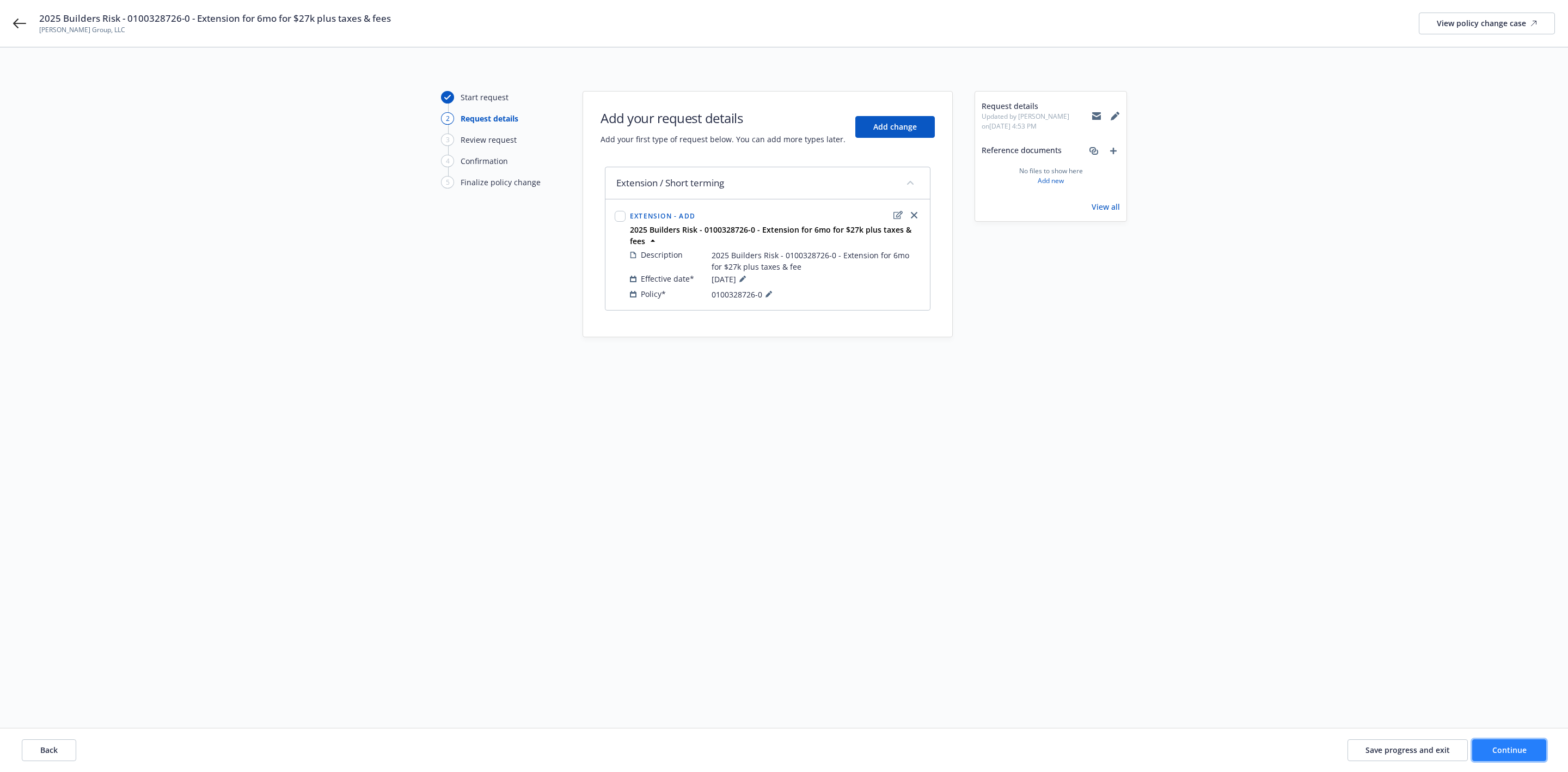
click at [1513, 757] on button "Continue" at bounding box center [1509, 750] width 74 height 22
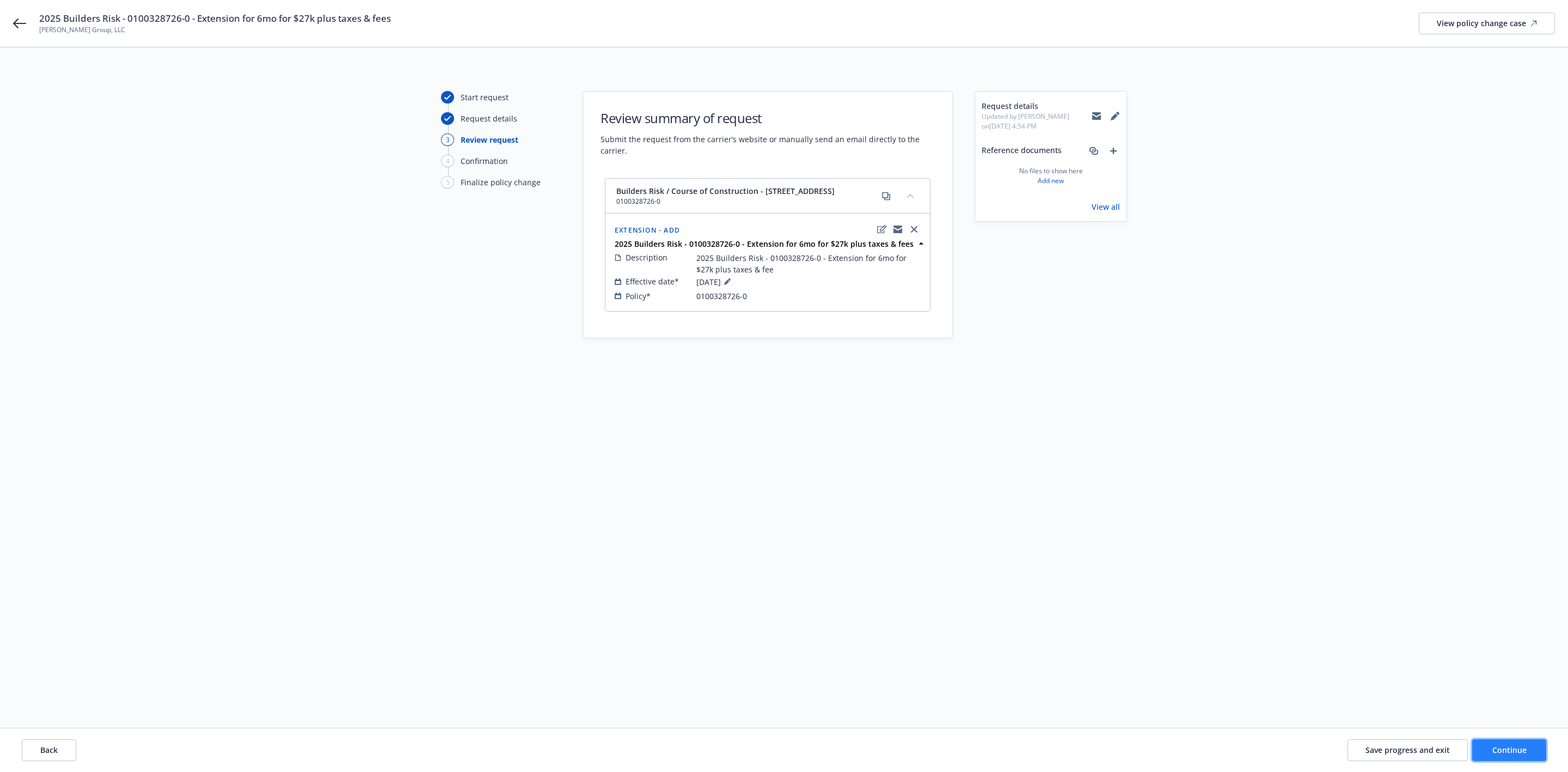
click at [1497, 750] on span "Continue" at bounding box center [1509, 749] width 34 height 10
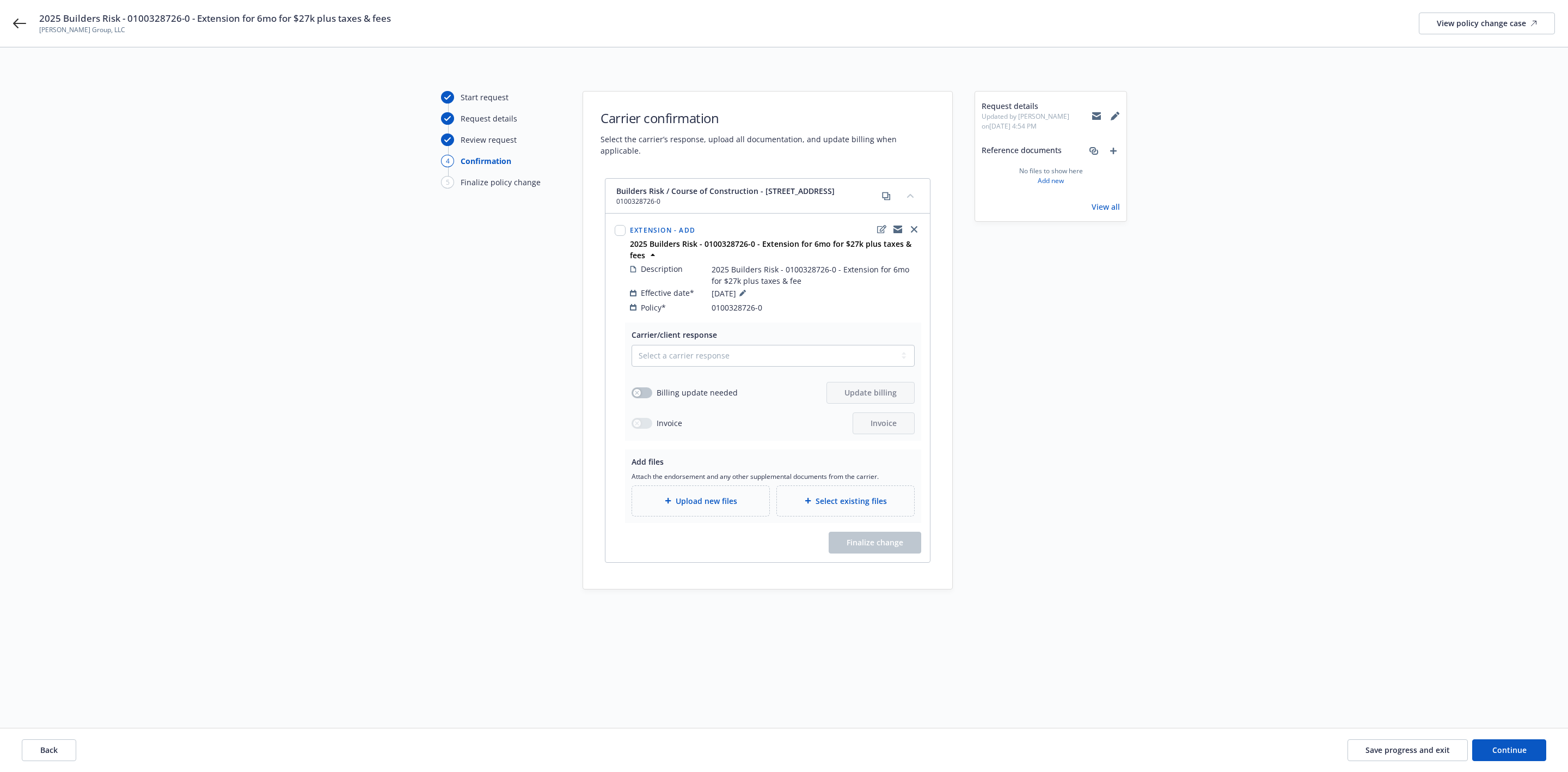
click at [500, 141] on div "Review request" at bounding box center [489, 140] width 56 height 12
click at [1413, 747] on span "Save progress and exit" at bounding box center [1408, 749] width 84 height 10
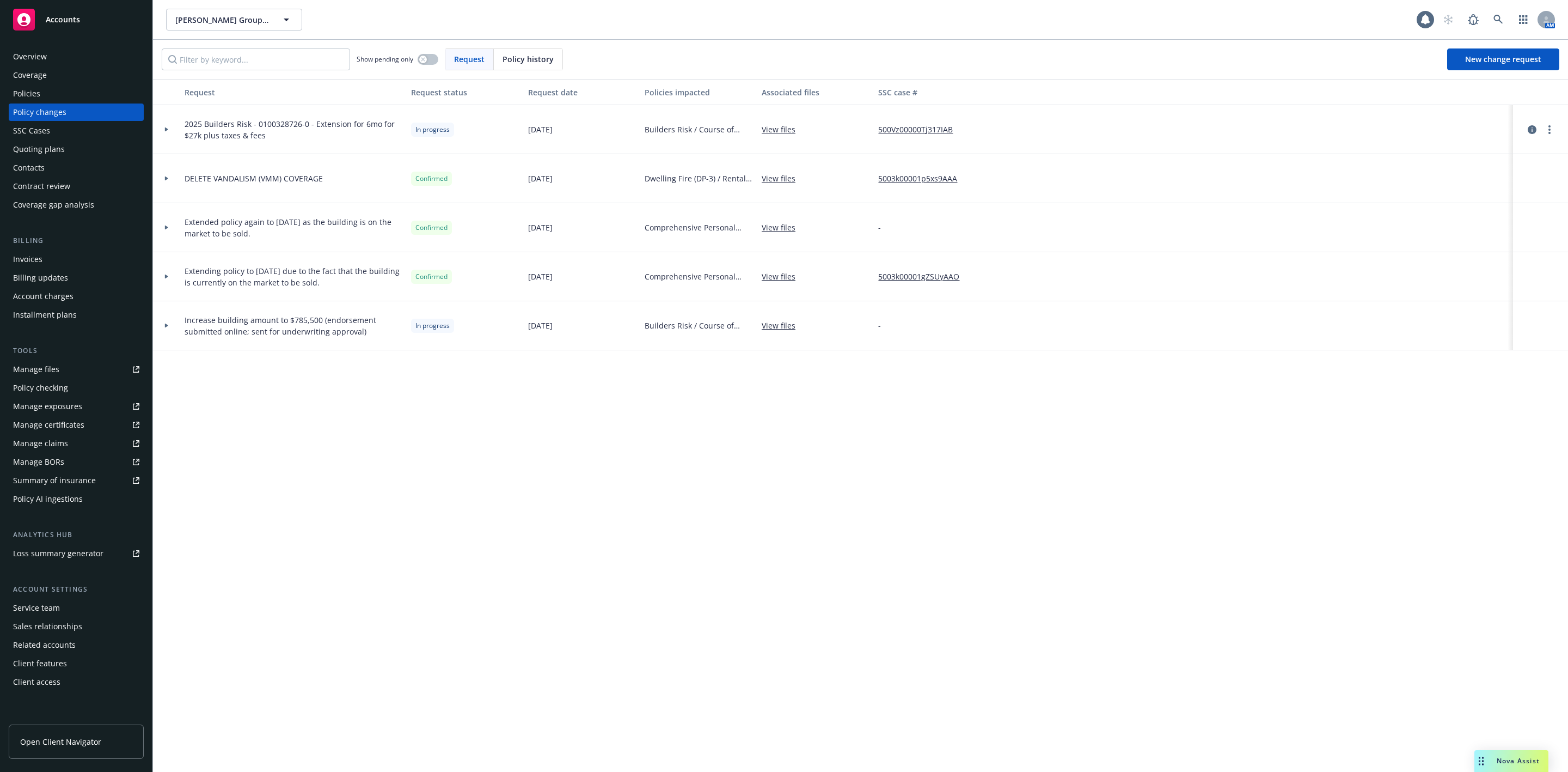
click at [948, 128] on link "500Vz00000Tj317IAB" at bounding box center [920, 129] width 83 height 12
